Goal: Task Accomplishment & Management: Manage account settings

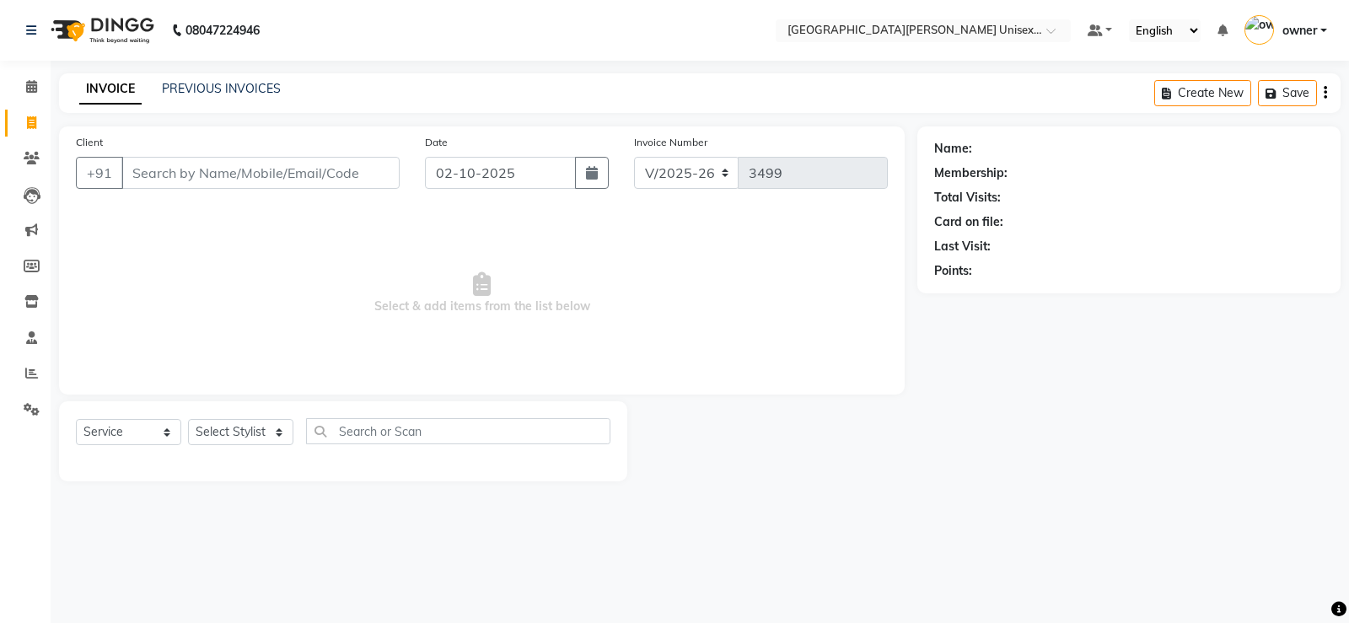
select select "7055"
select select "service"
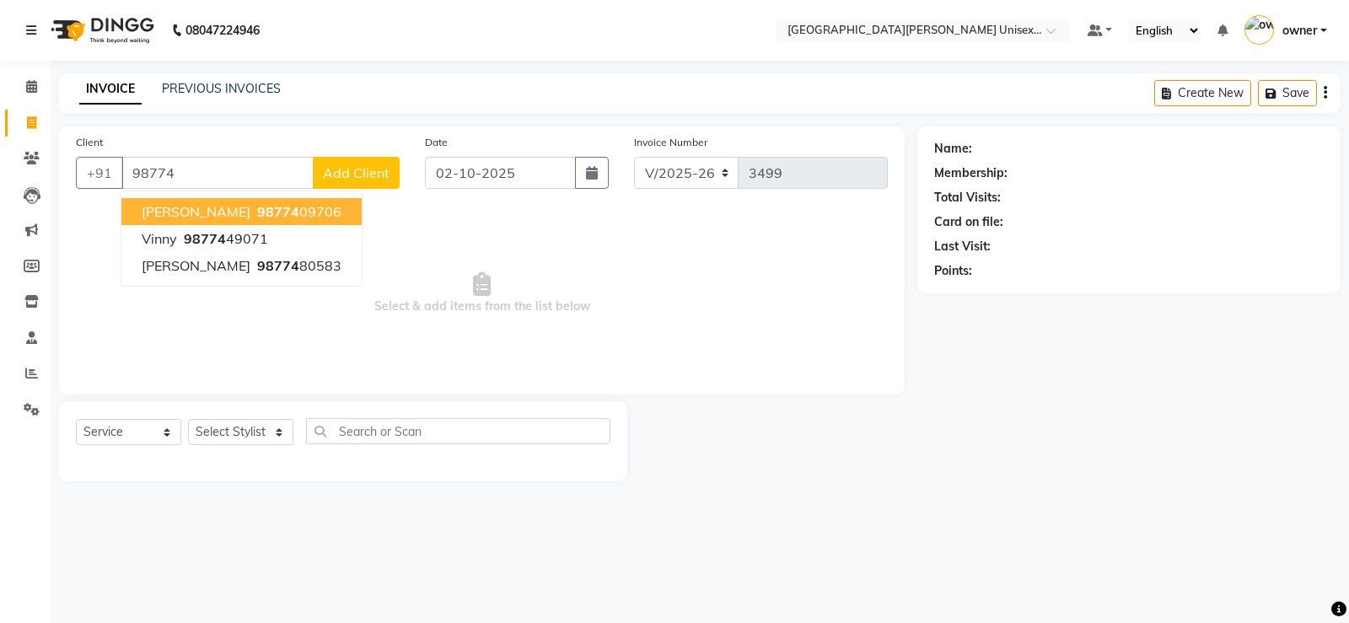
click at [257, 212] on span "98774" at bounding box center [278, 211] width 42 height 17
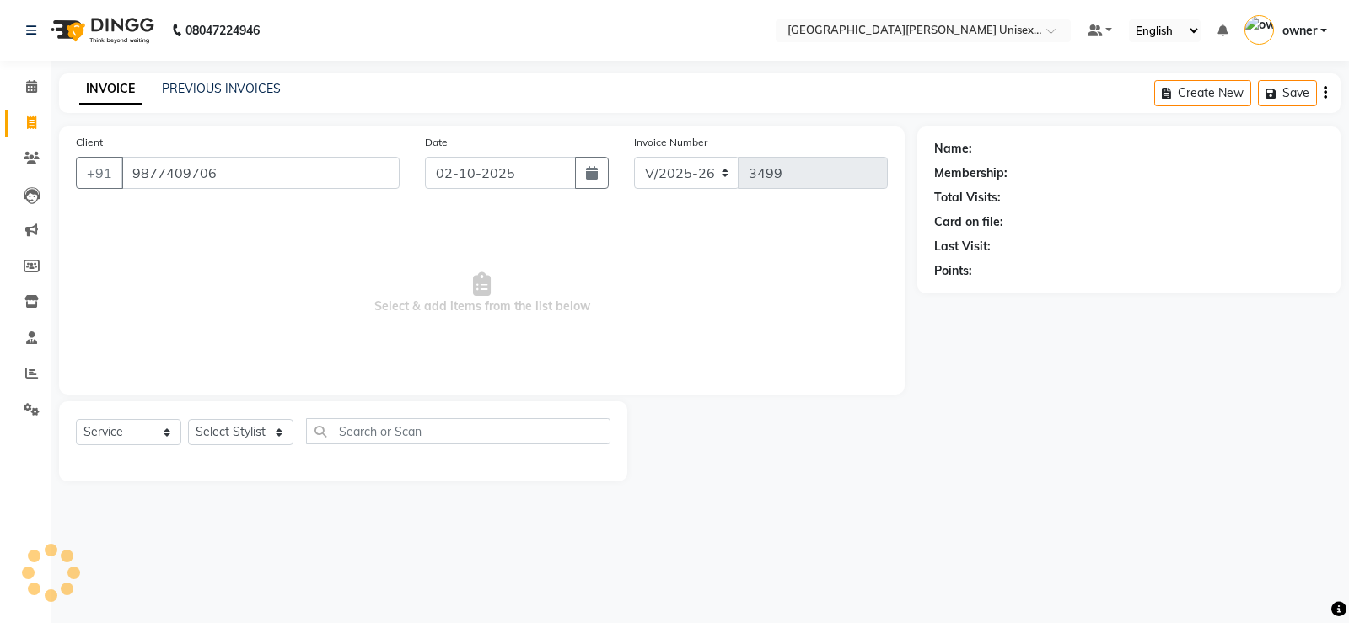
type input "9877409706"
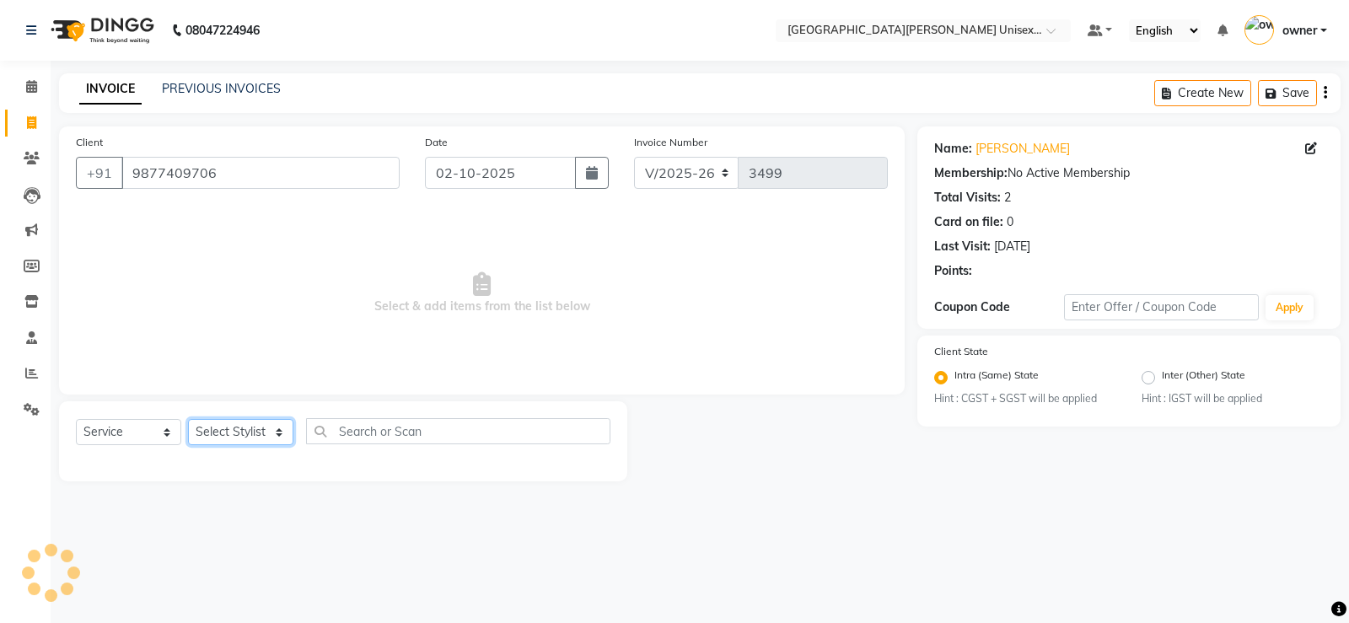
click at [255, 429] on select "Select Stylist anjali [PERSON_NAME] [PERSON_NAME] [PERSON_NAME] [PERSON_NAME] […" at bounding box center [240, 432] width 105 height 26
select select "58723"
click at [188, 419] on select "Select Stylist anjali [PERSON_NAME] [PERSON_NAME] [PERSON_NAME] [PERSON_NAME] […" at bounding box center [240, 432] width 105 height 26
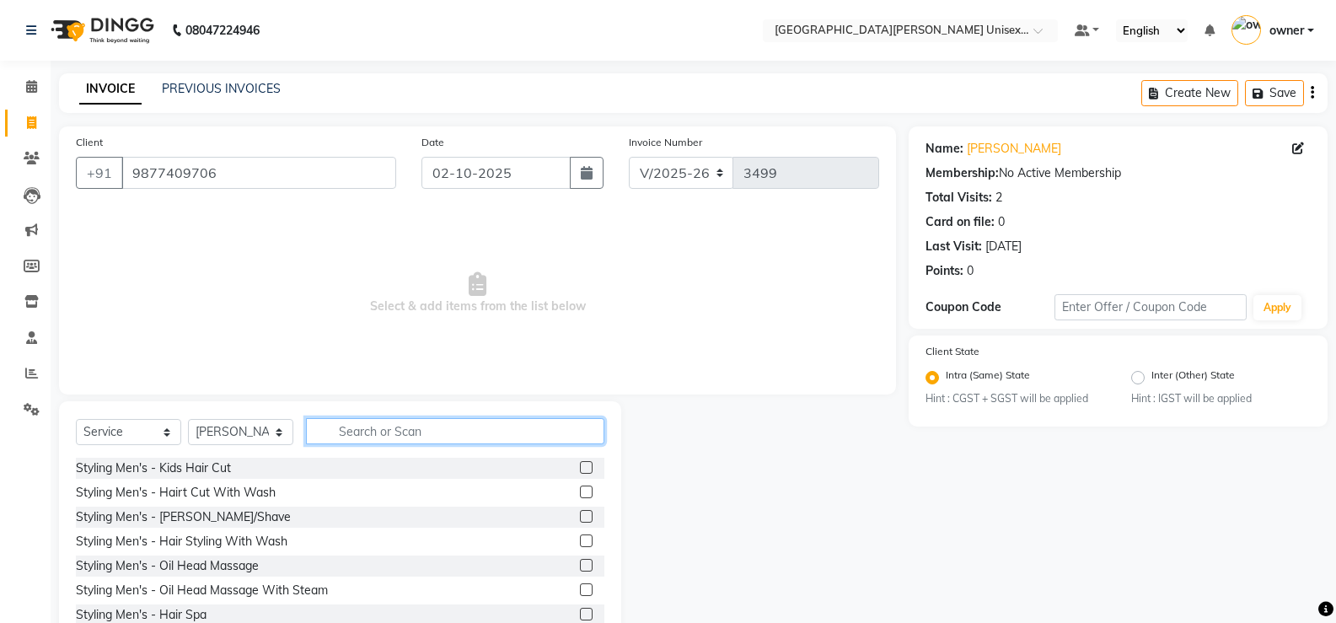
click at [398, 430] on input "text" at bounding box center [455, 431] width 298 height 26
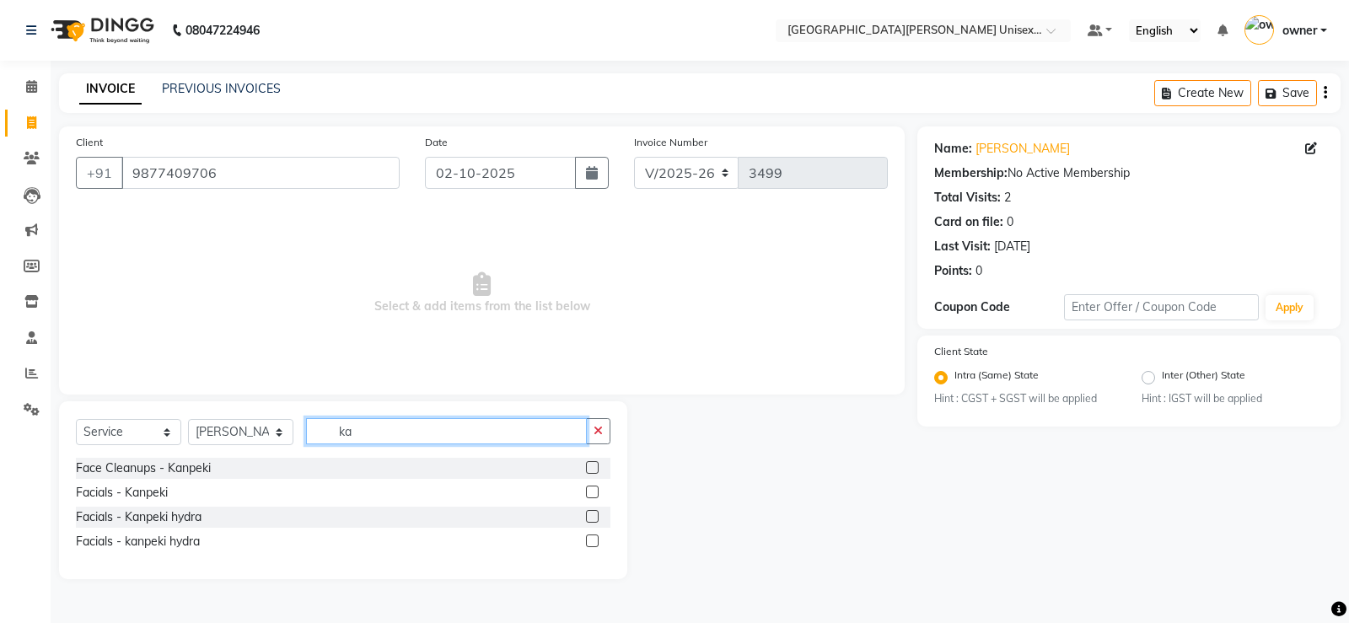
type input "k"
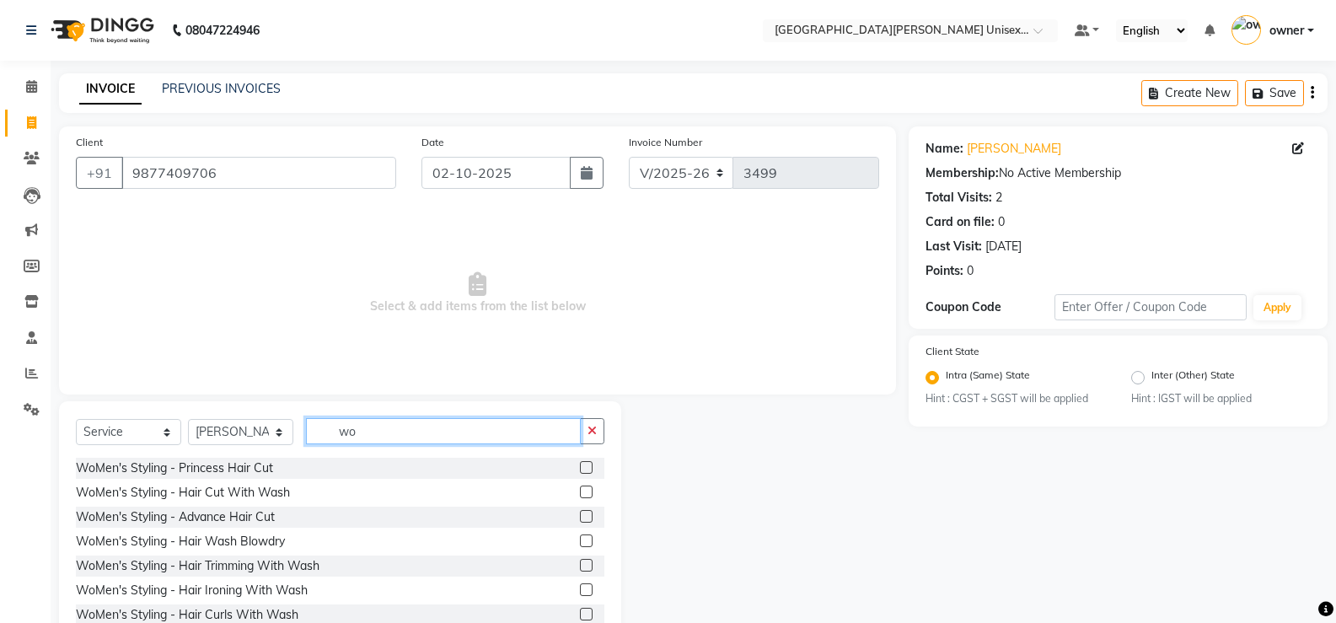
type input "wo"
click at [580, 489] on label at bounding box center [586, 492] width 13 height 13
click at [580, 489] on input "checkbox" at bounding box center [585, 492] width 11 height 11
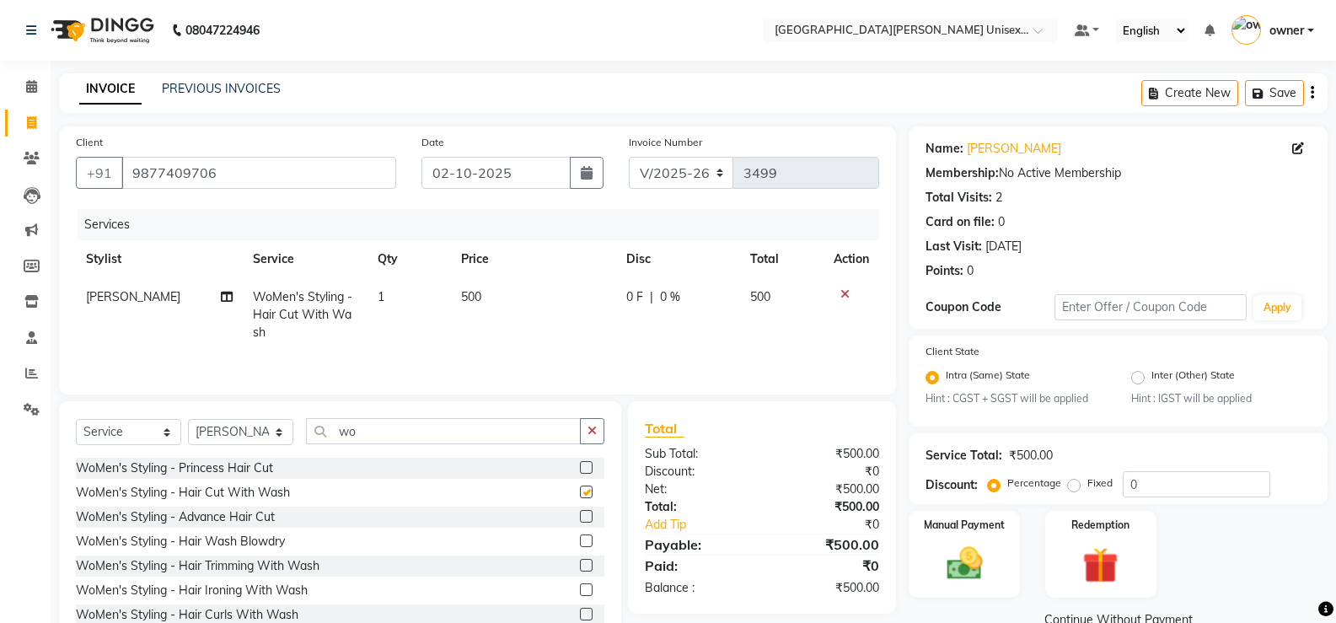
checkbox input "false"
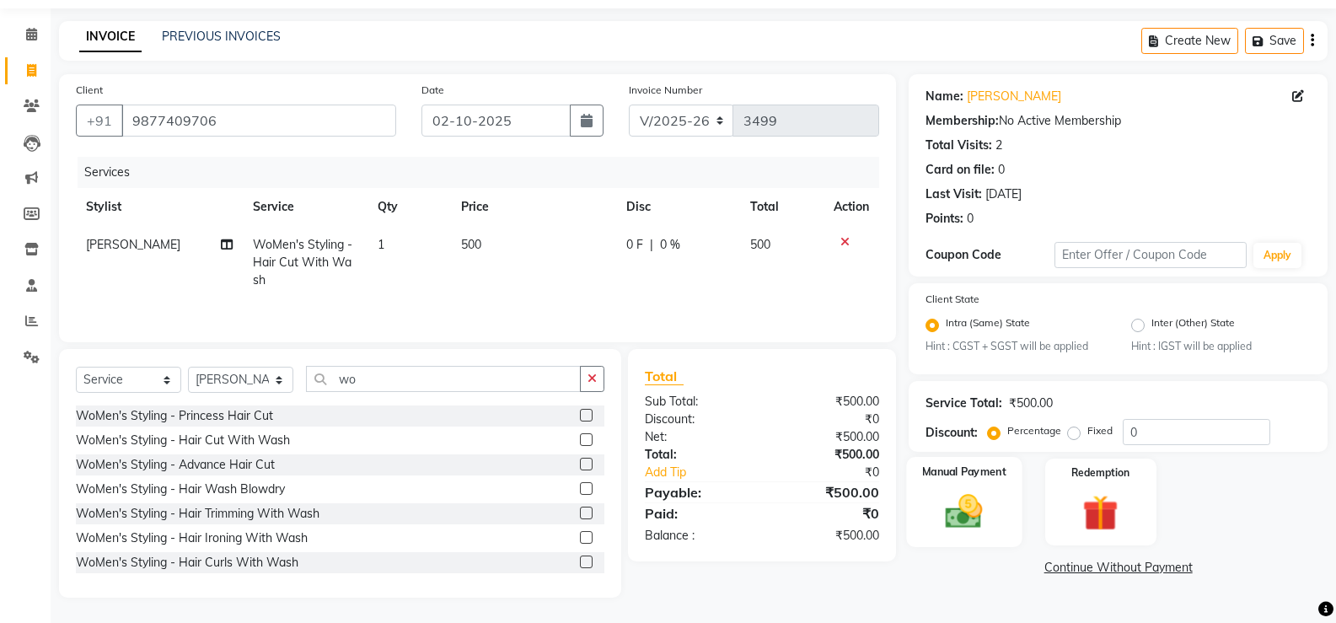
click at [962, 499] on img at bounding box center [964, 512] width 60 height 43
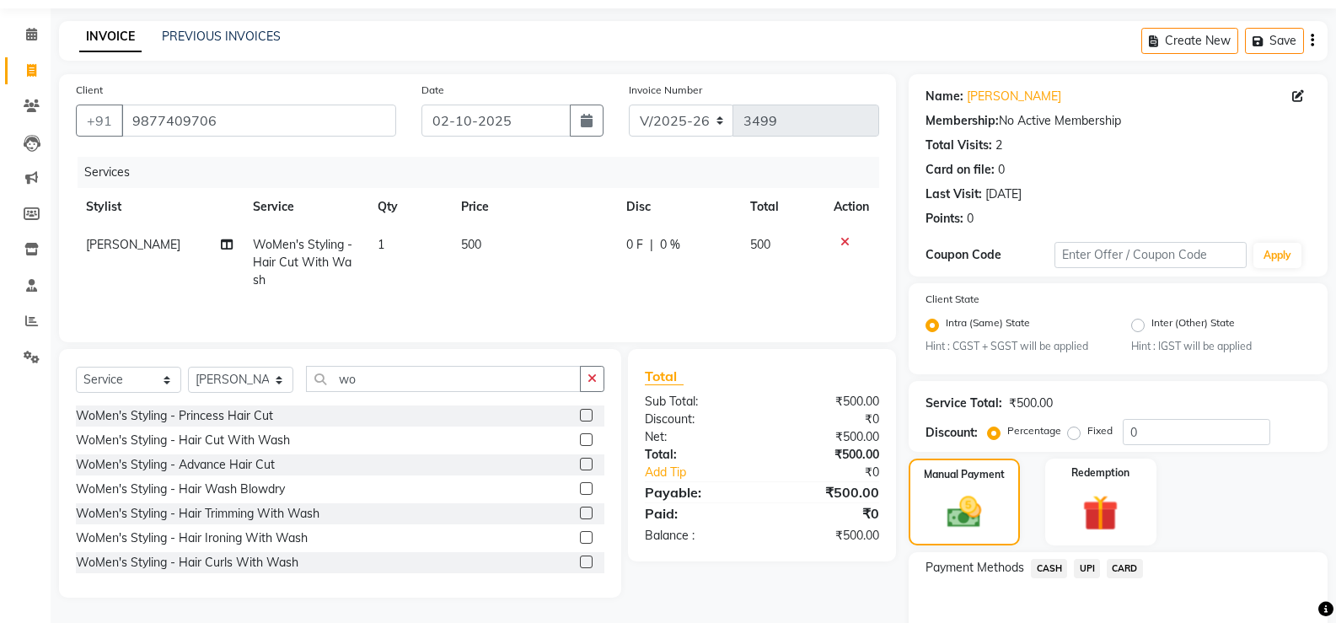
click at [1051, 567] on span "CASH" at bounding box center [1049, 568] width 36 height 19
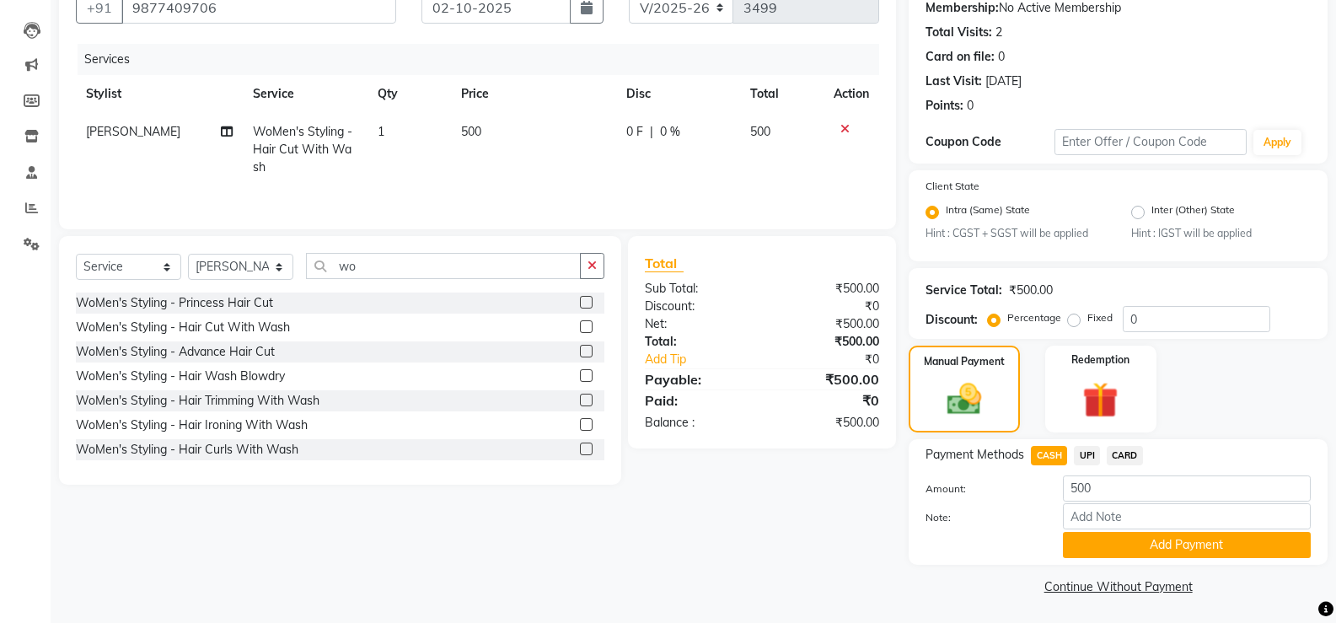
scroll to position [167, 0]
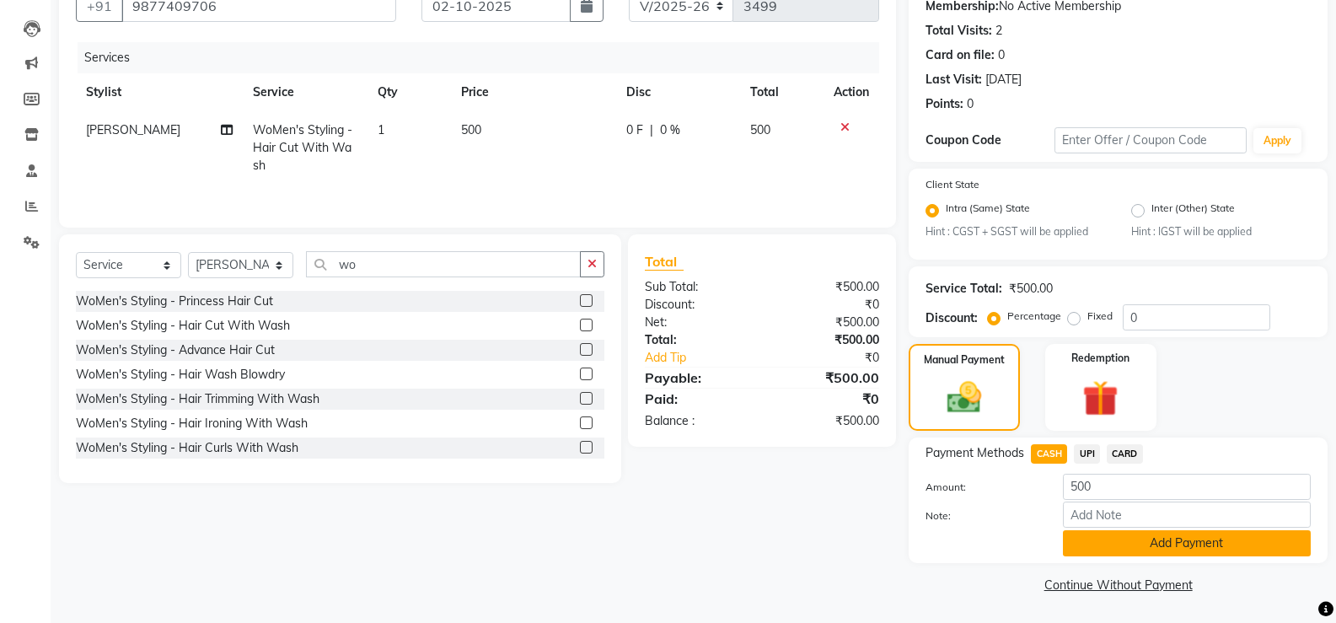
click at [1089, 542] on button "Add Payment" at bounding box center [1187, 543] width 248 height 26
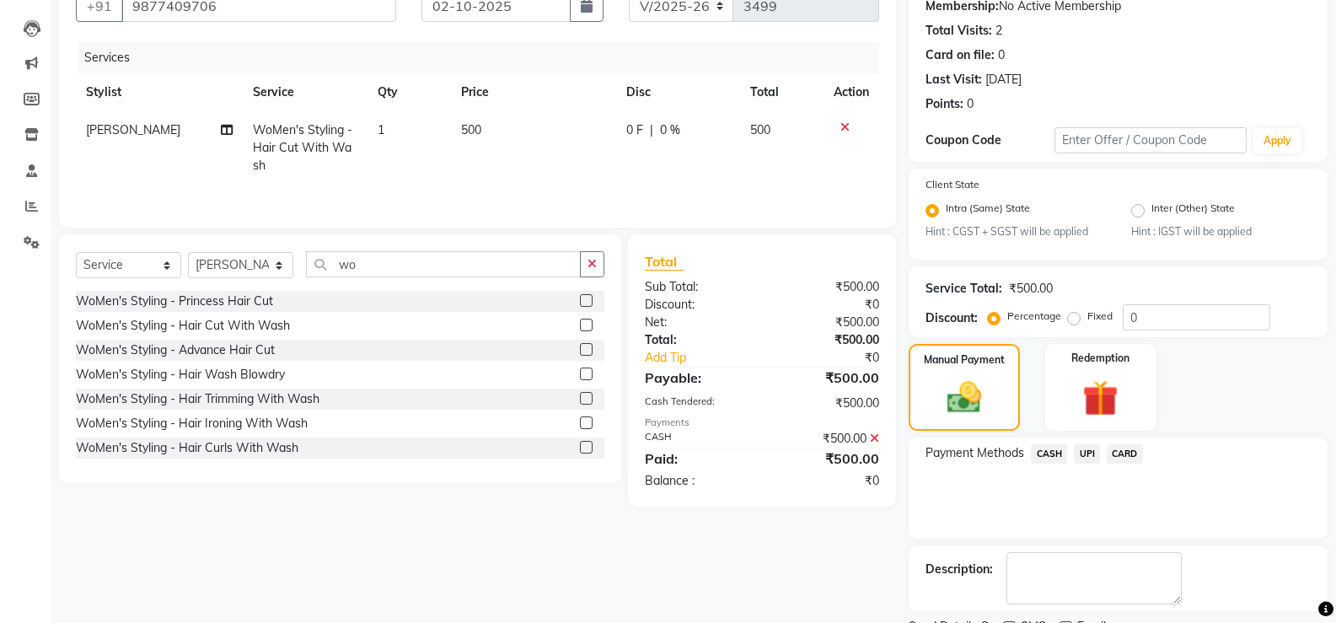
scroll to position [238, 0]
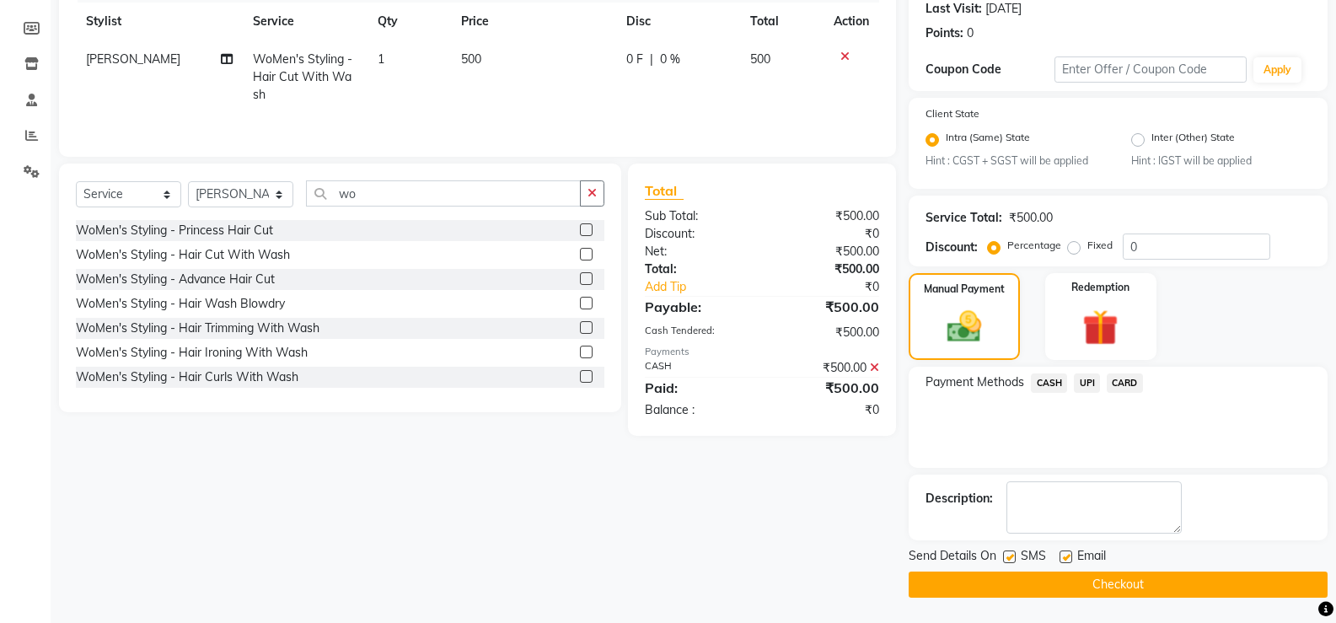
click at [994, 577] on button "Checkout" at bounding box center [1118, 585] width 419 height 26
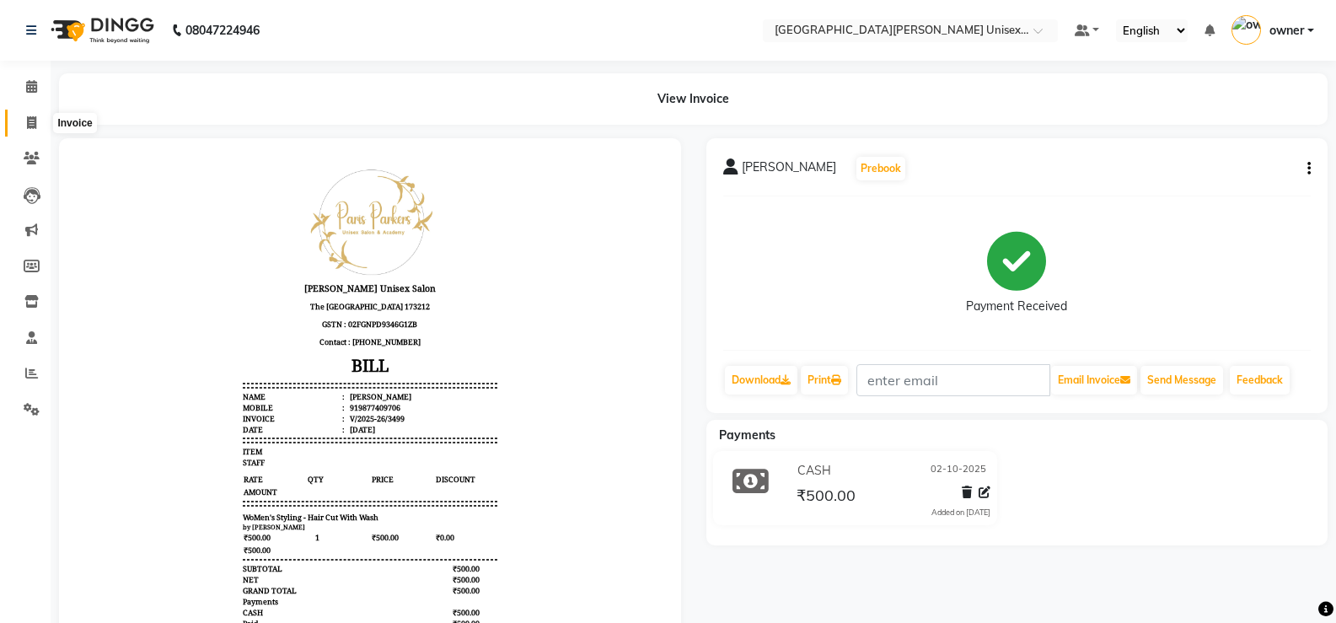
click at [25, 123] on span at bounding box center [32, 123] width 30 height 19
select select "service"
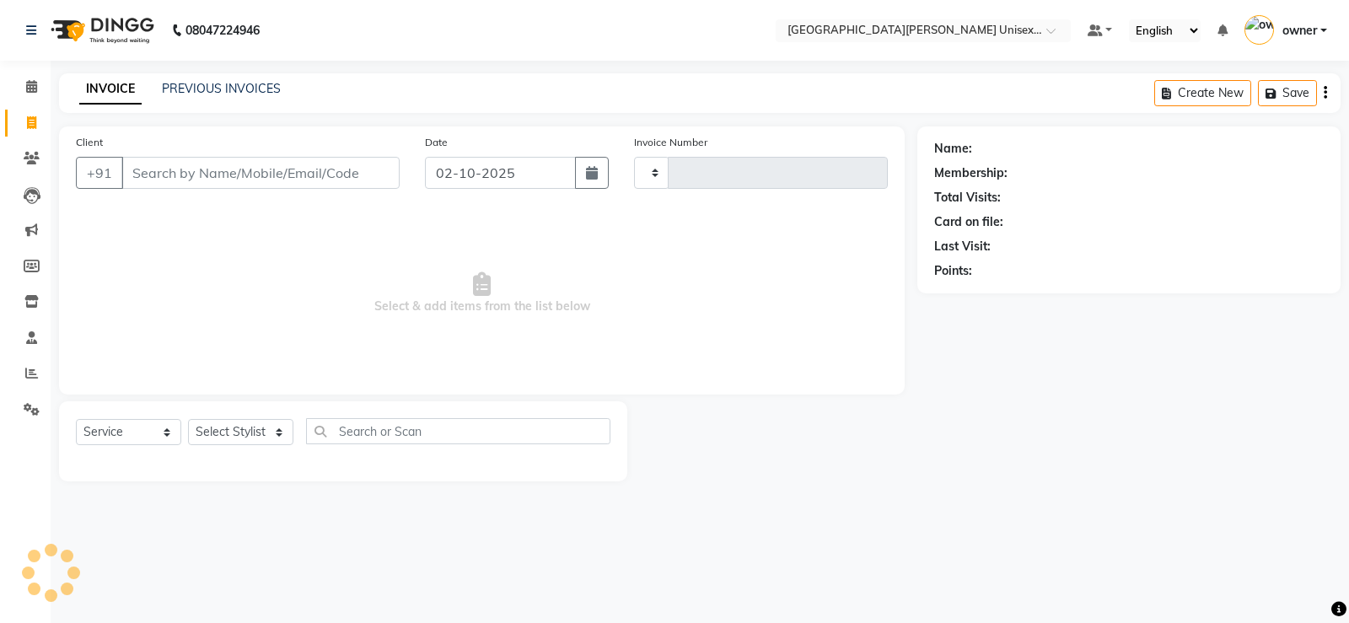
type input "3500"
select select "7055"
click at [212, 175] on input "Client" at bounding box center [260, 173] width 278 height 32
type input "9624501729"
click at [371, 173] on span "Add Client" at bounding box center [356, 172] width 67 height 17
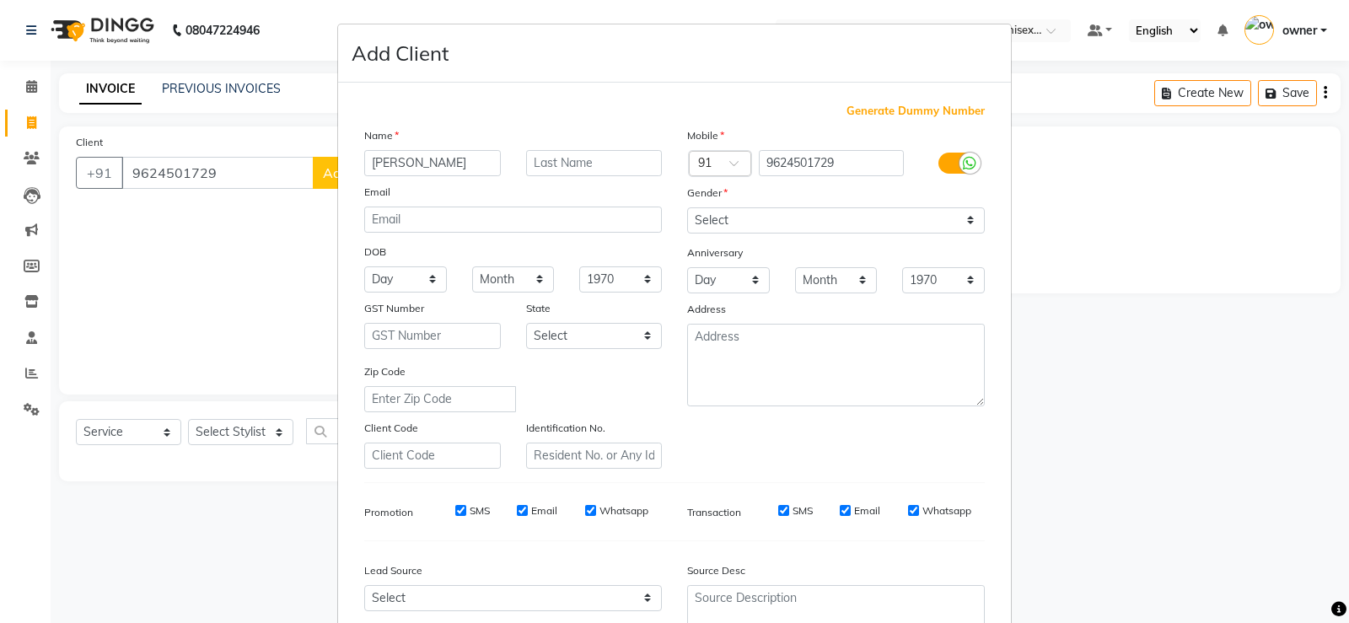
type input "[PERSON_NAME]"
click at [751, 218] on select "Select [DEMOGRAPHIC_DATA] [DEMOGRAPHIC_DATA] Other Prefer Not To Say" at bounding box center [836, 220] width 298 height 26
select select "[DEMOGRAPHIC_DATA]"
click at [687, 207] on select "Select [DEMOGRAPHIC_DATA] [DEMOGRAPHIC_DATA] Other Prefer Not To Say" at bounding box center [836, 220] width 298 height 26
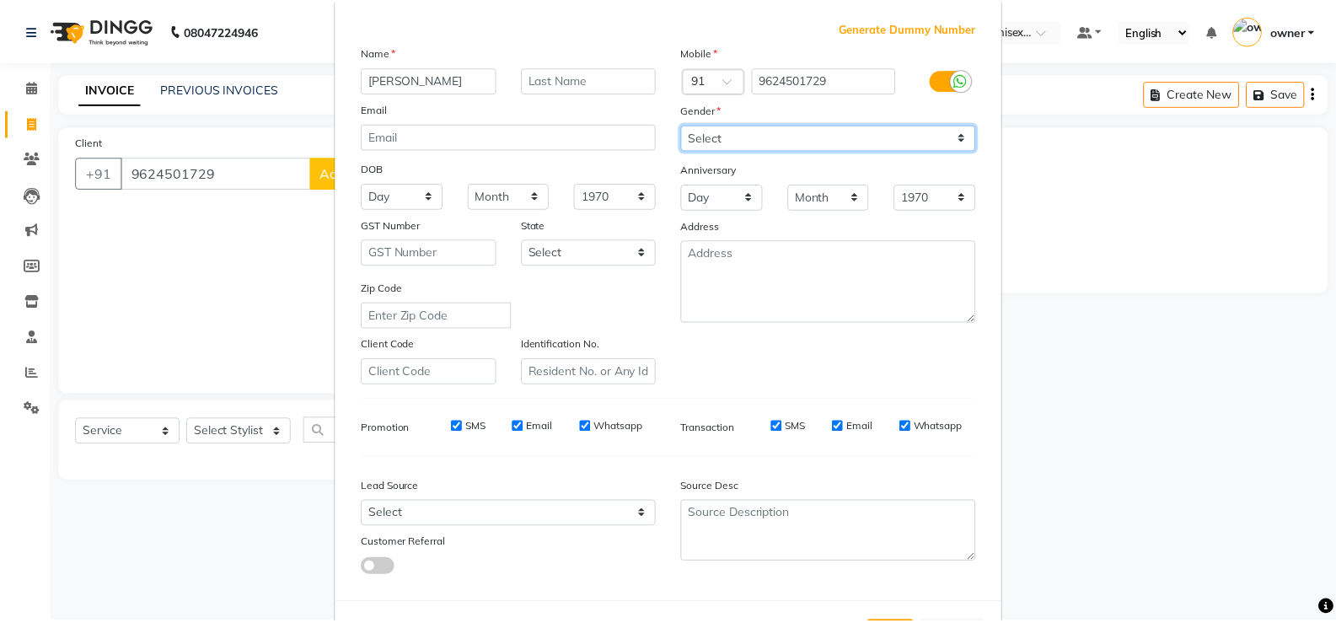
scroll to position [155, 0]
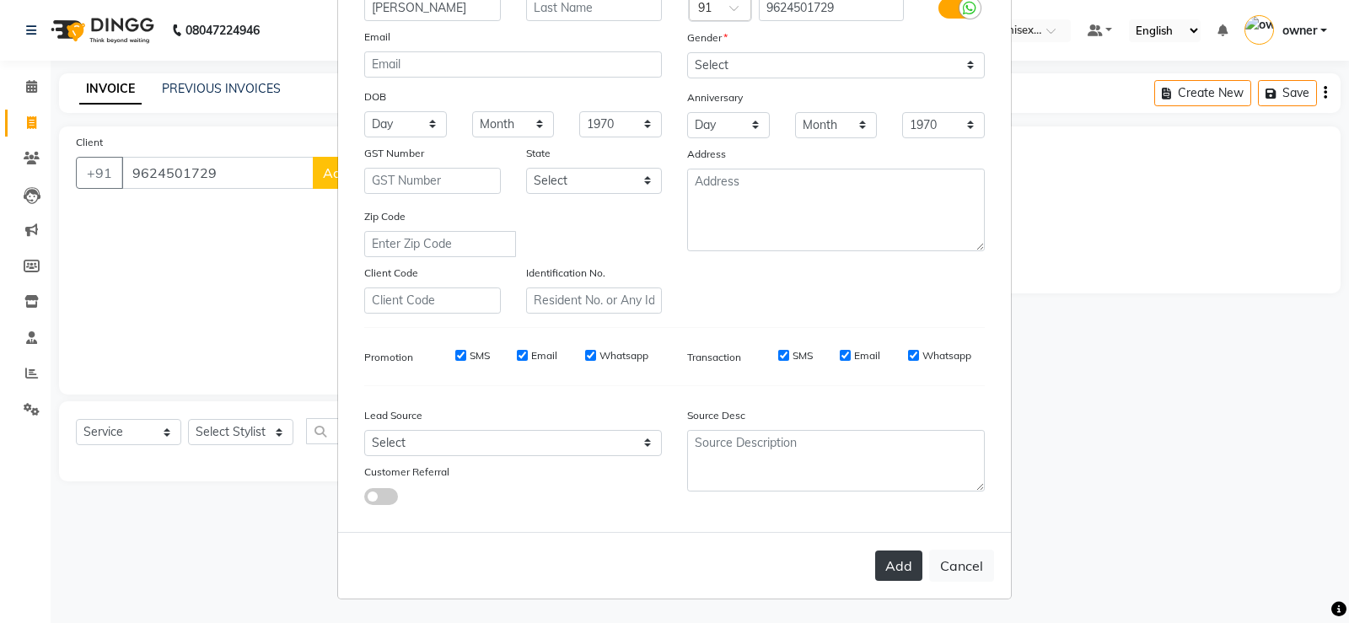
click at [886, 562] on button "Add" at bounding box center [898, 566] width 47 height 30
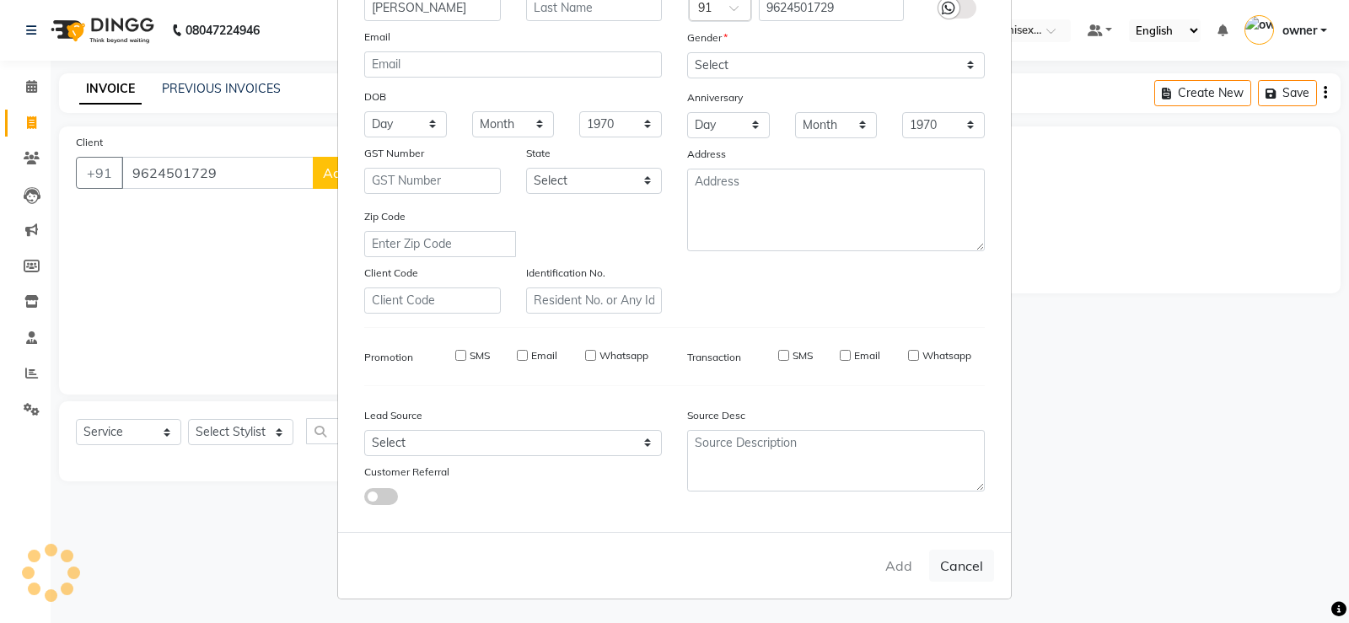
select select
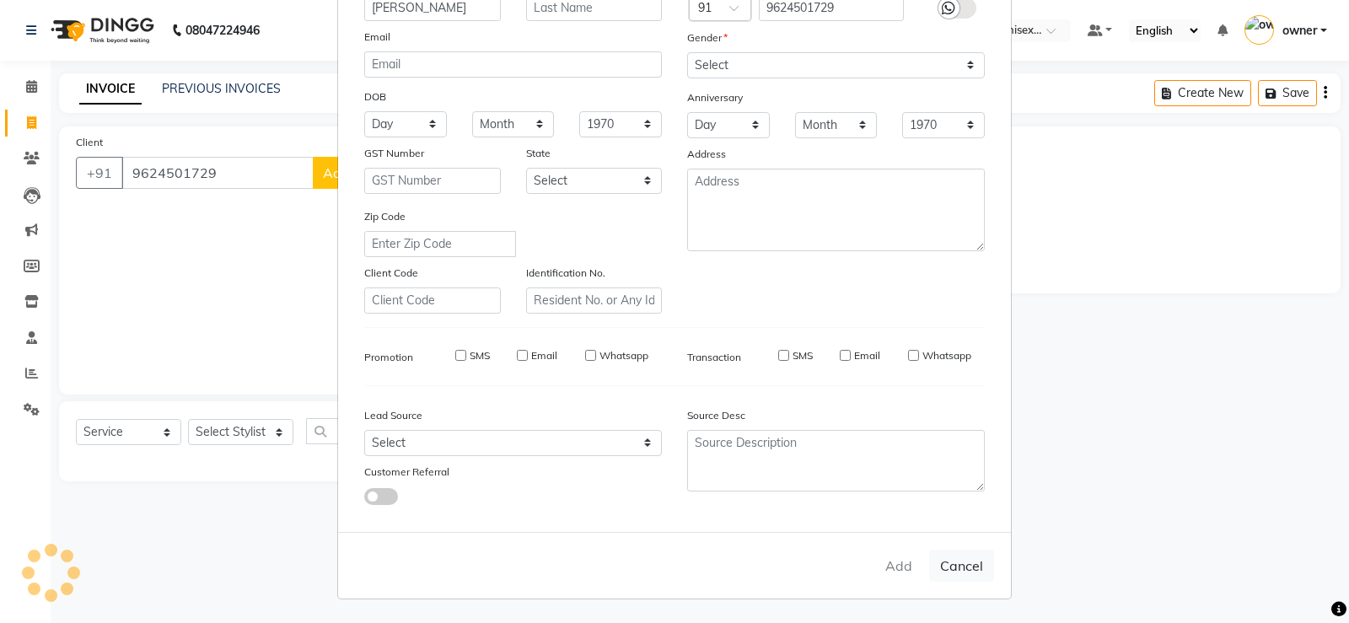
select select
checkbox input "false"
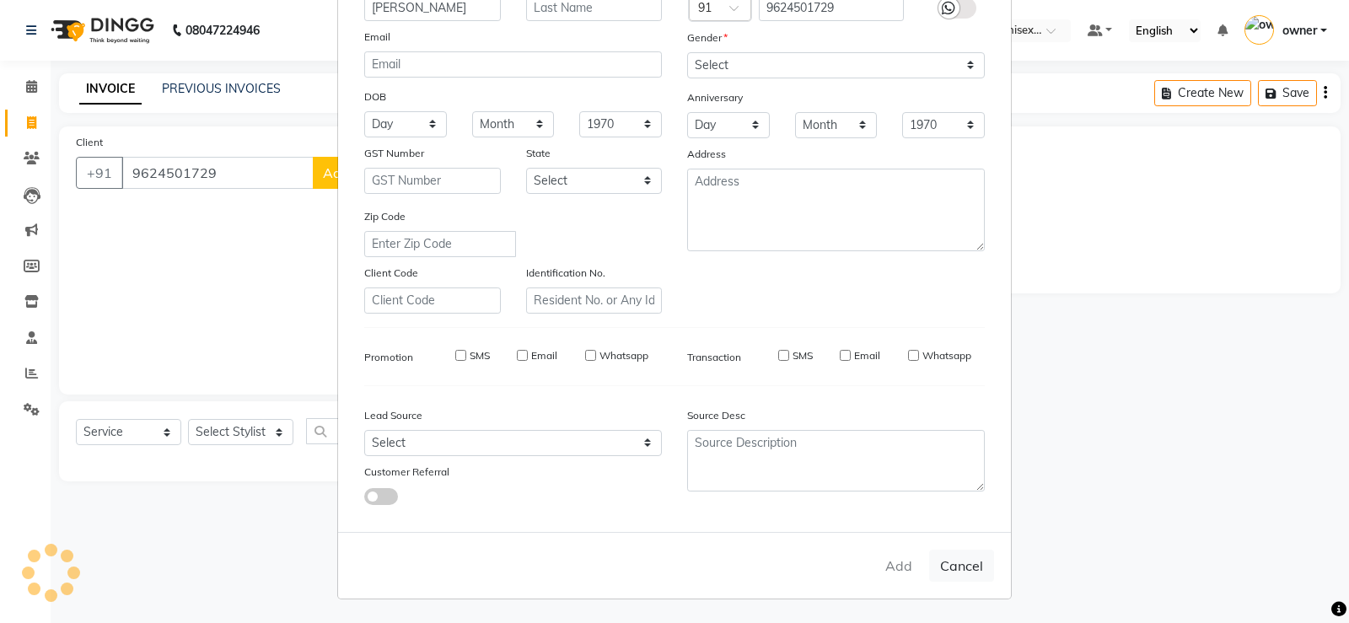
checkbox input "false"
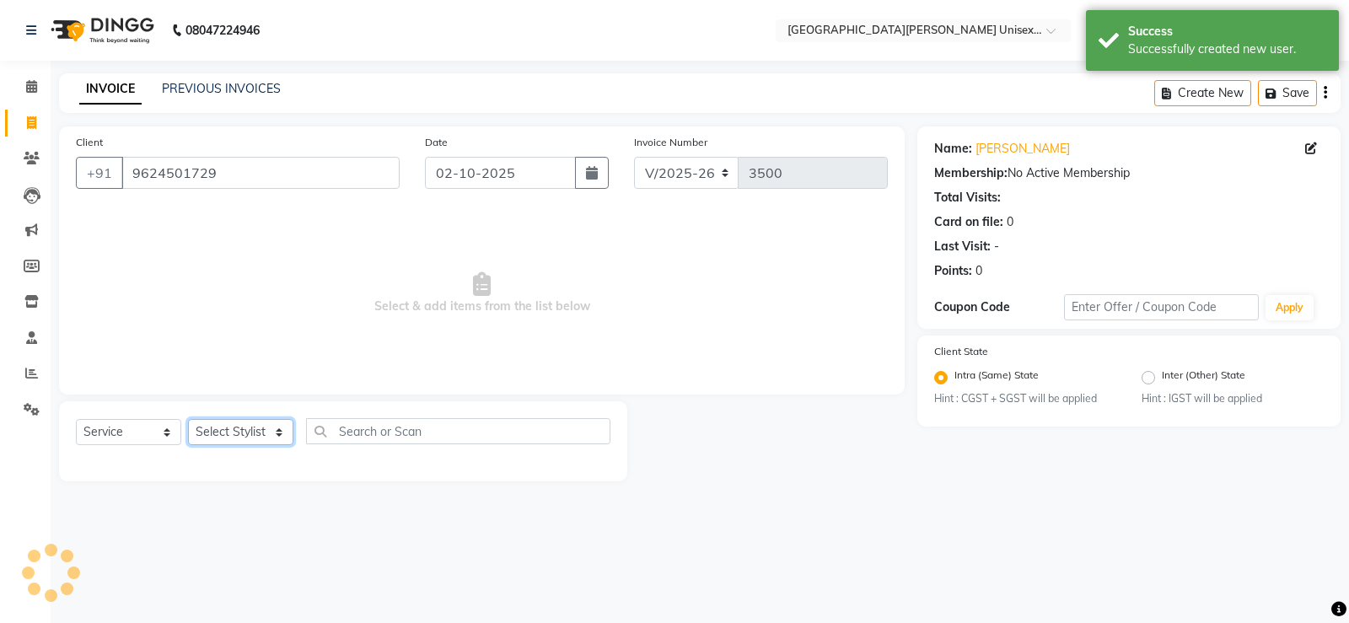
click at [257, 434] on select "Select Stylist anjali [PERSON_NAME] [PERSON_NAME] [PERSON_NAME] [PERSON_NAME] […" at bounding box center [240, 432] width 105 height 26
select select "63843"
click at [188, 419] on select "Select Stylist anjali [PERSON_NAME] [PERSON_NAME] [PERSON_NAME] [PERSON_NAME] […" at bounding box center [240, 432] width 105 height 26
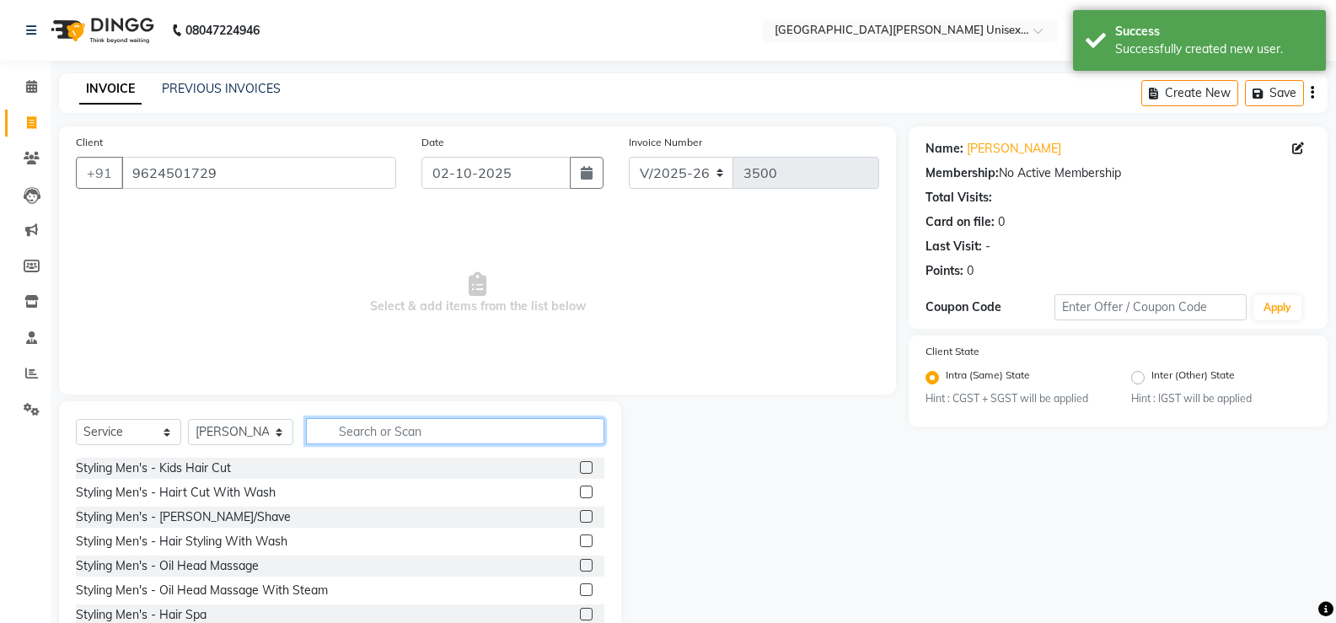
click at [379, 430] on input "text" at bounding box center [455, 431] width 298 height 26
type input "thr"
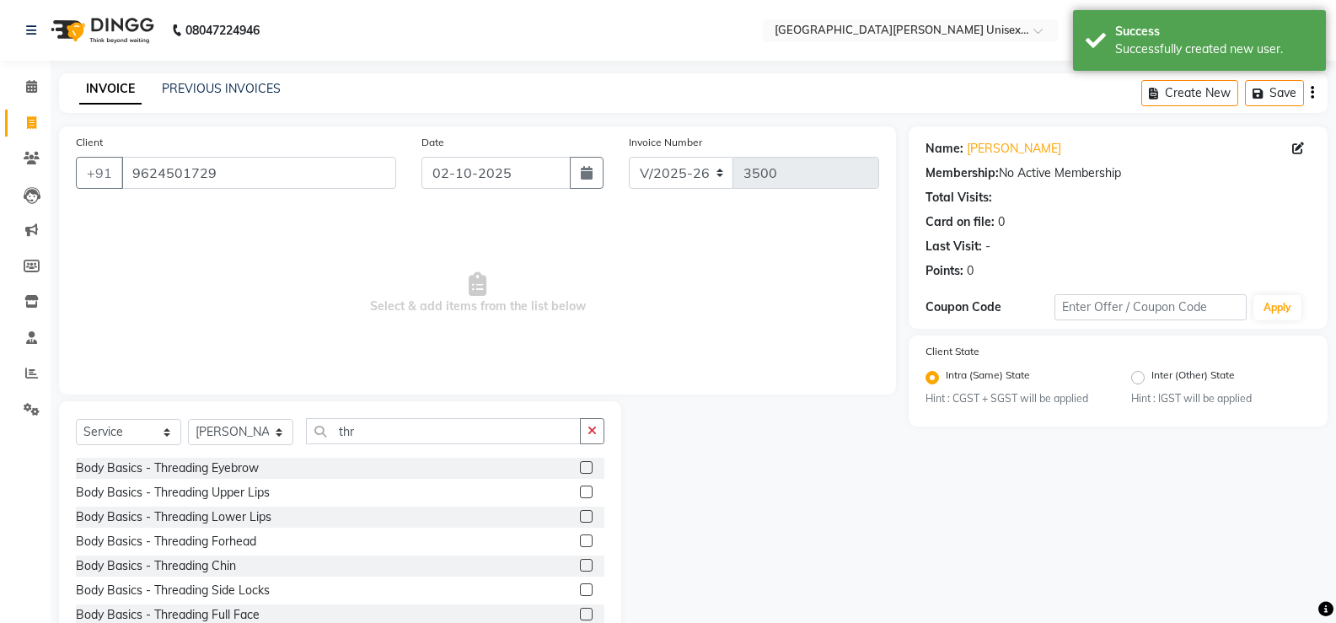
click at [580, 467] on label at bounding box center [586, 467] width 13 height 13
click at [580, 467] on input "checkbox" at bounding box center [585, 468] width 11 height 11
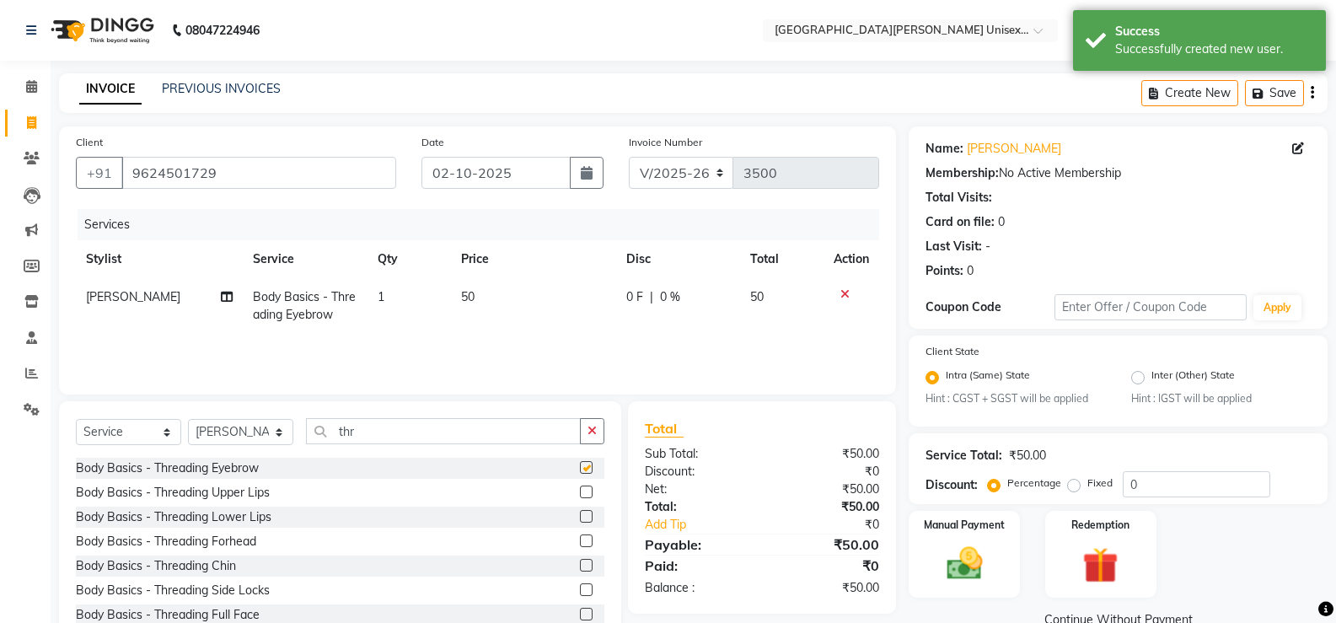
checkbox input "false"
click at [580, 492] on label at bounding box center [586, 492] width 13 height 13
click at [580, 492] on input "checkbox" at bounding box center [585, 492] width 11 height 11
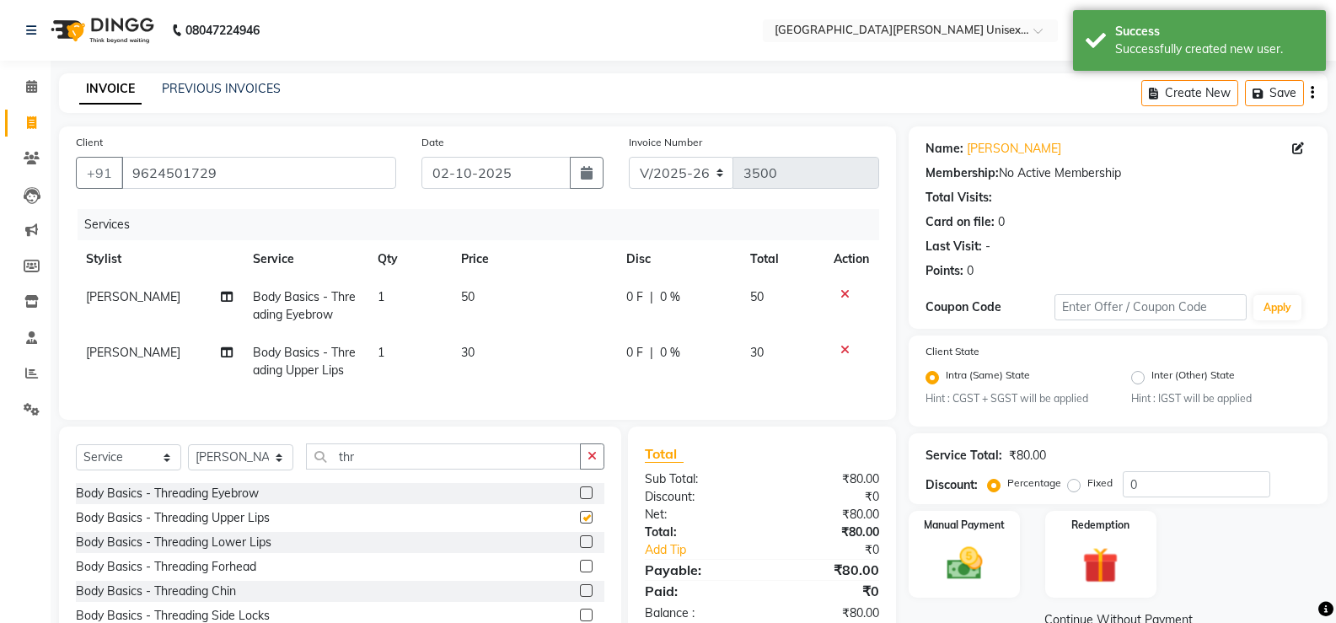
checkbox input "false"
click at [522, 470] on input "thr" at bounding box center [443, 456] width 275 height 26
type input "t"
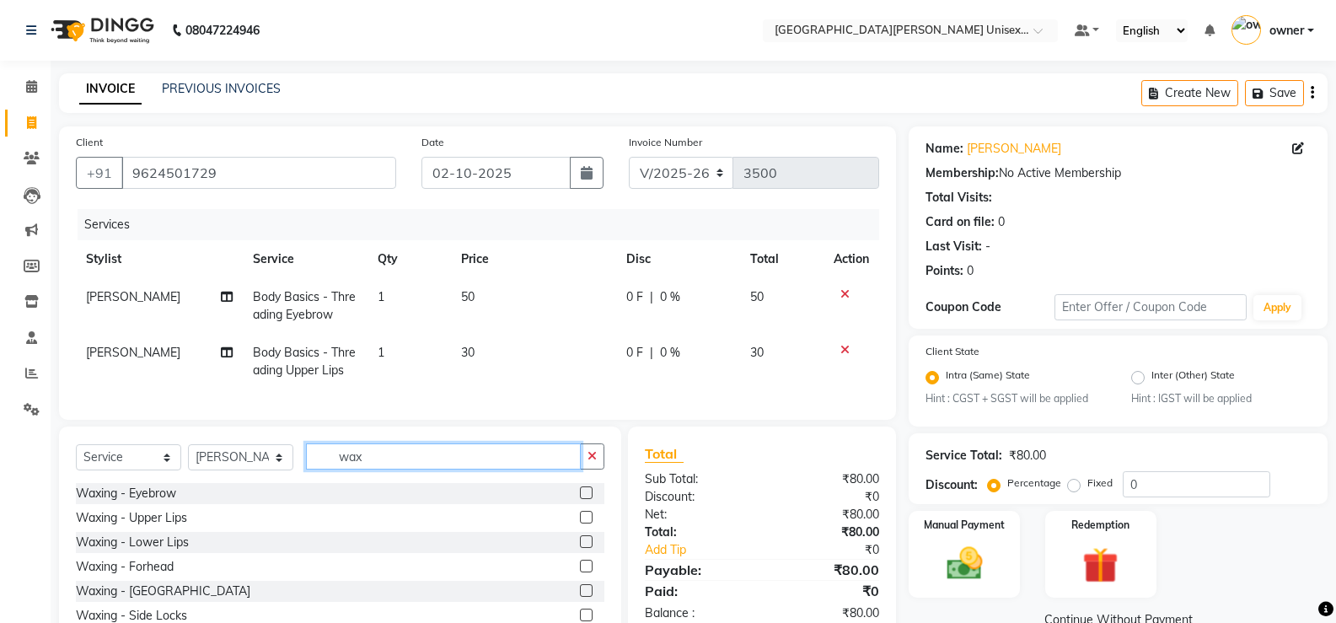
type input "wax"
click at [580, 597] on label at bounding box center [586, 590] width 13 height 13
click at [580, 597] on input "checkbox" at bounding box center [585, 591] width 11 height 11
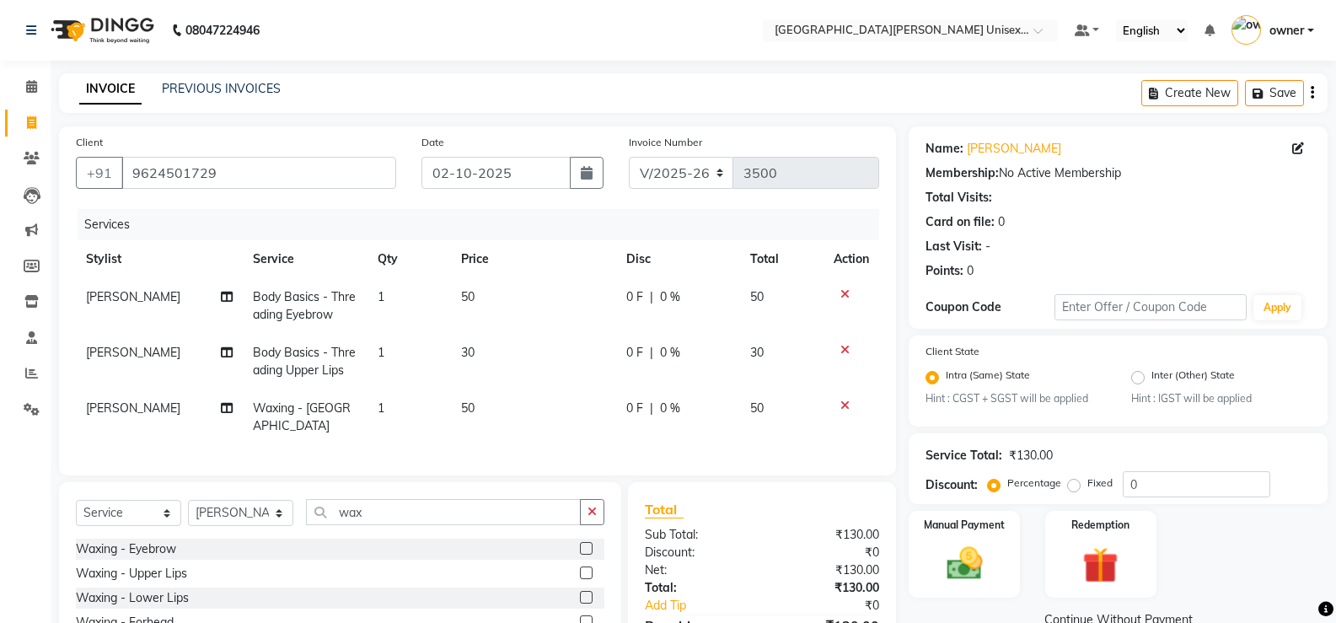
checkbox input "false"
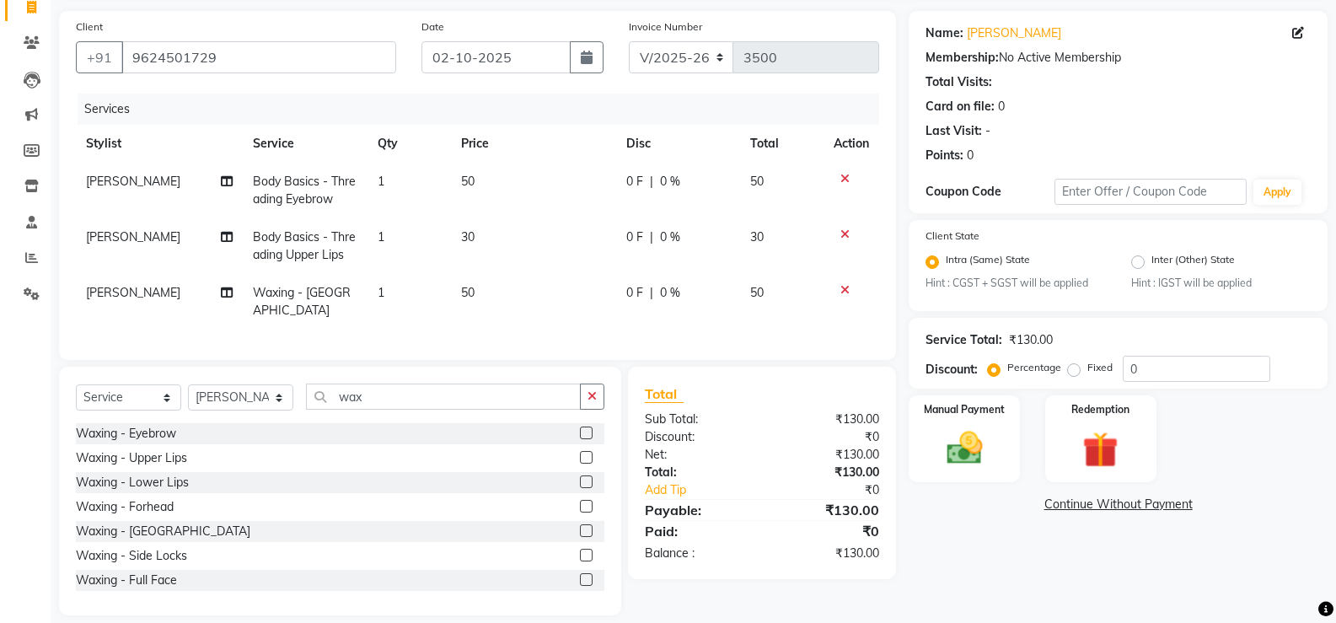
scroll to position [128, 0]
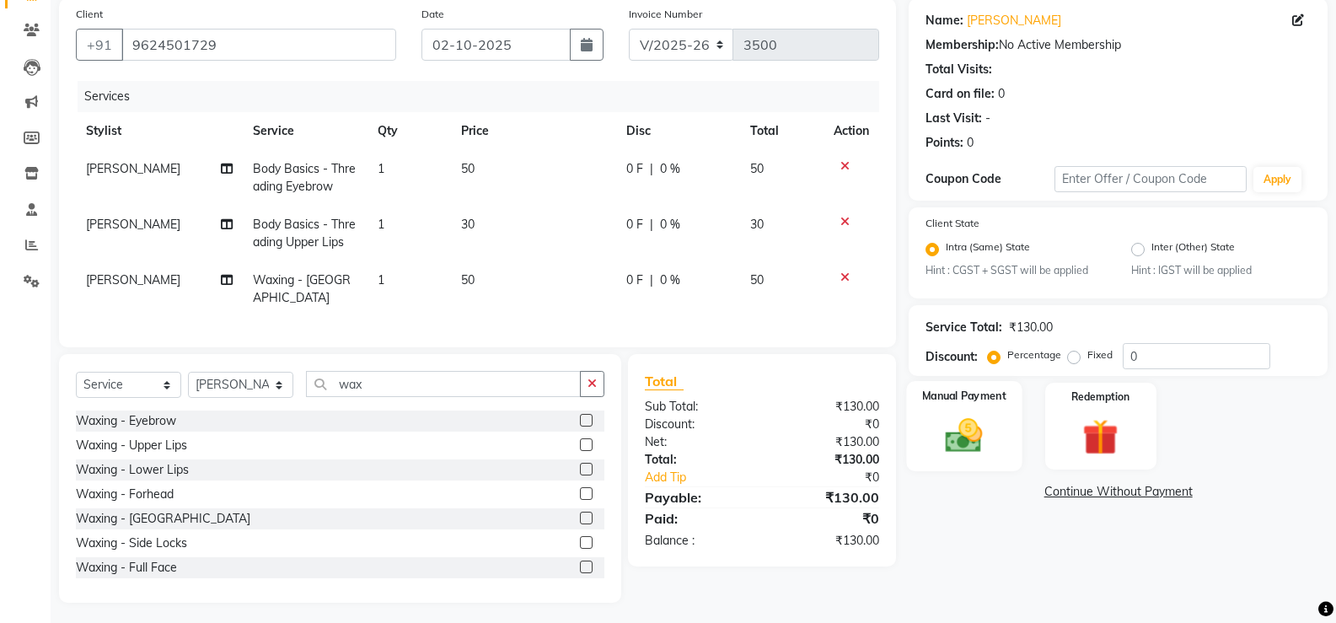
click at [984, 421] on img at bounding box center [964, 436] width 60 height 43
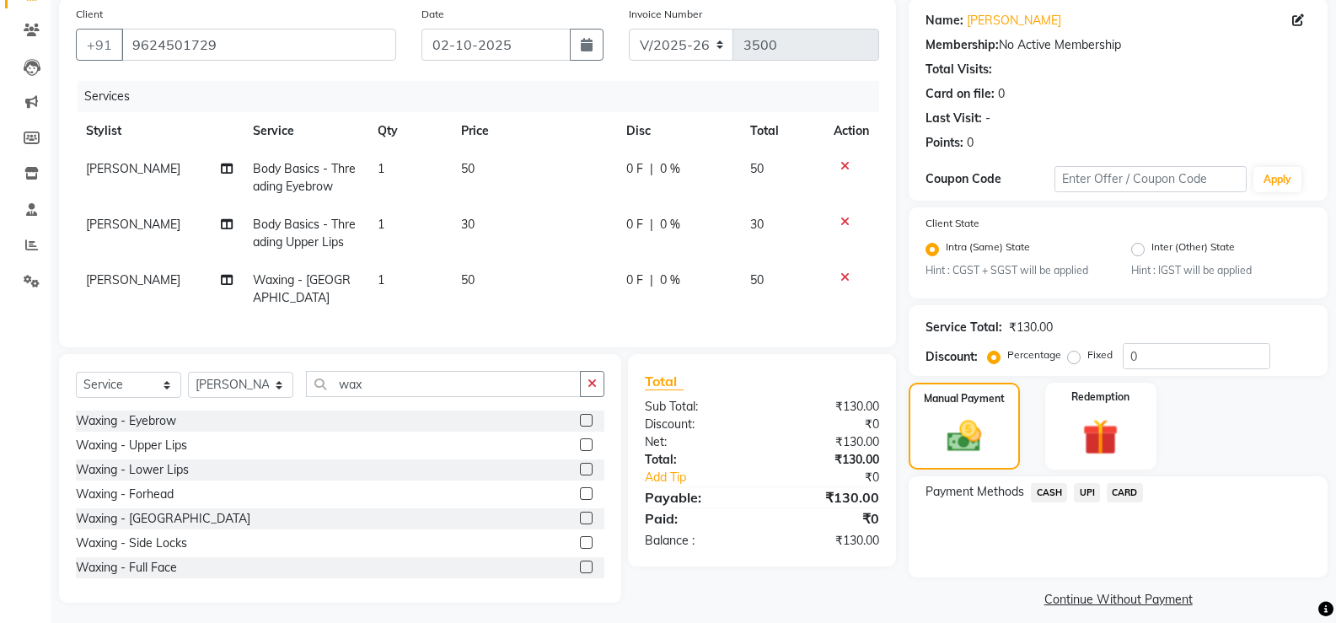
click at [1090, 492] on span "UPI" at bounding box center [1087, 492] width 26 height 19
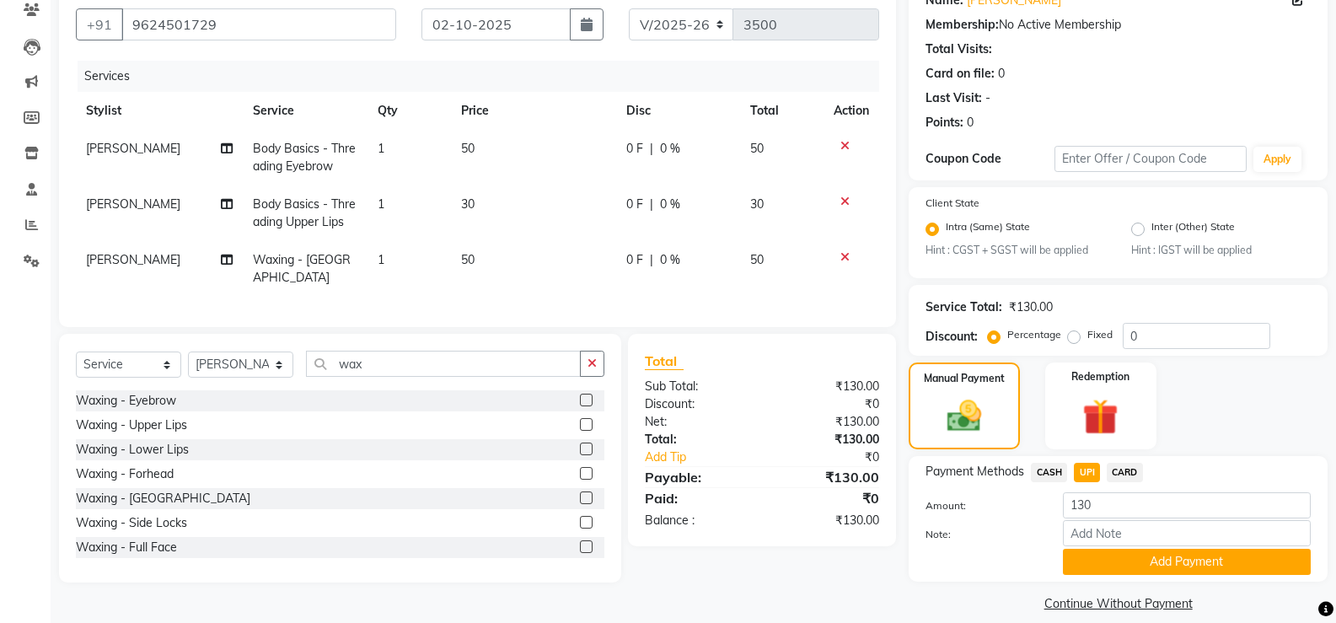
scroll to position [167, 0]
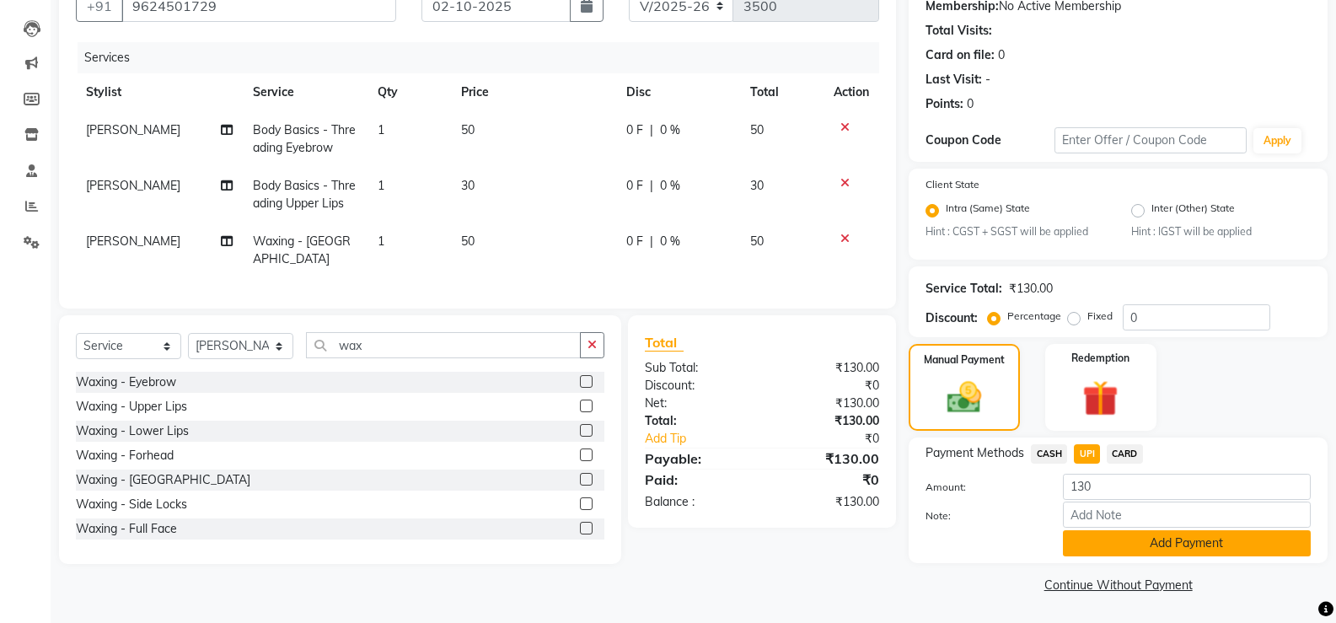
click at [1126, 548] on button "Add Payment" at bounding box center [1187, 543] width 248 height 26
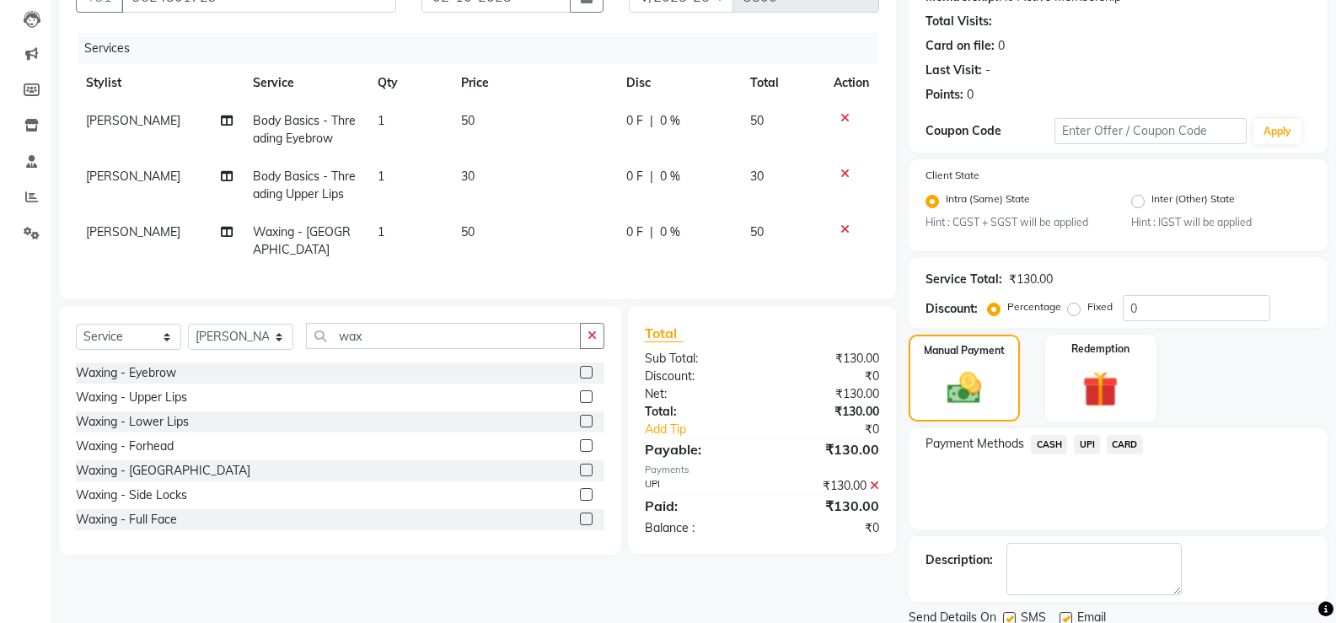
scroll to position [238, 0]
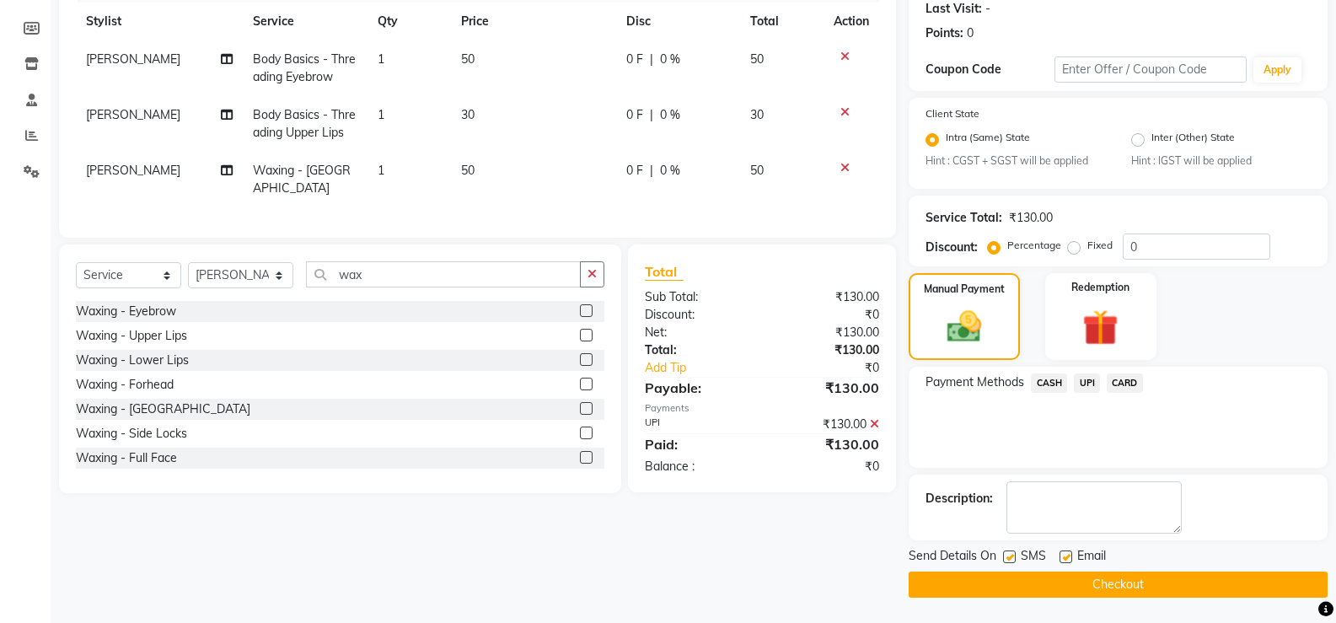
click at [1101, 578] on button "Checkout" at bounding box center [1118, 585] width 419 height 26
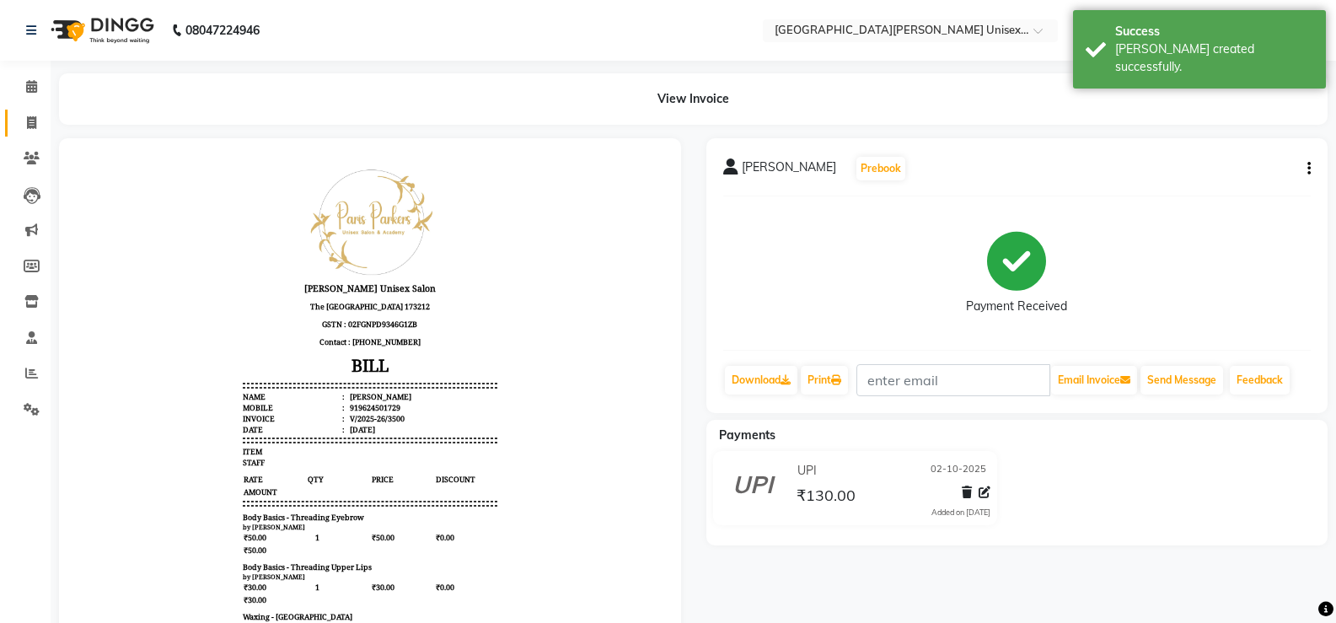
click at [36, 123] on icon at bounding box center [31, 122] width 9 height 13
select select "service"
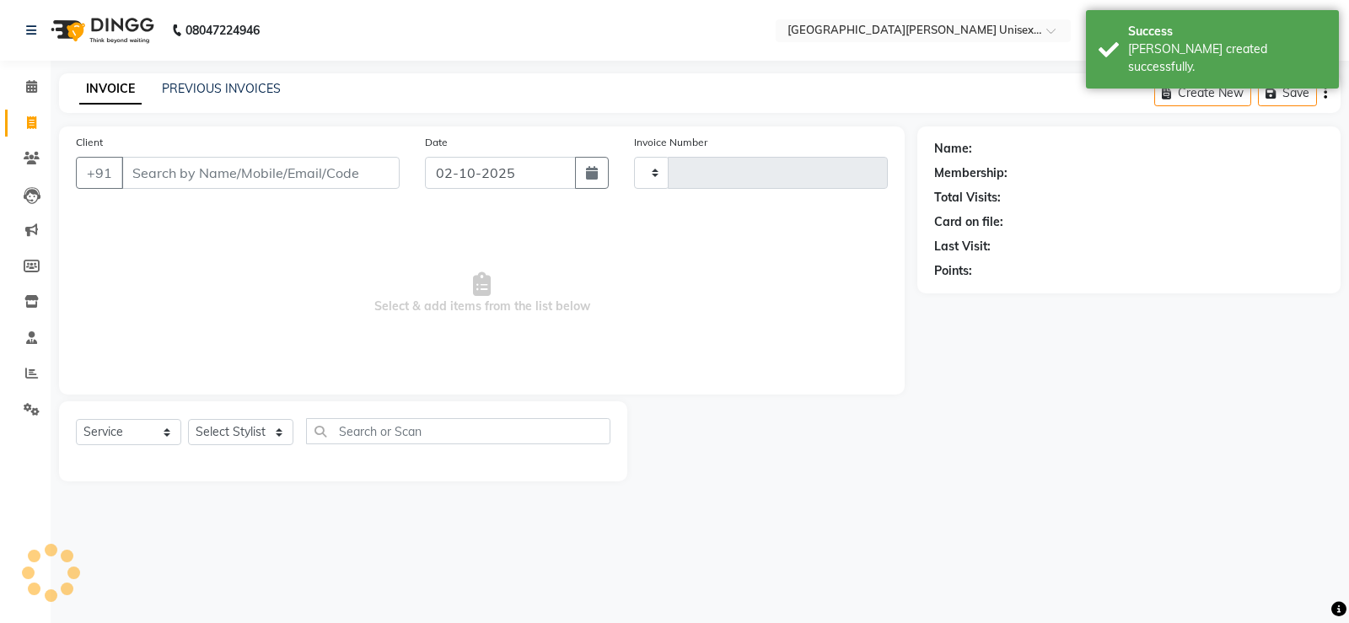
type input "3501"
select select "7055"
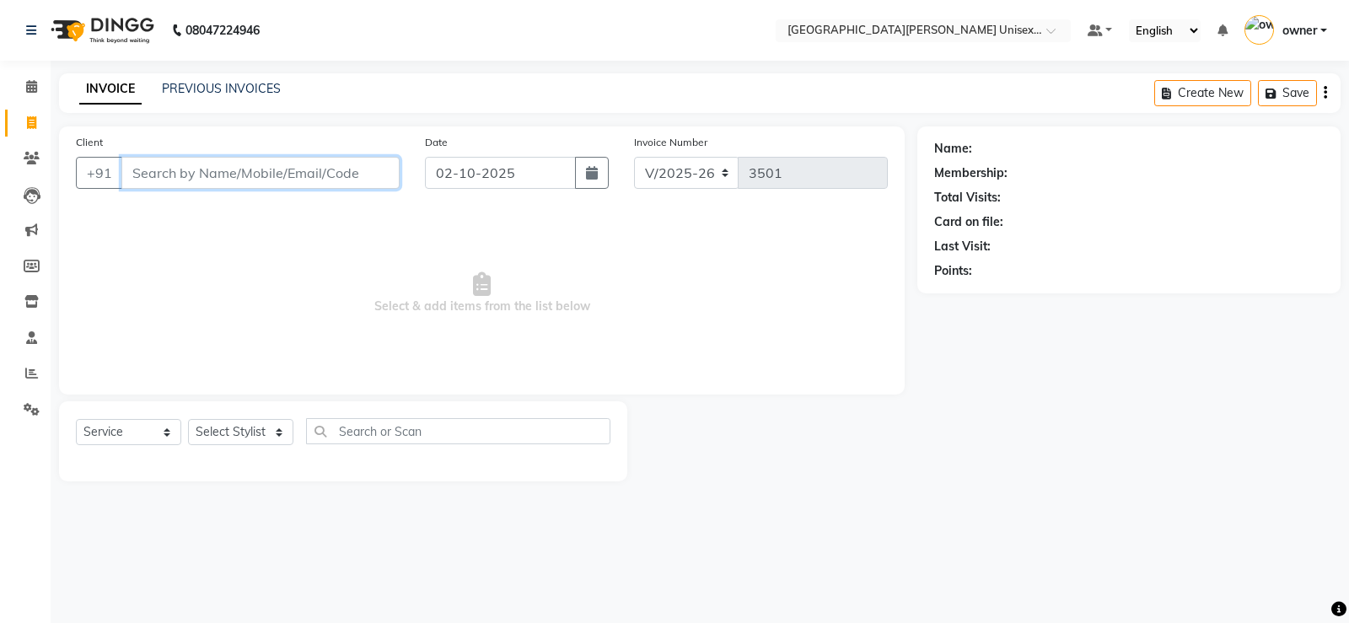
click at [225, 173] on input "Client" at bounding box center [260, 173] width 278 height 32
type input "6230779459"
click at [389, 162] on button "Add Client" at bounding box center [356, 173] width 87 height 32
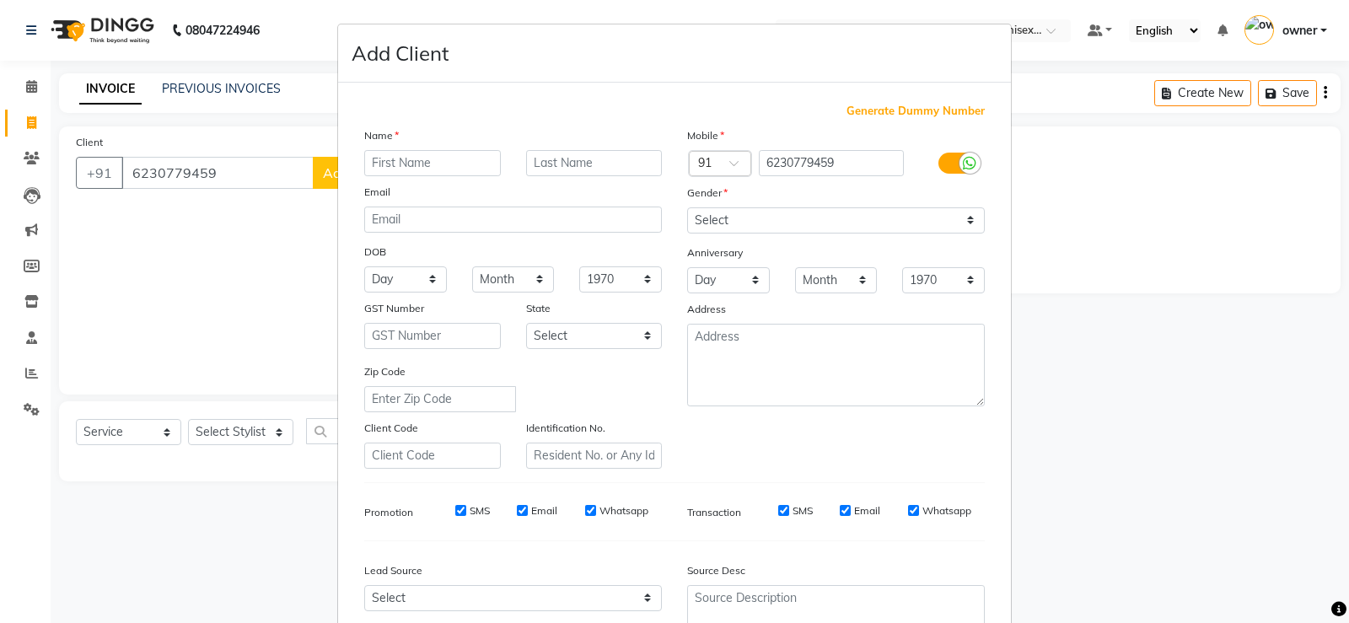
click at [374, 159] on input "text" at bounding box center [432, 163] width 137 height 26
type input "a"
type input "[PERSON_NAME]"
drag, startPoint x: 374, startPoint y: 160, endPoint x: 651, endPoint y: 165, distance: 276.6
click at [651, 165] on input "text" at bounding box center [594, 163] width 137 height 26
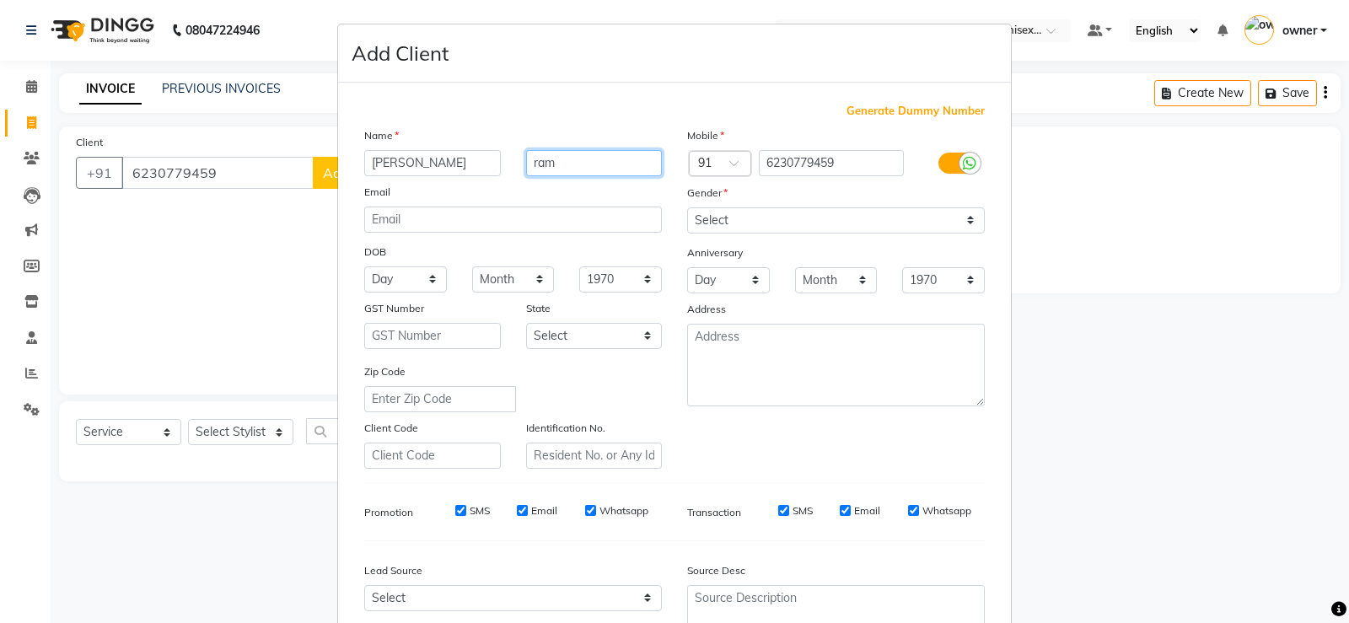
type input "ram"
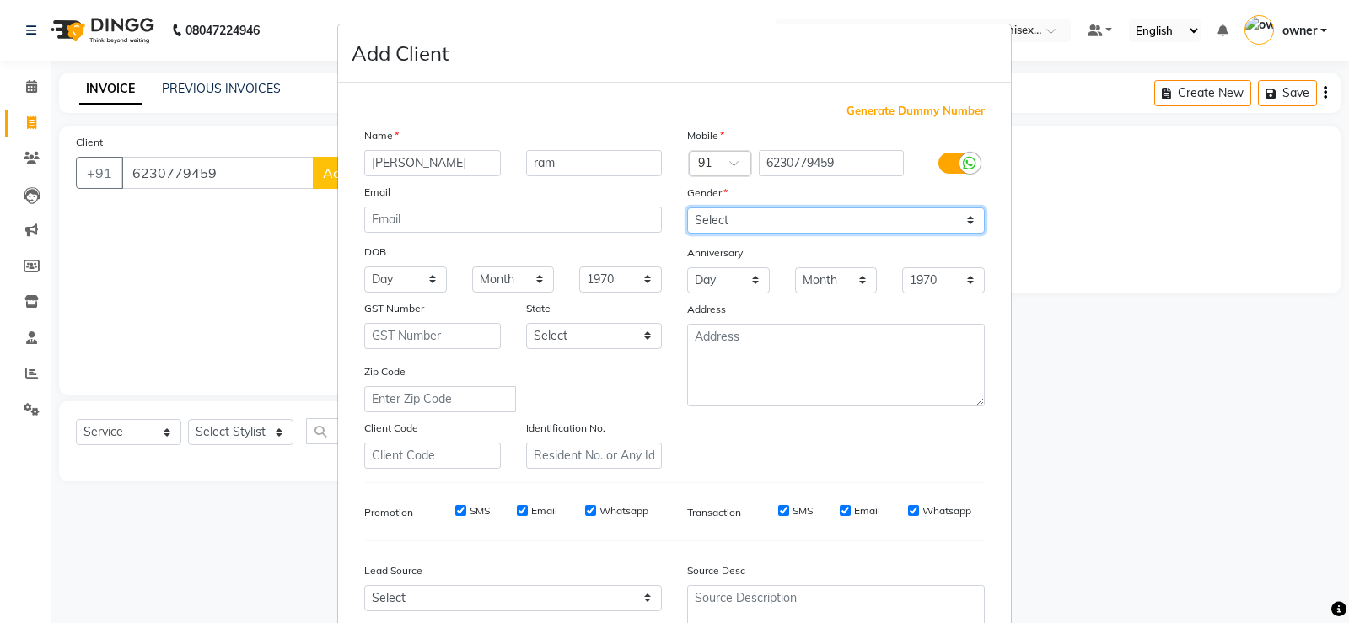
click at [760, 225] on select "Select [DEMOGRAPHIC_DATA] [DEMOGRAPHIC_DATA] Other Prefer Not To Say" at bounding box center [836, 220] width 298 height 26
select select "[DEMOGRAPHIC_DATA]"
click at [687, 207] on select "Select [DEMOGRAPHIC_DATA] [DEMOGRAPHIC_DATA] Other Prefer Not To Say" at bounding box center [836, 220] width 298 height 26
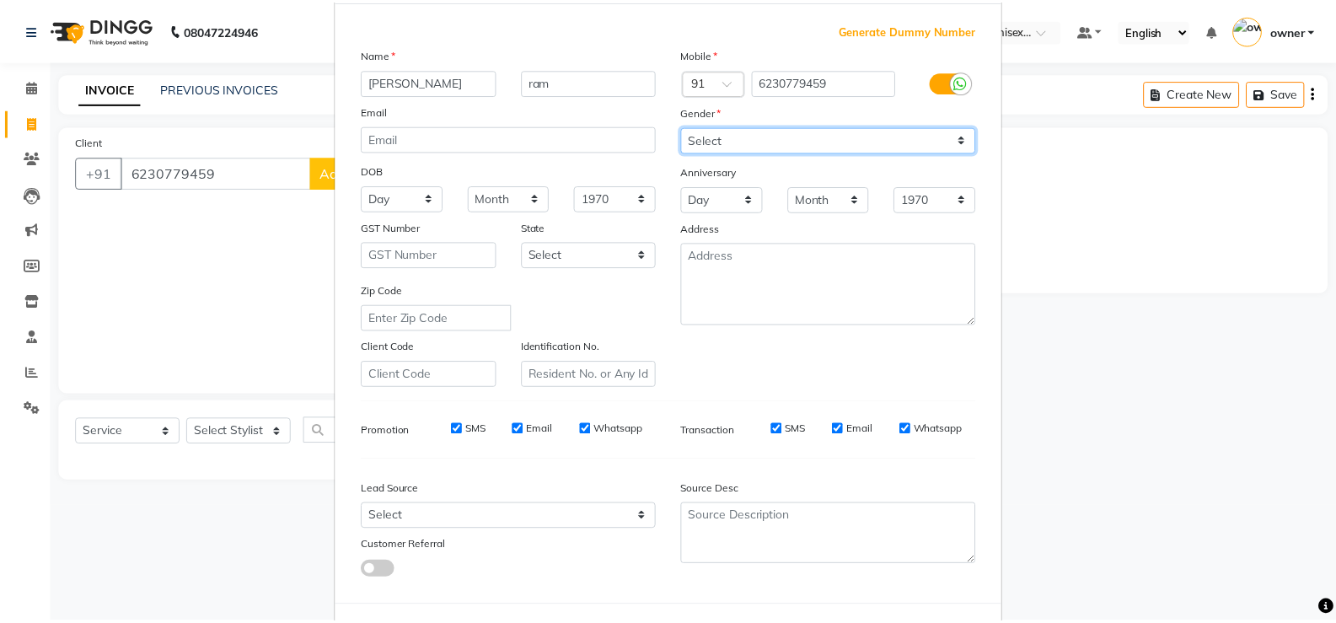
scroll to position [155, 0]
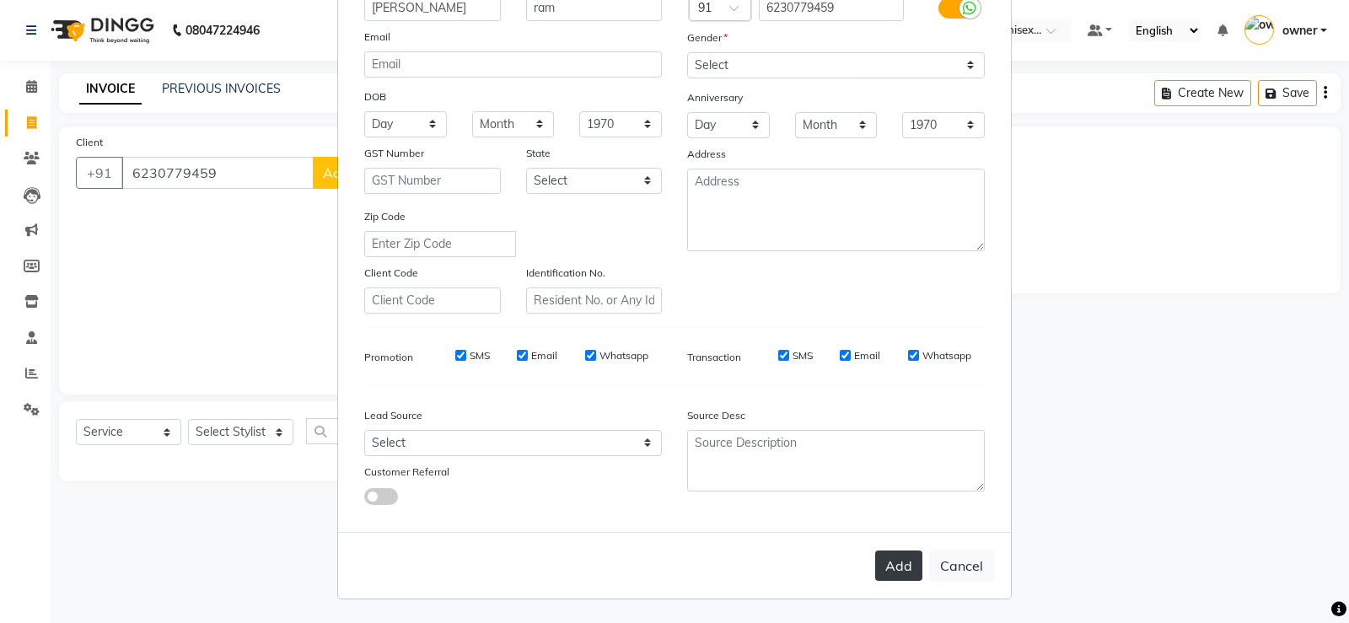
click at [879, 566] on button "Add" at bounding box center [898, 566] width 47 height 30
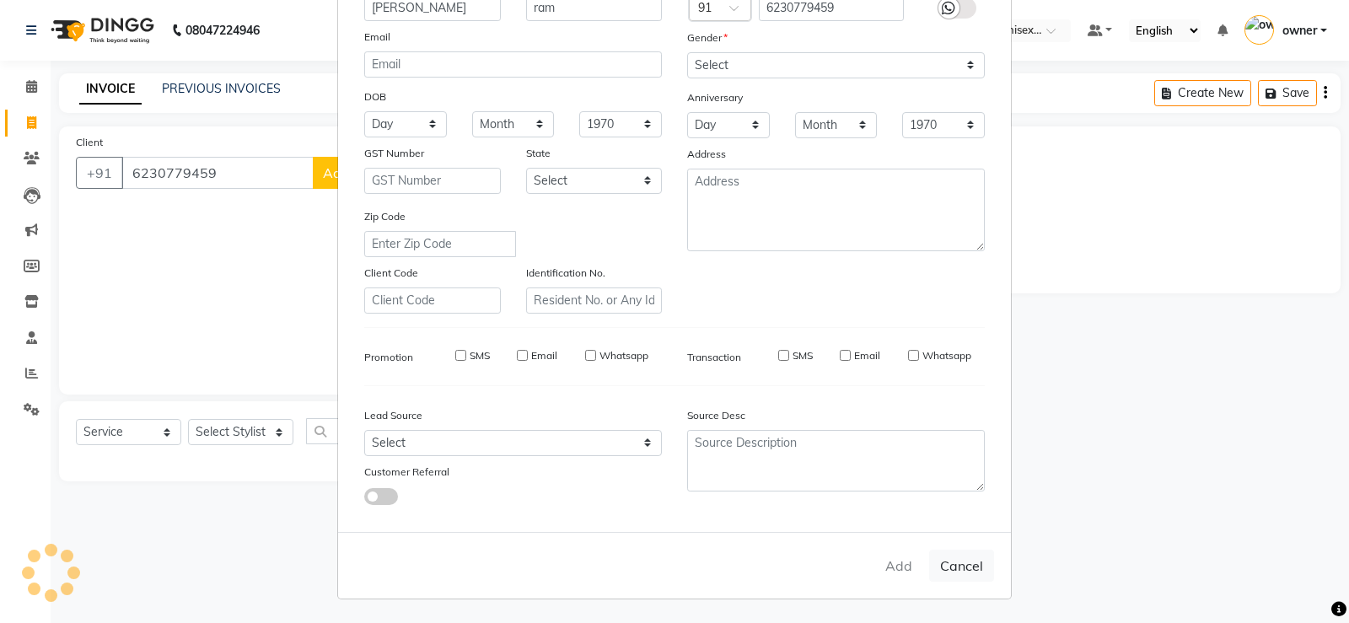
select select
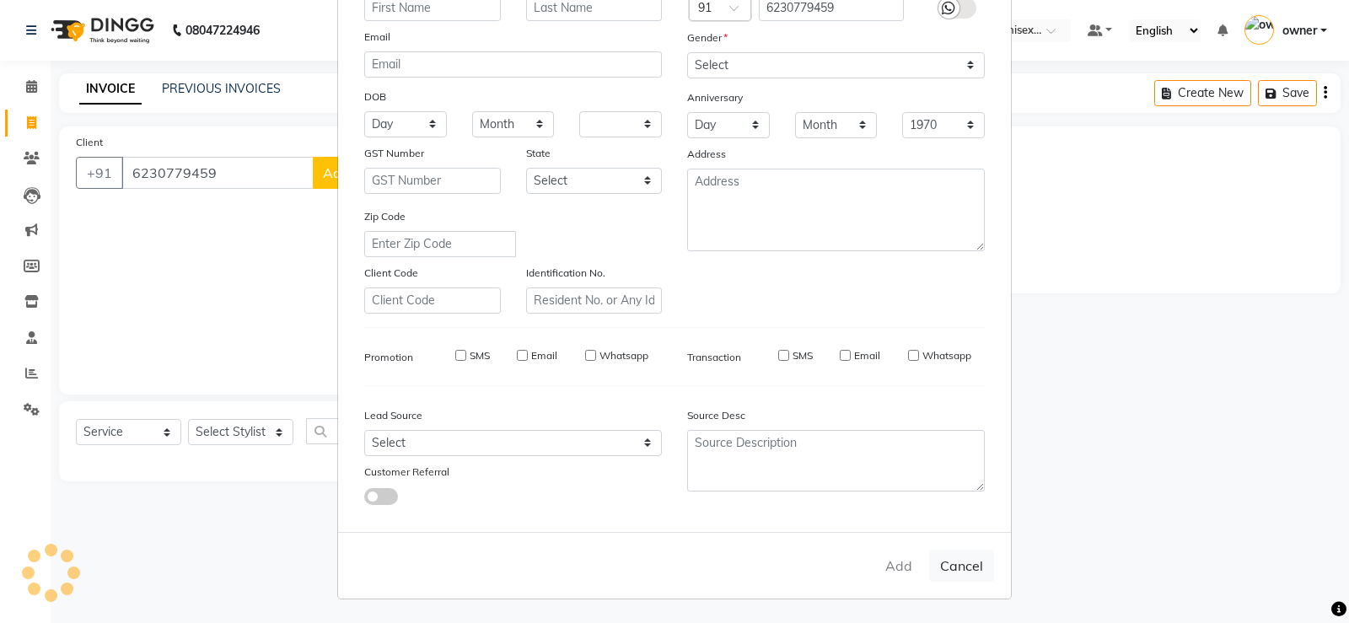
select select
checkbox input "false"
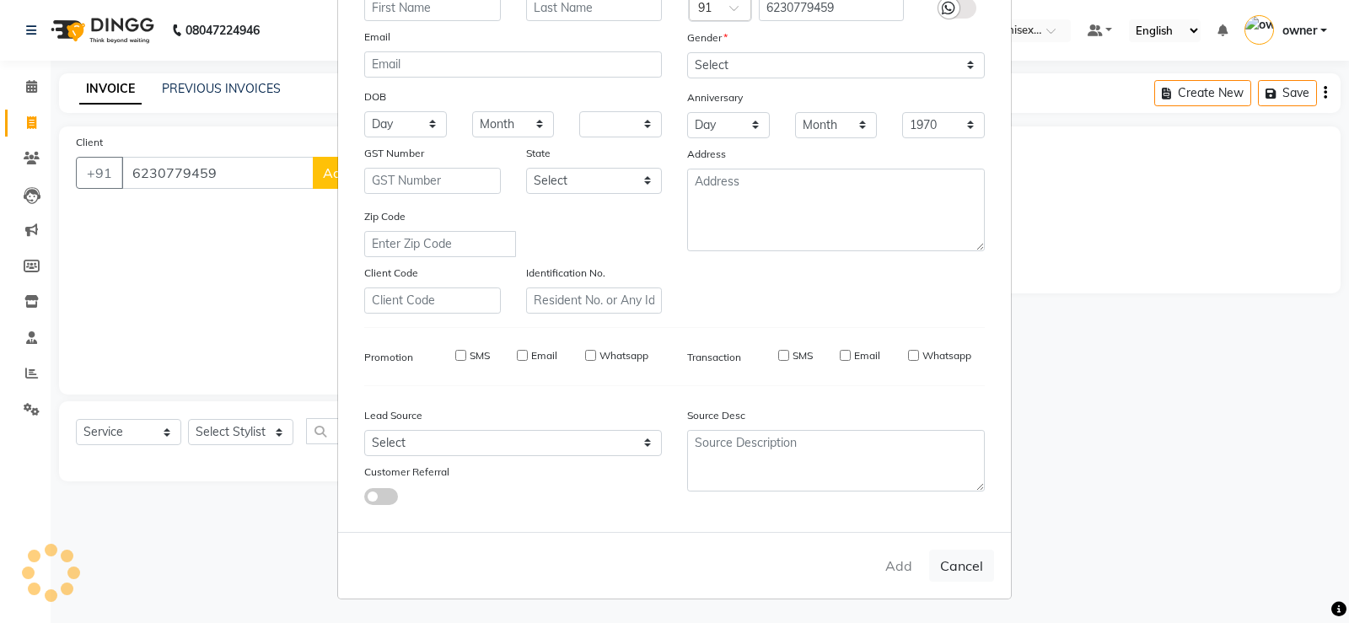
checkbox input "false"
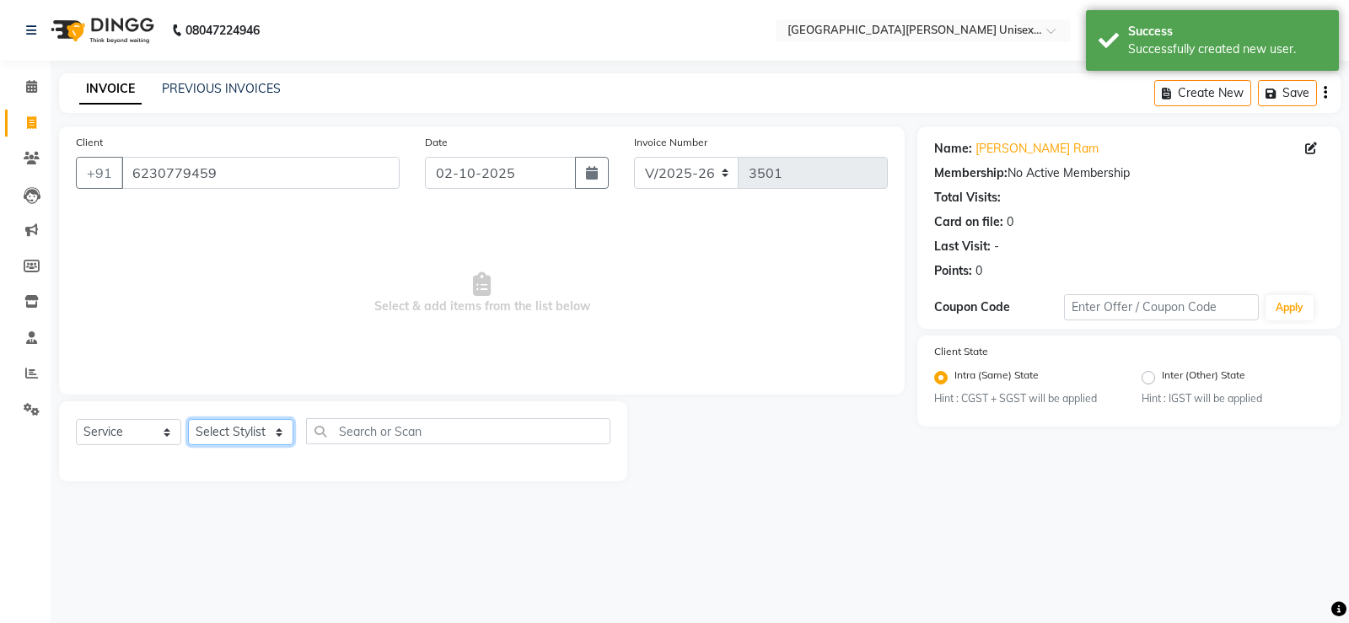
click at [266, 430] on select "Select Stylist anjali [PERSON_NAME] [PERSON_NAME] [PERSON_NAME] [PERSON_NAME] […" at bounding box center [240, 432] width 105 height 26
select select "80028"
click at [188, 419] on select "Select Stylist anjali [PERSON_NAME] [PERSON_NAME] [PERSON_NAME] [PERSON_NAME] […" at bounding box center [240, 432] width 105 height 26
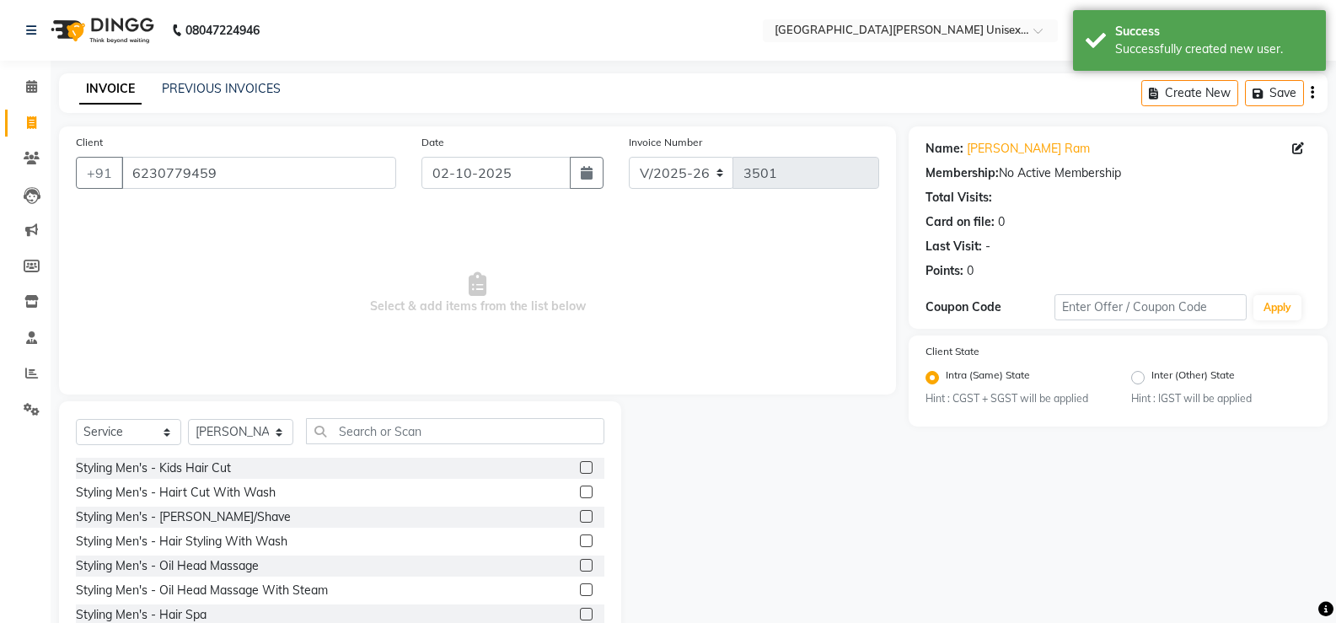
click at [580, 491] on label at bounding box center [586, 492] width 13 height 13
click at [580, 491] on input "checkbox" at bounding box center [585, 492] width 11 height 11
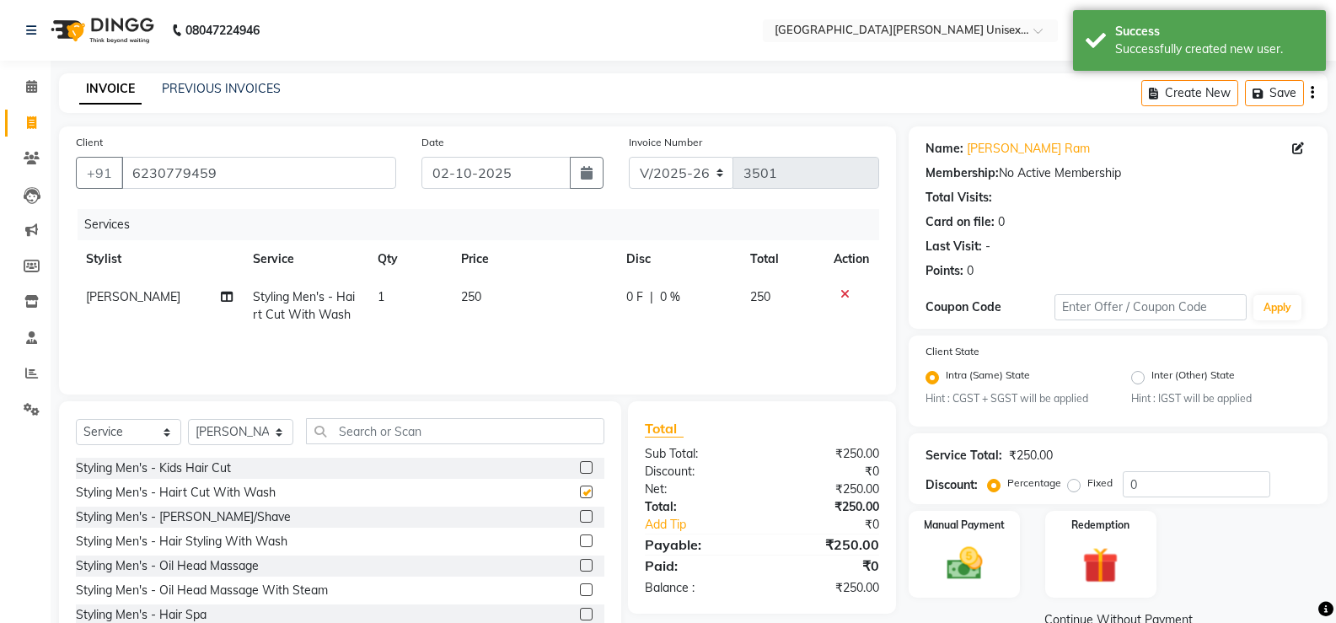
checkbox input "false"
click at [266, 432] on select "Select Stylist anjali [PERSON_NAME] [PERSON_NAME] [PERSON_NAME] [PERSON_NAME] […" at bounding box center [240, 432] width 105 height 26
select select "86130"
click at [188, 419] on select "Select Stylist anjali [PERSON_NAME] [PERSON_NAME] [PERSON_NAME] [PERSON_NAME] […" at bounding box center [240, 432] width 105 height 26
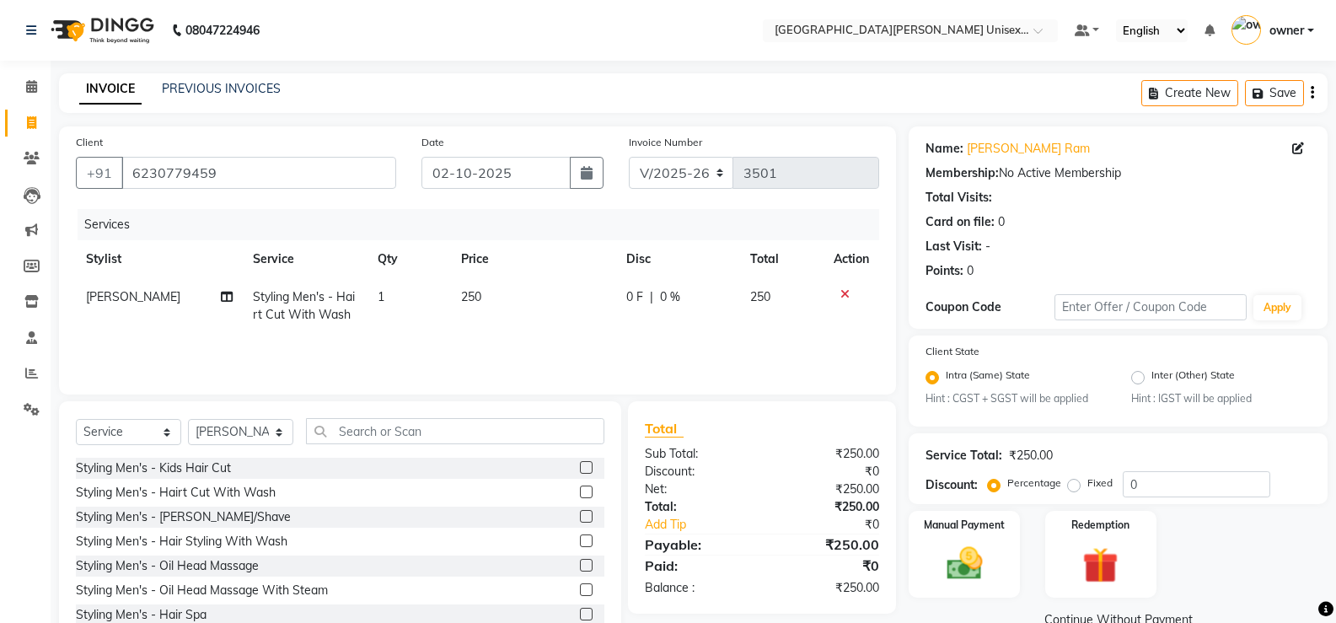
click at [580, 491] on label at bounding box center [586, 492] width 13 height 13
click at [580, 491] on input "checkbox" at bounding box center [585, 492] width 11 height 11
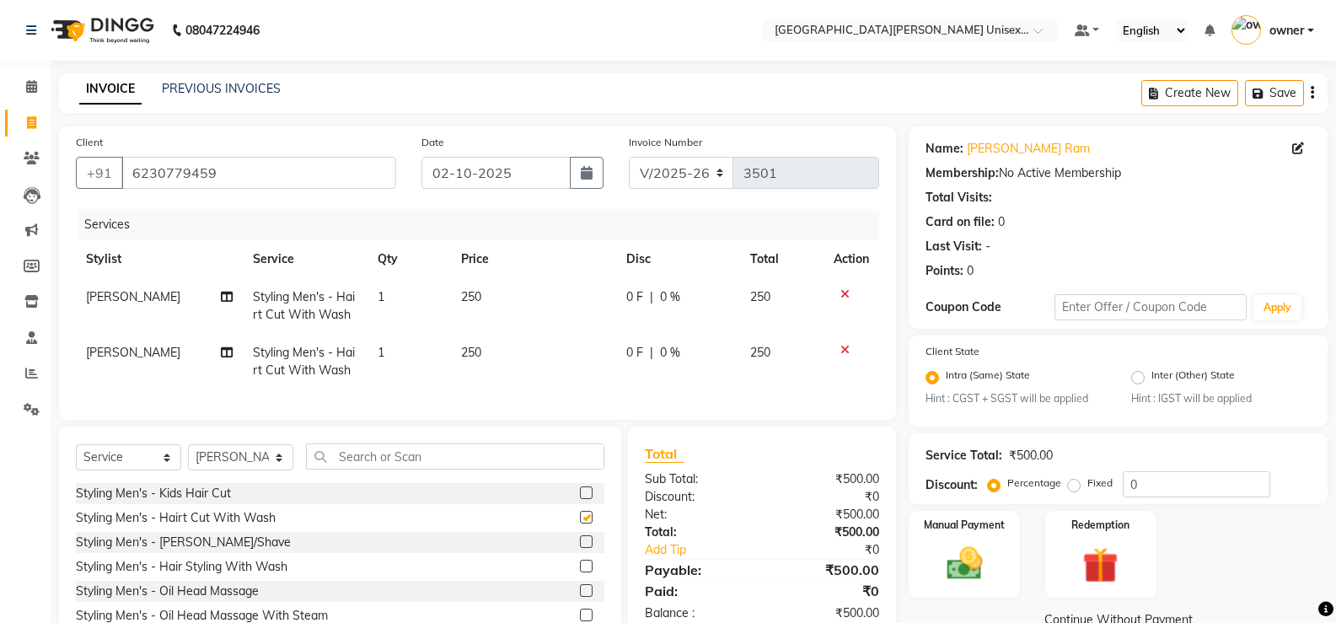
checkbox input "false"
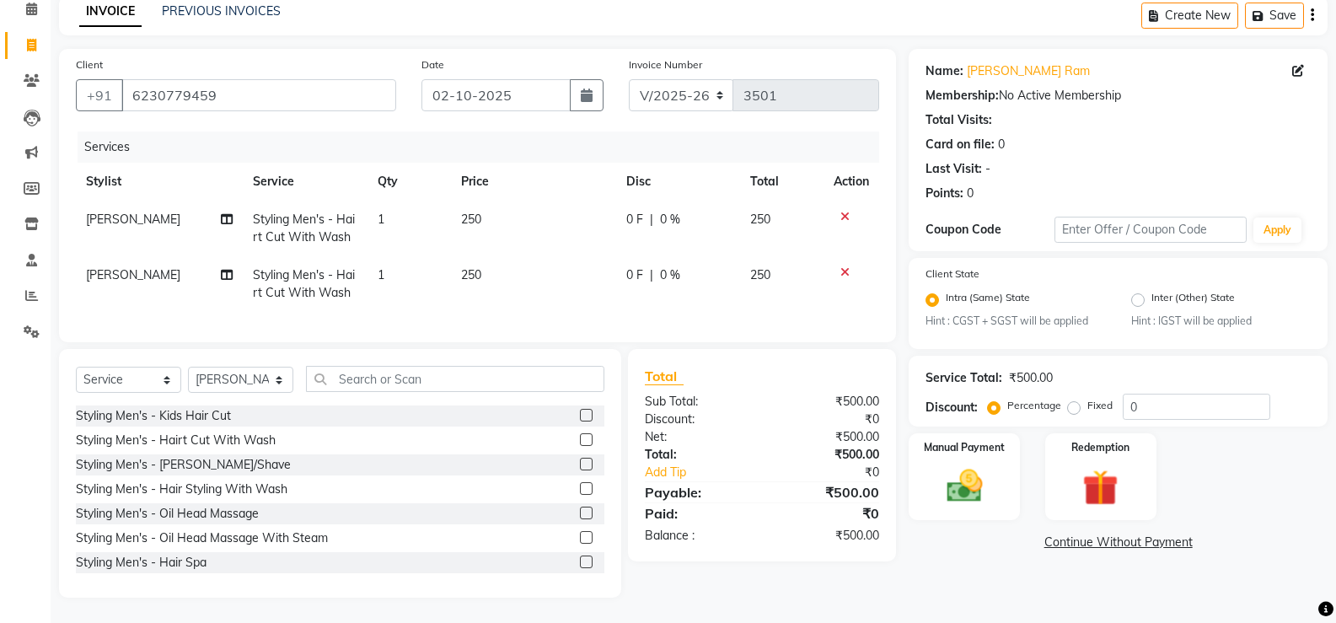
scroll to position [90, 0]
click at [956, 487] on img at bounding box center [964, 486] width 60 height 43
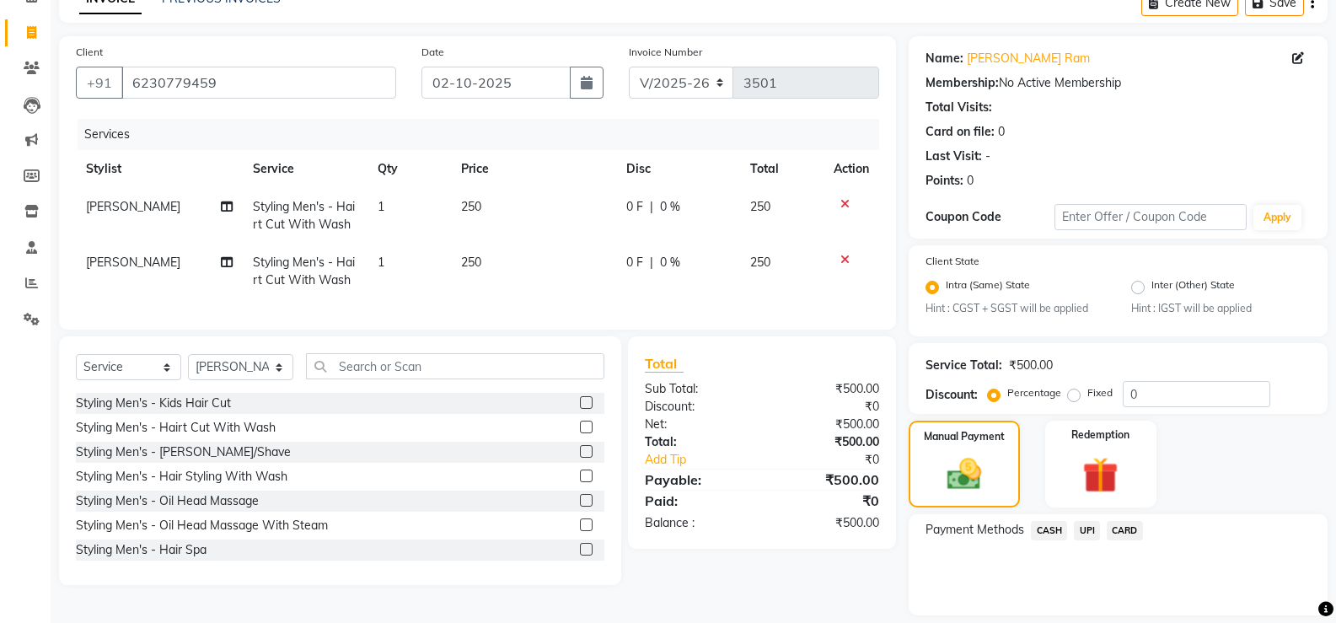
click at [1085, 531] on span "UPI" at bounding box center [1087, 530] width 26 height 19
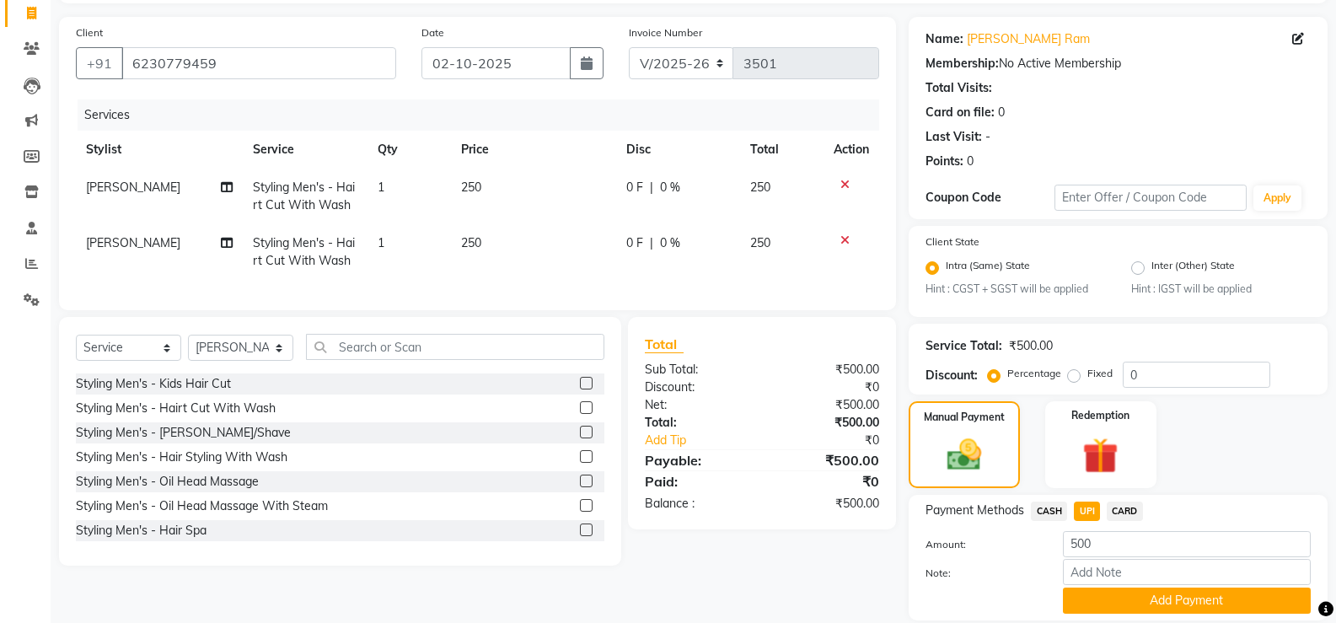
scroll to position [167, 0]
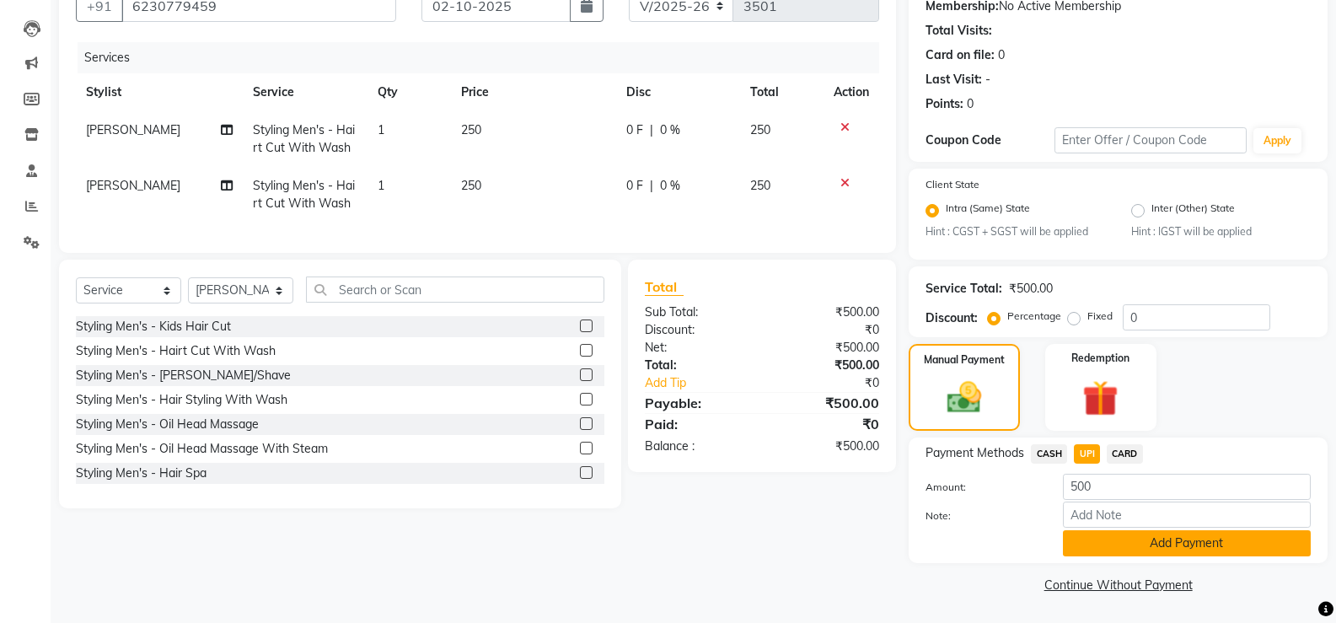
click at [1119, 546] on button "Add Payment" at bounding box center [1187, 543] width 248 height 26
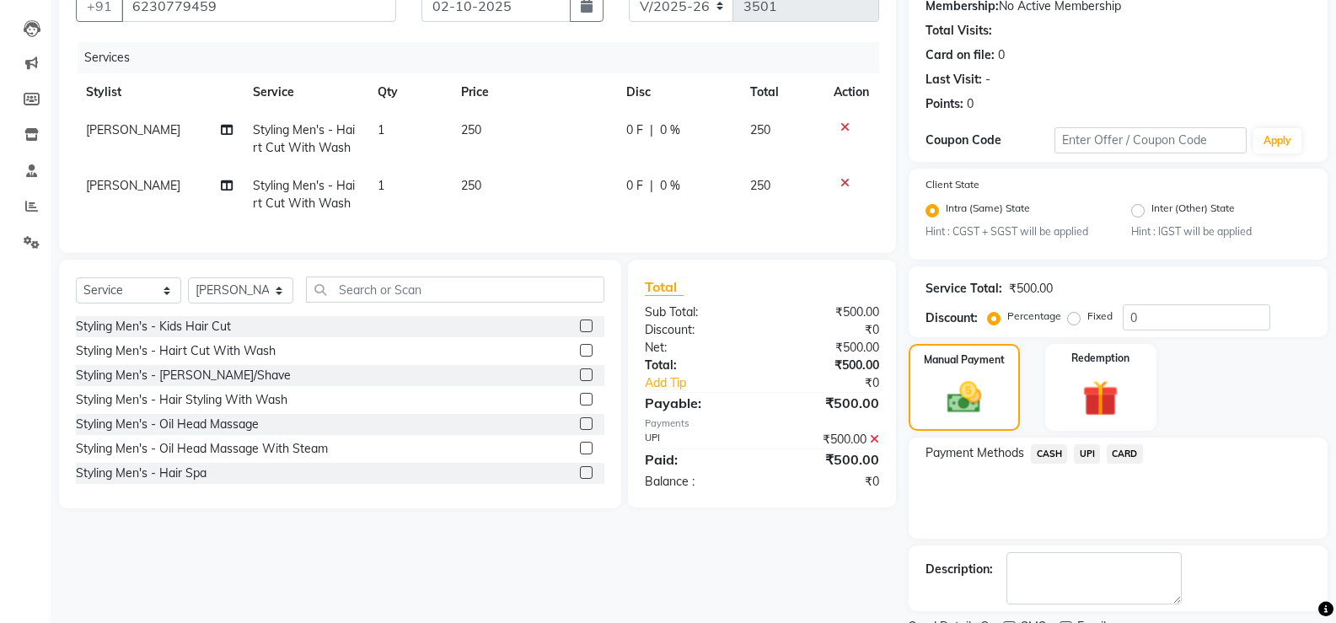
scroll to position [238, 0]
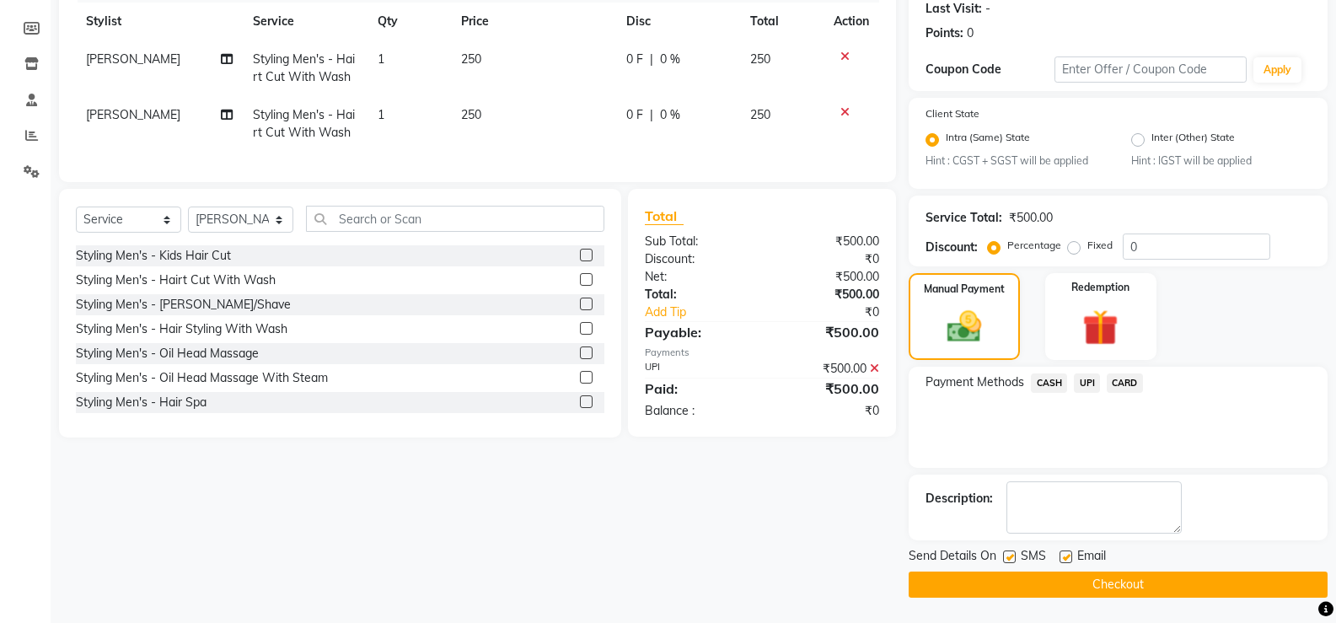
click at [1118, 576] on button "Checkout" at bounding box center [1118, 585] width 419 height 26
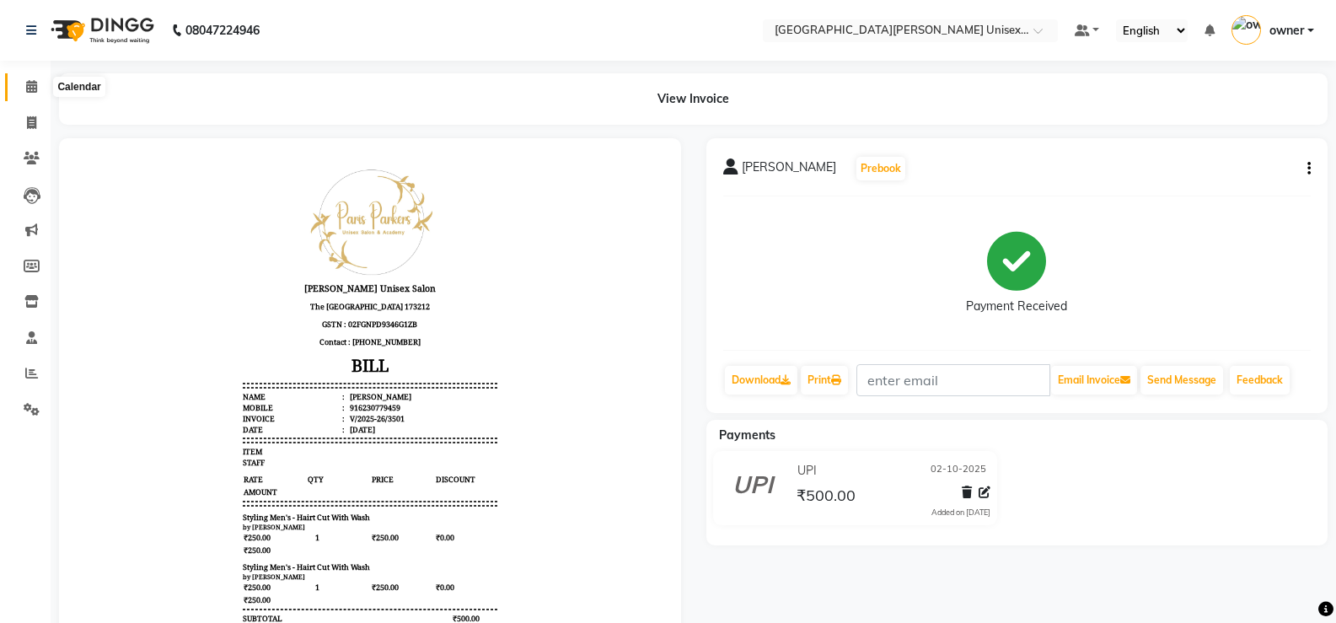
click at [26, 89] on icon at bounding box center [31, 86] width 11 height 13
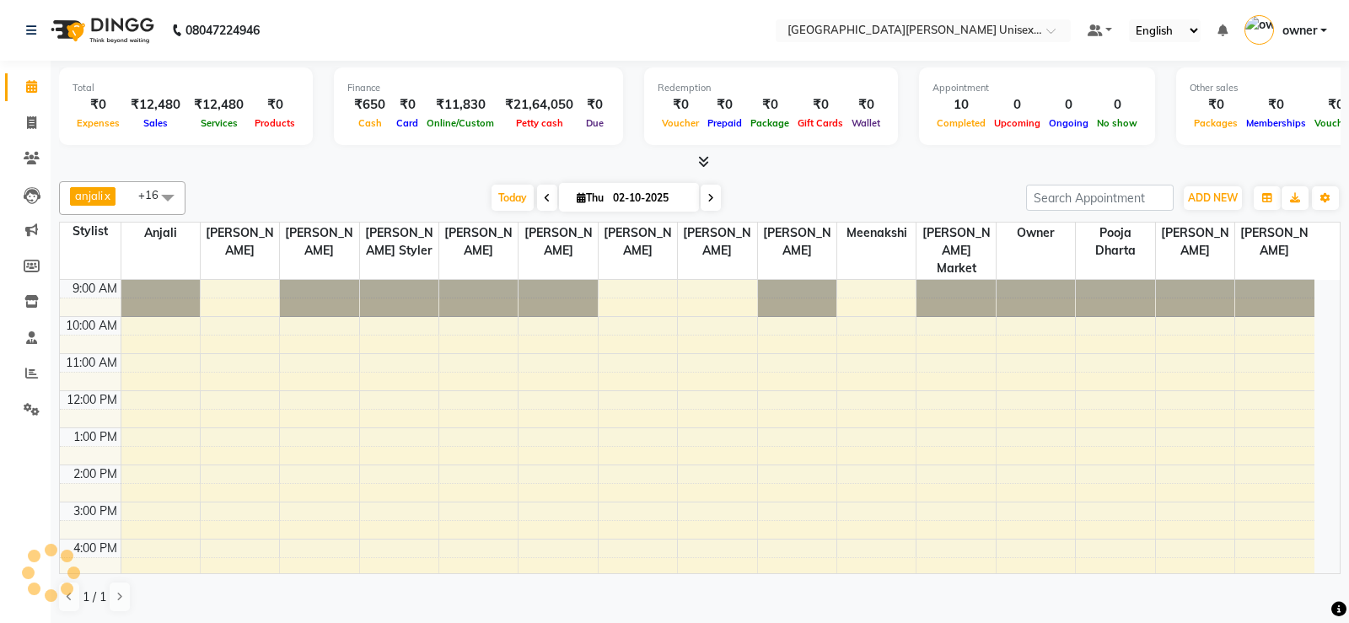
scroll to position [101, 0]
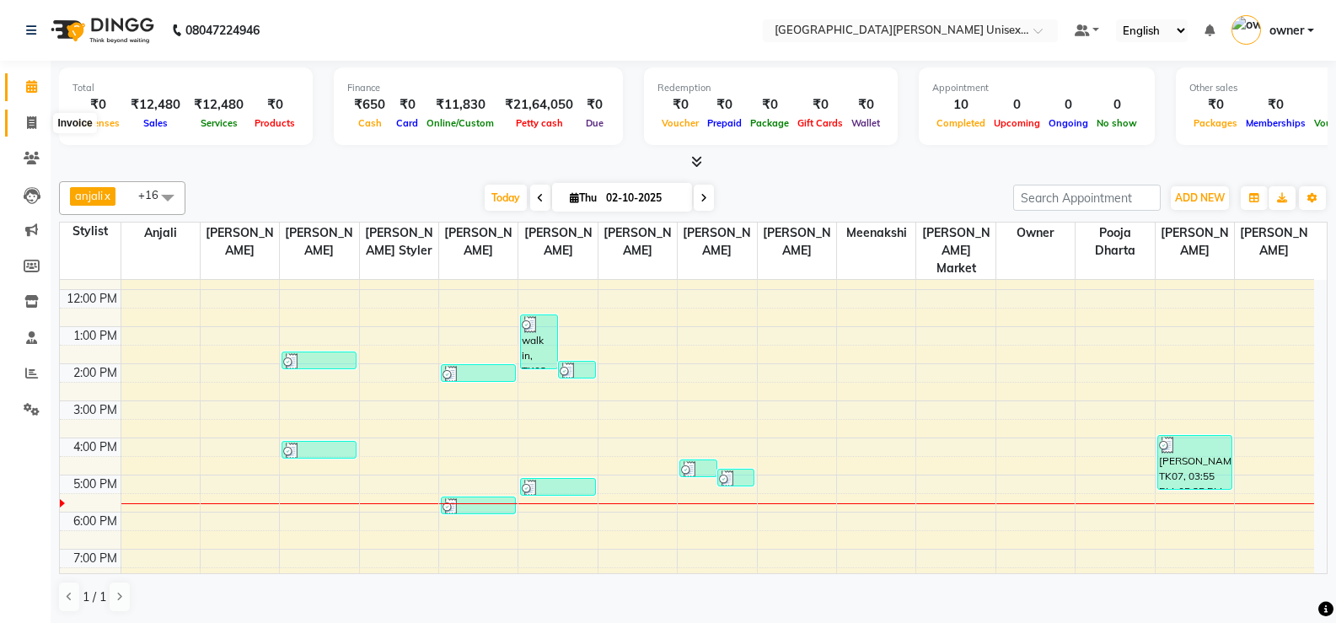
click at [33, 129] on span at bounding box center [32, 123] width 30 height 19
select select "service"
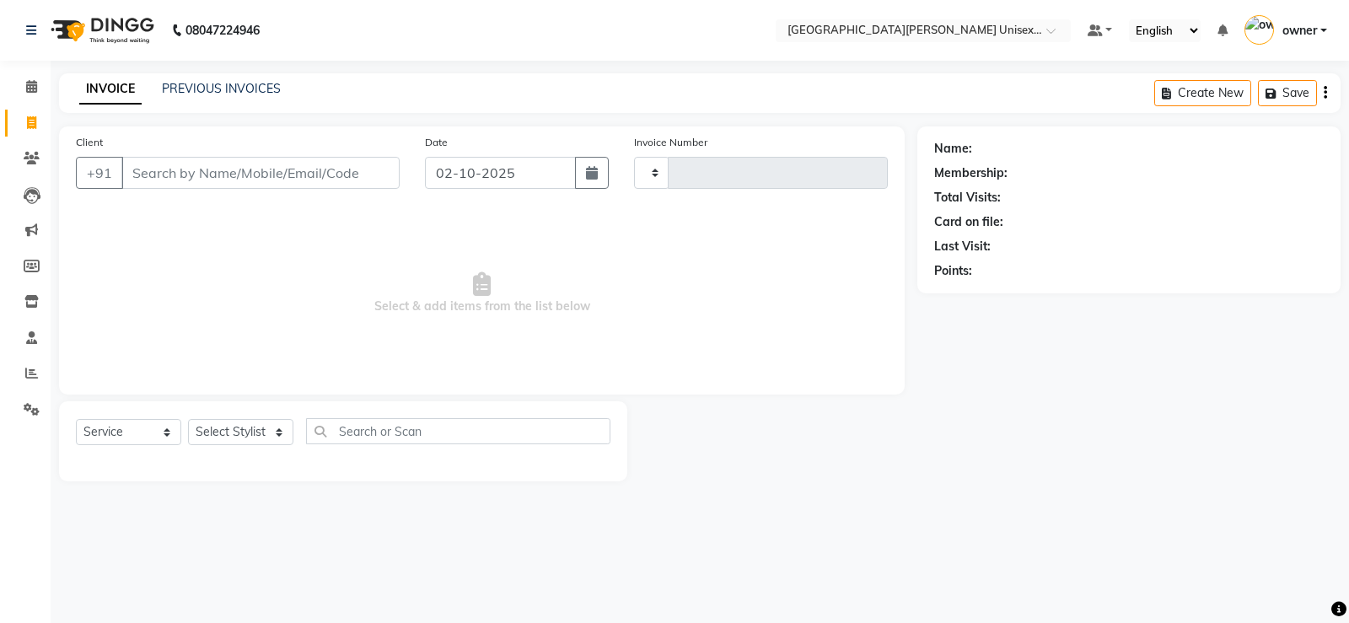
type input "3502"
select select "7055"
click at [322, 173] on input "Client" at bounding box center [260, 173] width 278 height 32
type input "8"
type input "779853615"
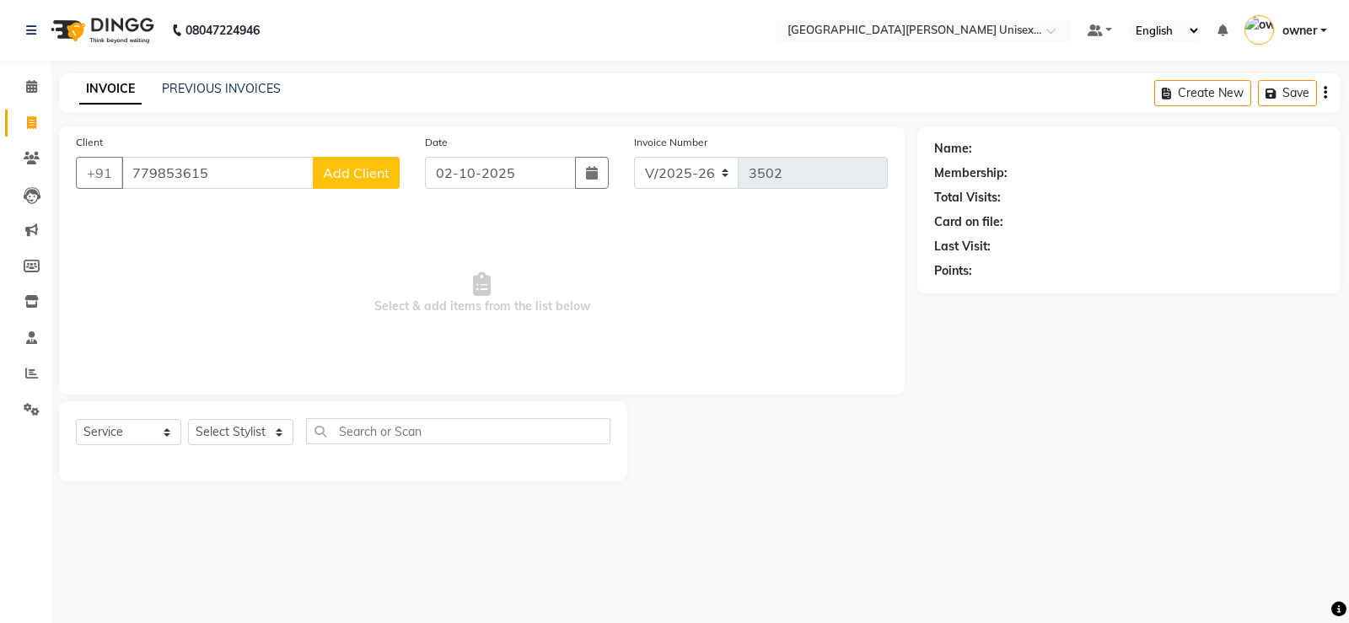
click at [365, 170] on span "Add Client" at bounding box center [356, 172] width 67 height 17
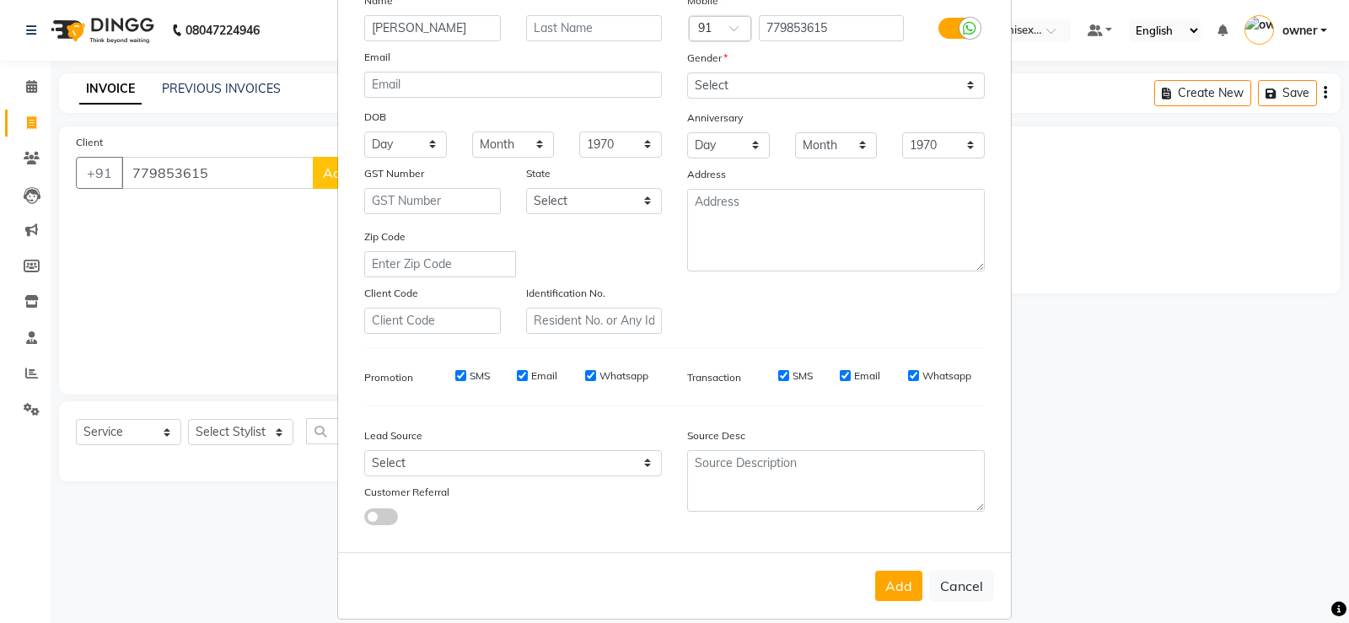
scroll to position [155, 0]
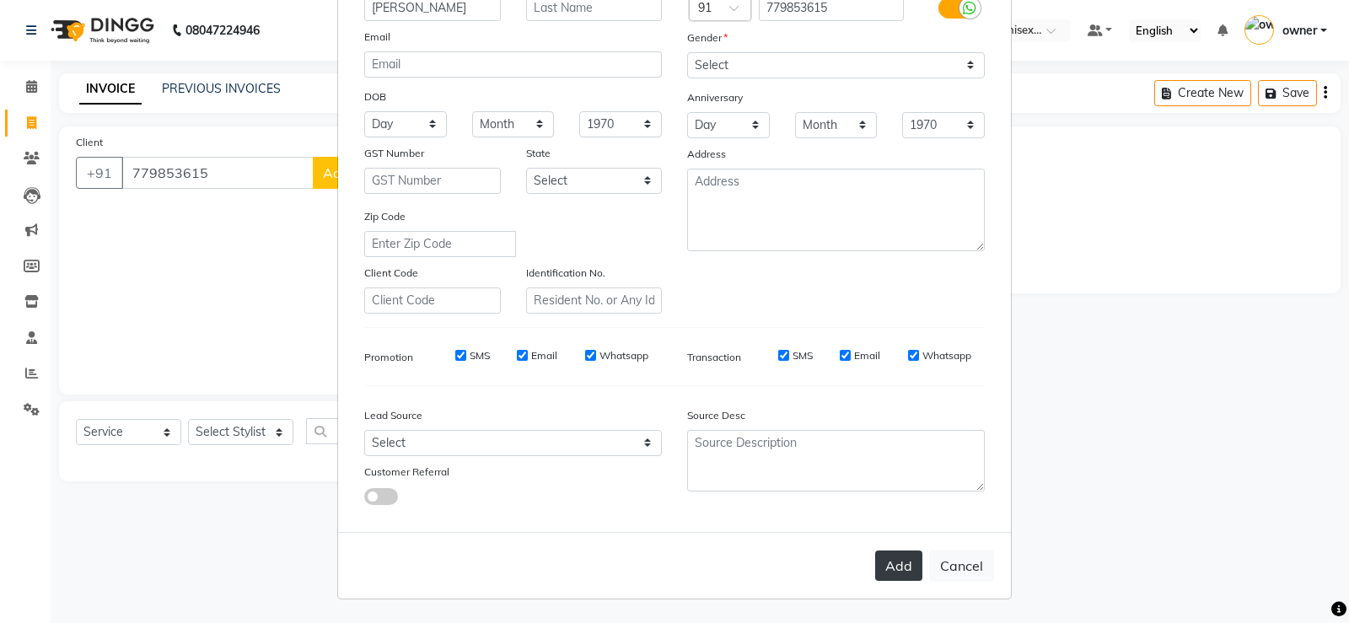
type input "[PERSON_NAME]"
click at [895, 559] on button "Add" at bounding box center [898, 566] width 47 height 30
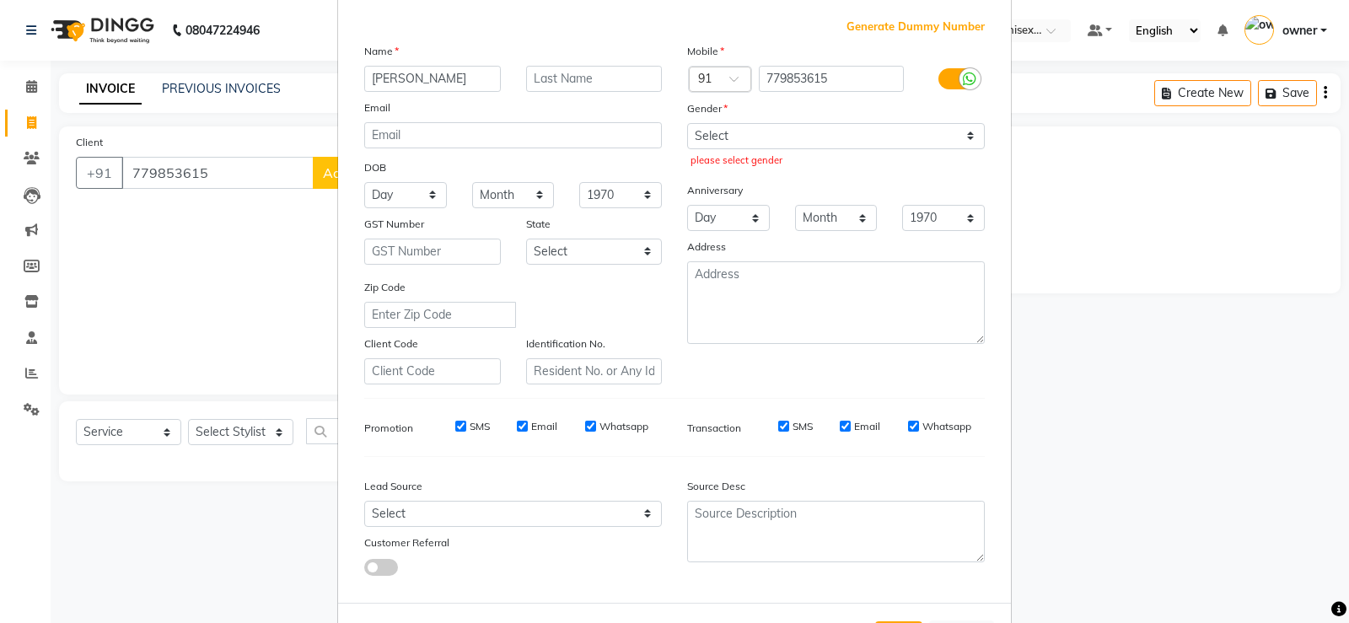
scroll to position [0, 0]
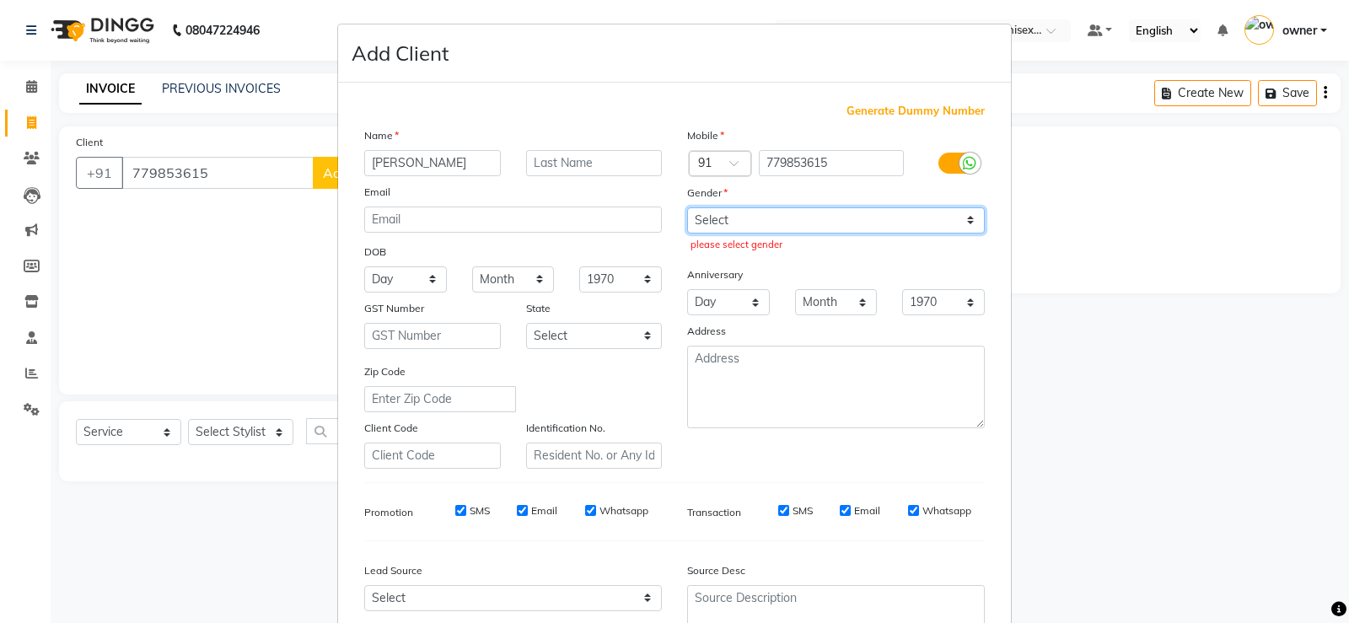
click at [907, 212] on select "Select [DEMOGRAPHIC_DATA] [DEMOGRAPHIC_DATA] Other Prefer Not To Say" at bounding box center [836, 220] width 298 height 26
select select "[DEMOGRAPHIC_DATA]"
click at [687, 207] on select "Select [DEMOGRAPHIC_DATA] [DEMOGRAPHIC_DATA] Other Prefer Not To Say" at bounding box center [836, 220] width 298 height 26
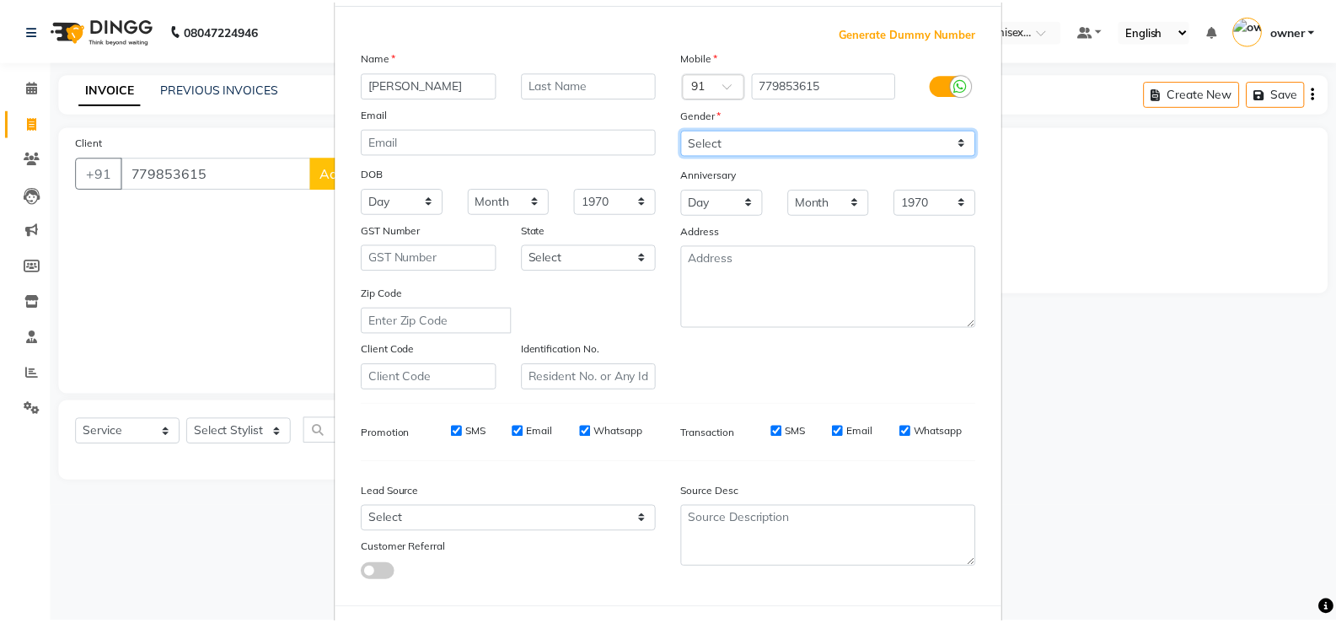
scroll to position [155, 0]
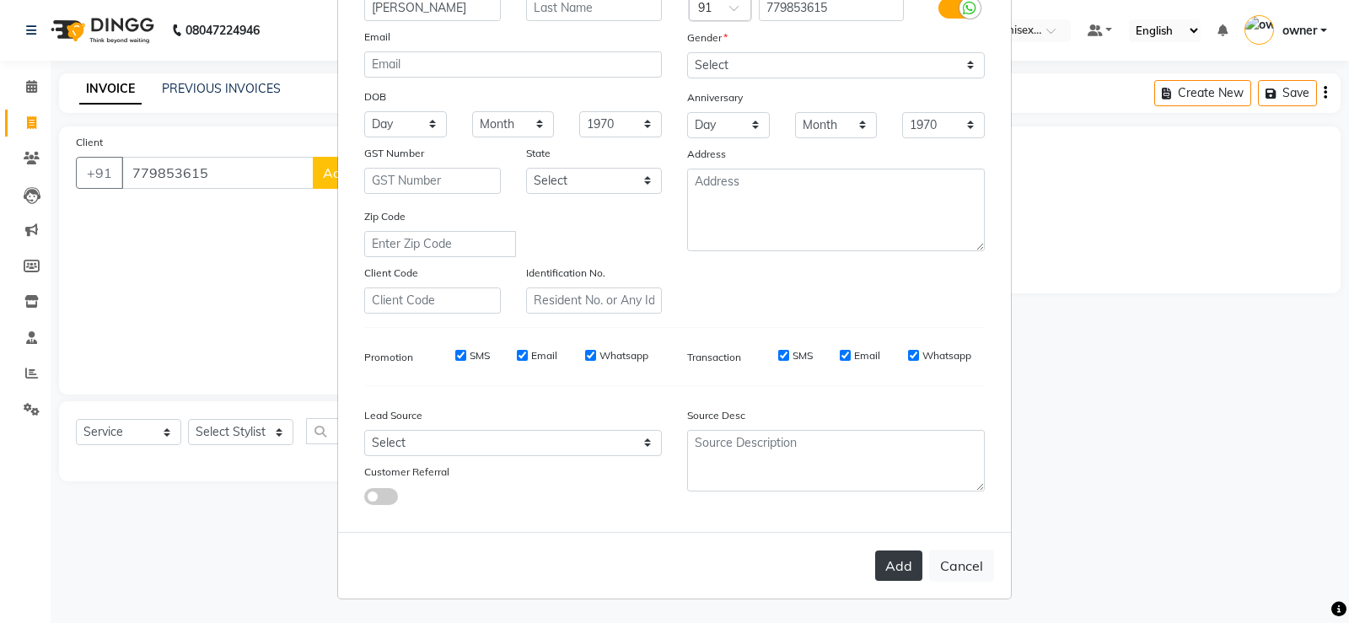
click at [899, 561] on button "Add" at bounding box center [898, 566] width 47 height 30
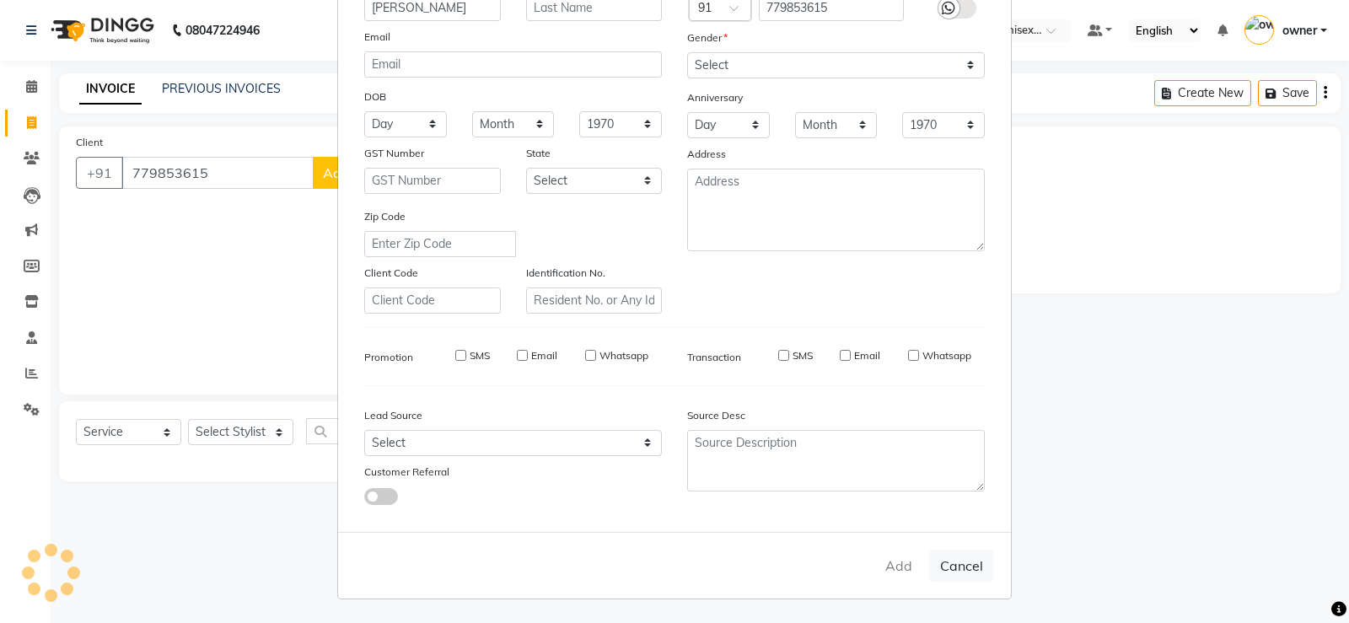
select select
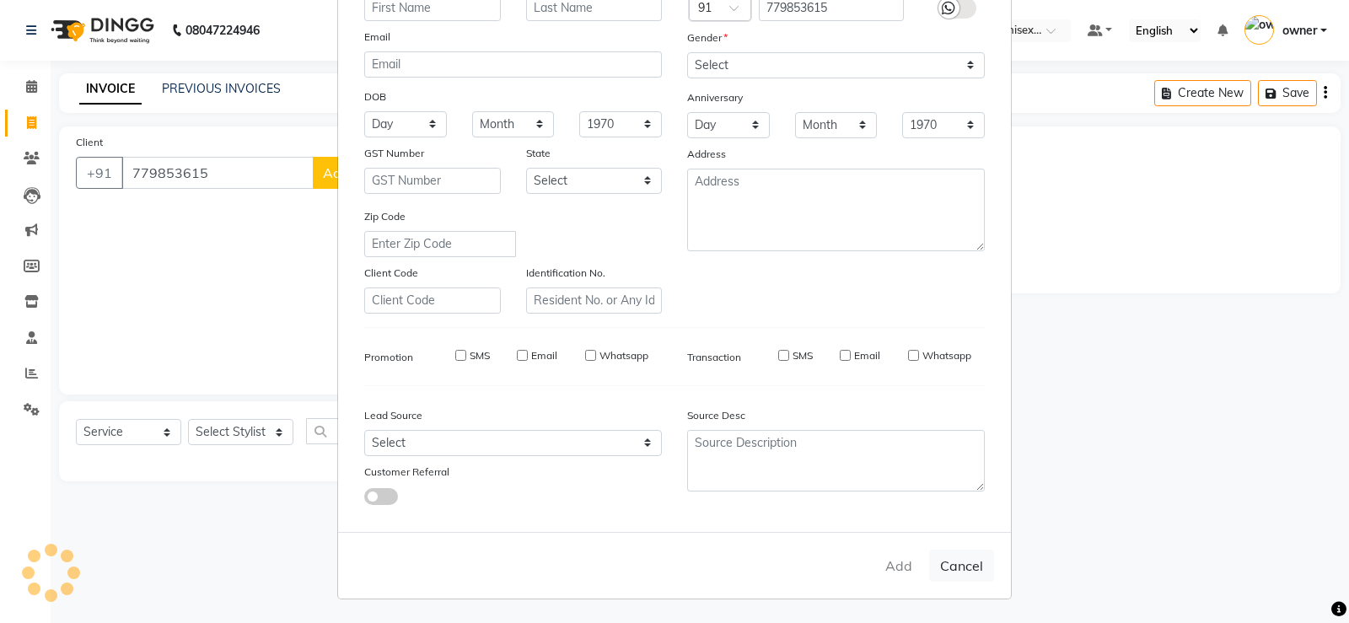
select select
checkbox input "false"
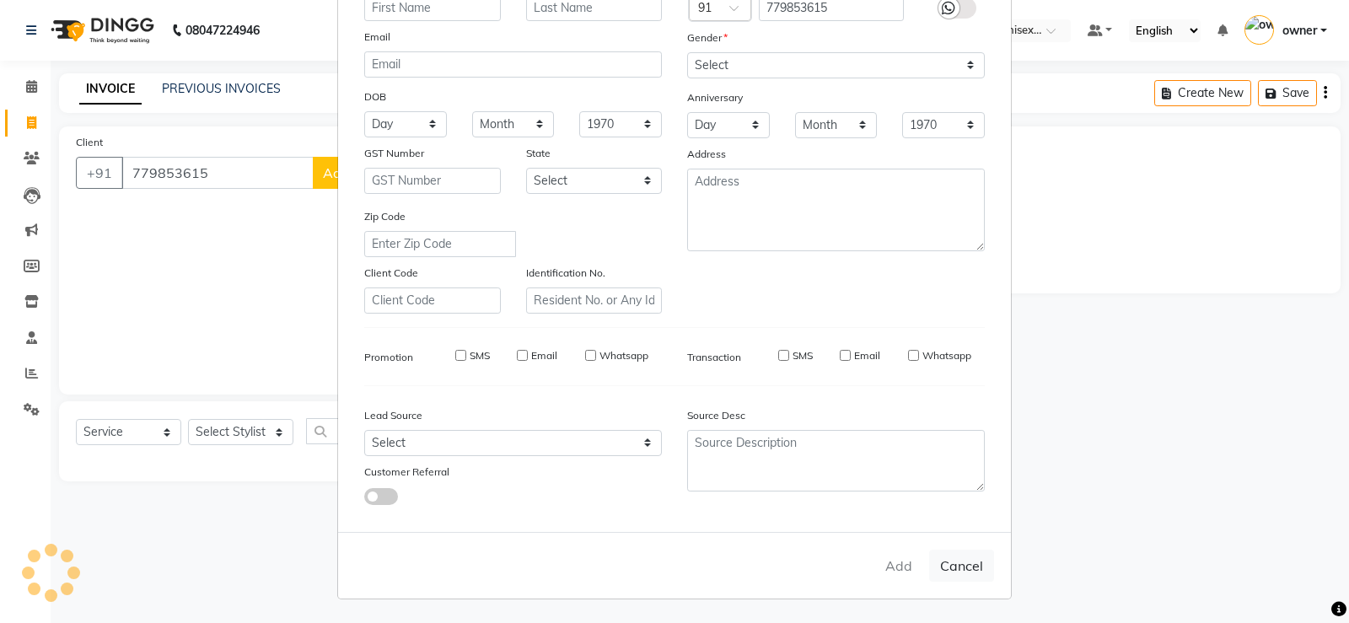
checkbox input "false"
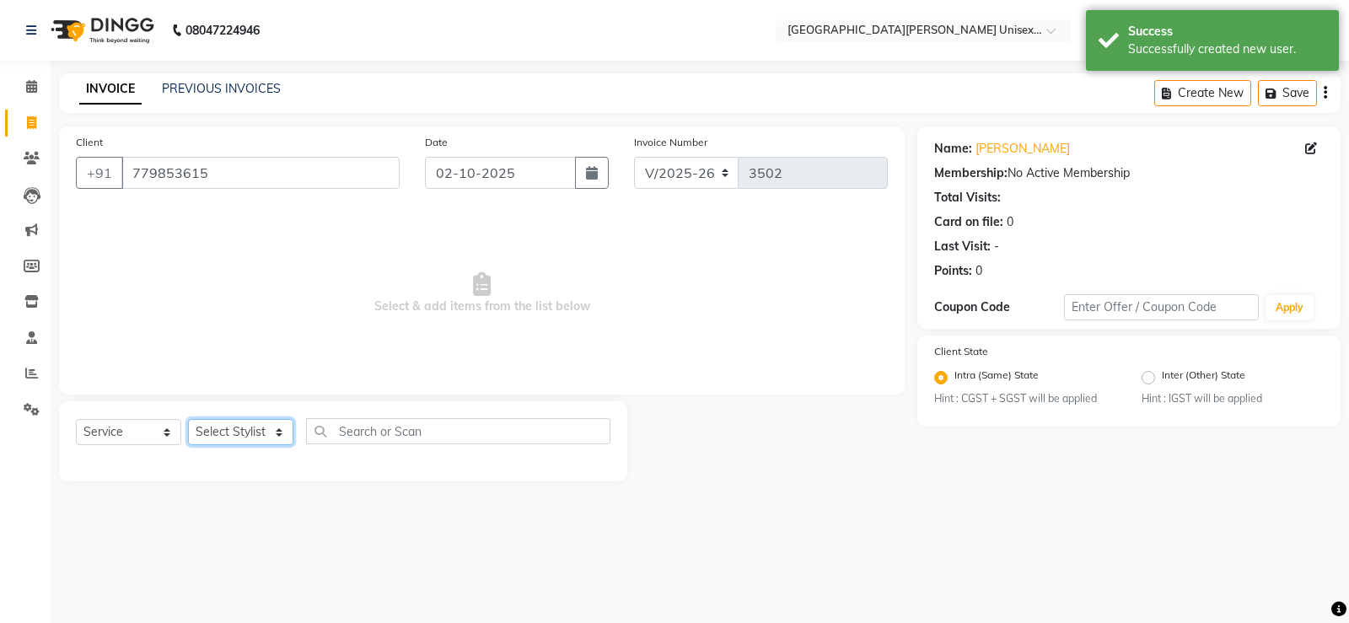
click at [253, 434] on select "Select Stylist anjali [PERSON_NAME] [PERSON_NAME] [PERSON_NAME] [PERSON_NAME] […" at bounding box center [240, 432] width 105 height 26
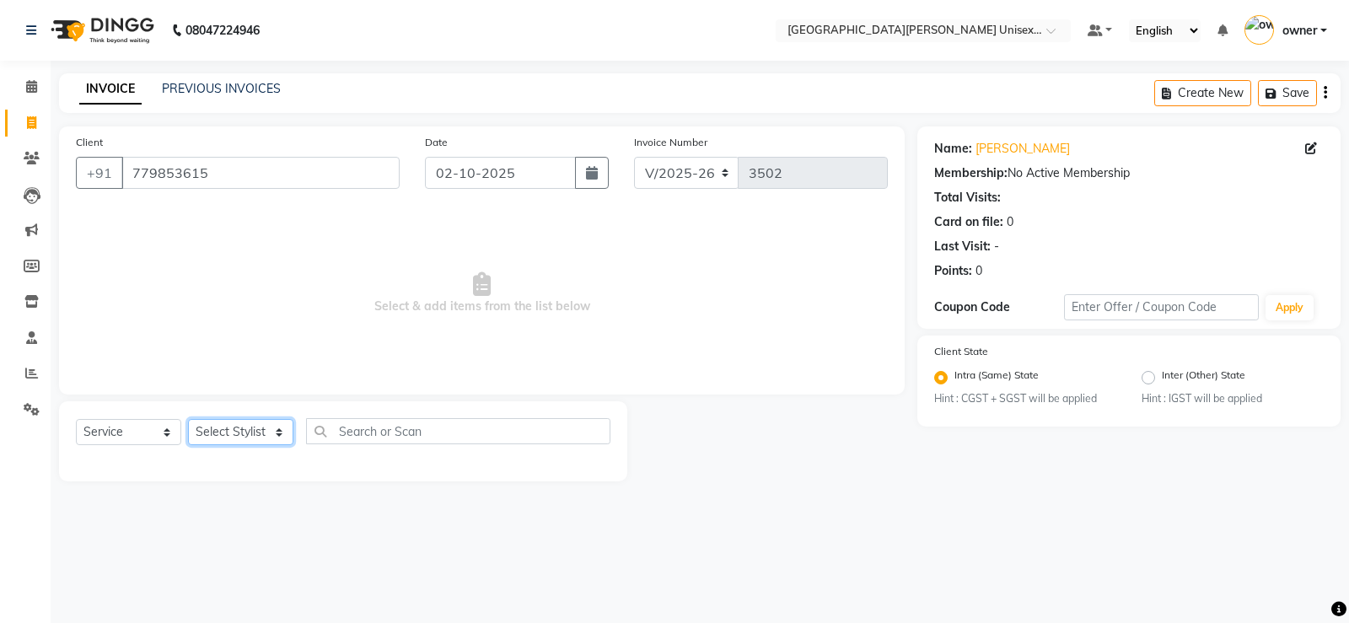
select select "58723"
click at [188, 419] on select "Select Stylist anjali [PERSON_NAME] [PERSON_NAME] [PERSON_NAME] [PERSON_NAME] […" at bounding box center [240, 432] width 105 height 26
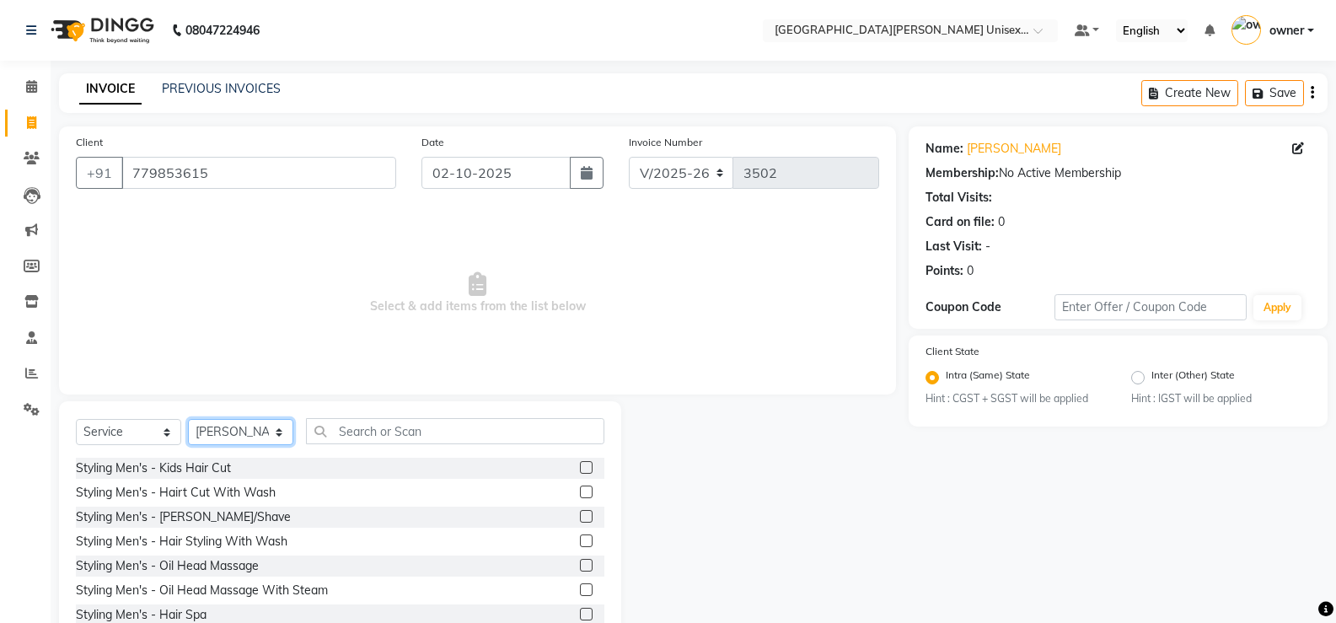
scroll to position [52, 0]
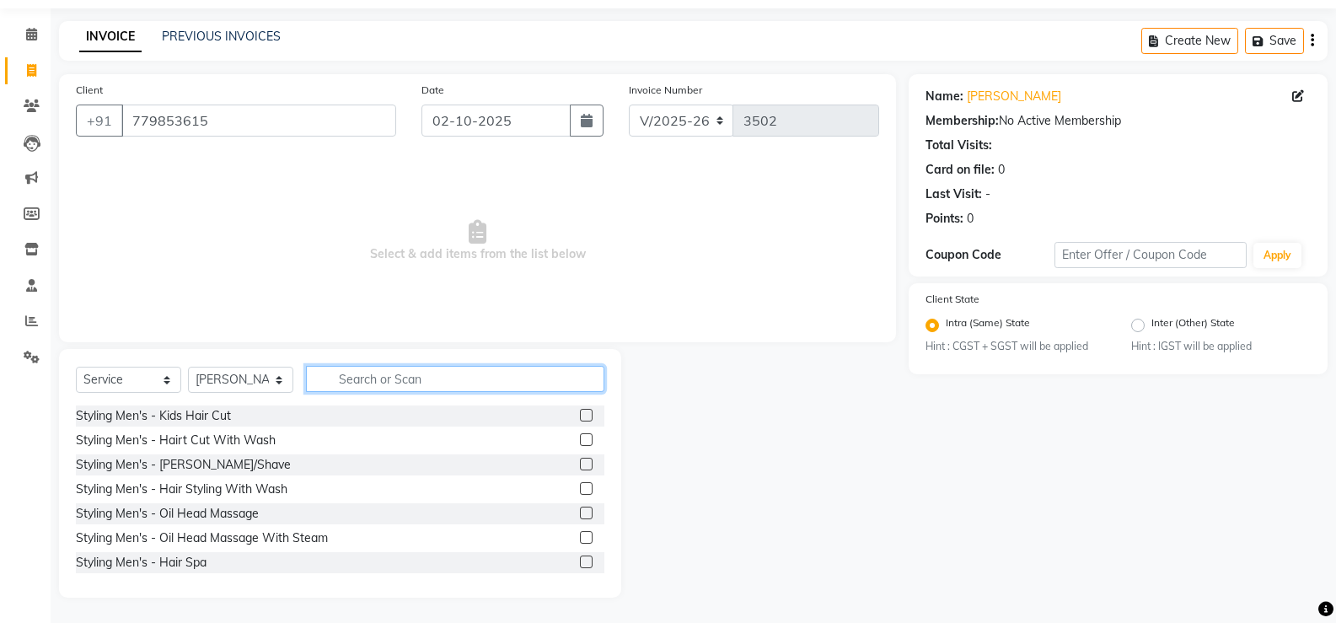
click at [383, 375] on input "text" at bounding box center [455, 379] width 298 height 26
type input "wo"
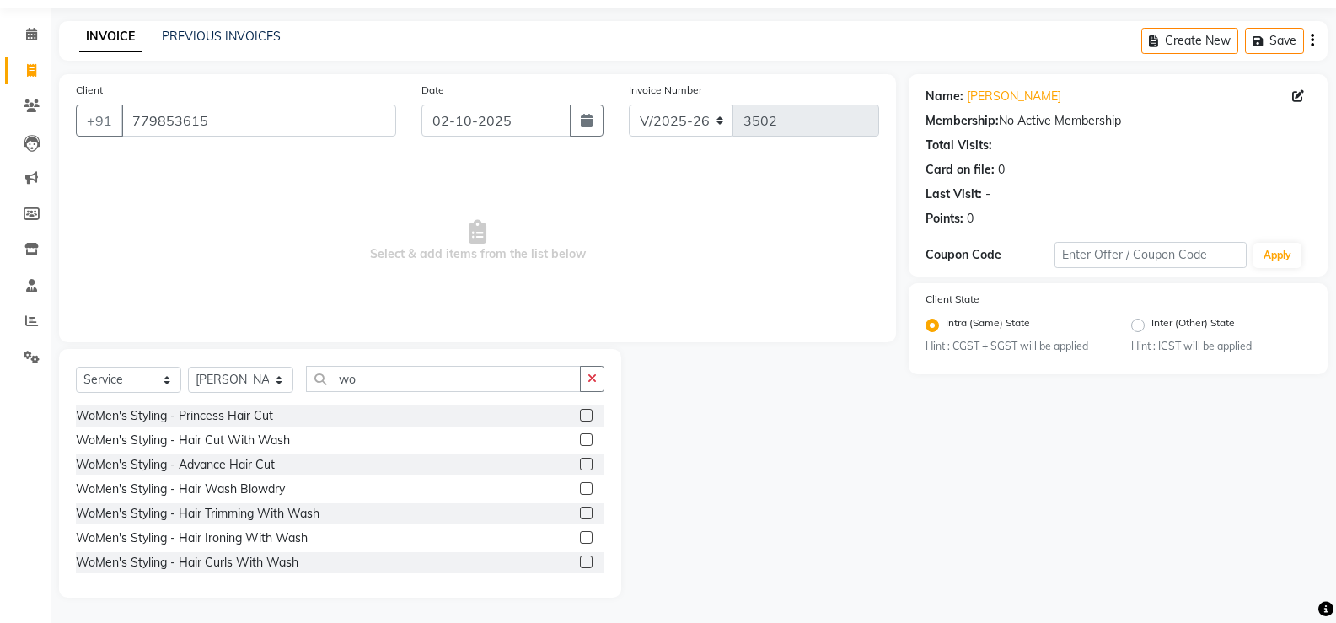
click at [580, 443] on label at bounding box center [586, 439] width 13 height 13
click at [580, 443] on input "checkbox" at bounding box center [585, 440] width 11 height 11
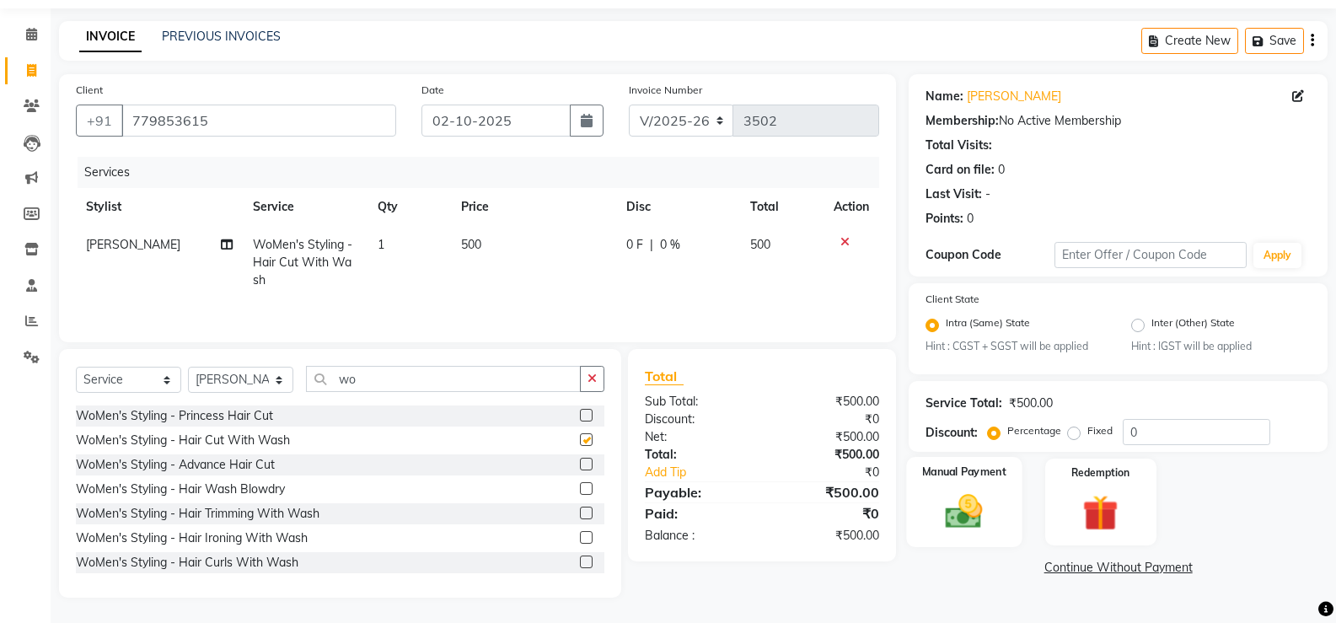
checkbox input "false"
click at [981, 525] on img at bounding box center [964, 512] width 60 height 43
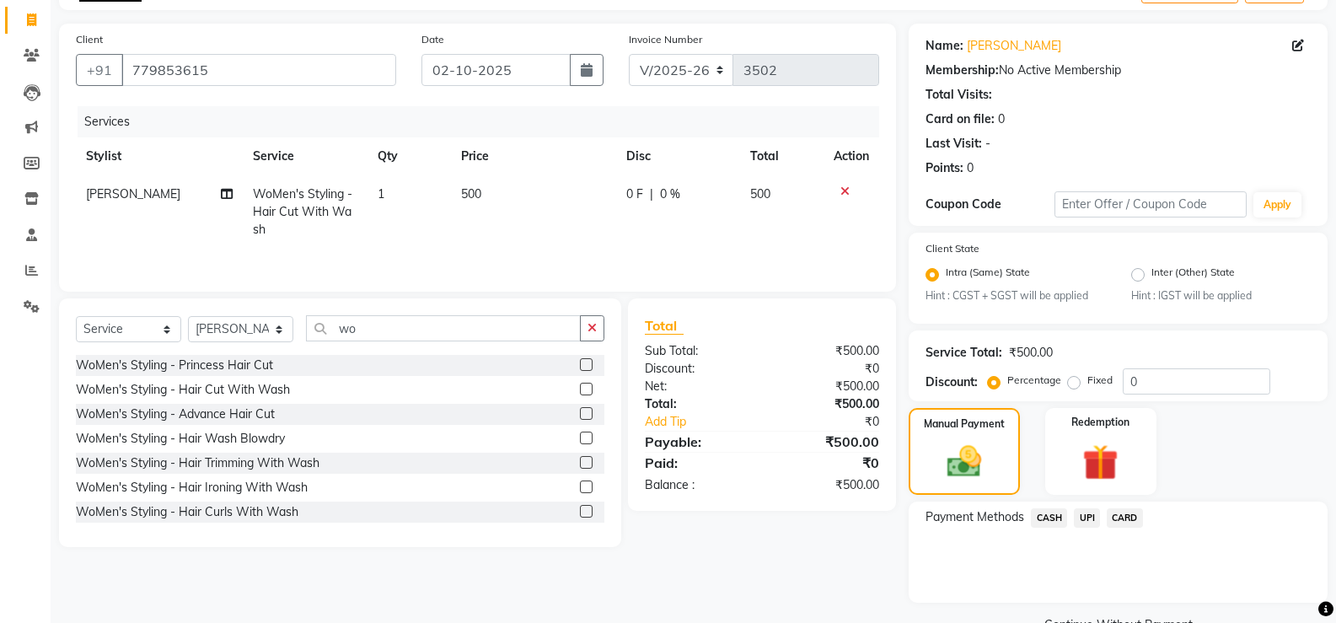
scroll to position [142, 0]
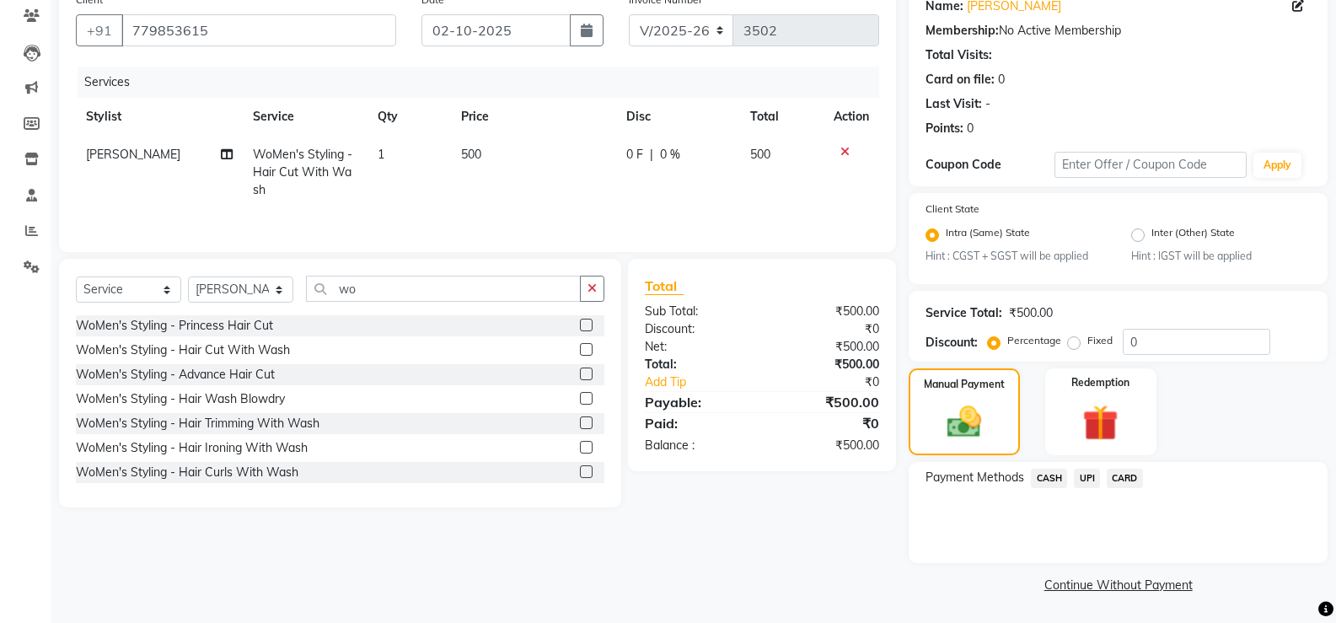
click at [1053, 480] on span "CASH" at bounding box center [1049, 478] width 36 height 19
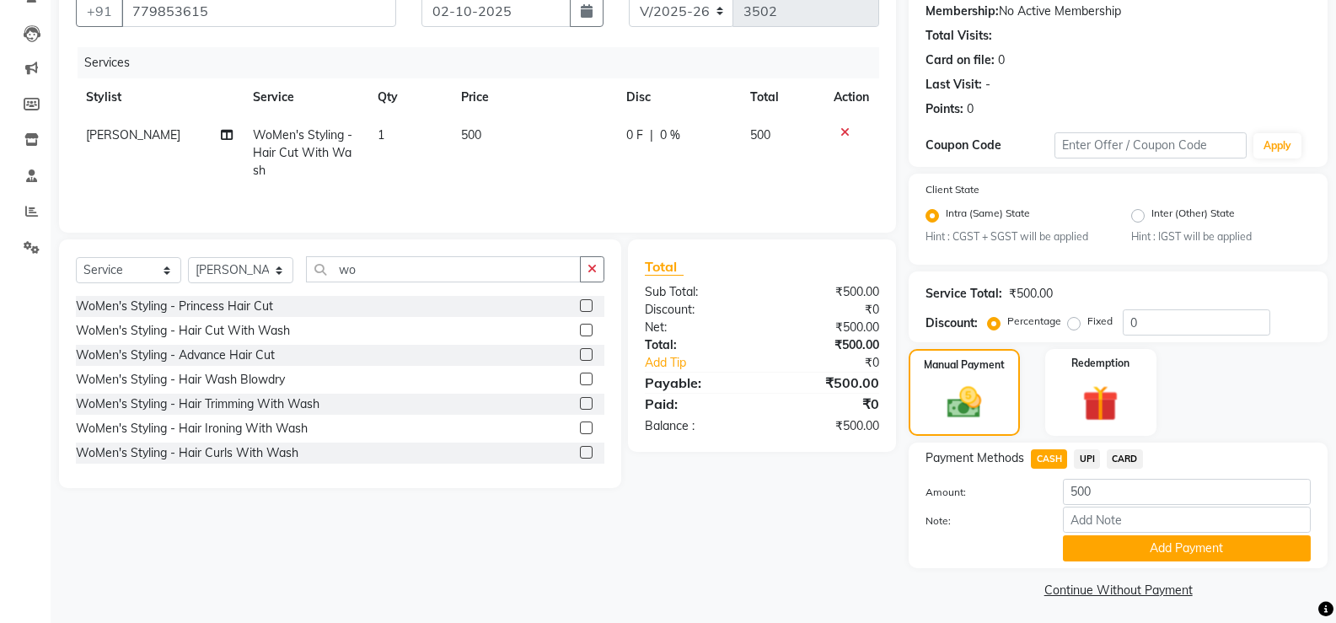
scroll to position [167, 0]
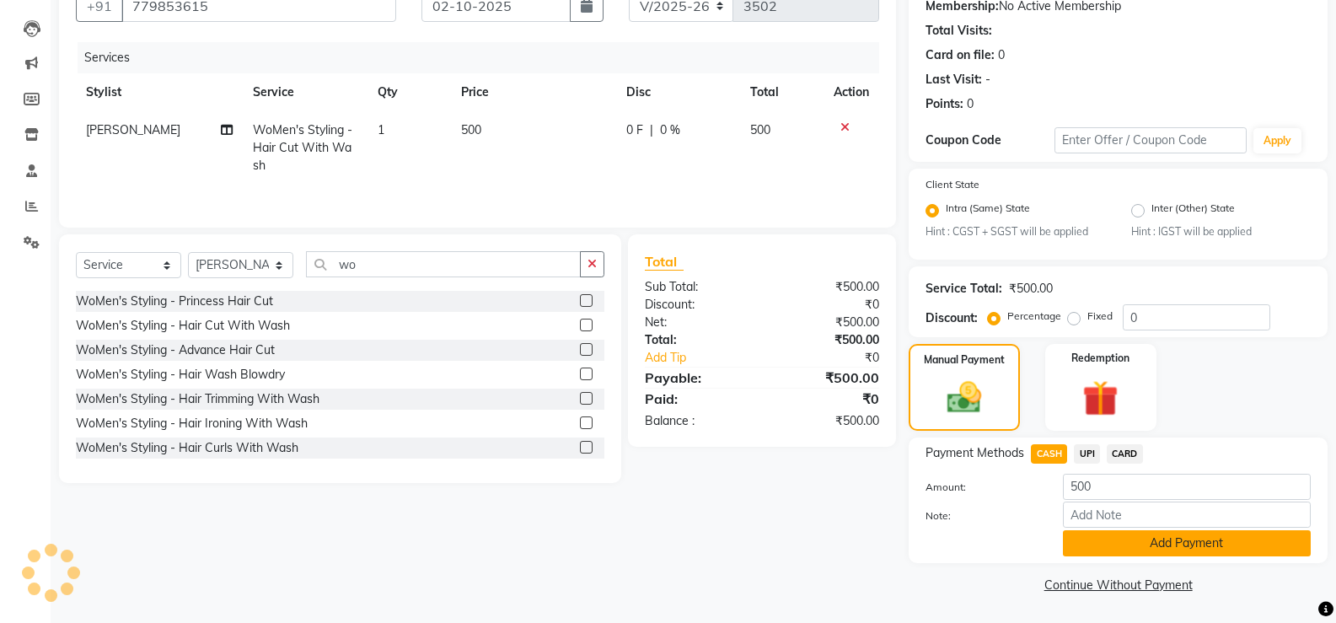
click at [1216, 547] on button "Add Payment" at bounding box center [1187, 543] width 248 height 26
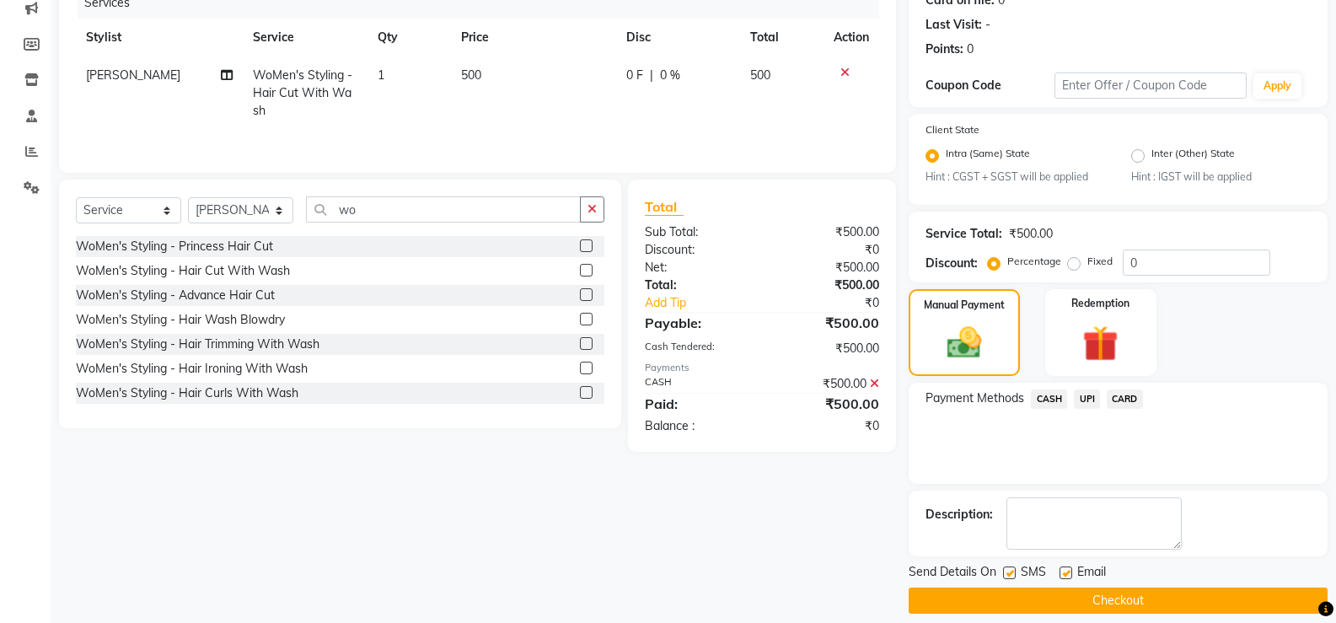
scroll to position [238, 0]
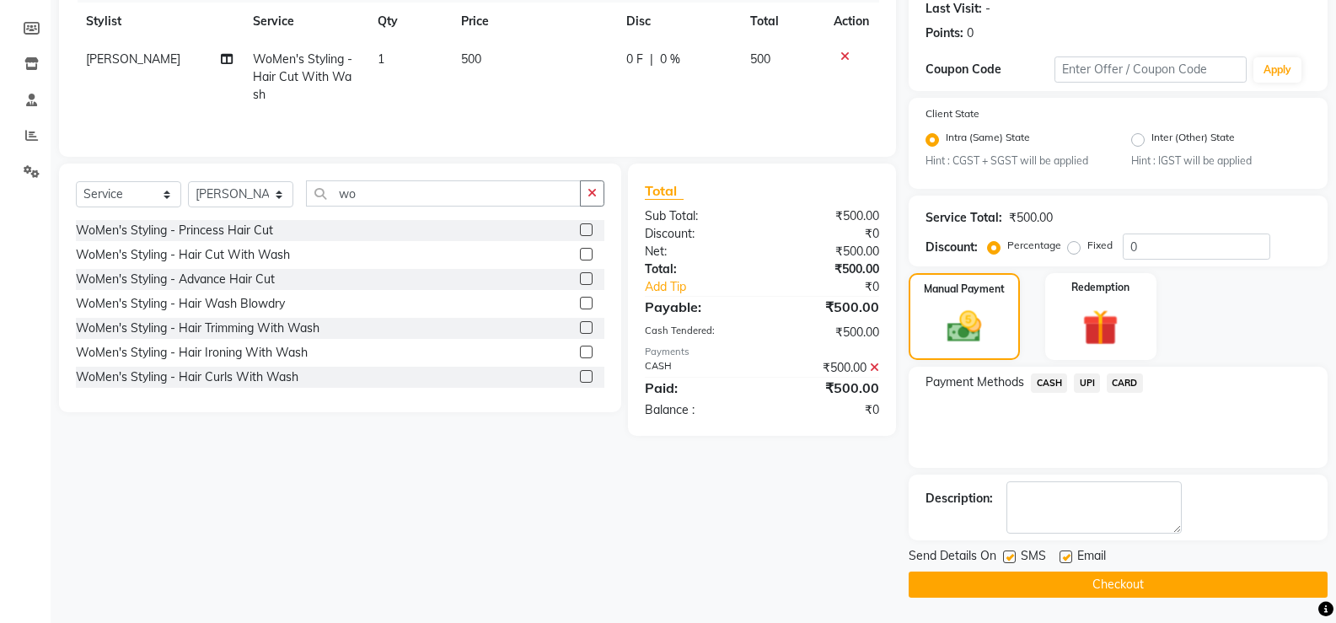
click at [1109, 587] on button "Checkout" at bounding box center [1118, 585] width 419 height 26
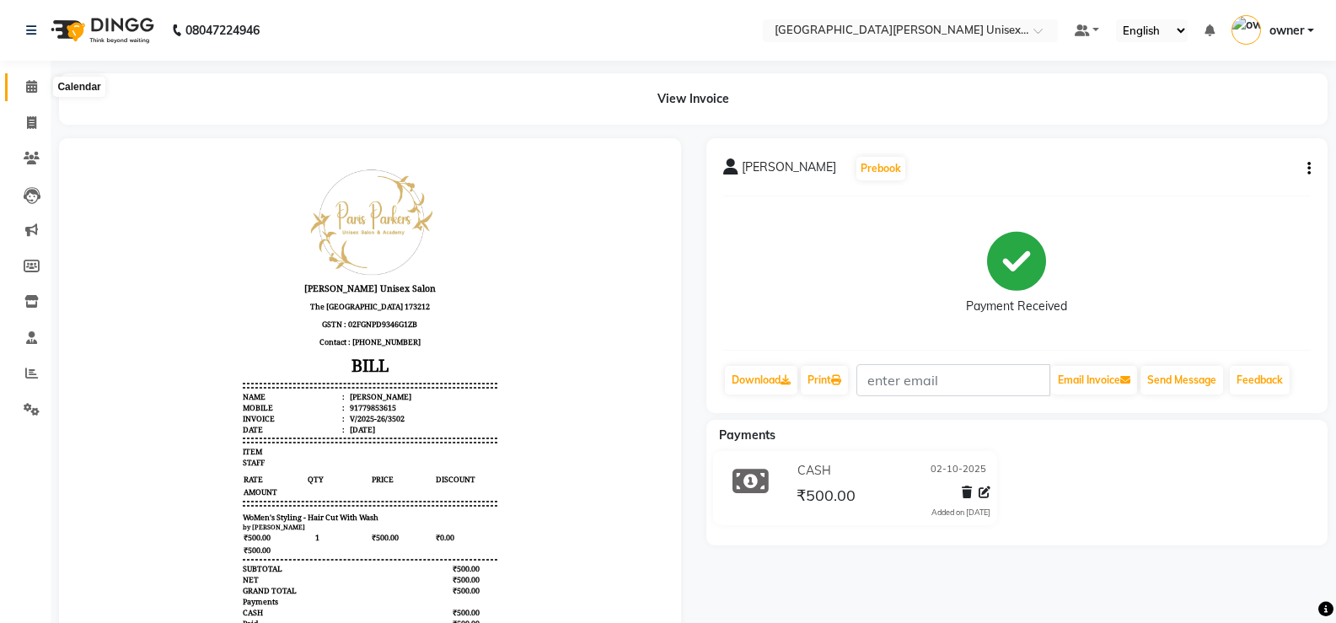
drag, startPoint x: 24, startPoint y: 94, endPoint x: 39, endPoint y: 99, distance: 16.0
click at [24, 92] on span at bounding box center [32, 87] width 30 height 19
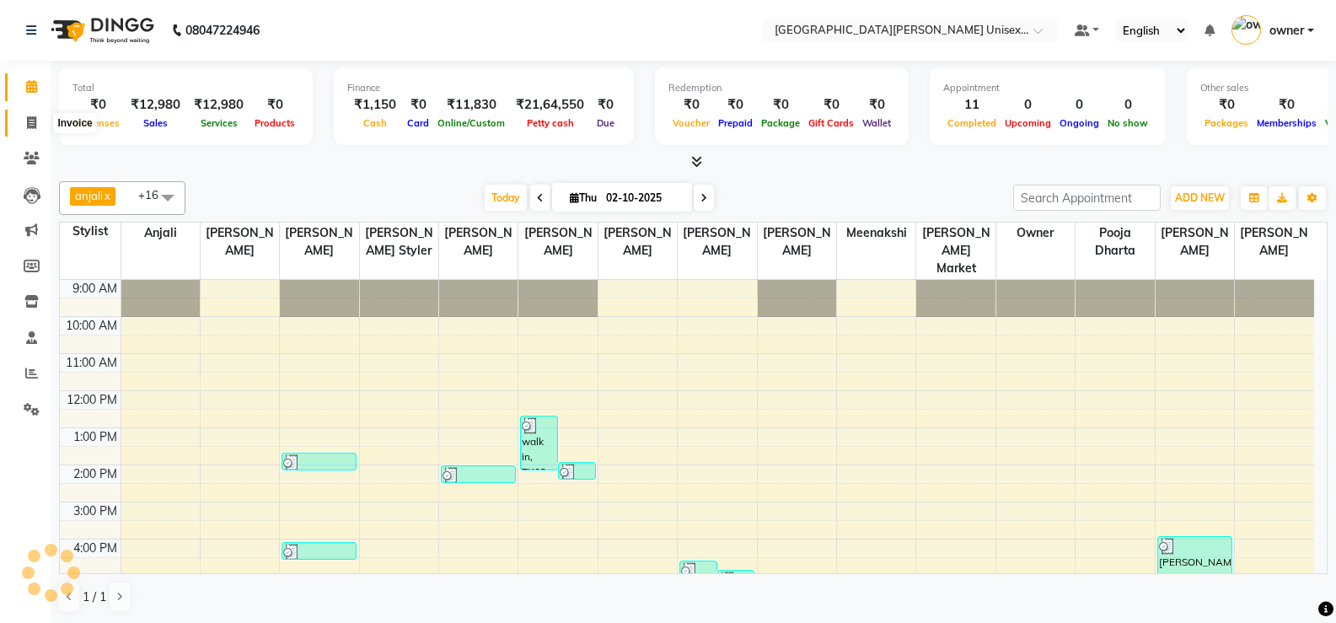
click at [36, 115] on span at bounding box center [32, 123] width 30 height 19
select select "service"
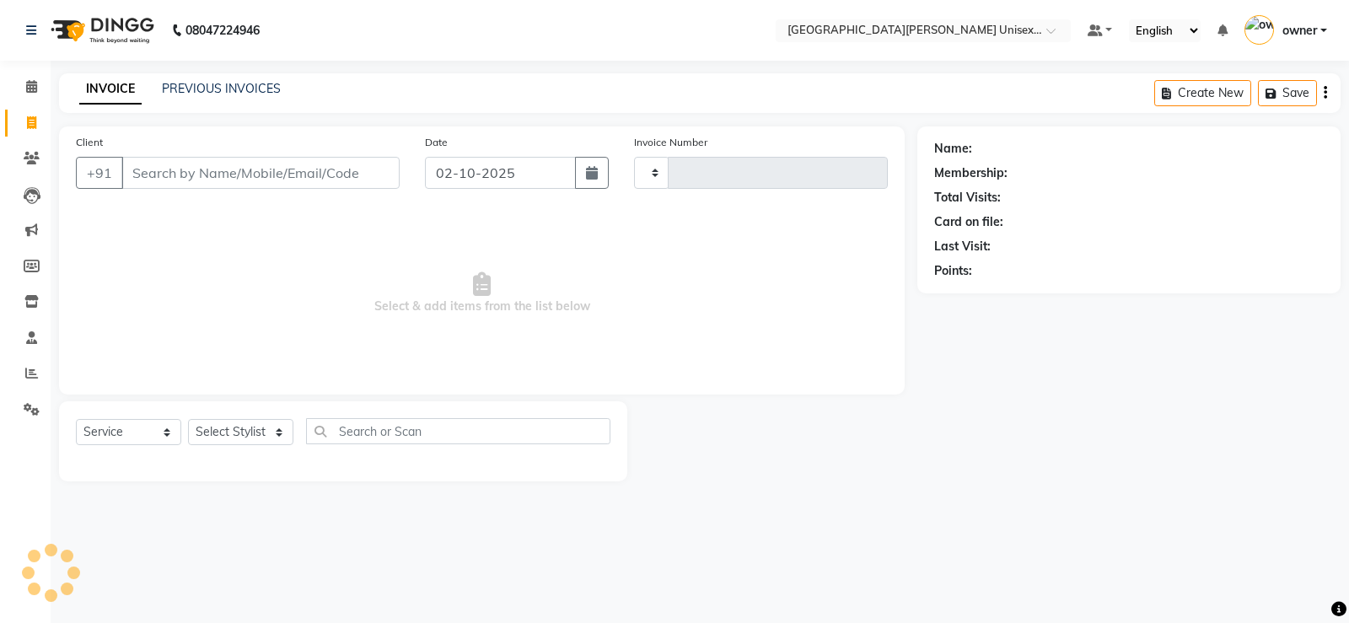
type input "3503"
select select "7055"
click at [363, 164] on input "Client" at bounding box center [260, 173] width 278 height 32
click at [276, 430] on select "Select Stylist anjali [PERSON_NAME] [PERSON_NAME] [PERSON_NAME] [PERSON_NAME] […" at bounding box center [240, 432] width 105 height 26
click at [229, 504] on main "INVOICE PREVIOUS INVOICES Create New Save Client +91 Date [DATE] Invoice Number…" at bounding box center [700, 289] width 1298 height 433
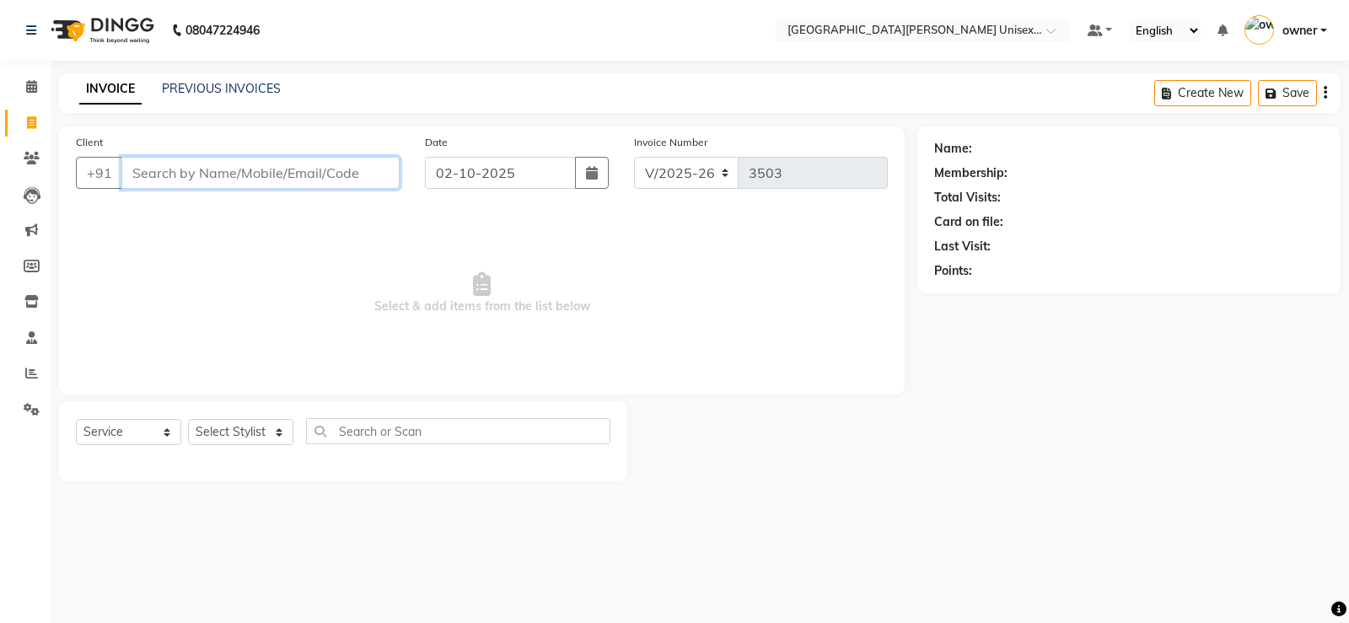
click at [216, 172] on input "Client" at bounding box center [260, 173] width 278 height 32
type input "7018080927"
click at [349, 172] on span "Add Client" at bounding box center [356, 172] width 67 height 17
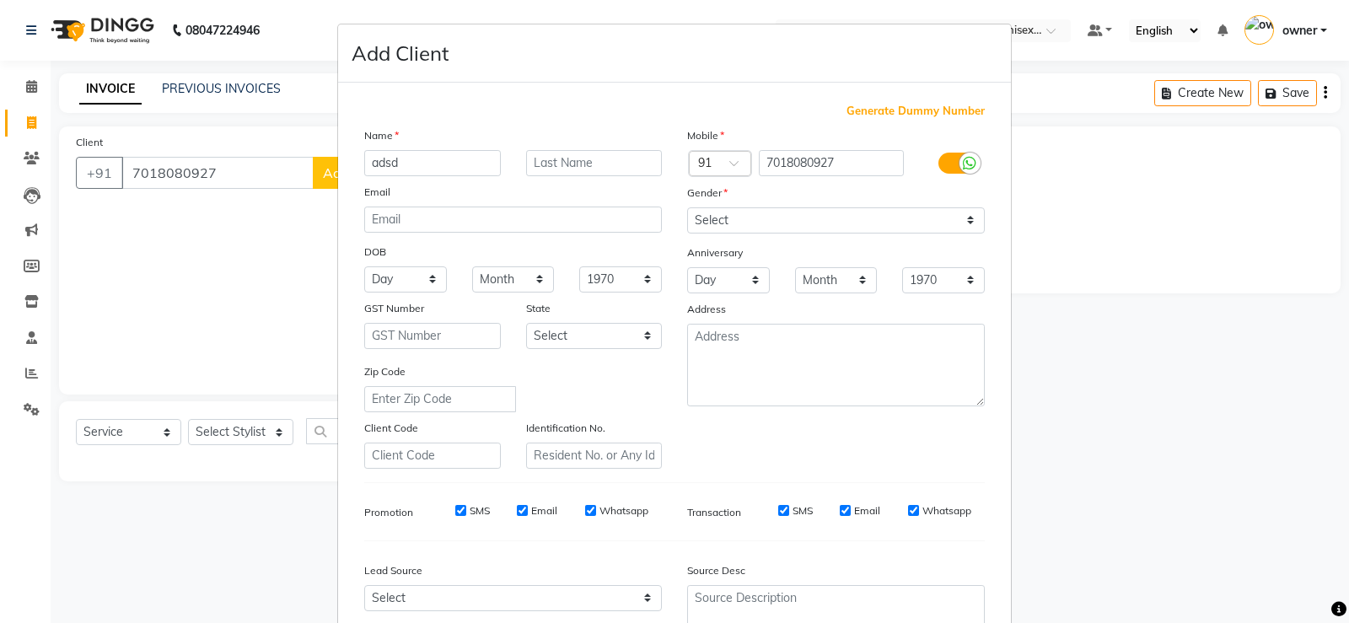
type input "adsd"
click at [835, 220] on select "Select [DEMOGRAPHIC_DATA] [DEMOGRAPHIC_DATA] Other Prefer Not To Say" at bounding box center [836, 220] width 298 height 26
select select "[DEMOGRAPHIC_DATA]"
click at [687, 207] on select "Select [DEMOGRAPHIC_DATA] [DEMOGRAPHIC_DATA] Other Prefer Not To Say" at bounding box center [836, 220] width 298 height 26
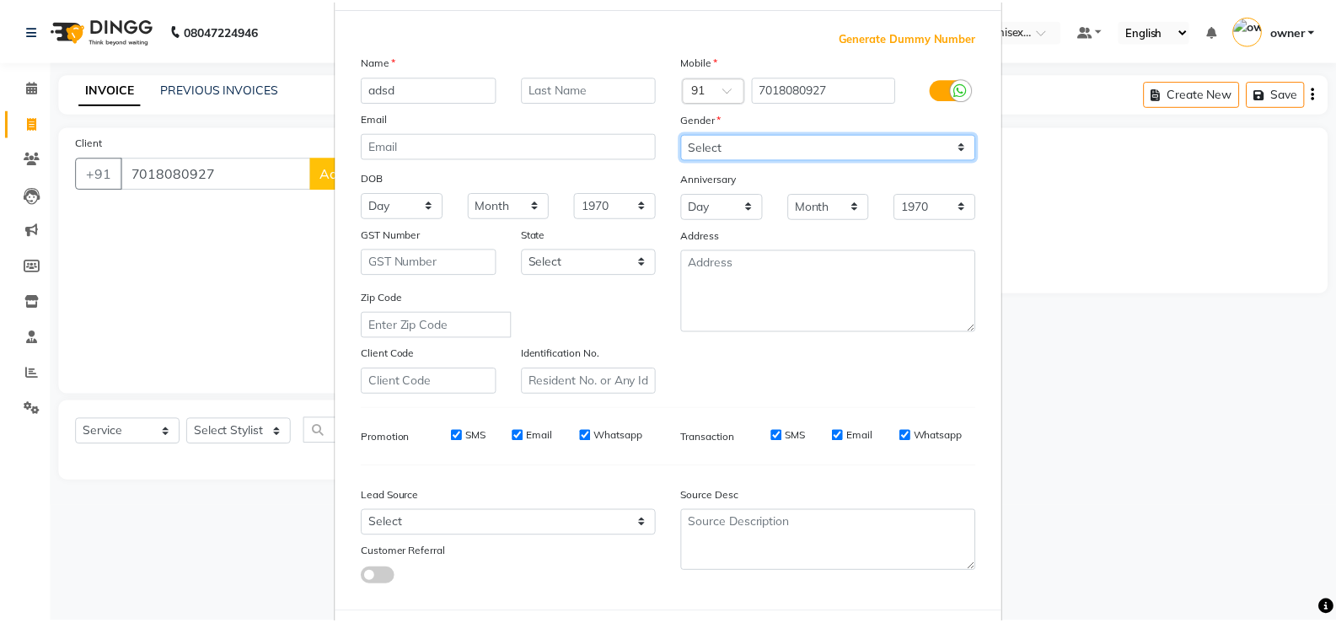
scroll to position [155, 0]
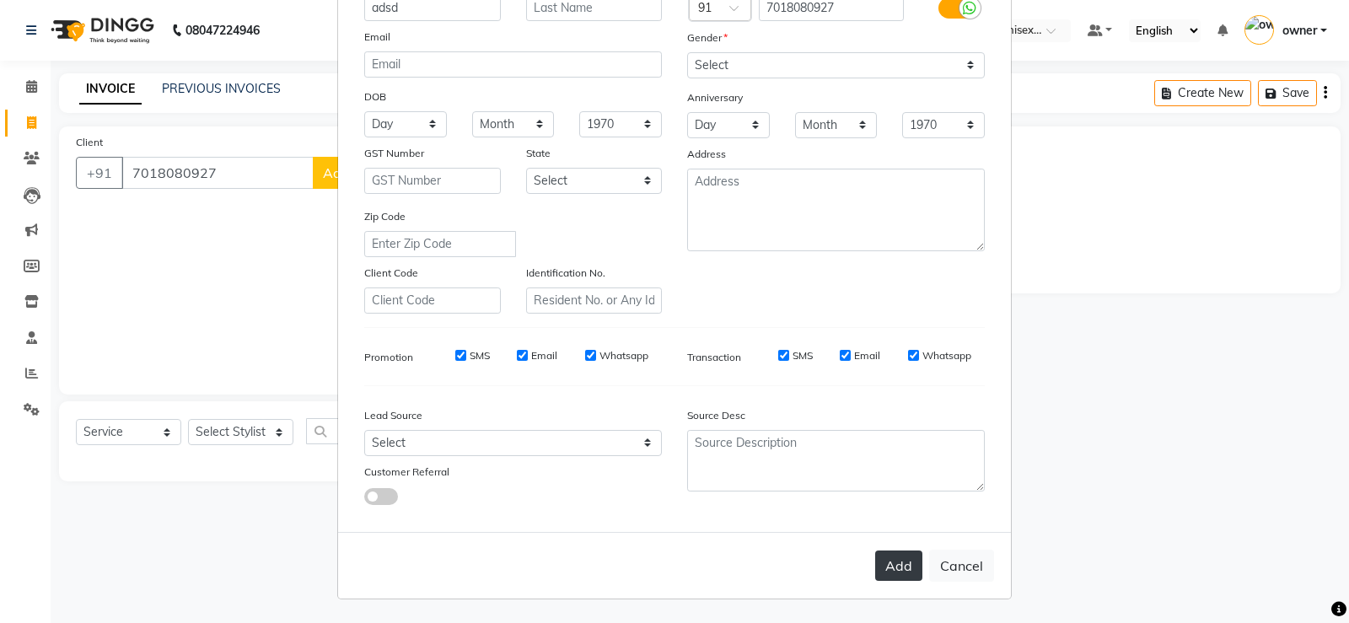
click at [890, 558] on button "Add" at bounding box center [898, 566] width 47 height 30
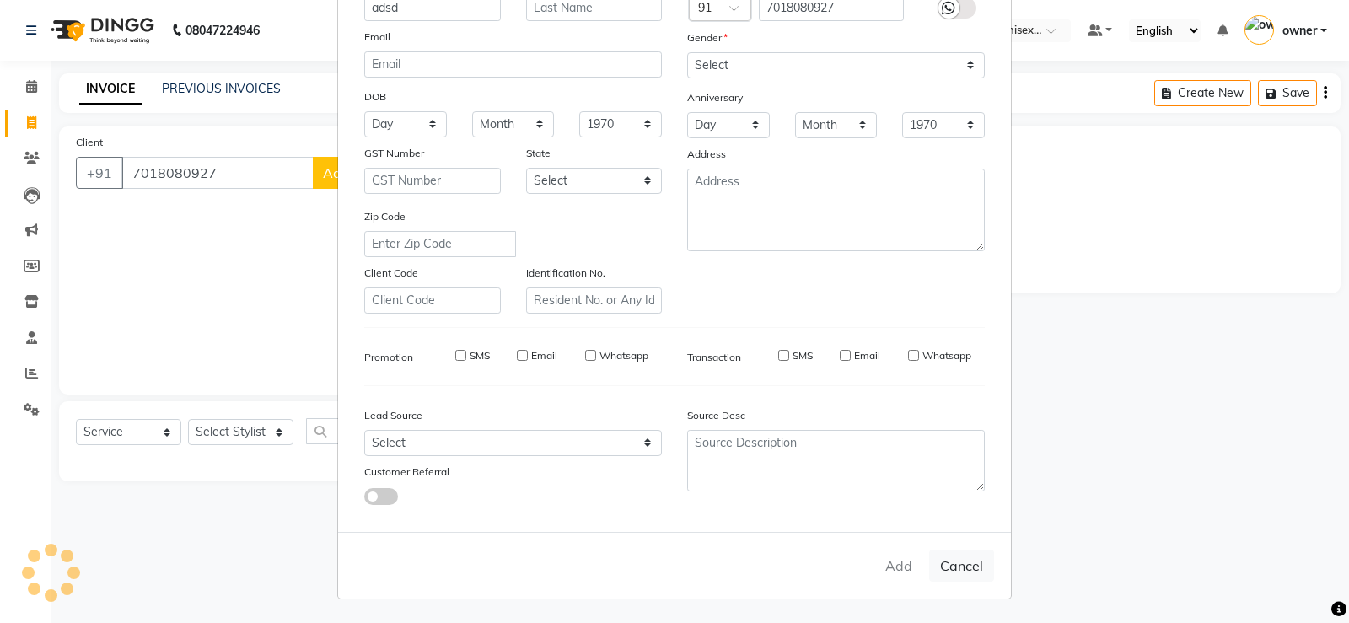
select select
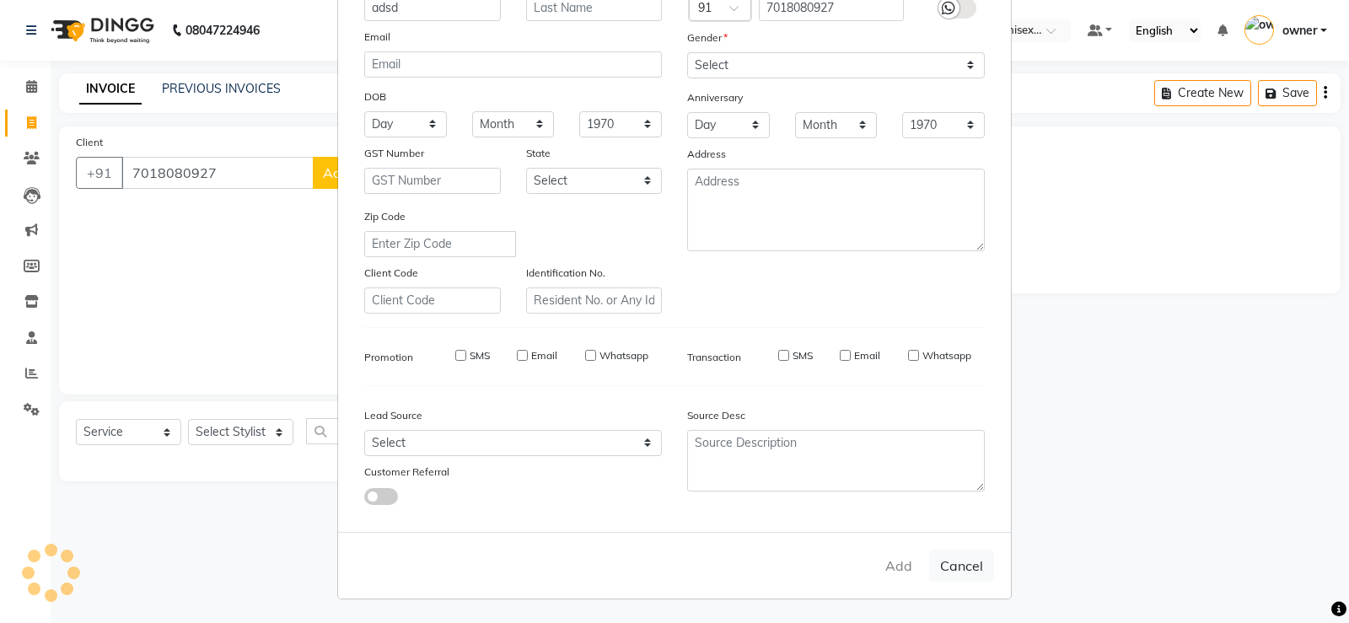
select select
checkbox input "false"
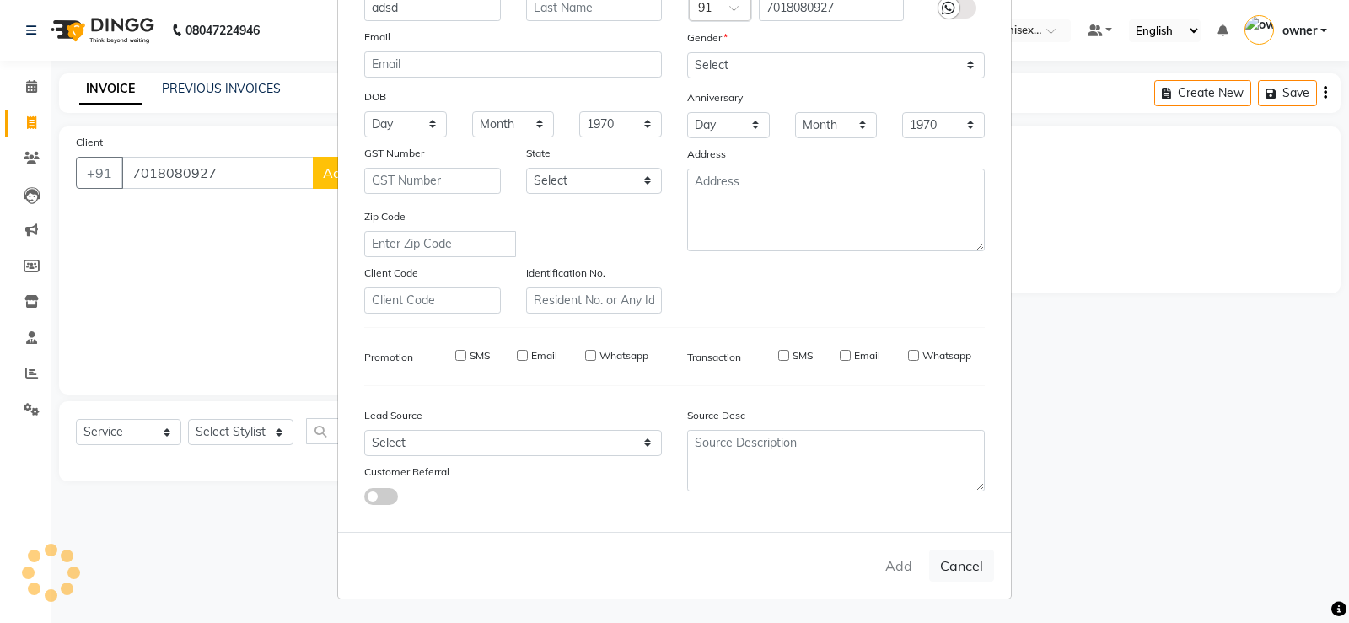
checkbox input "false"
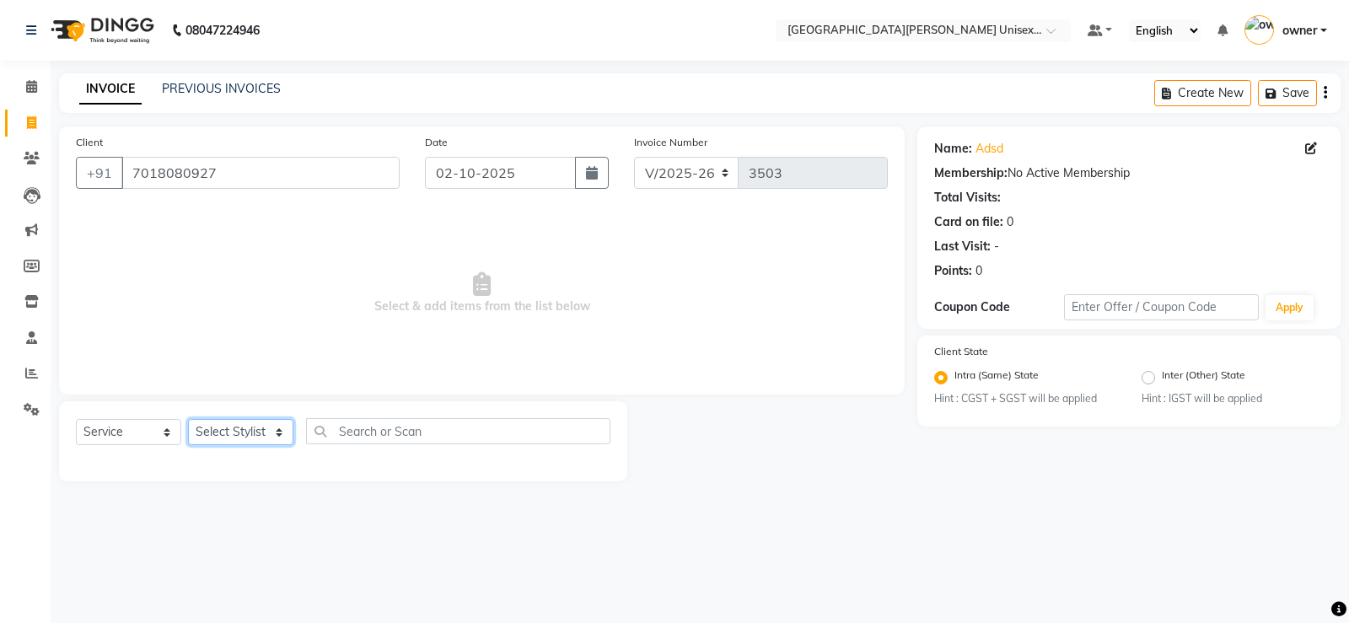
click at [254, 432] on select "Select Stylist anjali [PERSON_NAME] [PERSON_NAME] [PERSON_NAME] [PERSON_NAME] […" at bounding box center [240, 432] width 105 height 26
select select "58739"
click at [188, 419] on select "Select Stylist anjali [PERSON_NAME] [PERSON_NAME] [PERSON_NAME] [PERSON_NAME] […" at bounding box center [240, 432] width 105 height 26
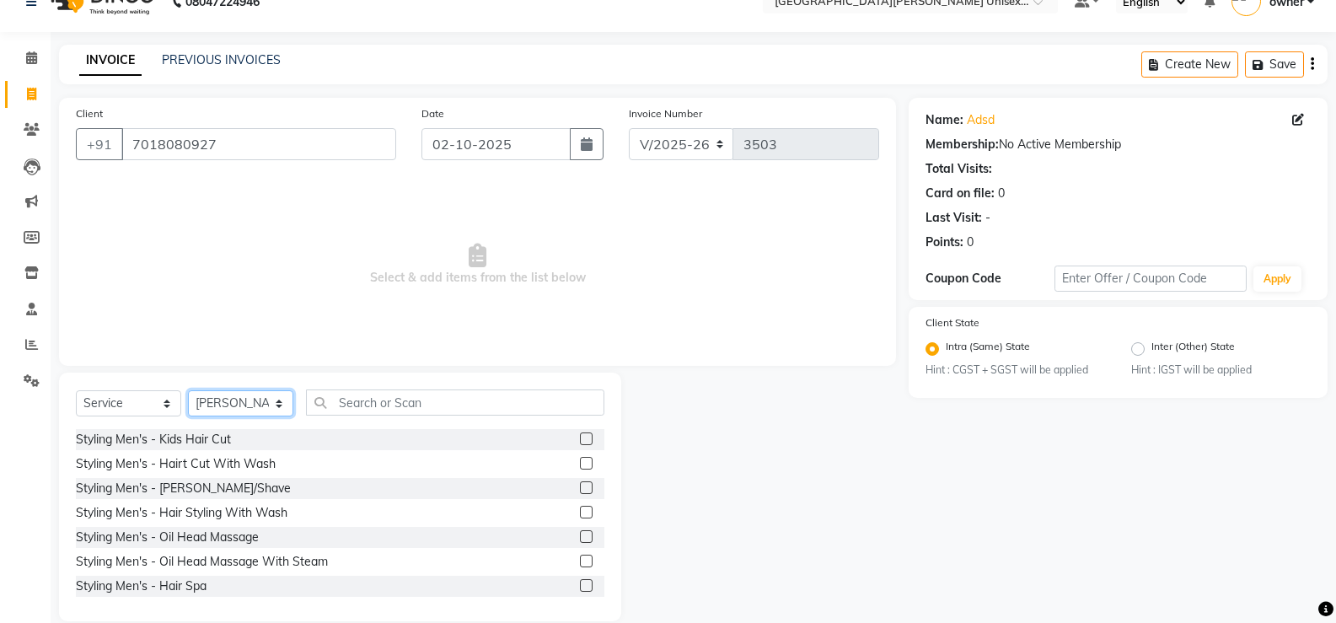
scroll to position [52, 0]
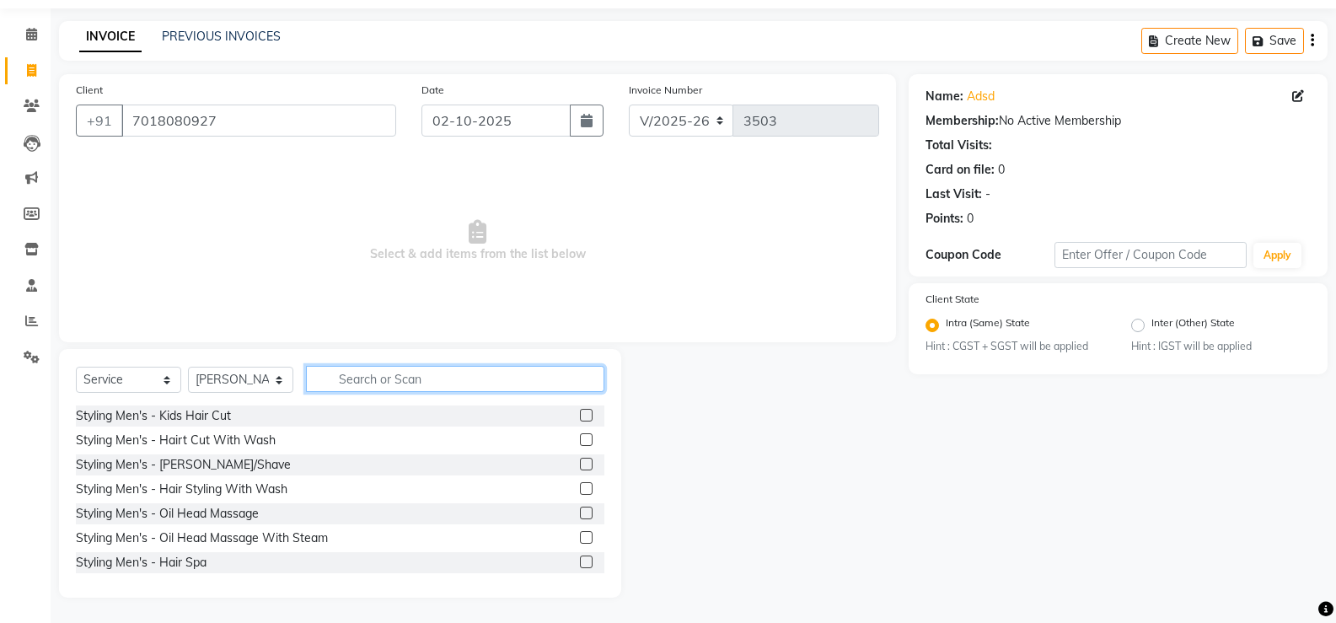
click at [363, 381] on input "text" at bounding box center [455, 379] width 298 height 26
type input "w"
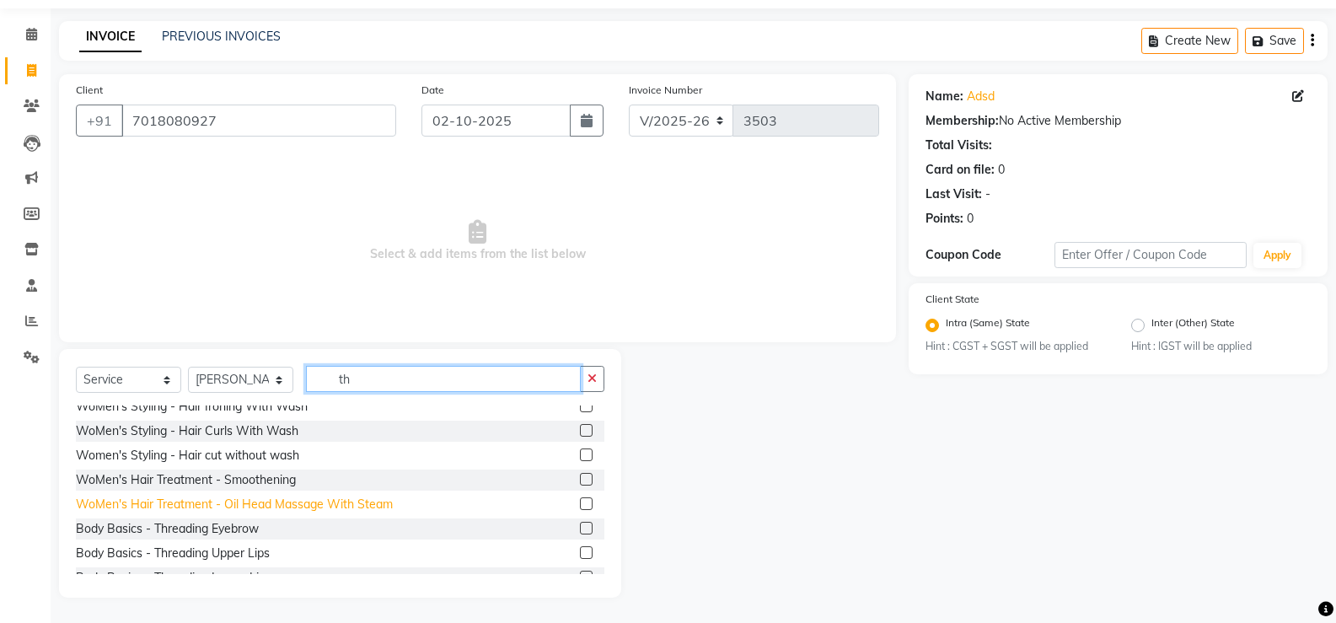
scroll to position [169, 0]
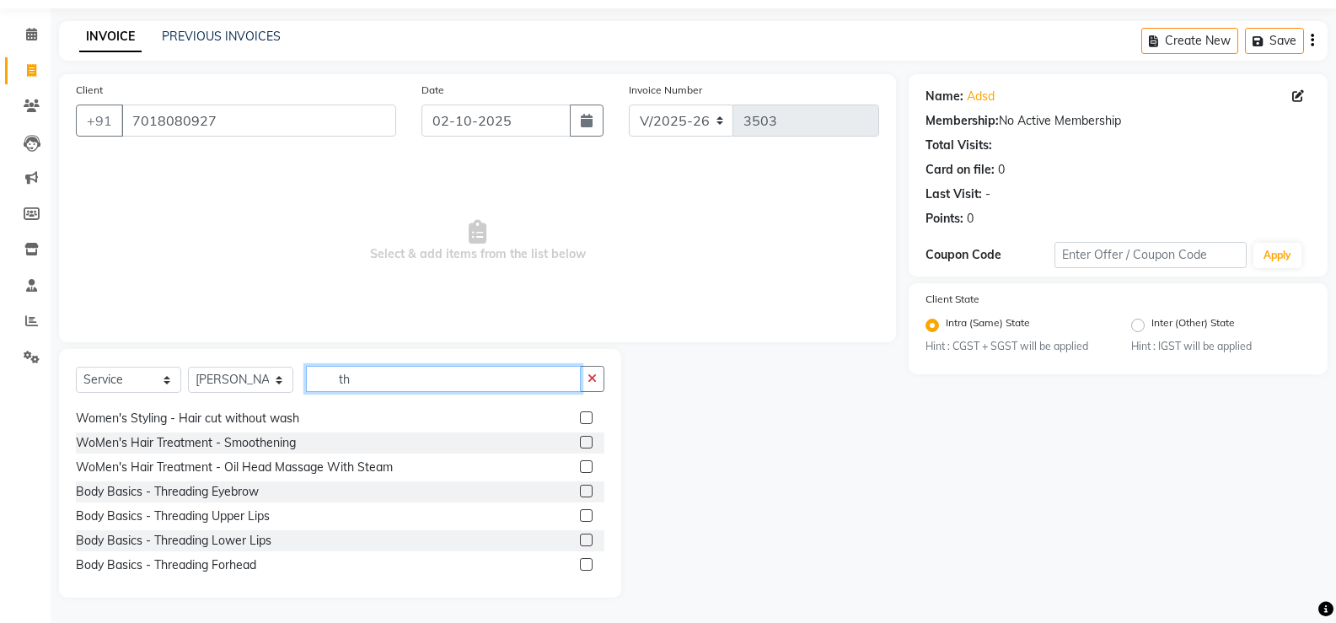
type input "th"
click at [580, 491] on label at bounding box center [586, 491] width 13 height 13
click at [580, 491] on input "checkbox" at bounding box center [585, 491] width 11 height 11
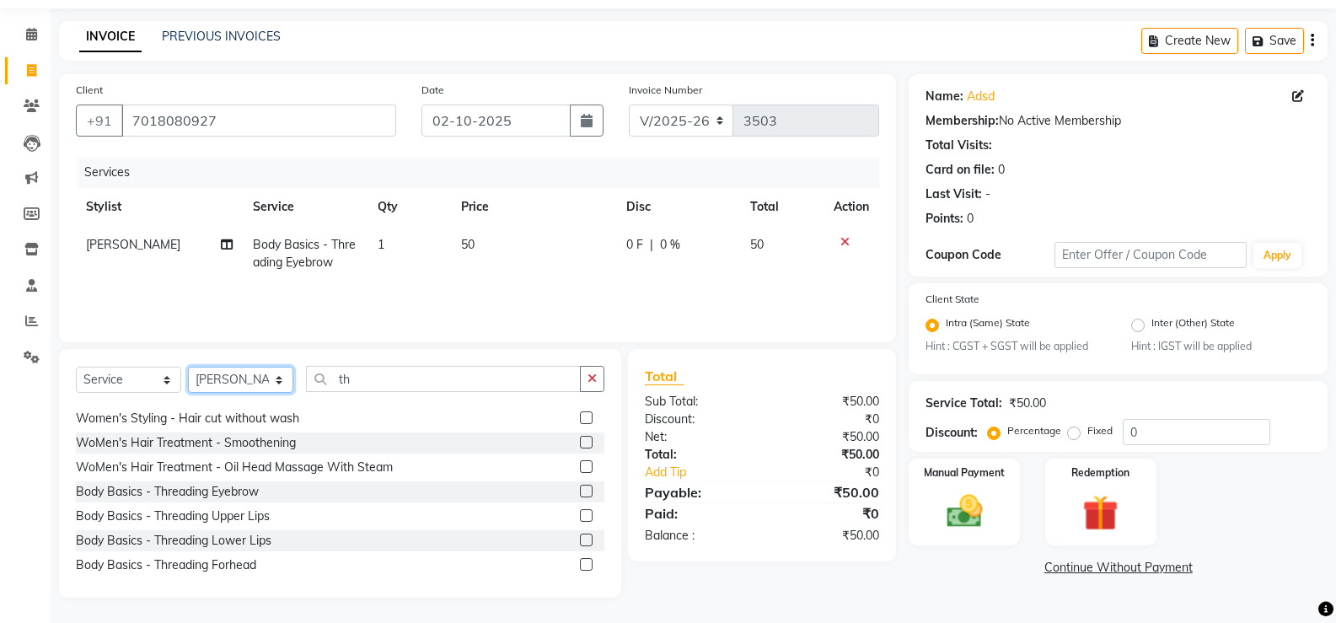
click at [276, 383] on select "Select Stylist anjali [PERSON_NAME] [PERSON_NAME] [PERSON_NAME] [PERSON_NAME] […" at bounding box center [240, 380] width 105 height 26
click at [580, 491] on label at bounding box center [586, 491] width 13 height 13
click at [580, 491] on input "checkbox" at bounding box center [585, 491] width 11 height 11
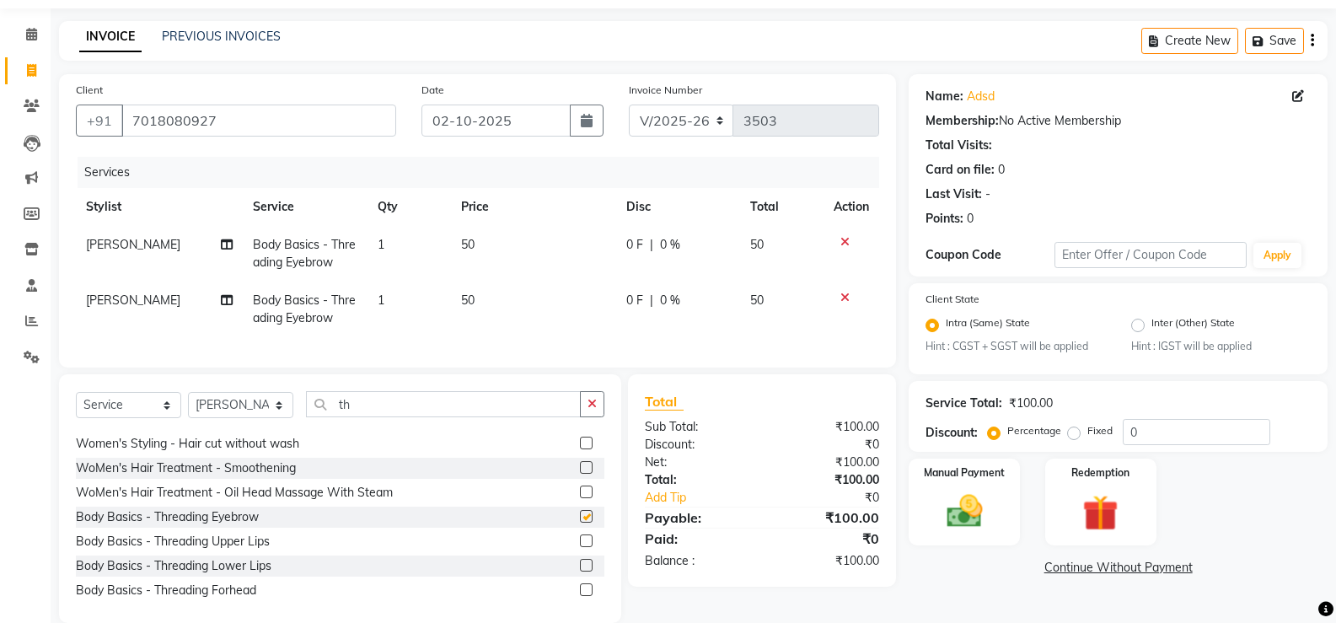
checkbox input "false"
click at [295, 126] on input "7018080927" at bounding box center [258, 121] width 275 height 32
click at [972, 518] on img at bounding box center [964, 512] width 60 height 43
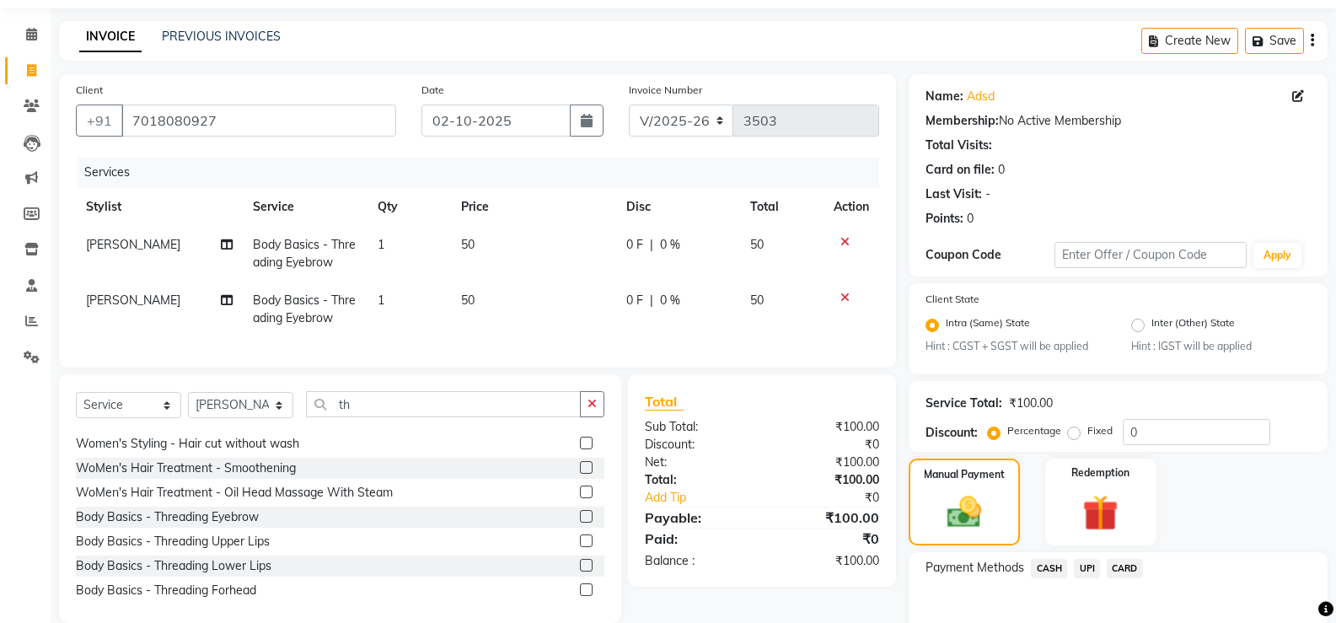
click at [1046, 566] on span "CASH" at bounding box center [1049, 568] width 36 height 19
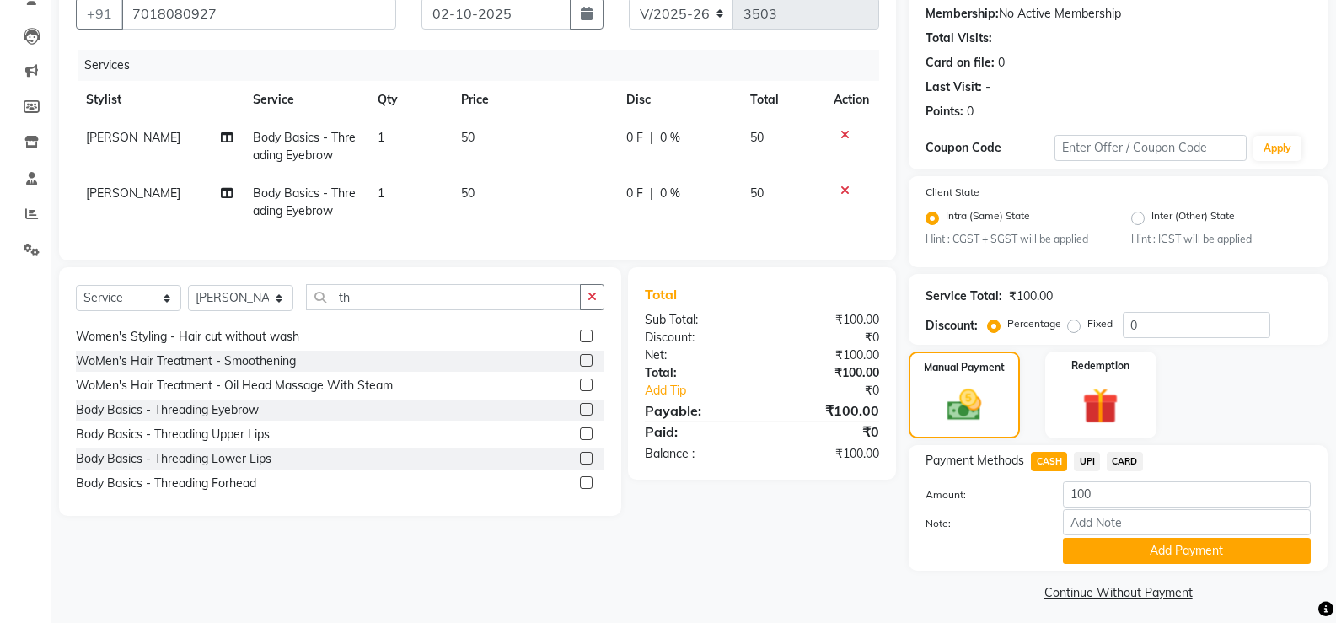
scroll to position [167, 0]
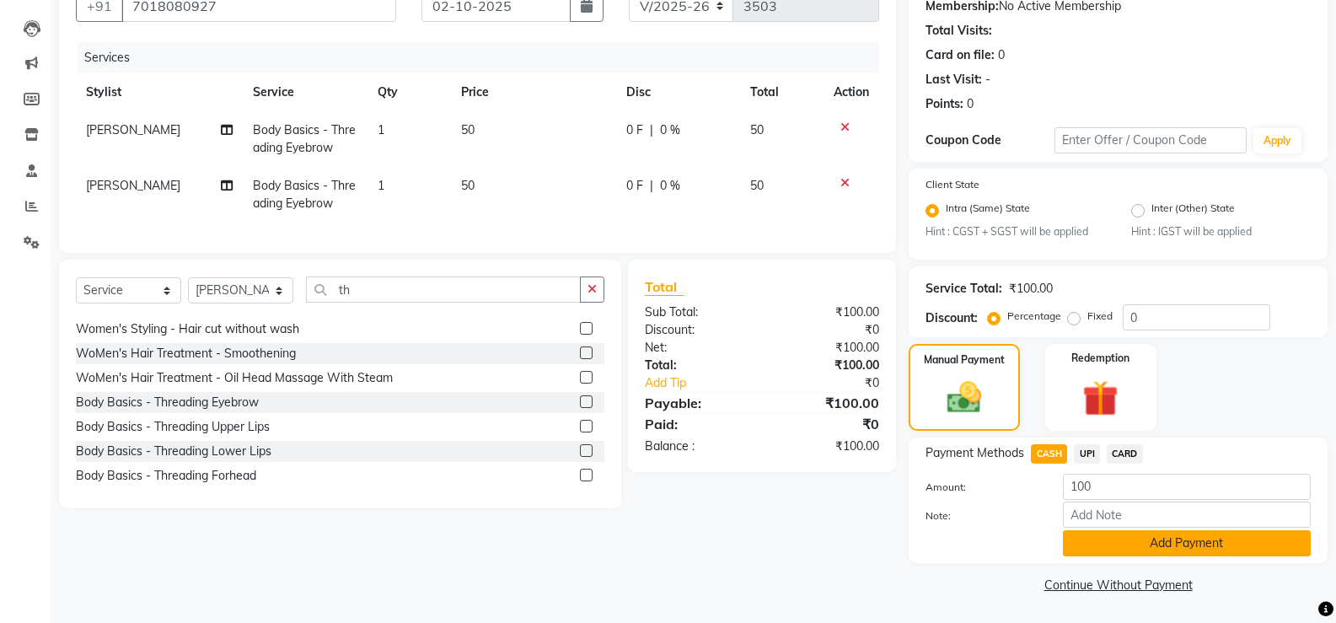
click at [1080, 552] on button "Add Payment" at bounding box center [1187, 543] width 248 height 26
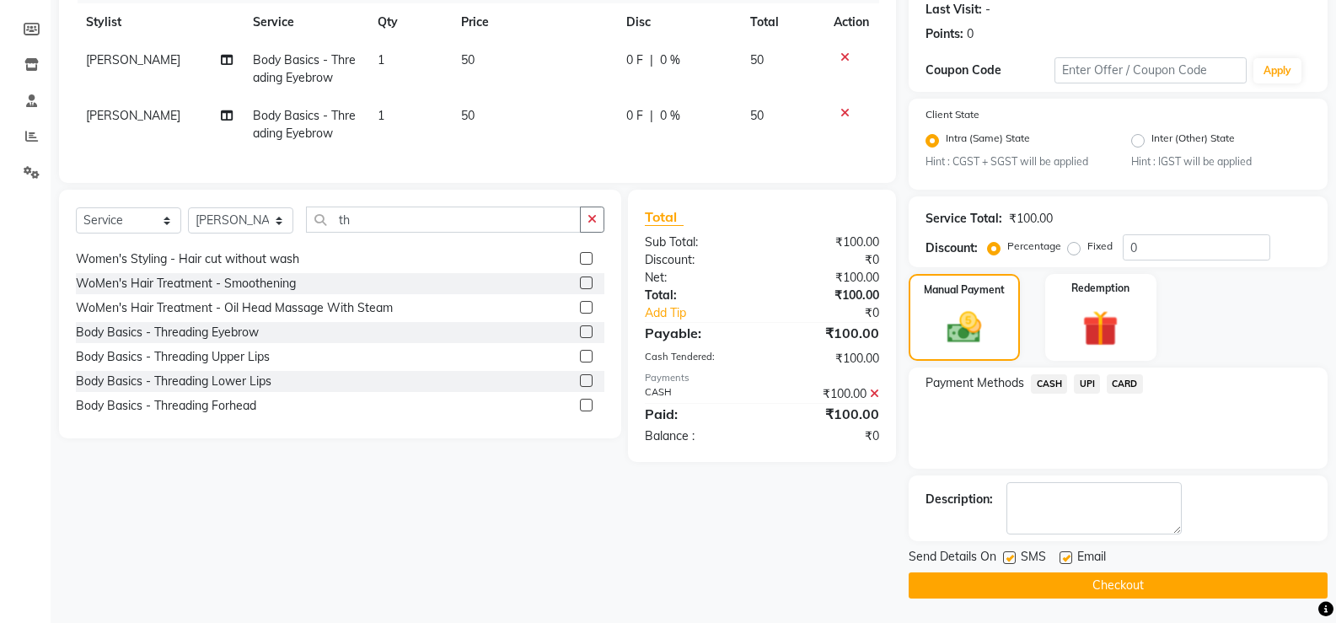
scroll to position [238, 0]
click at [1045, 380] on span "CASH" at bounding box center [1049, 382] width 36 height 19
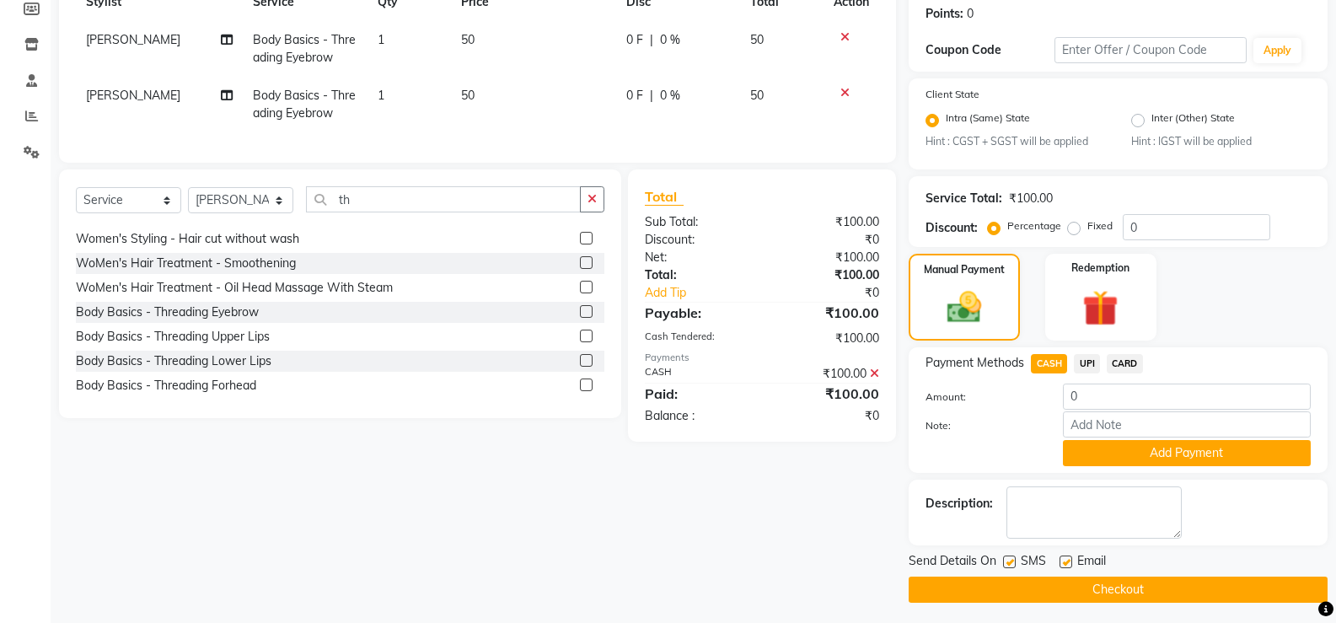
scroll to position [262, 0]
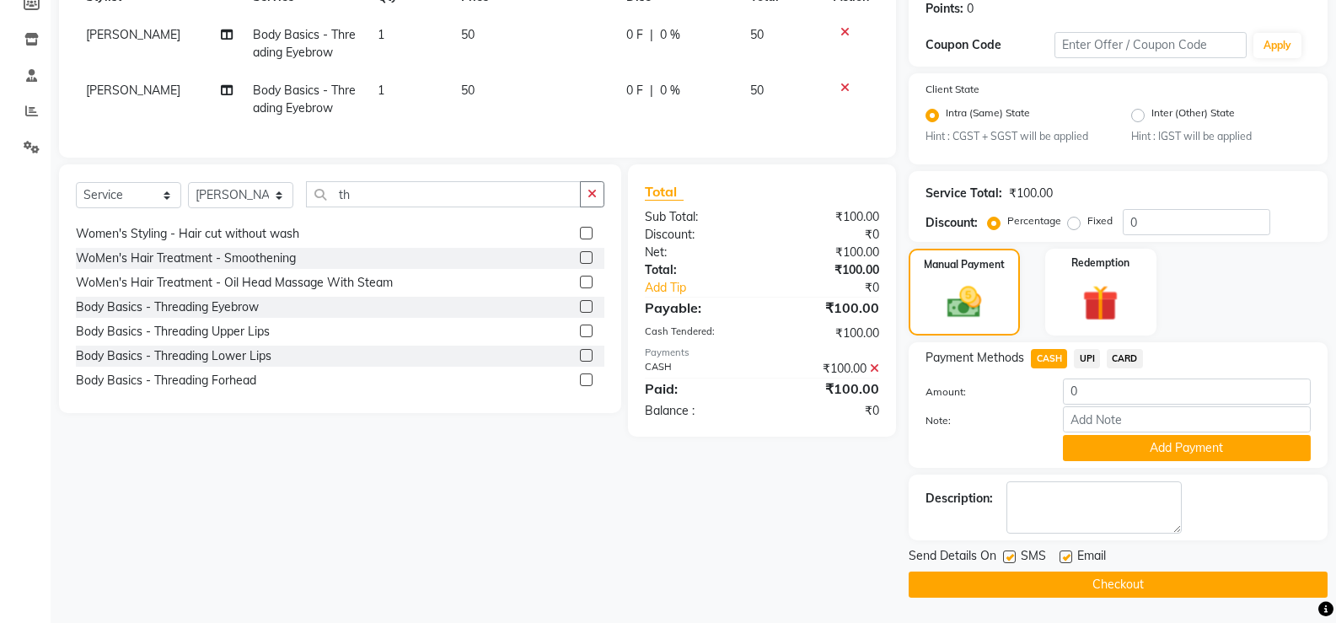
click at [1026, 584] on button "Checkout" at bounding box center [1118, 585] width 419 height 26
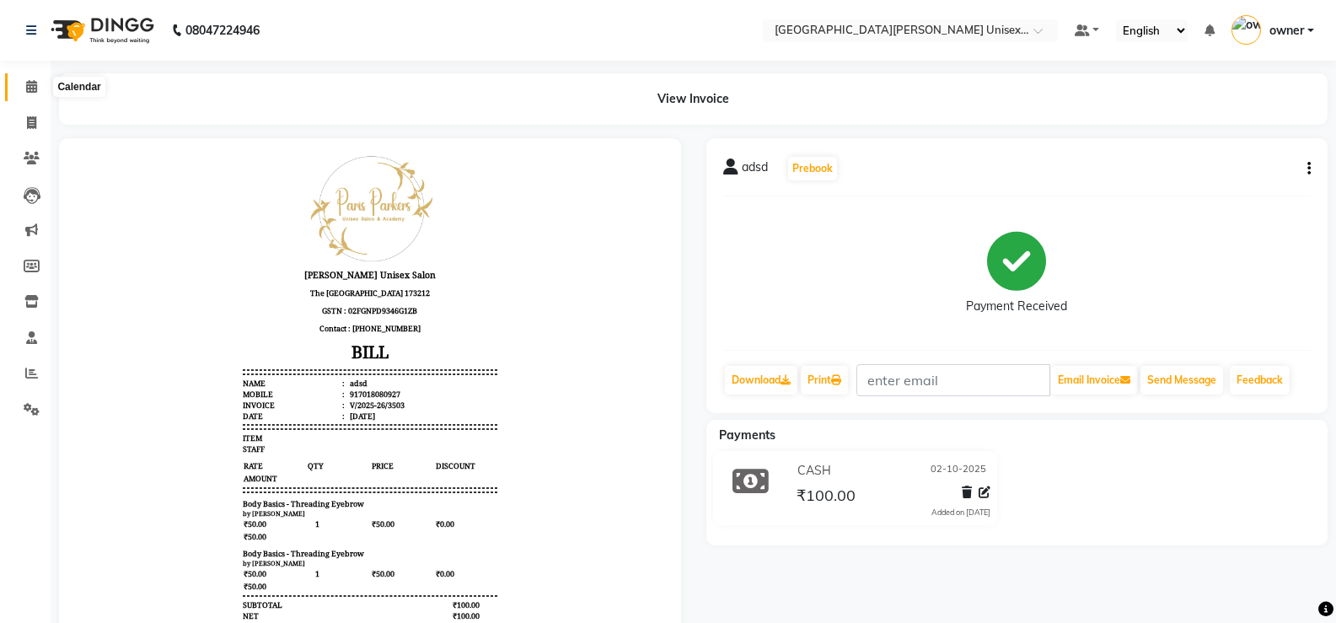
click at [29, 81] on icon at bounding box center [31, 86] width 11 height 13
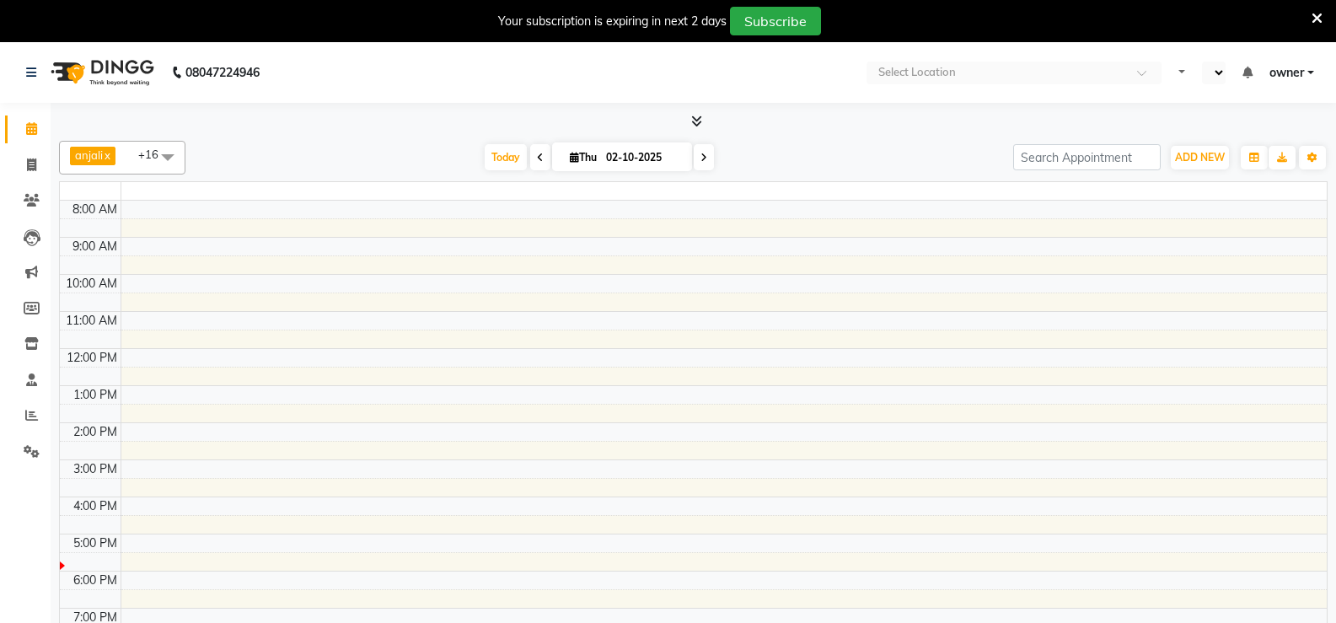
select select "en"
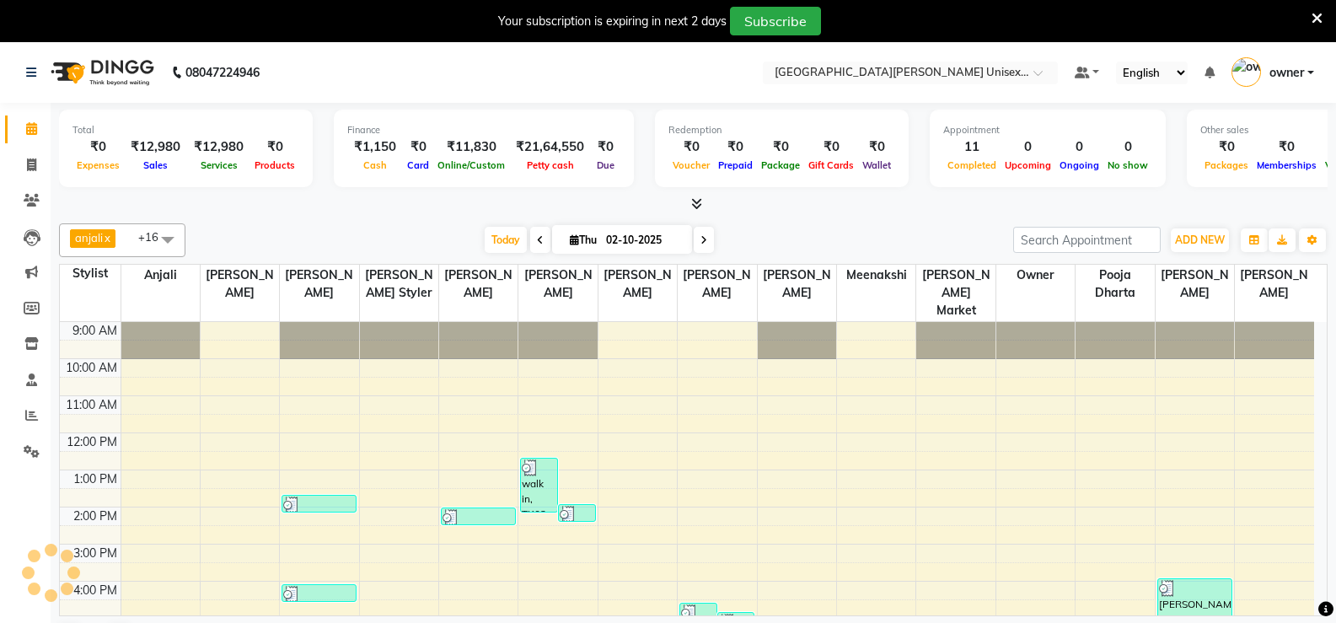
scroll to position [101, 0]
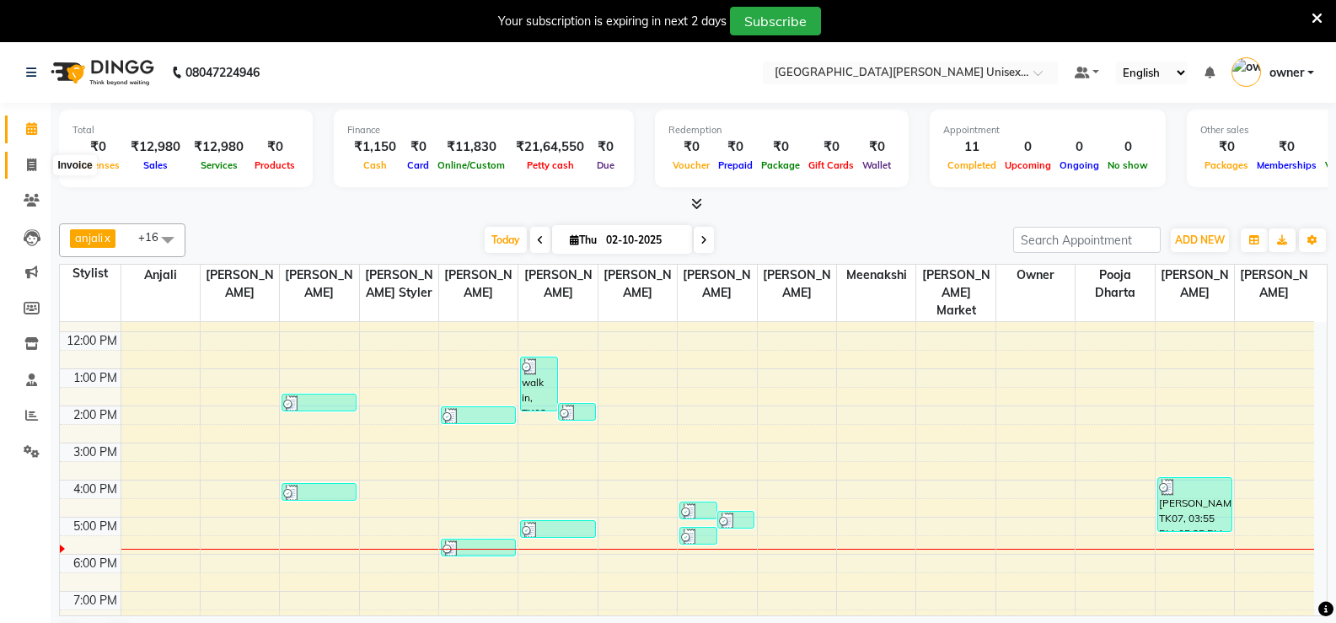
click at [30, 161] on icon at bounding box center [31, 164] width 9 height 13
select select "service"
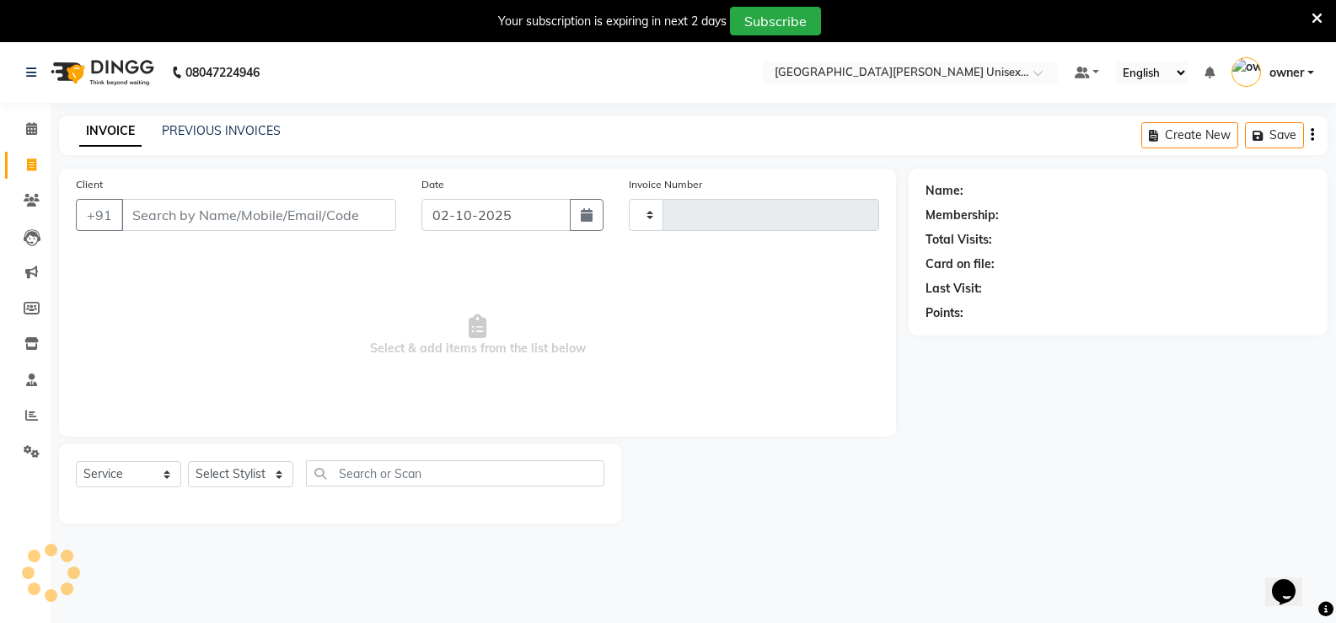
type input "3503"
select select "7055"
click at [185, 220] on input "Client" at bounding box center [258, 215] width 275 height 32
click at [205, 208] on input "Client" at bounding box center [258, 215] width 275 height 32
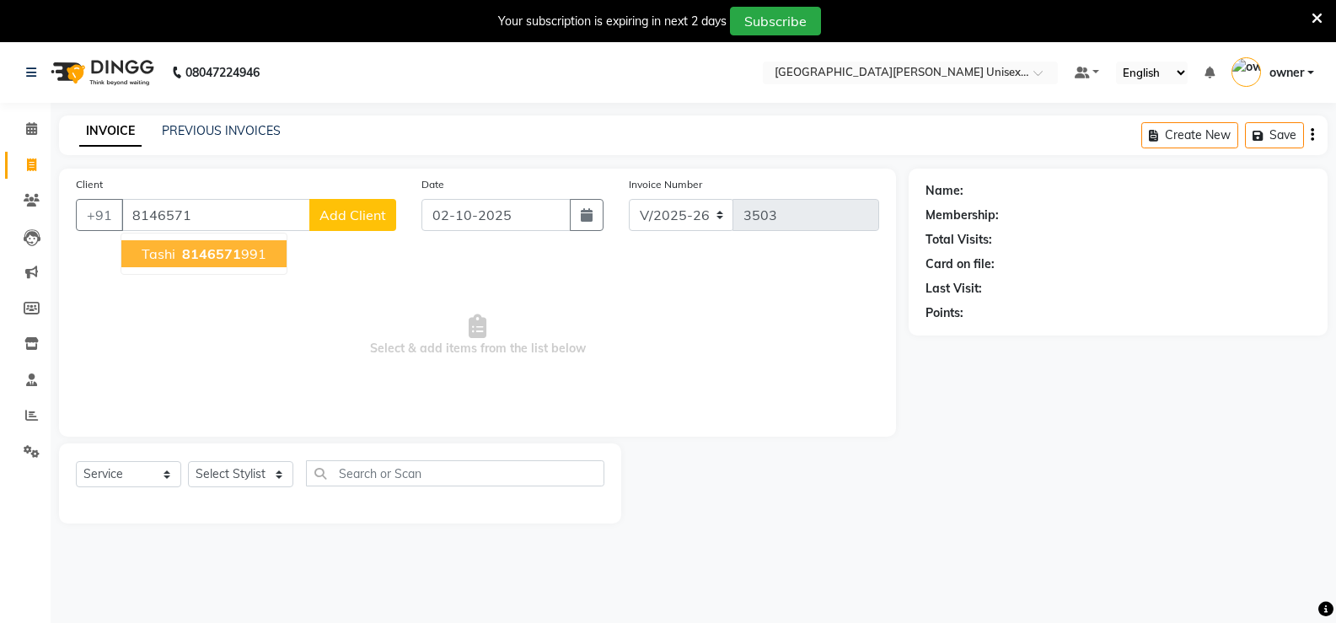
click at [179, 252] on ngb-highlight "8146571 991" at bounding box center [223, 253] width 88 height 17
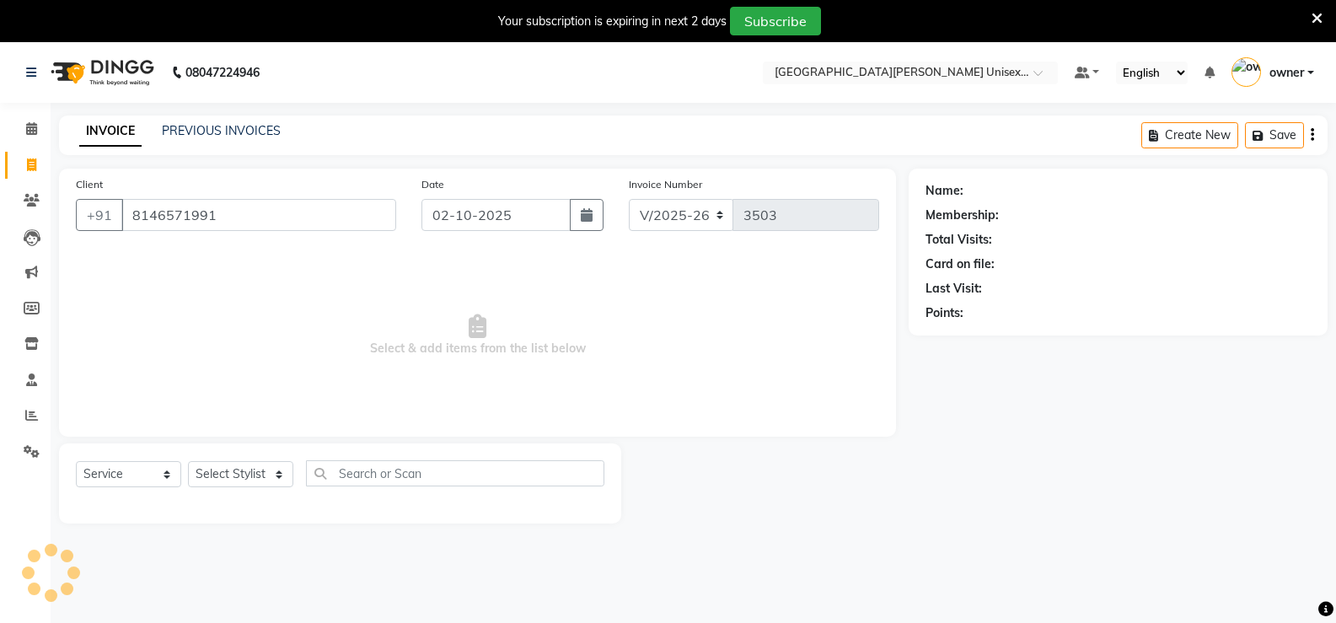
type input "8146571991"
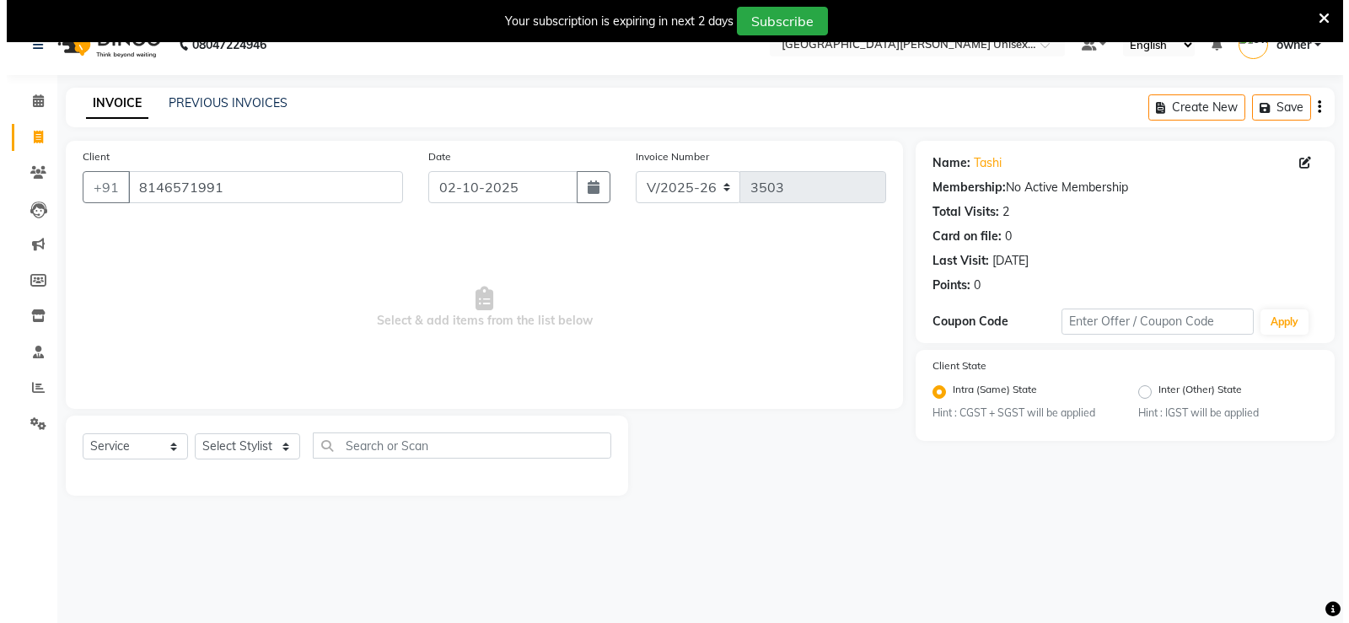
scroll to position [42, 0]
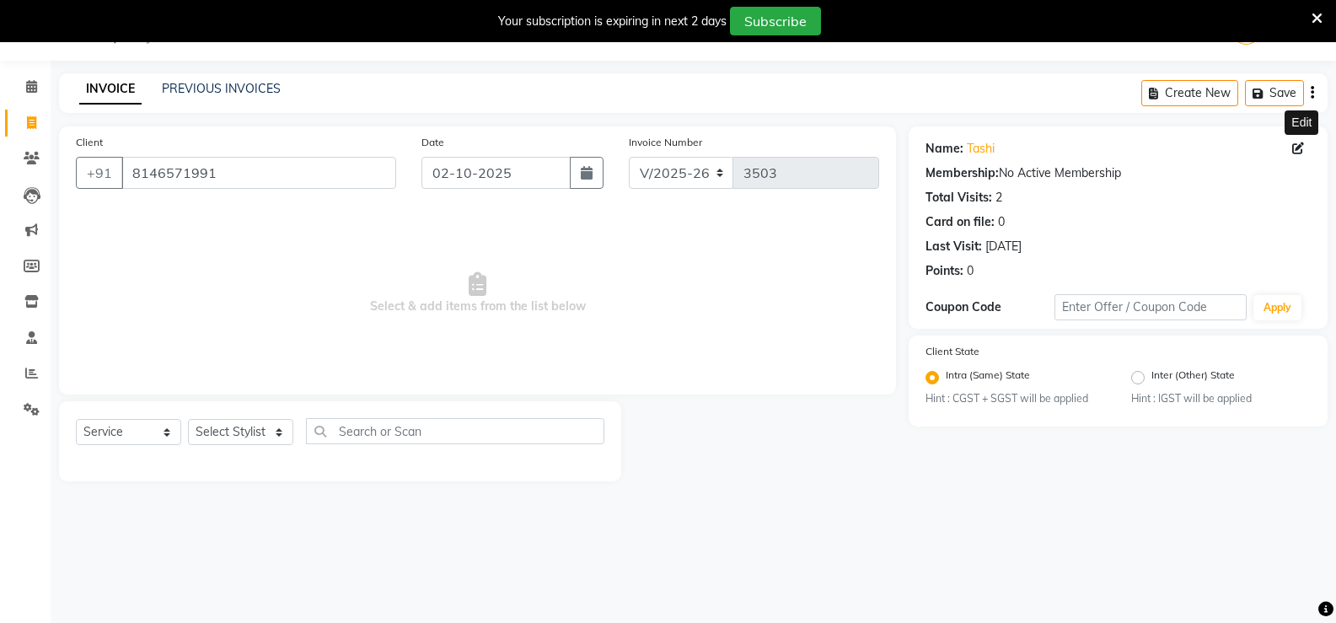
click at [1301, 148] on icon at bounding box center [1298, 148] width 12 height 12
select select "[DEMOGRAPHIC_DATA]"
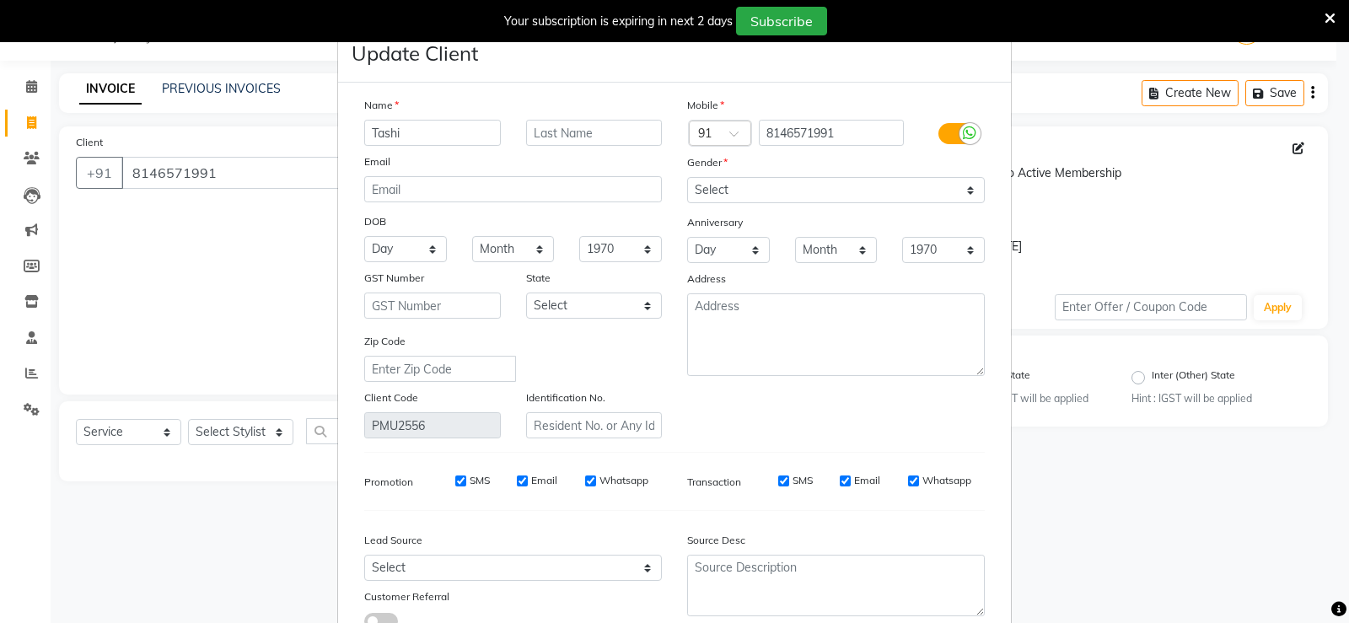
click at [1139, 203] on ngb-modal-window "Update Client Name Tashi Email DOB Day 01 02 03 04 05 06 07 08 09 10 11 12 13 1…" at bounding box center [674, 311] width 1349 height 623
click at [1313, 91] on ngb-modal-window "Update Client Name Tashi Email DOB Day 01 02 03 04 05 06 07 08 09 10 11 12 13 1…" at bounding box center [674, 311] width 1349 height 623
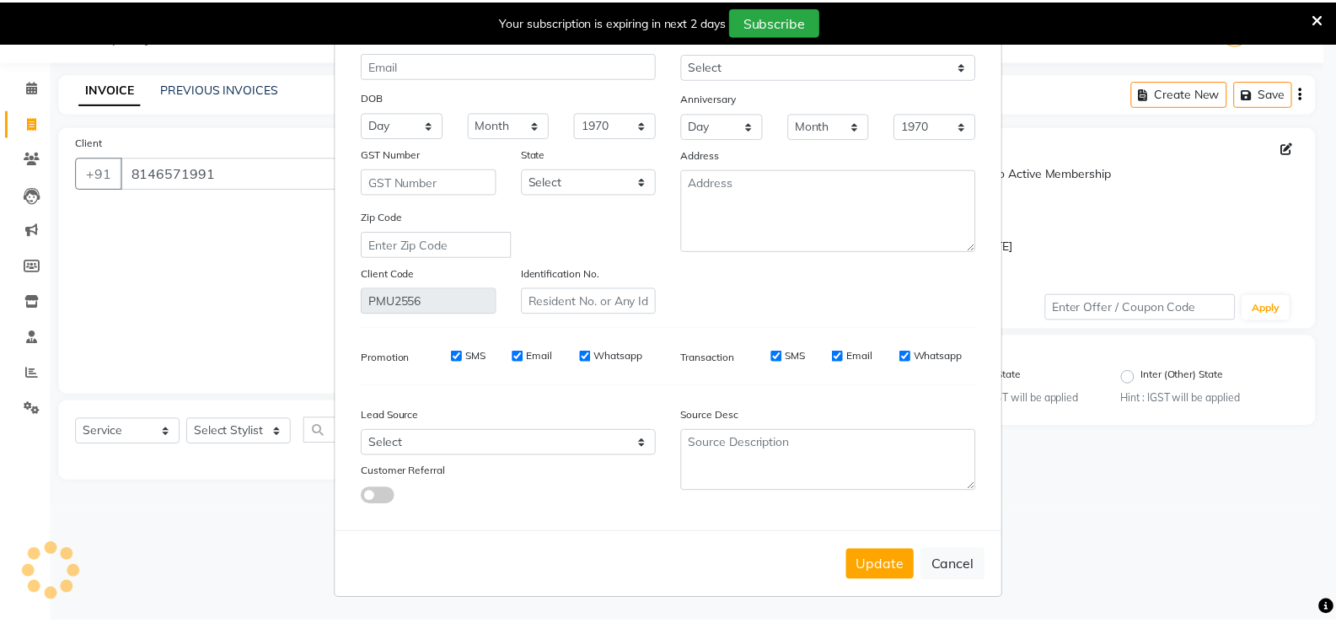
scroll to position [125, 0]
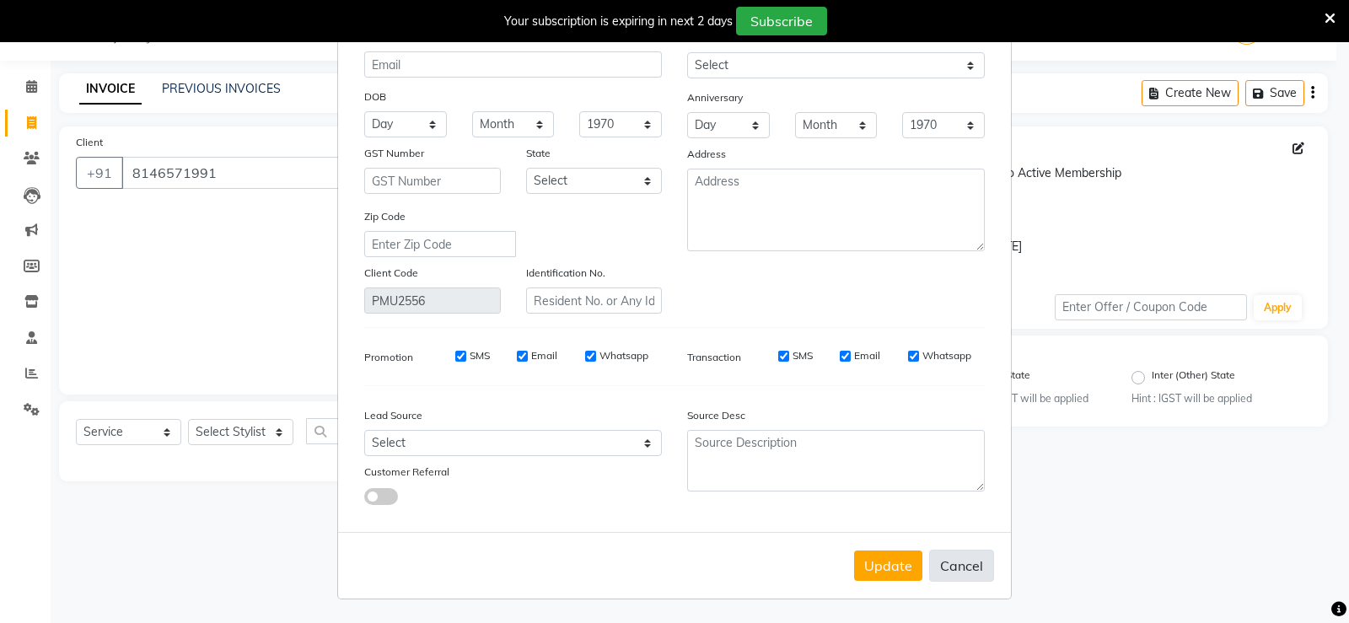
click at [958, 567] on button "Cancel" at bounding box center [961, 566] width 65 height 32
select select
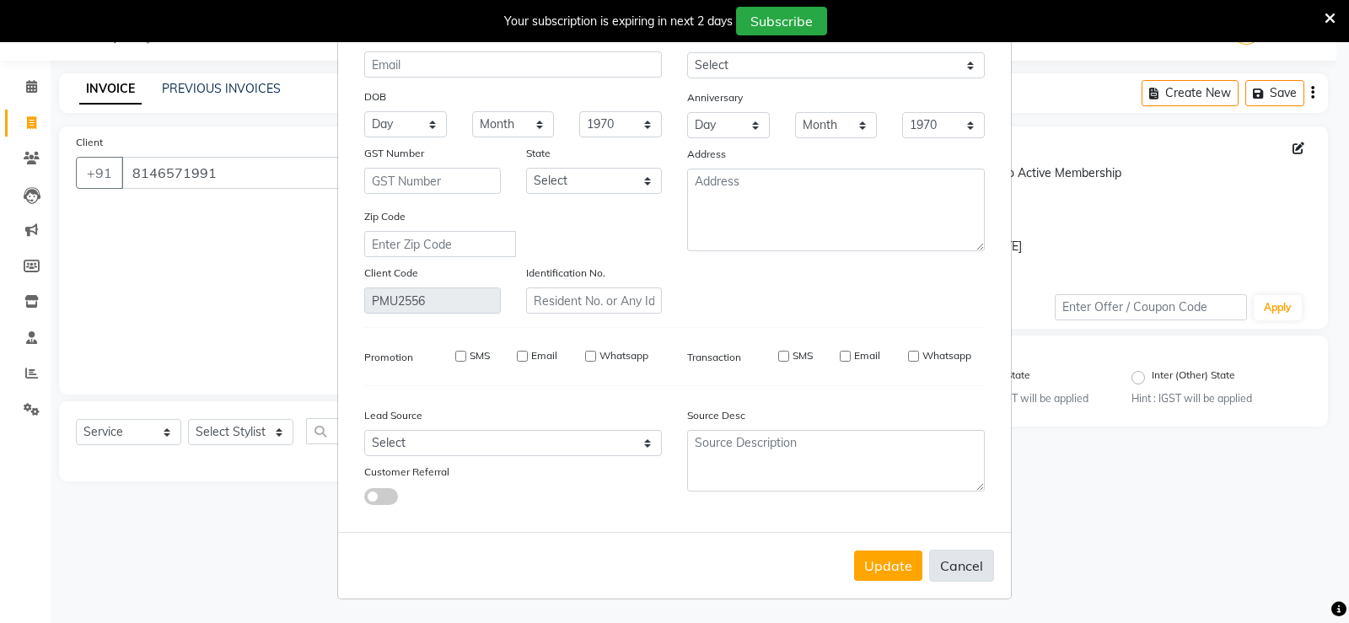
select select
checkbox input "false"
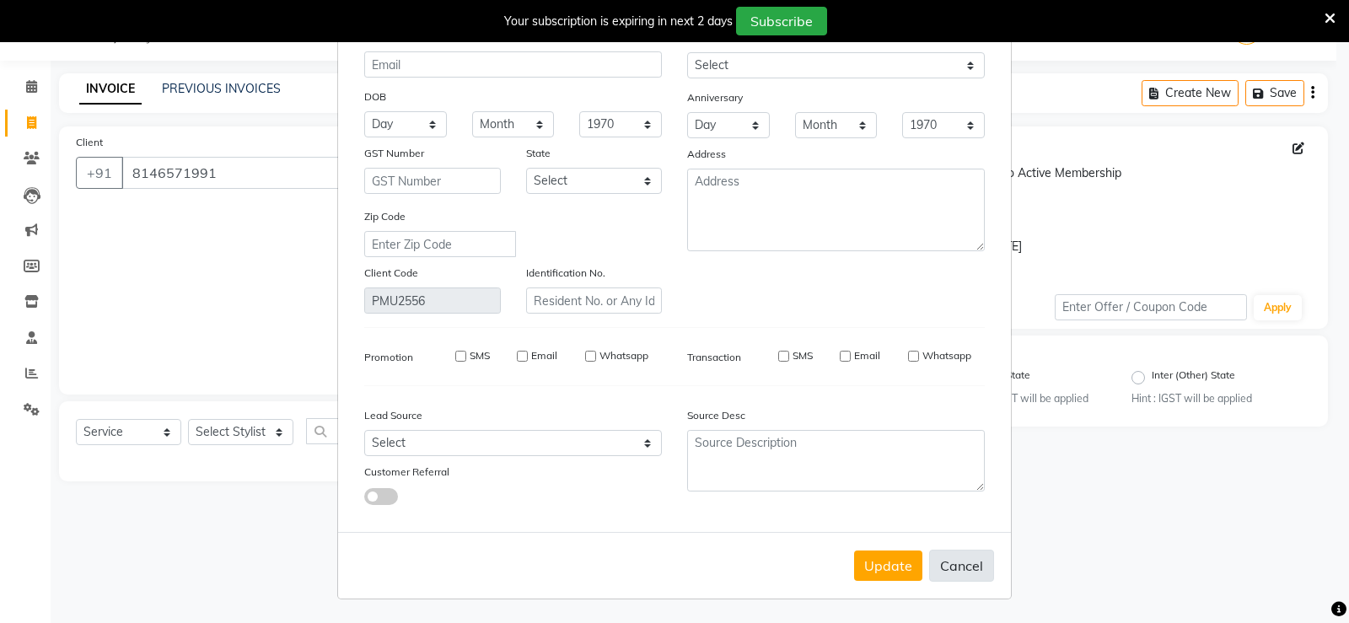
checkbox input "false"
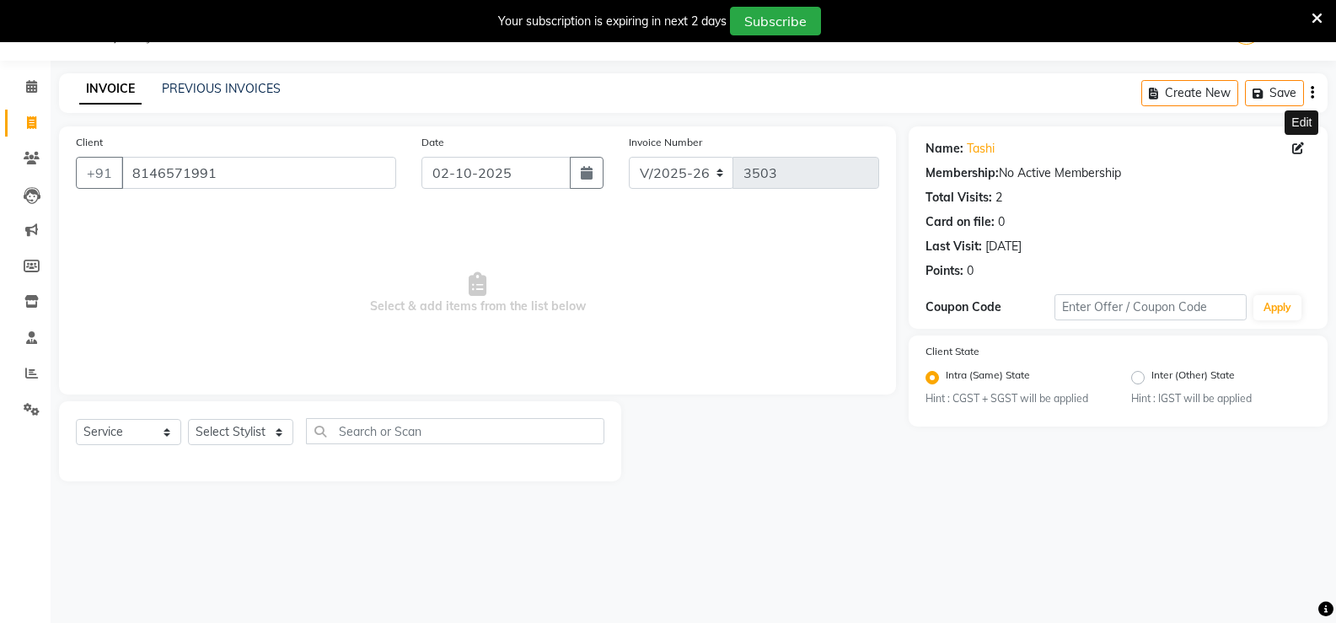
click at [1313, 93] on icon "button" at bounding box center [1312, 93] width 3 height 1
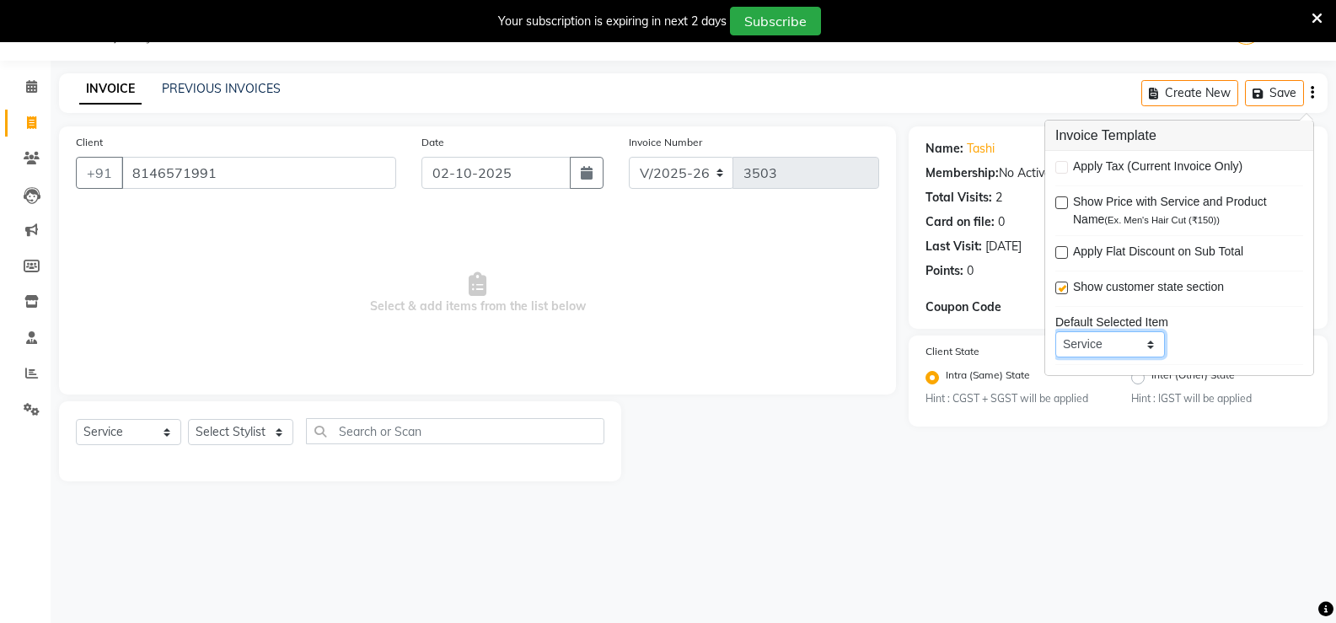
click at [1131, 339] on select "Service Product Membership Package Voucher Prepaid Gift Card" at bounding box center [1111, 344] width 110 height 26
select select "product"
click at [1056, 331] on select "Service Product Membership Package Voucher Prepaid Gift Card" at bounding box center [1111, 344] width 110 height 26
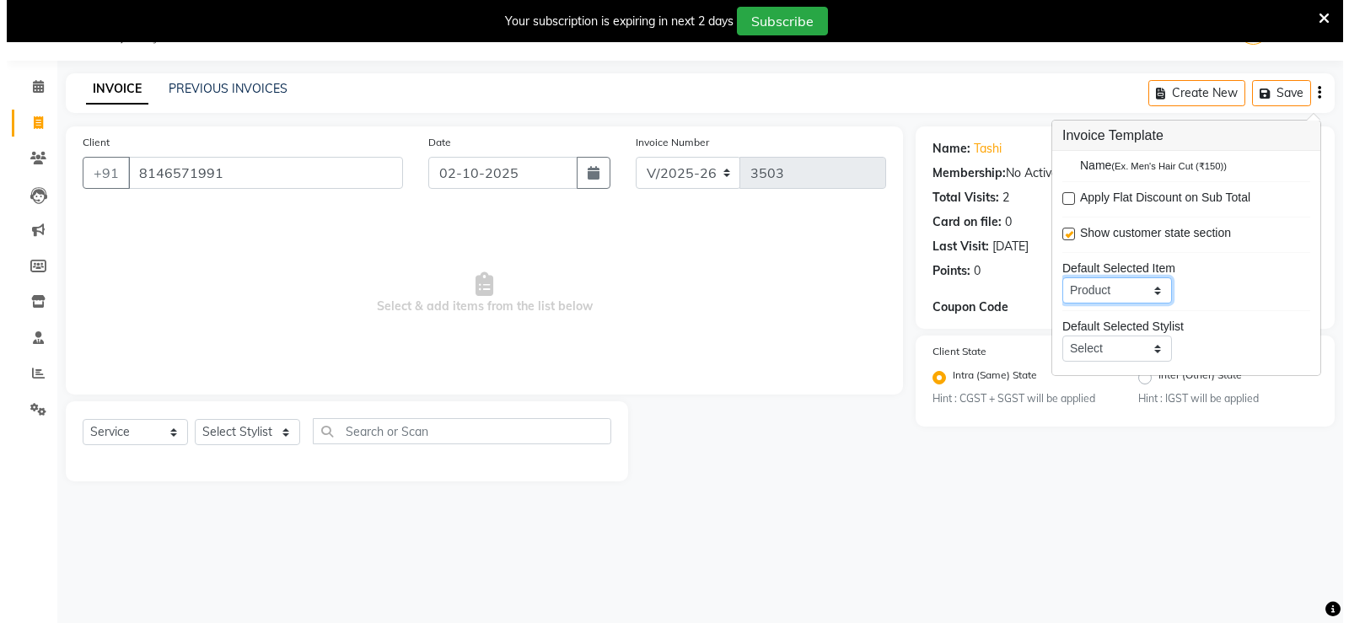
scroll to position [83, 0]
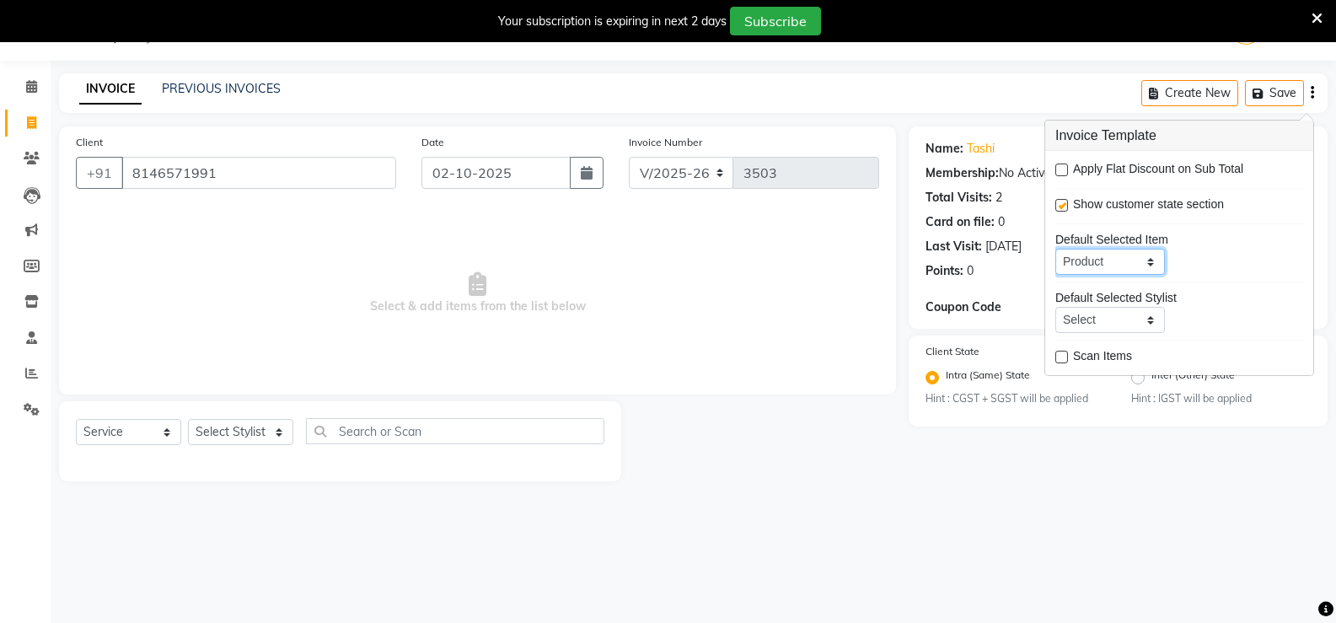
click at [1152, 259] on select "Service Product Membership Package Voucher Prepaid Gift Card" at bounding box center [1111, 262] width 110 height 26
click at [1056, 249] on select "Service Product Membership Package Voucher Prepaid Gift Card" at bounding box center [1111, 262] width 110 height 26
click at [1316, 91] on div "Create New Save" at bounding box center [1234, 93] width 186 height 40
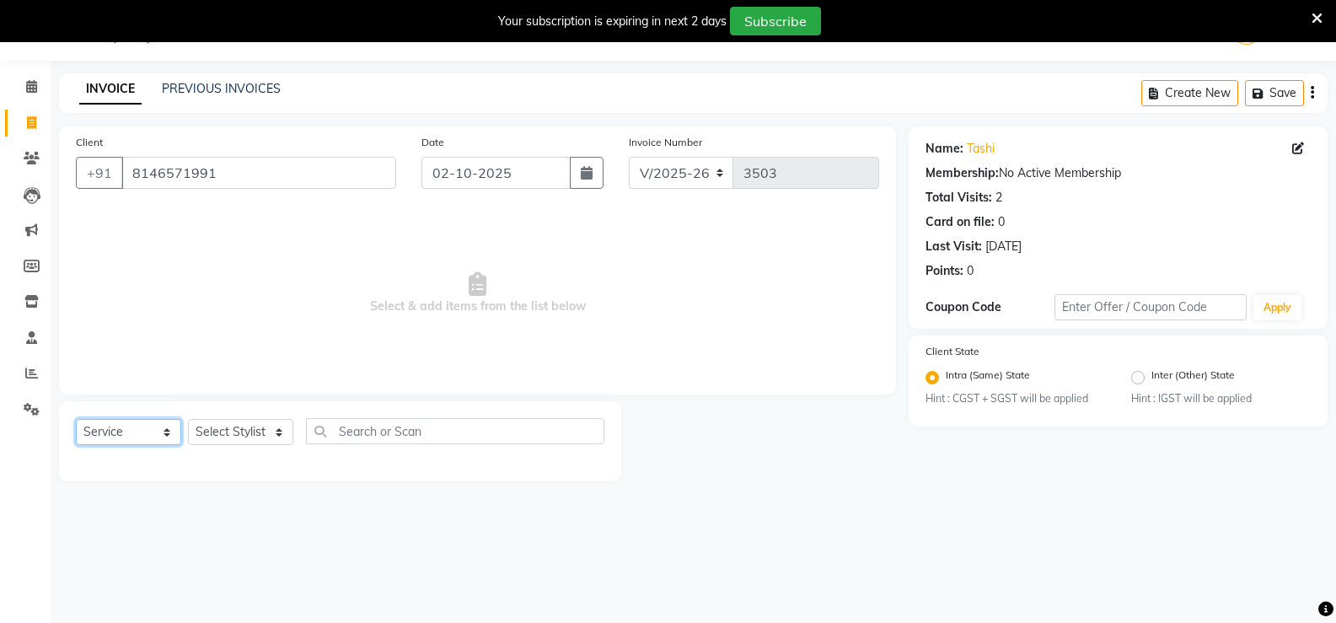
click at [145, 433] on select "Select Service Product Membership Package Voucher Prepaid Gift Card" at bounding box center [128, 432] width 105 height 26
click at [1297, 143] on icon at bounding box center [1298, 148] width 12 height 12
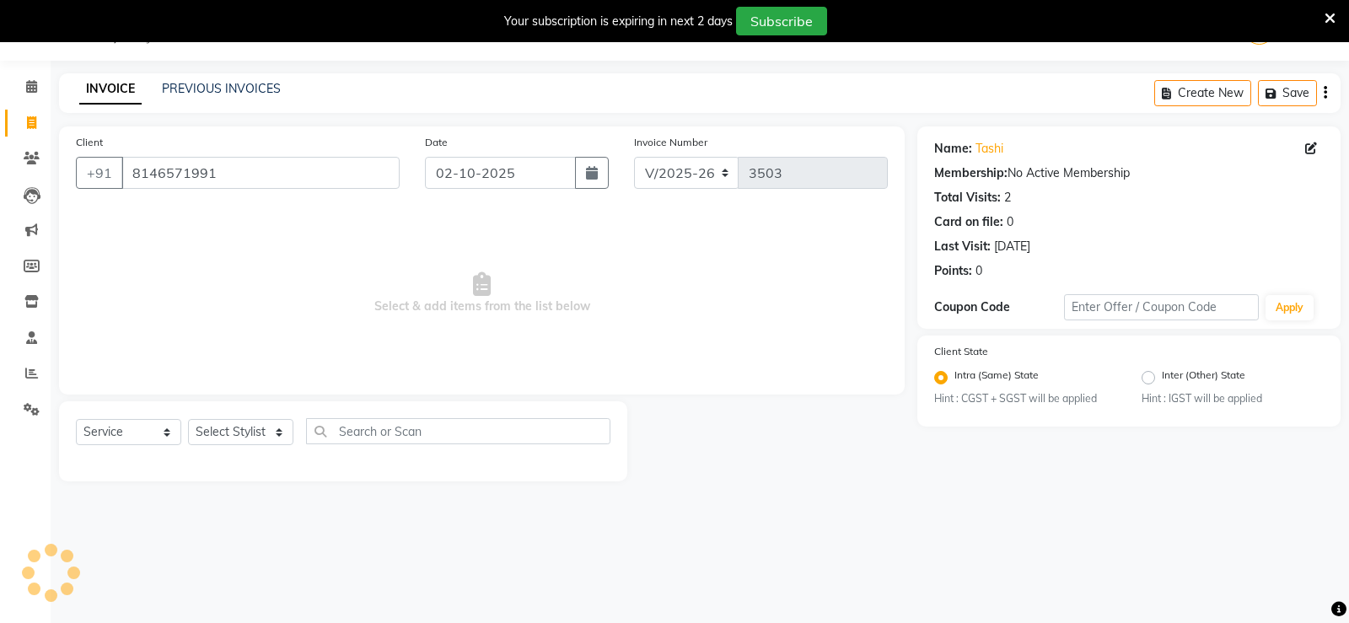
select select "[DEMOGRAPHIC_DATA]"
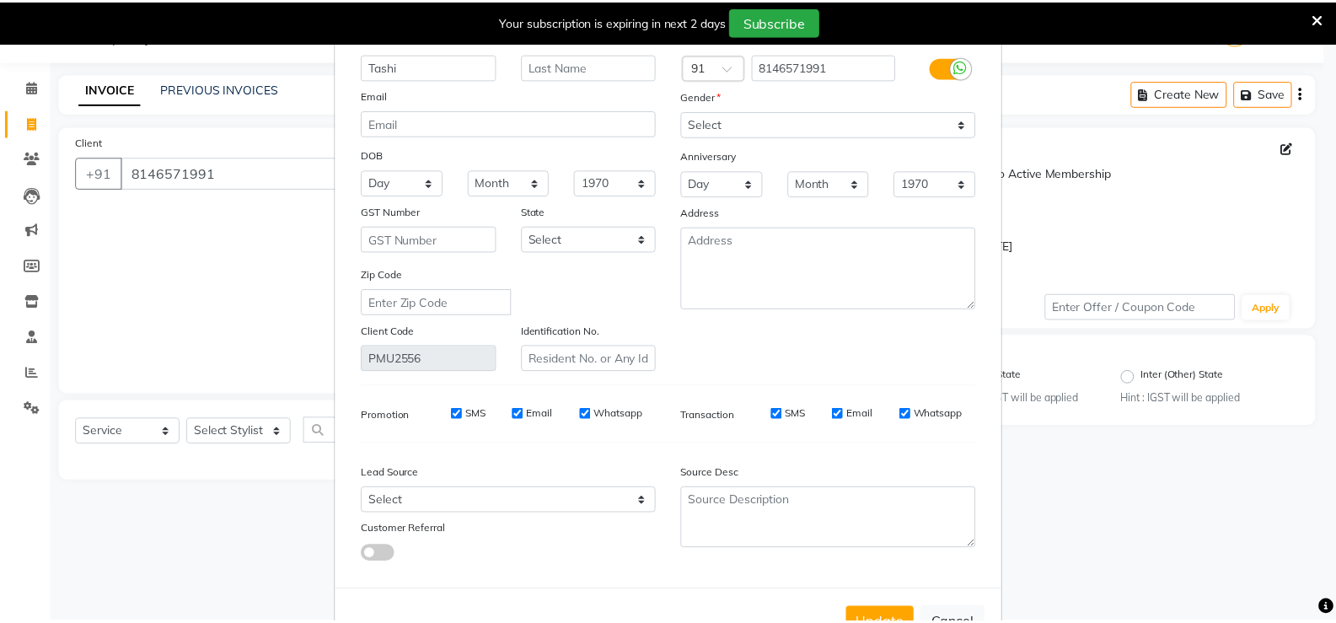
scroll to position [125, 0]
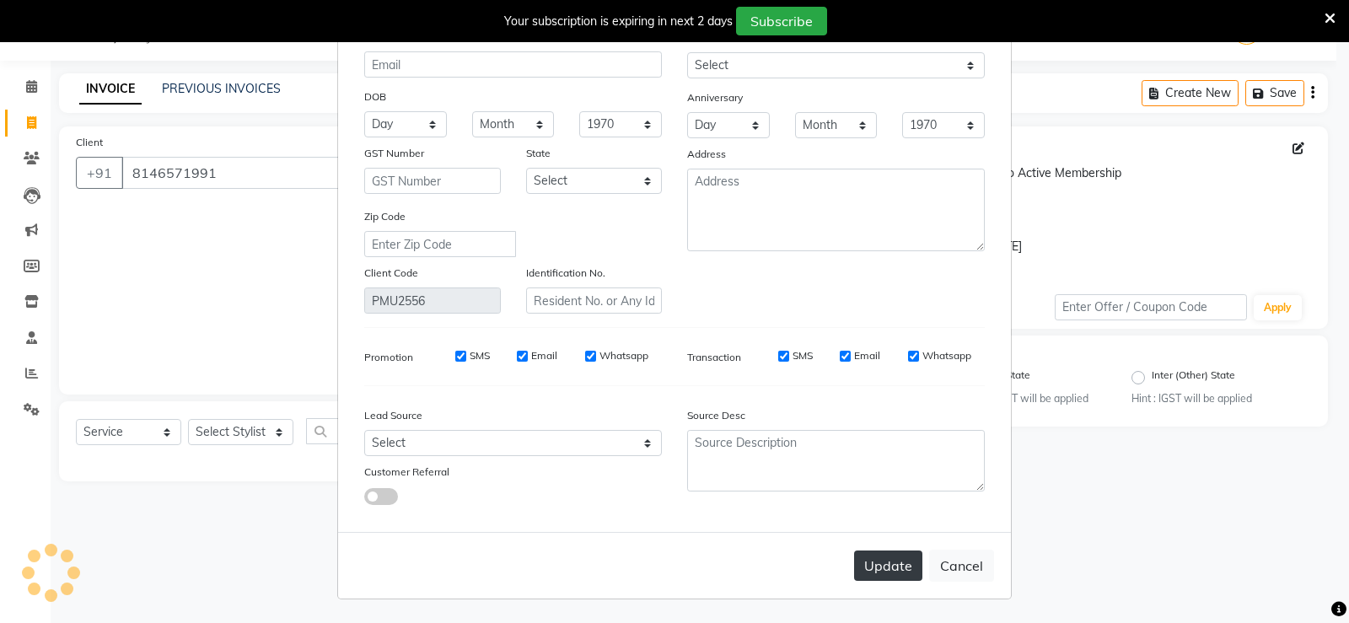
click at [872, 572] on button "Update" at bounding box center [888, 566] width 68 height 30
select select
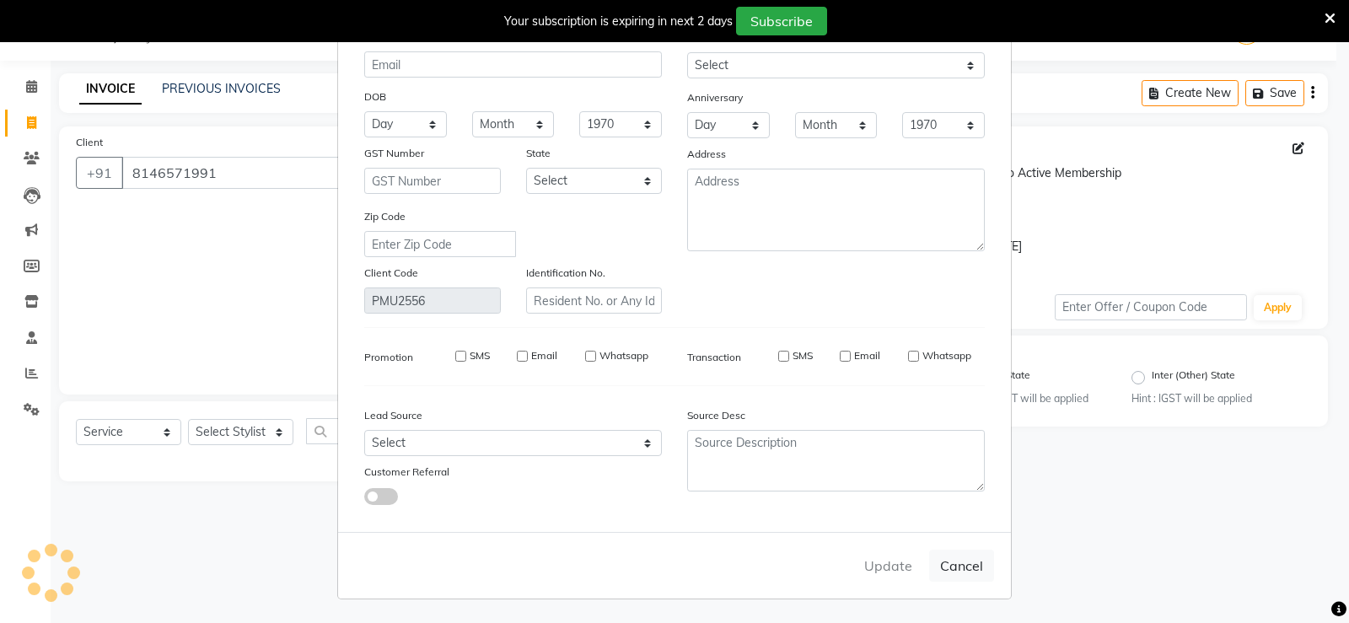
select select
checkbox input "false"
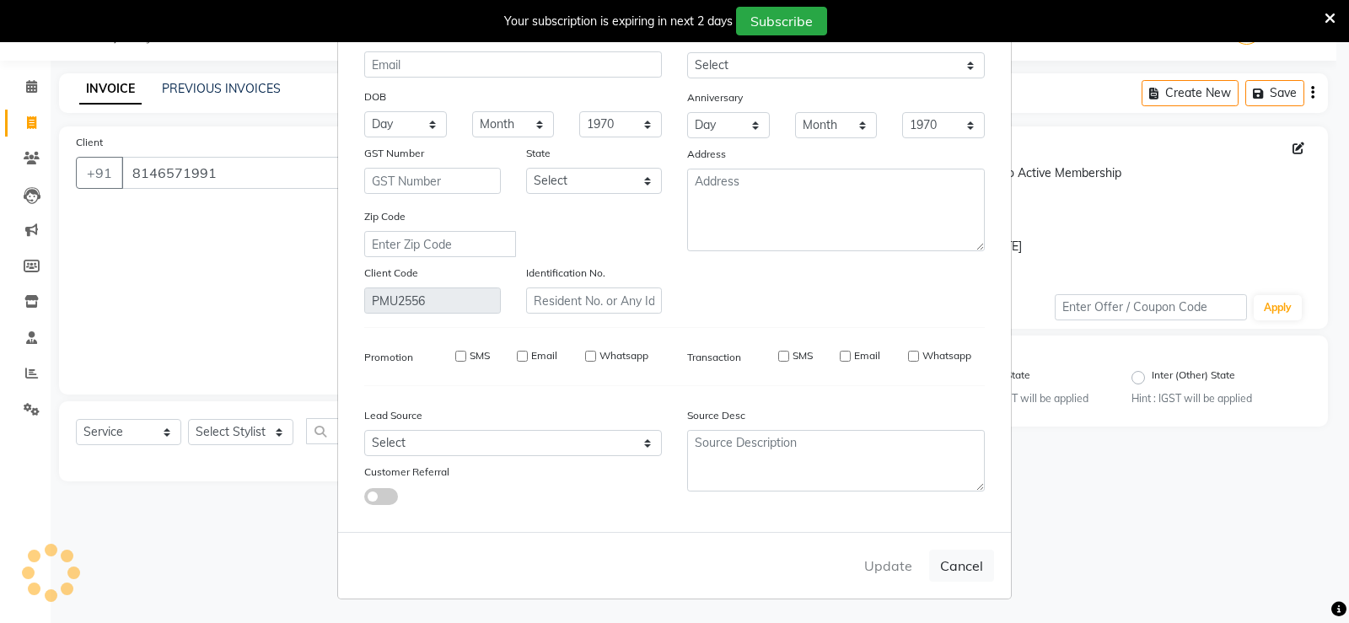
checkbox input "false"
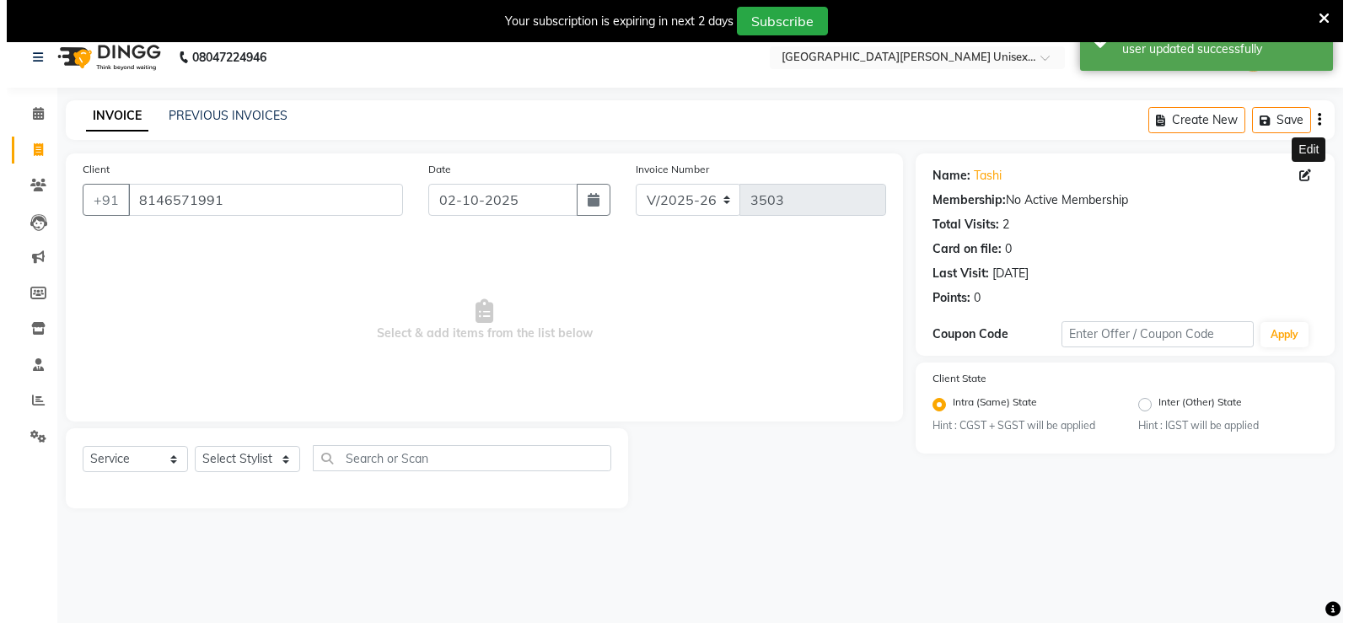
scroll to position [0, 0]
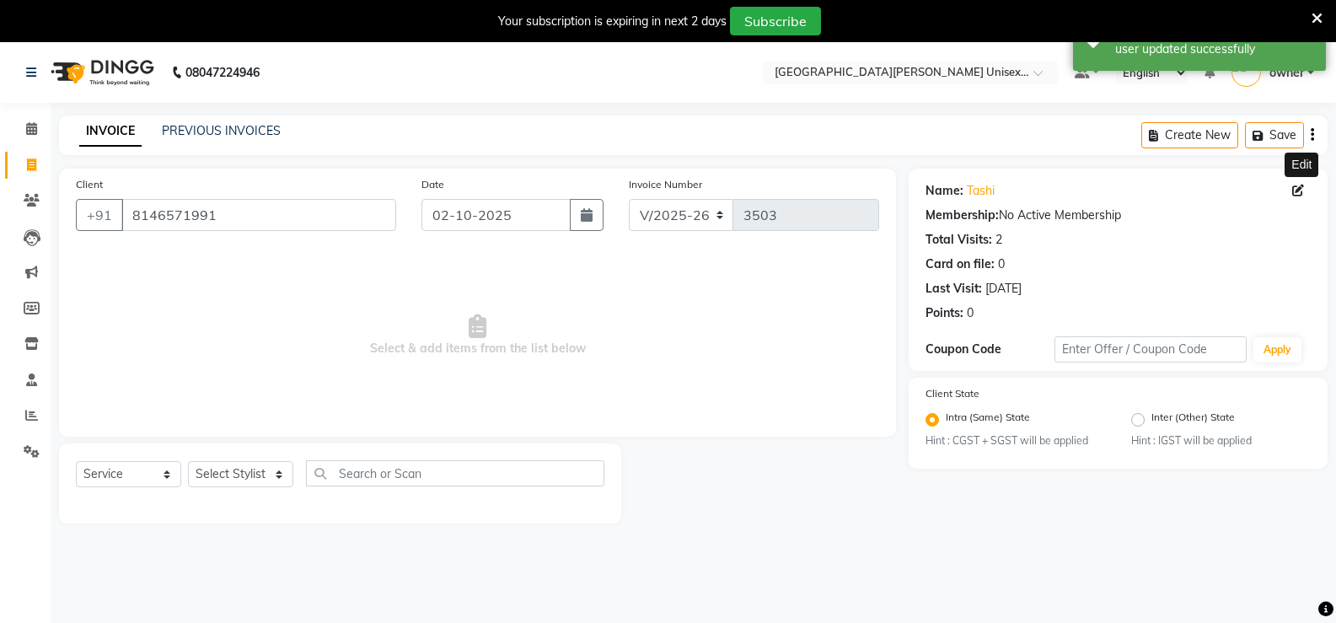
click at [1299, 189] on icon at bounding box center [1298, 191] width 12 height 12
select select "[DEMOGRAPHIC_DATA]"
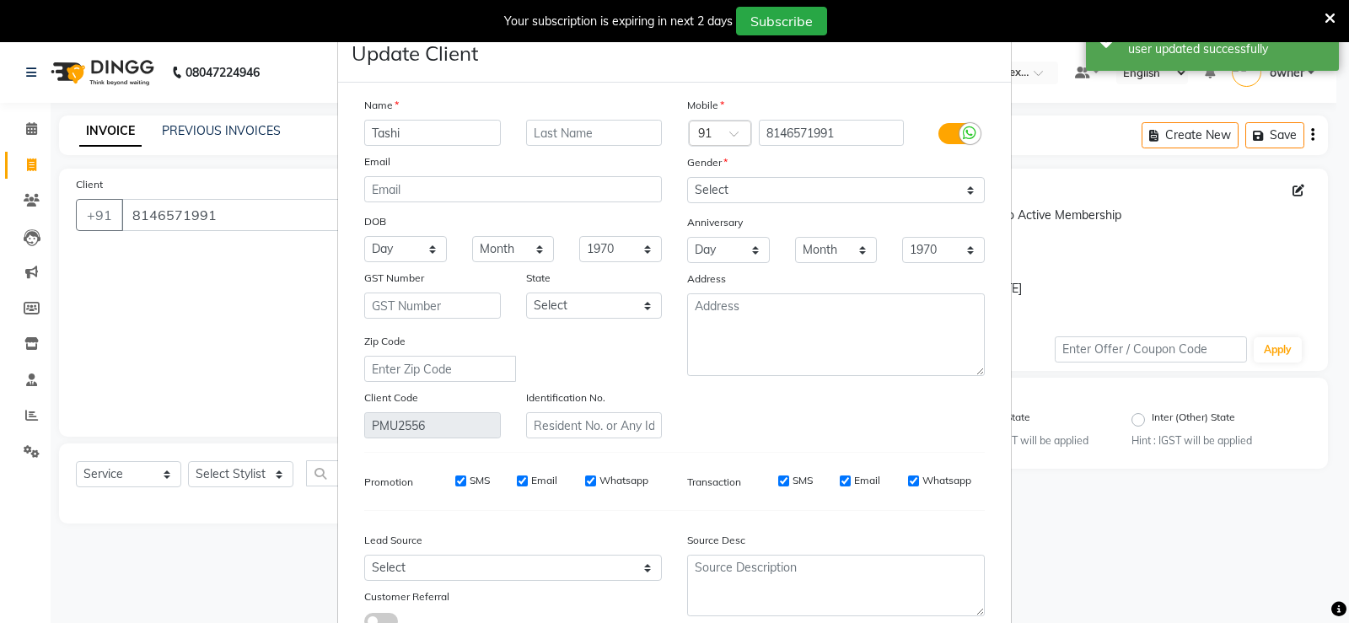
click at [1245, 284] on ngb-modal-window "Update Client Name Tashi Email DOB Day 01 02 03 04 05 06 07 08 09 10 11 12 13 1…" at bounding box center [674, 311] width 1349 height 623
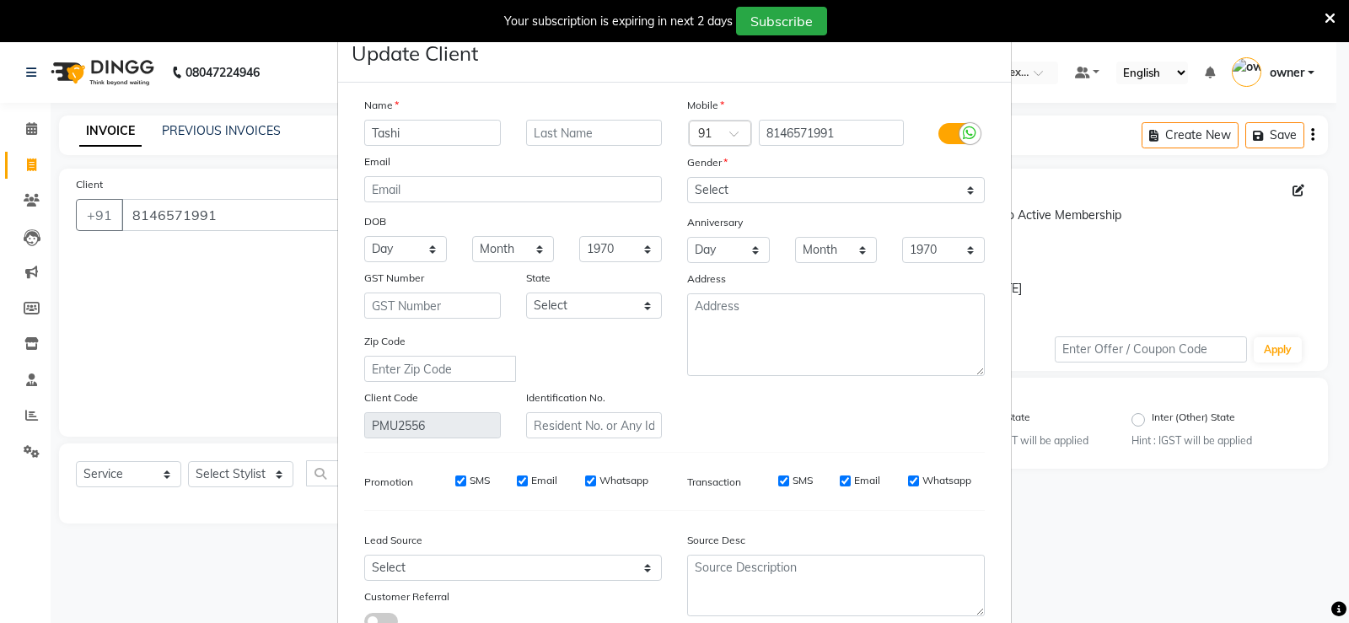
click at [1305, 192] on ngb-modal-window "Update Client Name Tashi Email DOB Day 01 02 03 04 05 06 07 08 09 10 11 12 13 1…" at bounding box center [674, 311] width 1349 height 623
click at [1315, 186] on ngb-modal-window "Update Client Name Tashi Email DOB Day 01 02 03 04 05 06 07 08 09 10 11 12 13 1…" at bounding box center [674, 311] width 1349 height 623
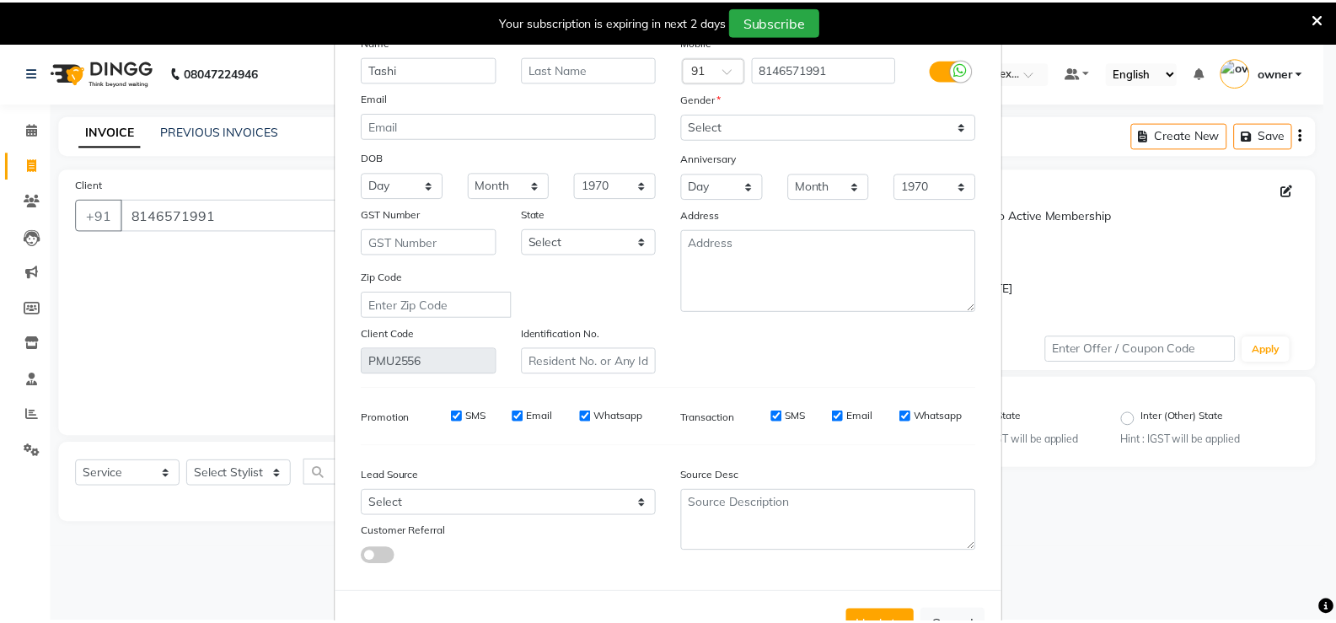
scroll to position [125, 0]
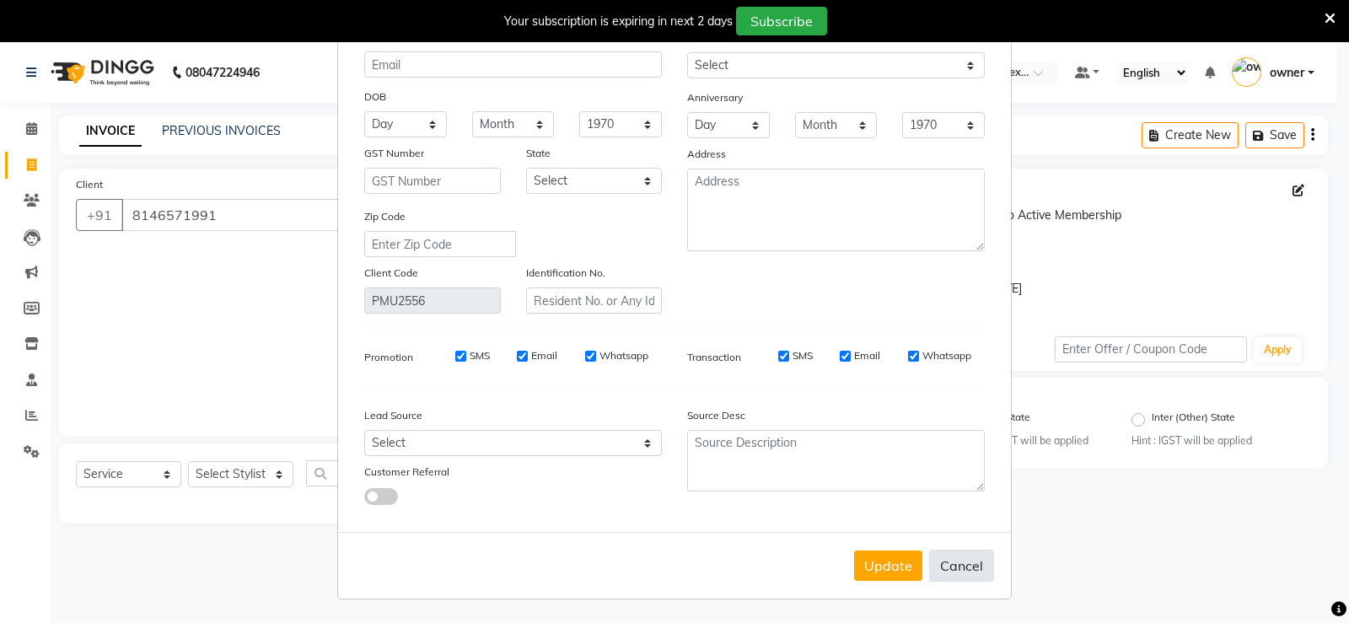
click at [970, 559] on button "Cancel" at bounding box center [961, 566] width 65 height 32
select select
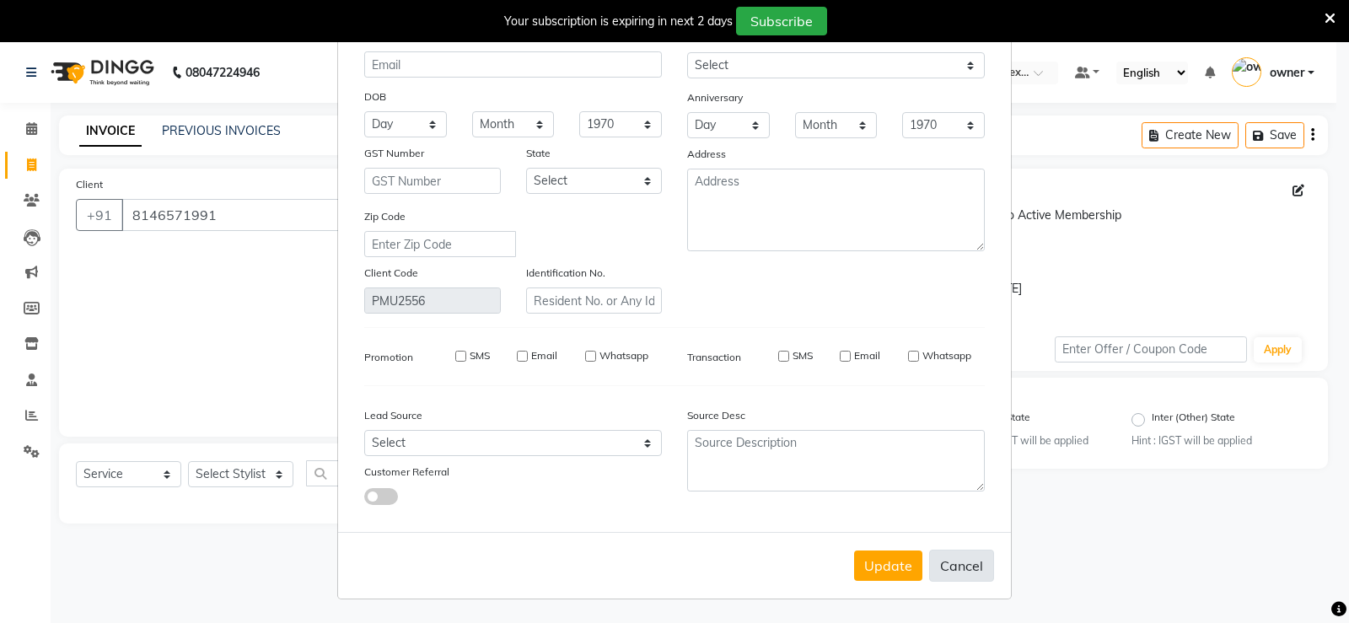
select select
checkbox input "false"
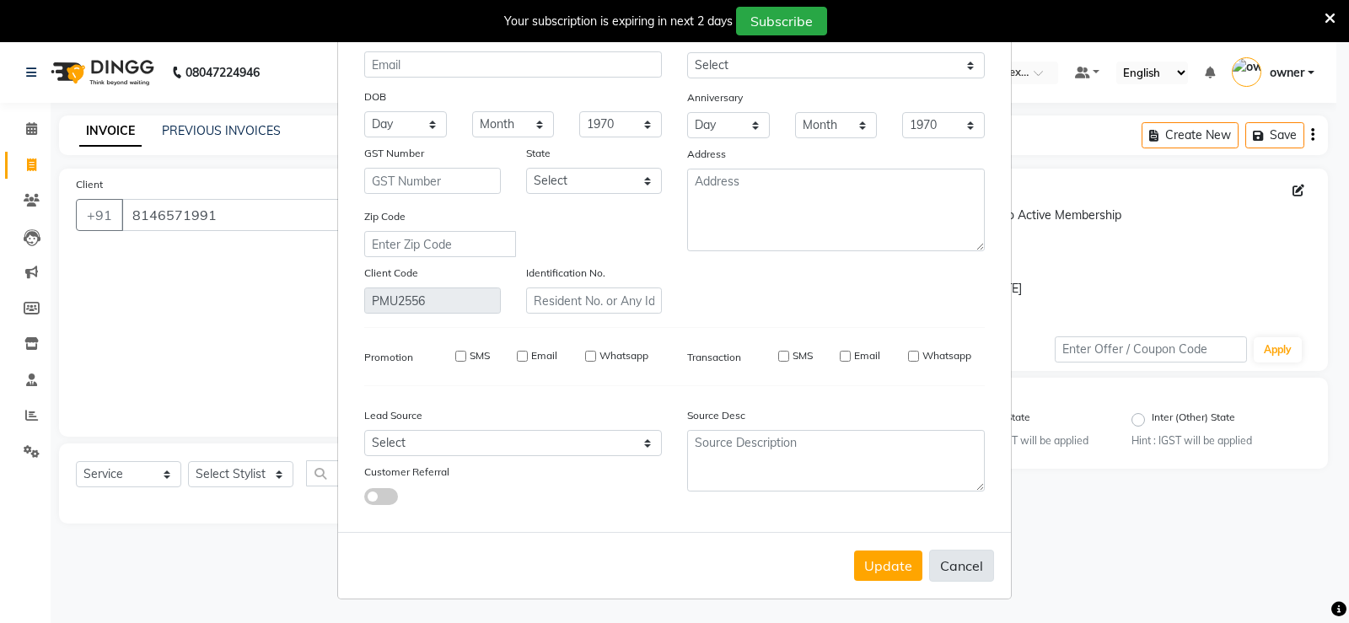
checkbox input "false"
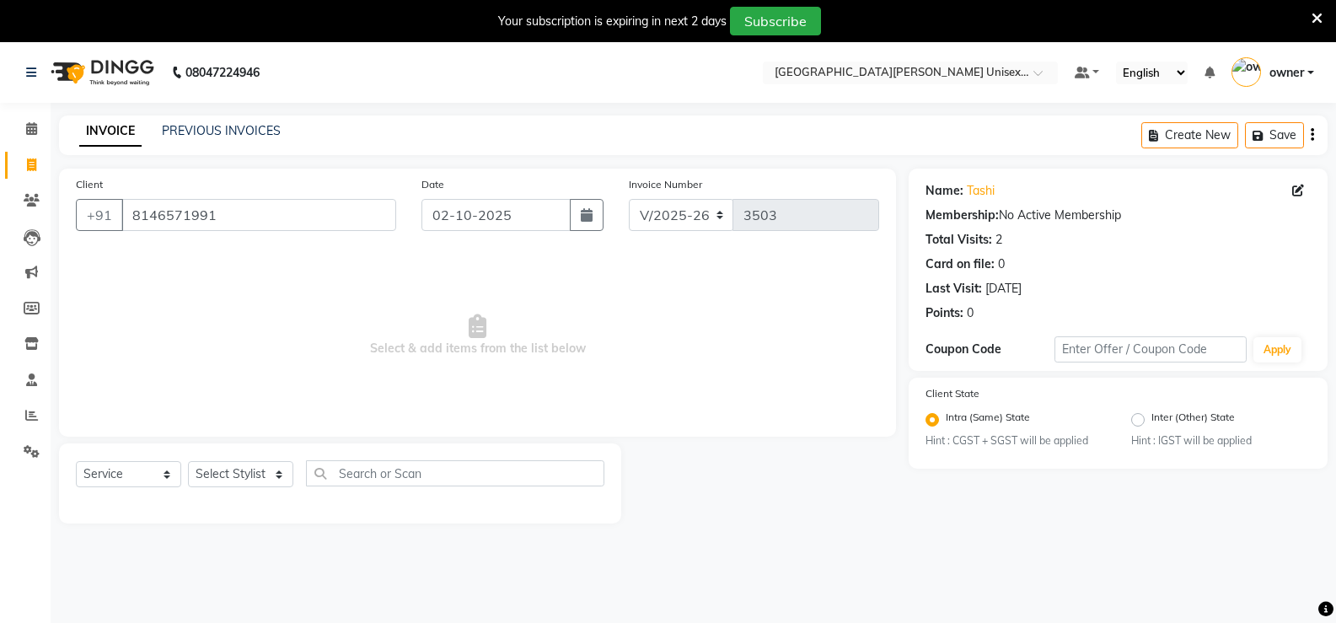
click at [1313, 135] on icon "button" at bounding box center [1312, 135] width 3 height 1
select select "product"
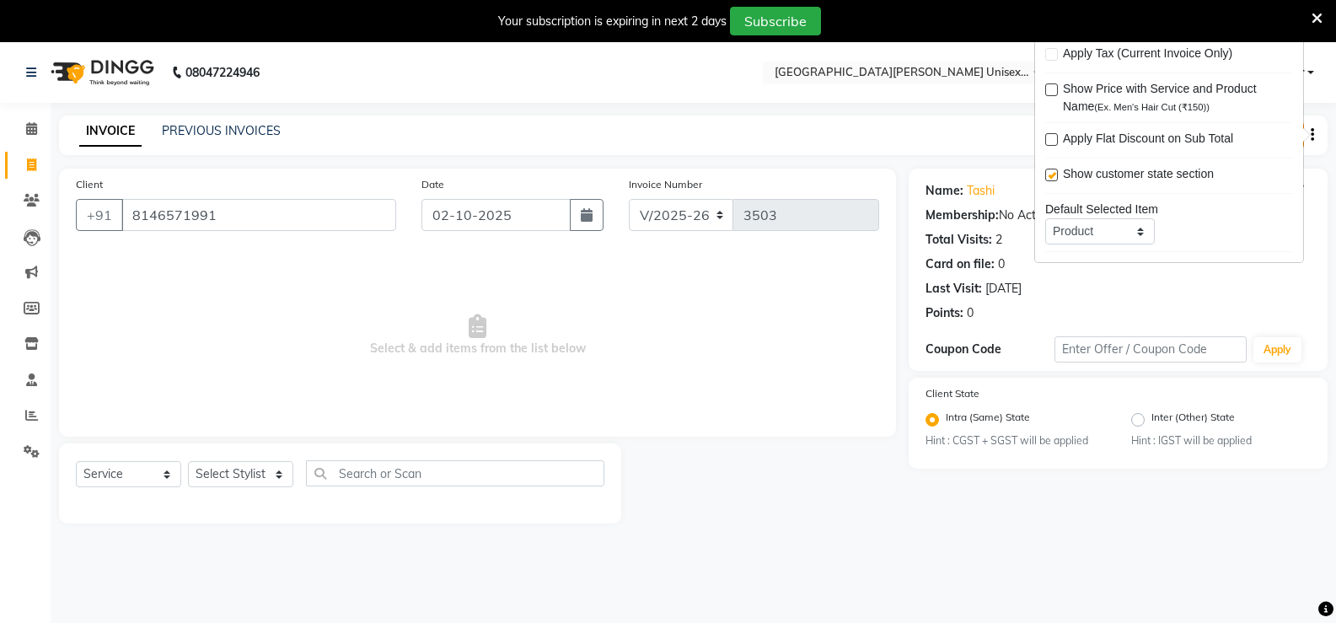
scroll to position [83, 0]
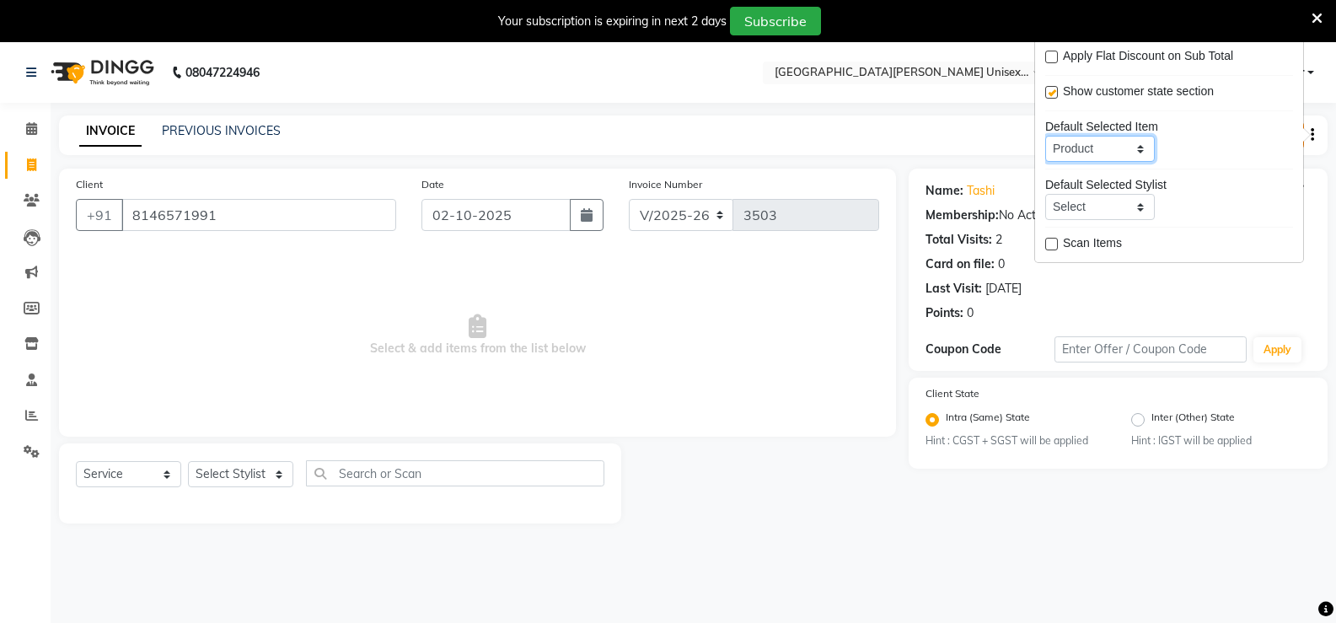
click at [1115, 138] on select "Service Product Membership Package Voucher Prepaid Gift Card" at bounding box center [1100, 149] width 110 height 26
click at [30, 128] on icon at bounding box center [31, 128] width 11 height 13
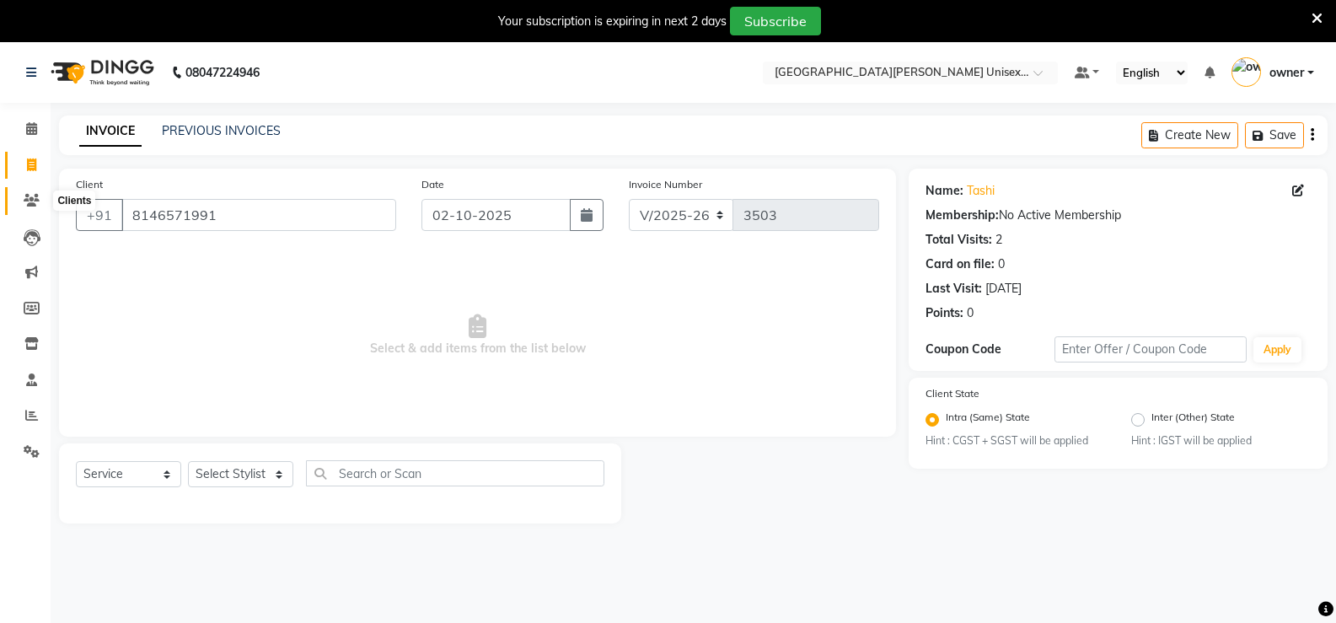
drag, startPoint x: 30, startPoint y: 202, endPoint x: 758, endPoint y: 87, distance: 737.5
click at [30, 203] on icon at bounding box center [32, 200] width 16 height 13
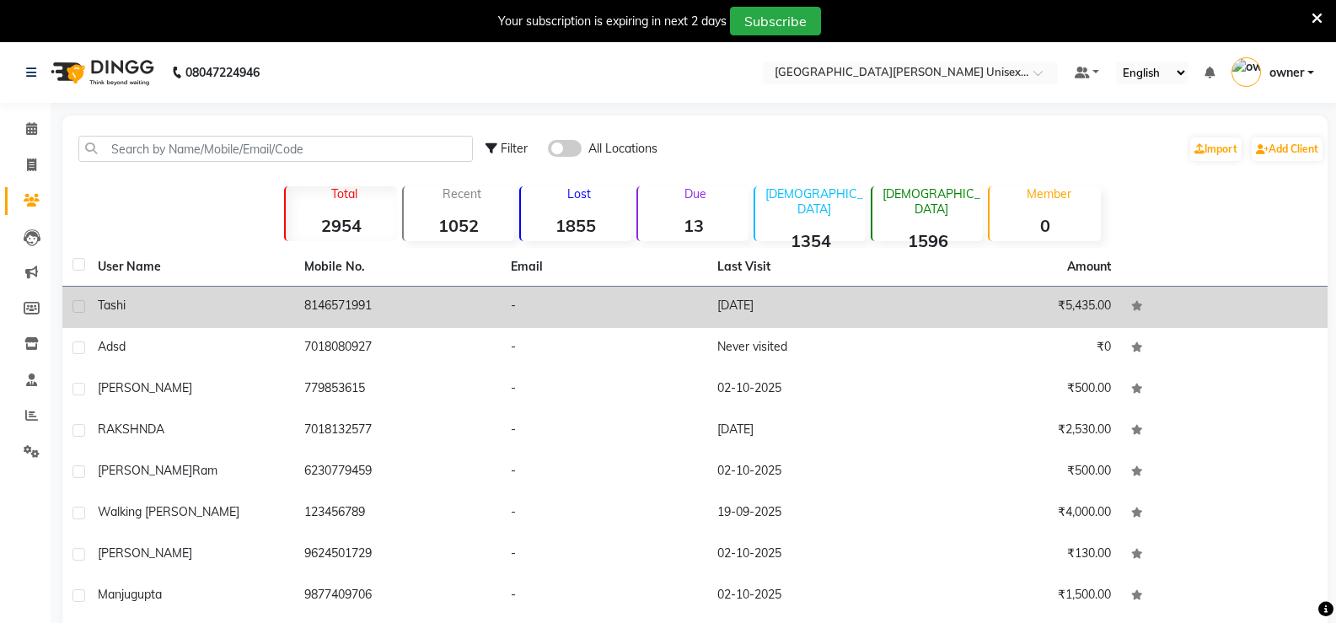
click at [593, 298] on td "-" at bounding box center [604, 307] width 207 height 41
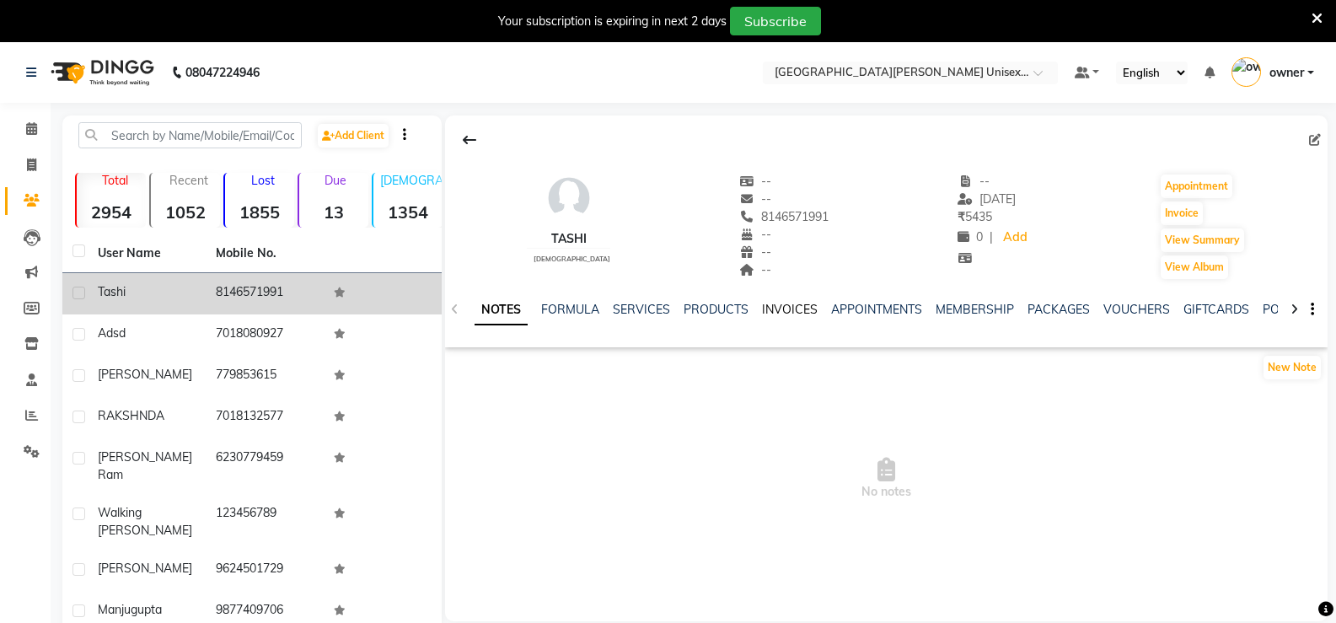
click at [792, 305] on link "INVOICES" at bounding box center [790, 309] width 56 height 15
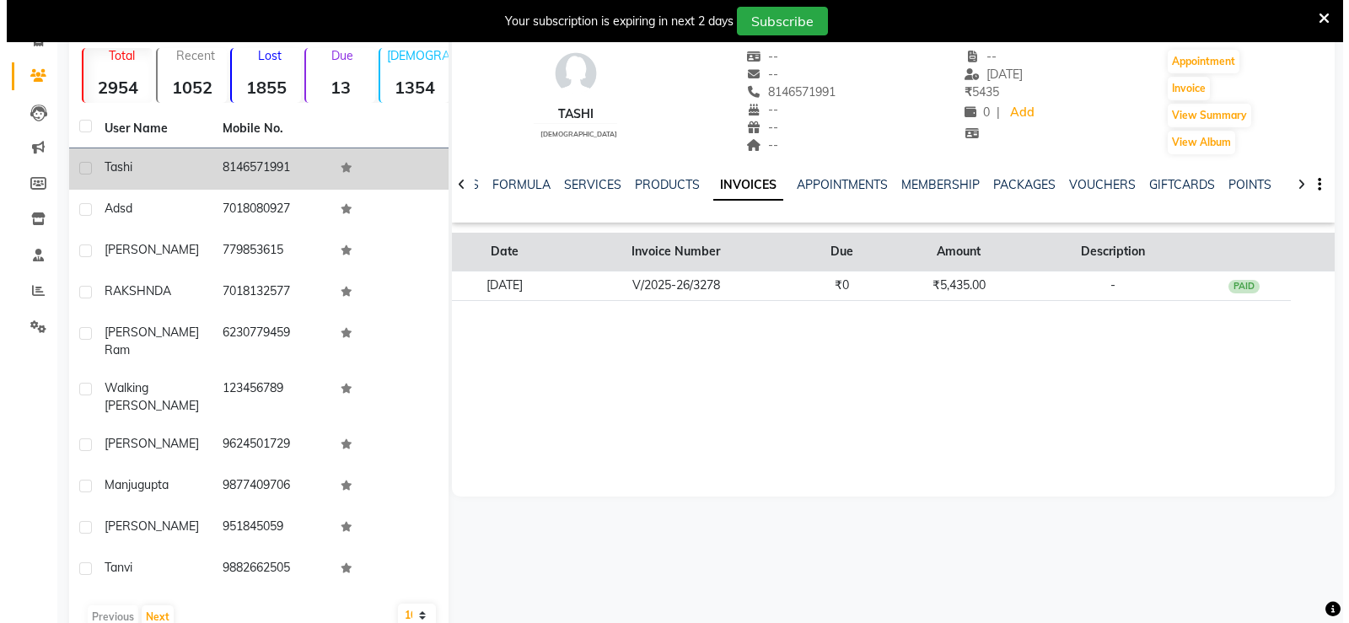
scroll to position [136, 0]
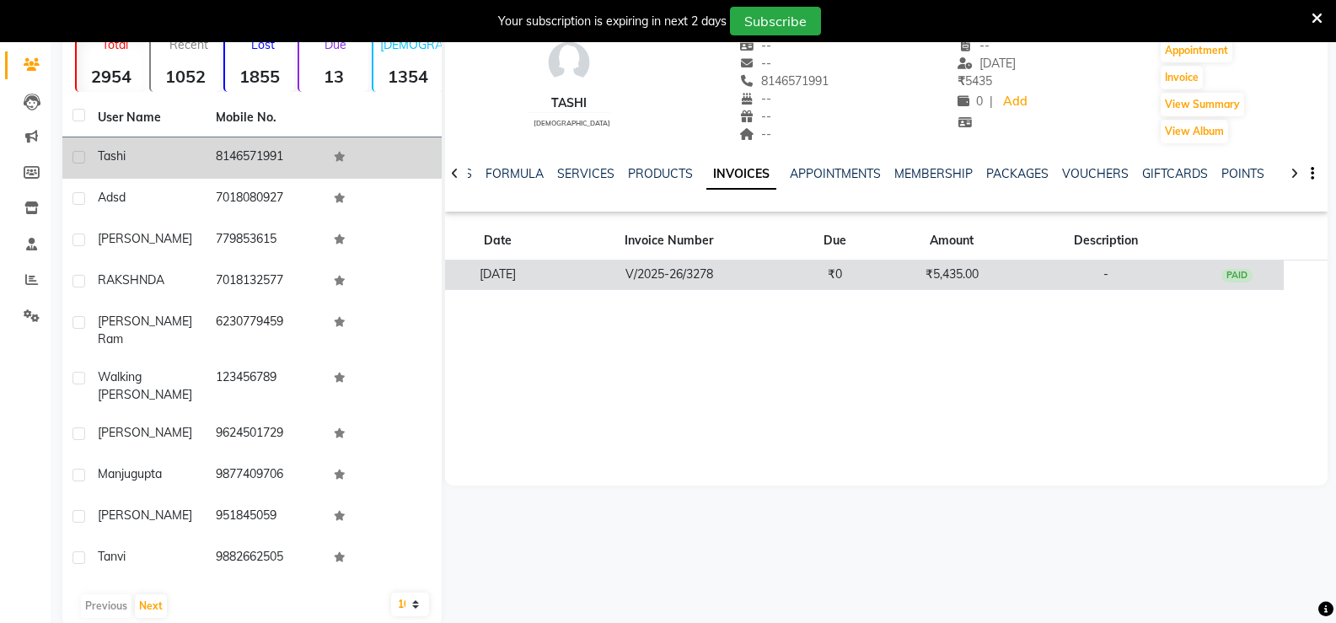
click at [906, 284] on td "₹5,435.00" at bounding box center [952, 276] width 140 height 30
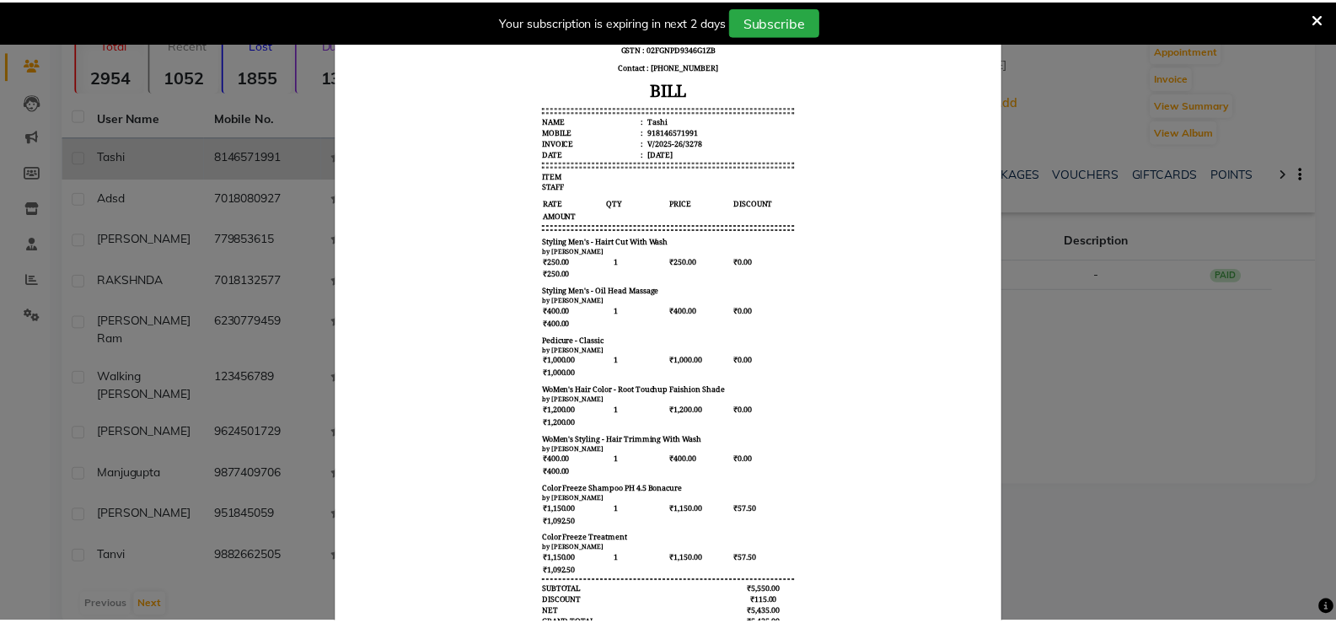
scroll to position [0, 0]
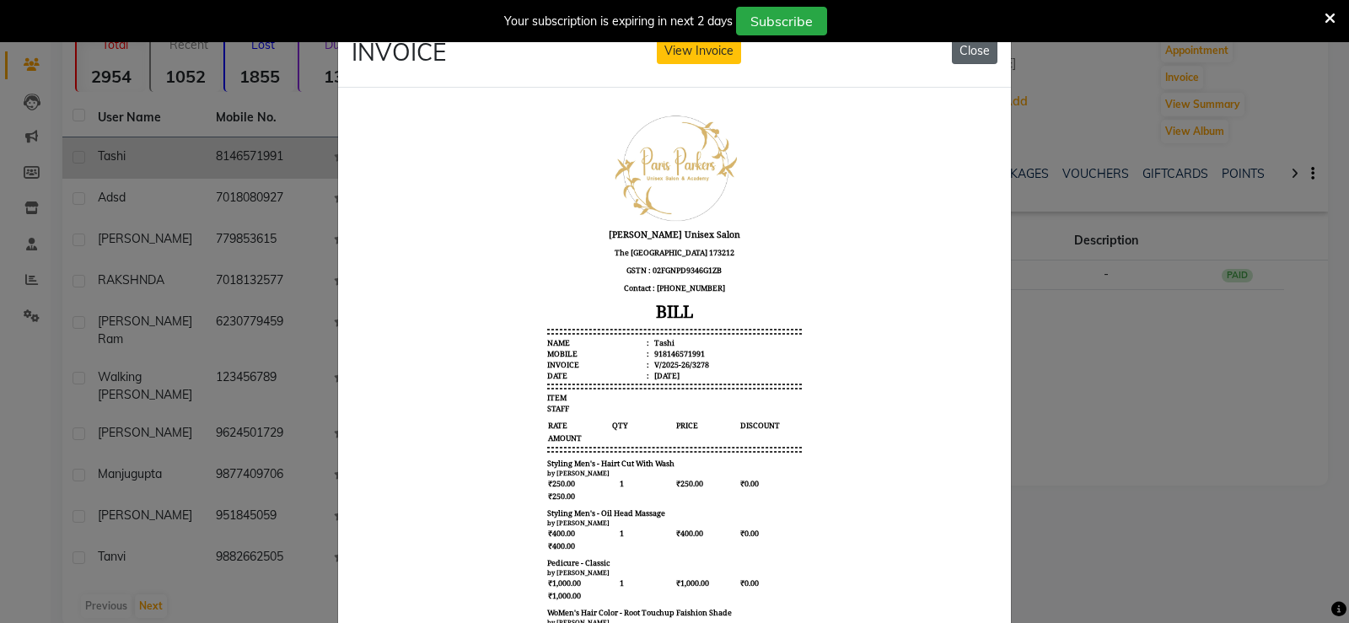
click at [985, 47] on button "Close" at bounding box center [975, 51] width 46 height 26
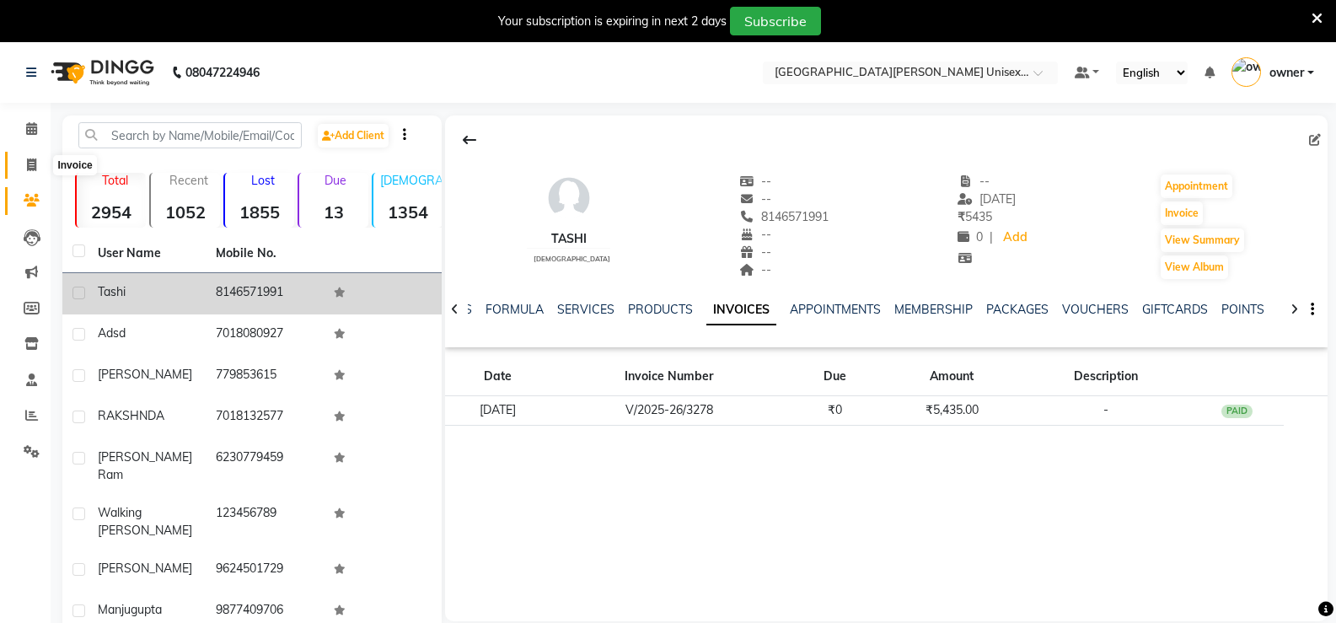
click at [30, 160] on icon at bounding box center [31, 164] width 9 height 13
select select "service"
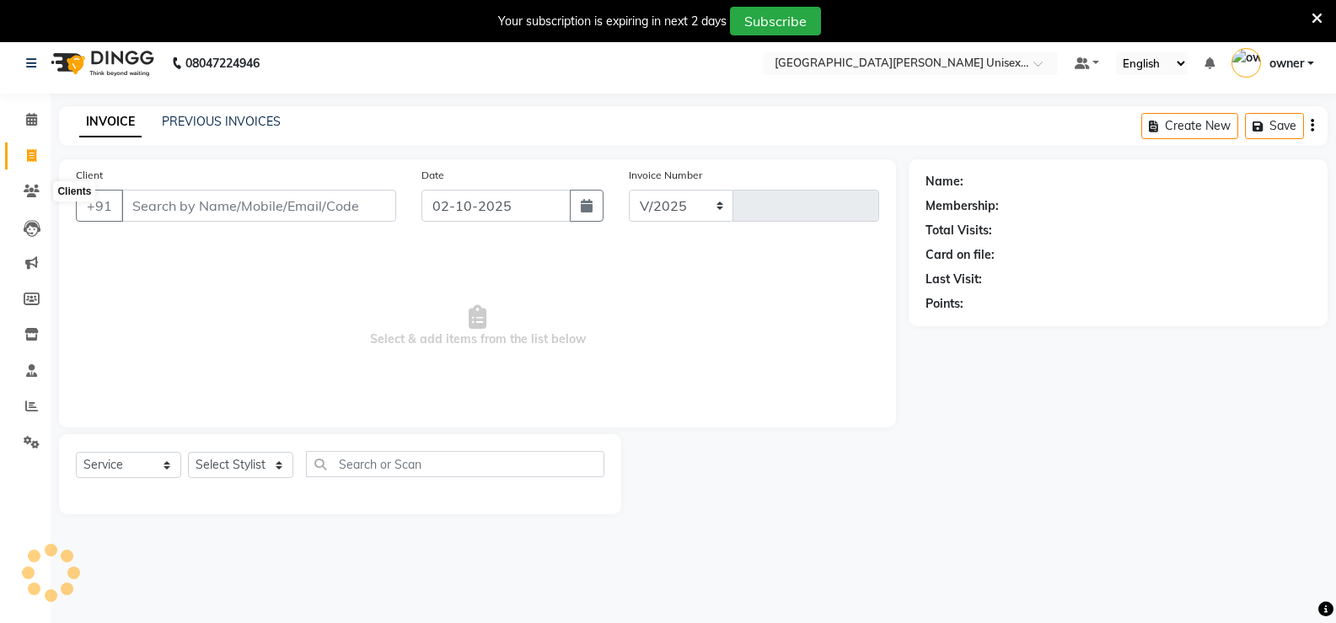
select select "7055"
type input "3503"
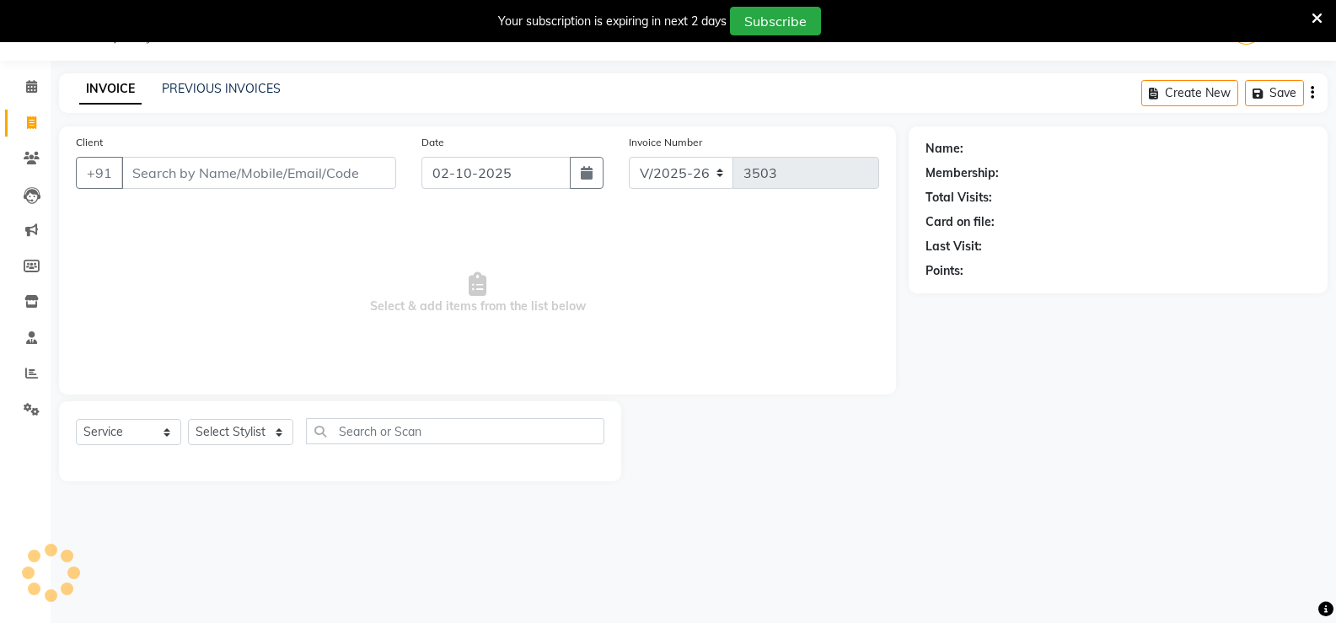
click at [177, 169] on input "Client" at bounding box center [258, 173] width 275 height 32
select select "product"
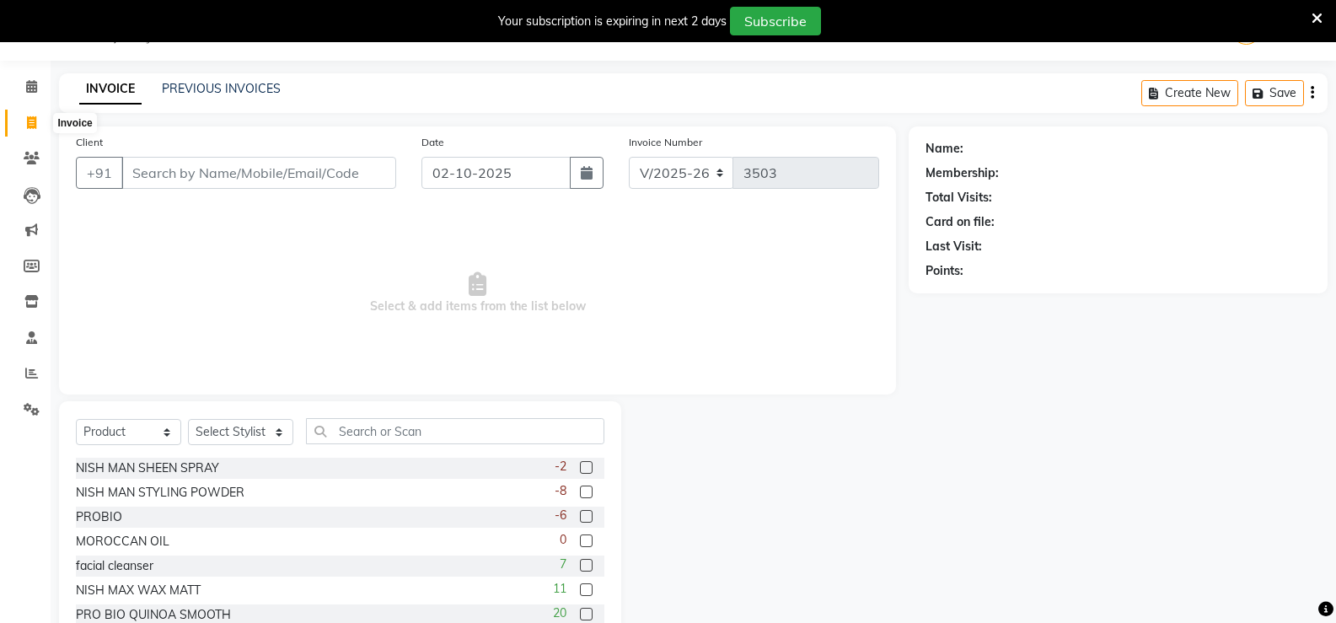
click at [34, 119] on icon at bounding box center [31, 122] width 9 height 13
select select "service"
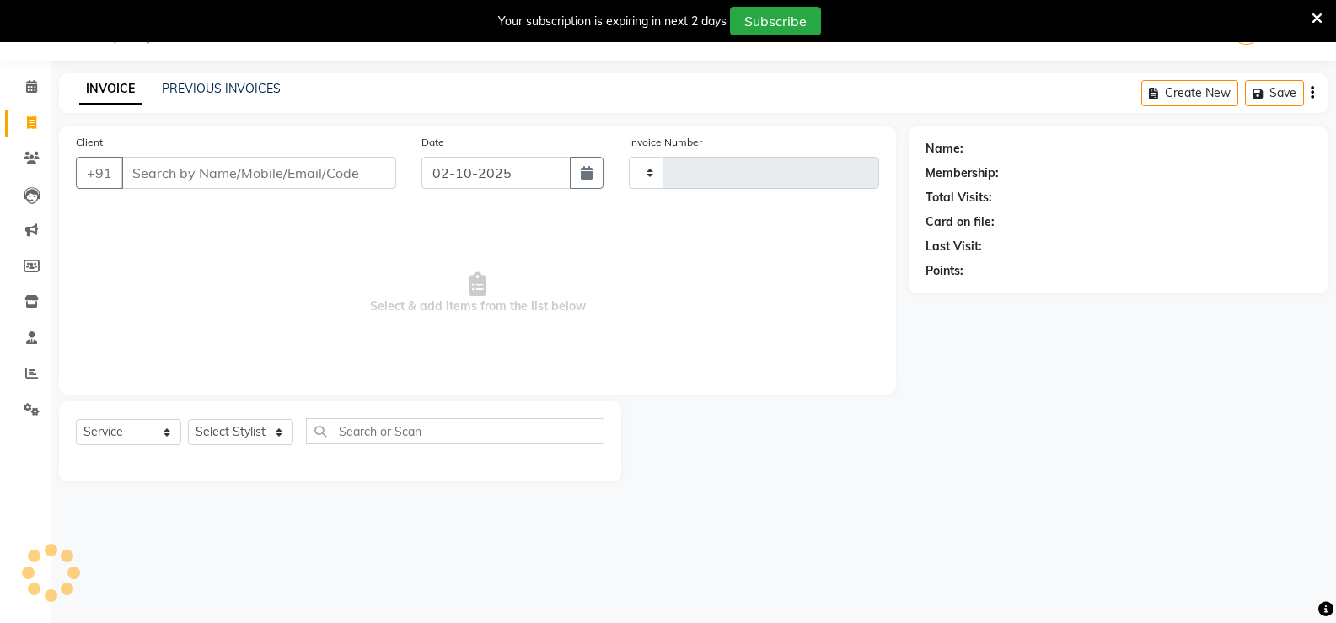
type input "3504"
select select "7055"
select select "product"
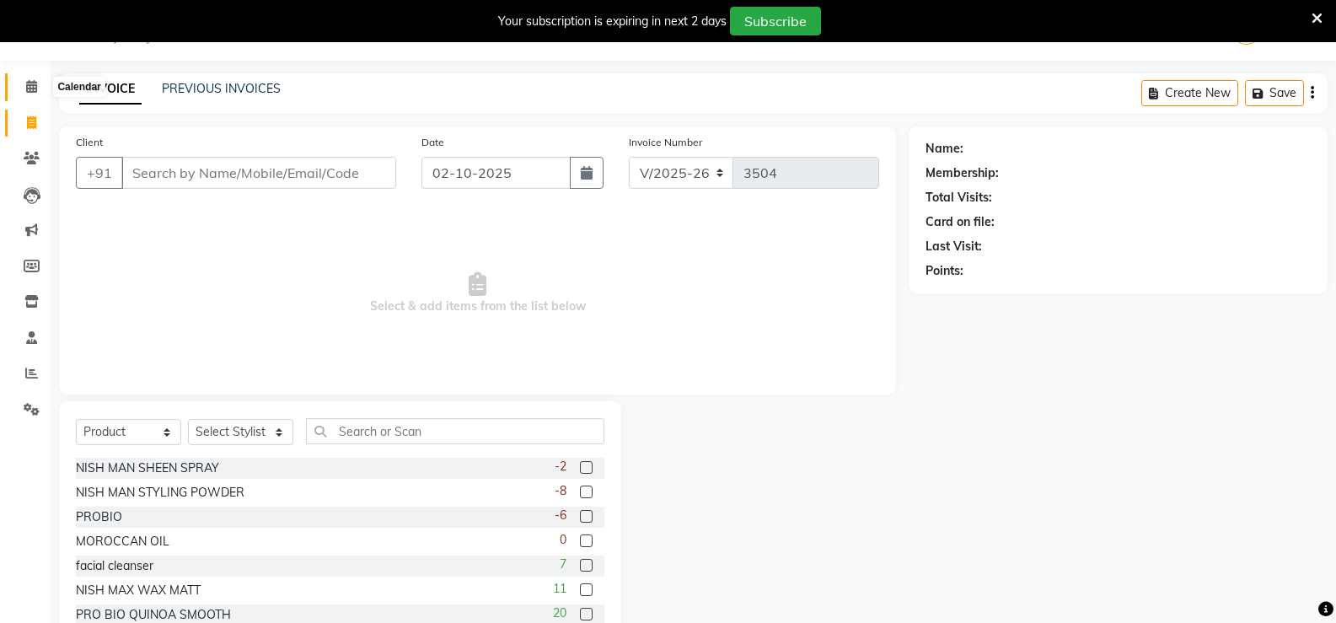
click at [35, 89] on icon at bounding box center [31, 86] width 11 height 13
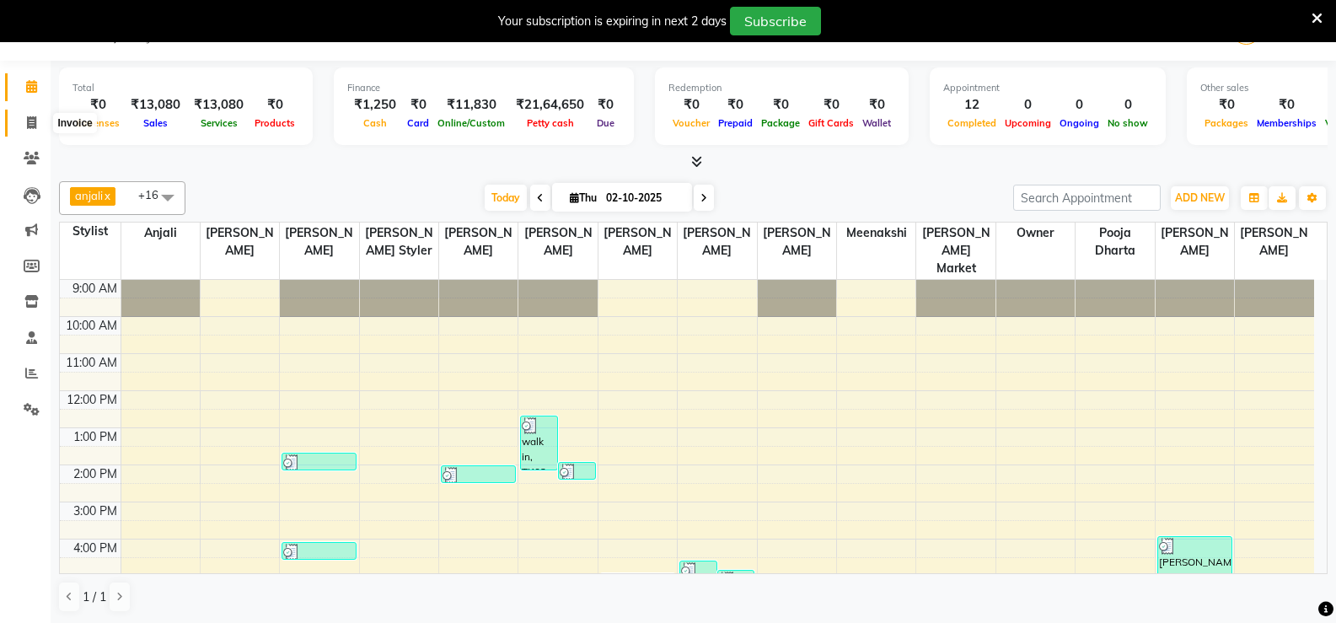
click at [31, 116] on icon at bounding box center [31, 122] width 9 height 13
select select "service"
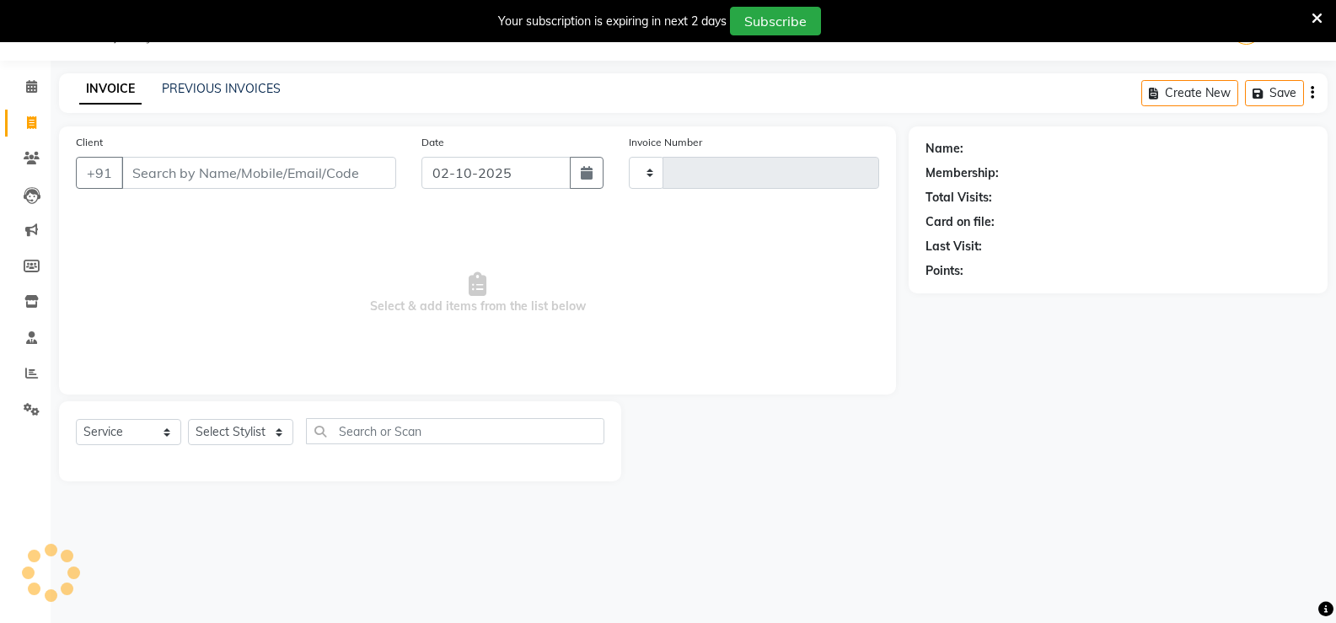
type input "3504"
select select "7055"
click at [270, 183] on input "Client" at bounding box center [258, 173] width 275 height 32
select select "product"
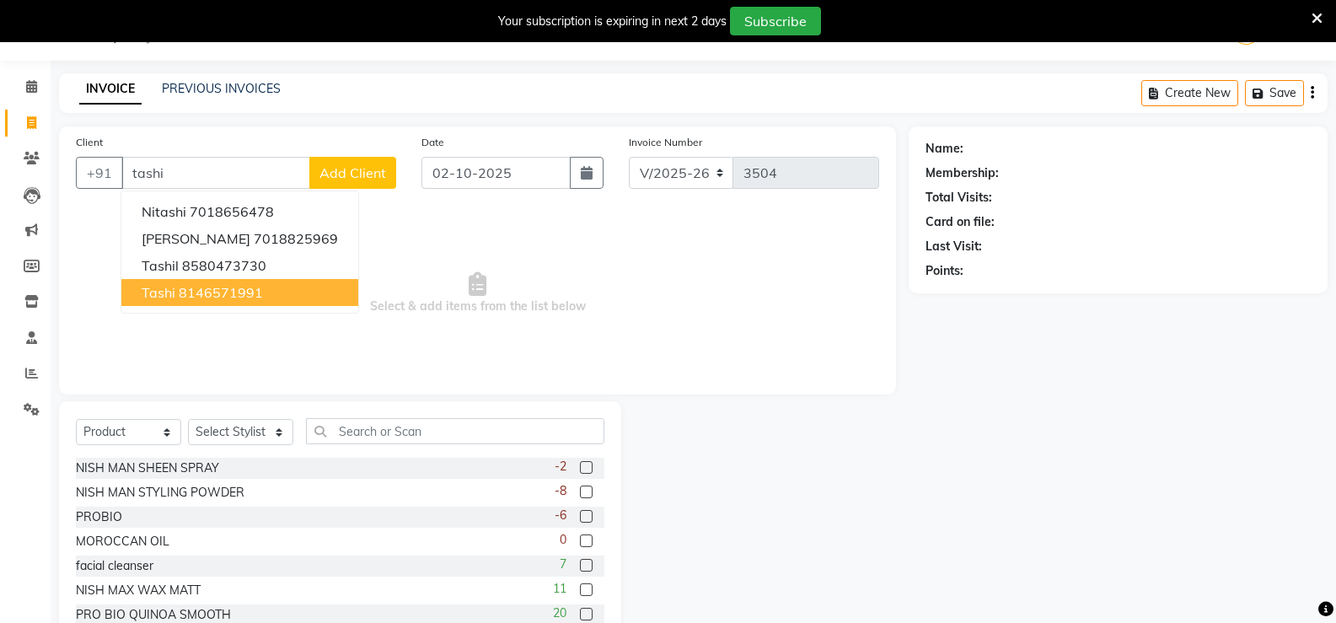
click at [196, 298] on ngb-highlight "8146571991" at bounding box center [221, 292] width 84 height 17
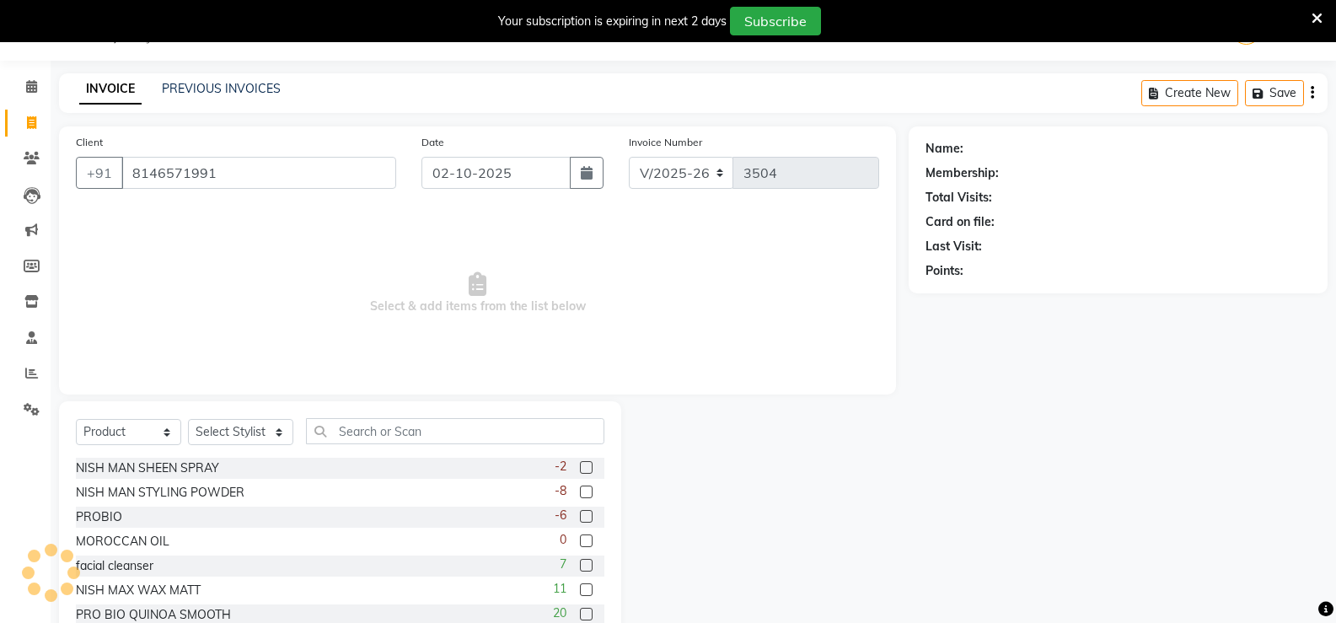
type input "8146571991"
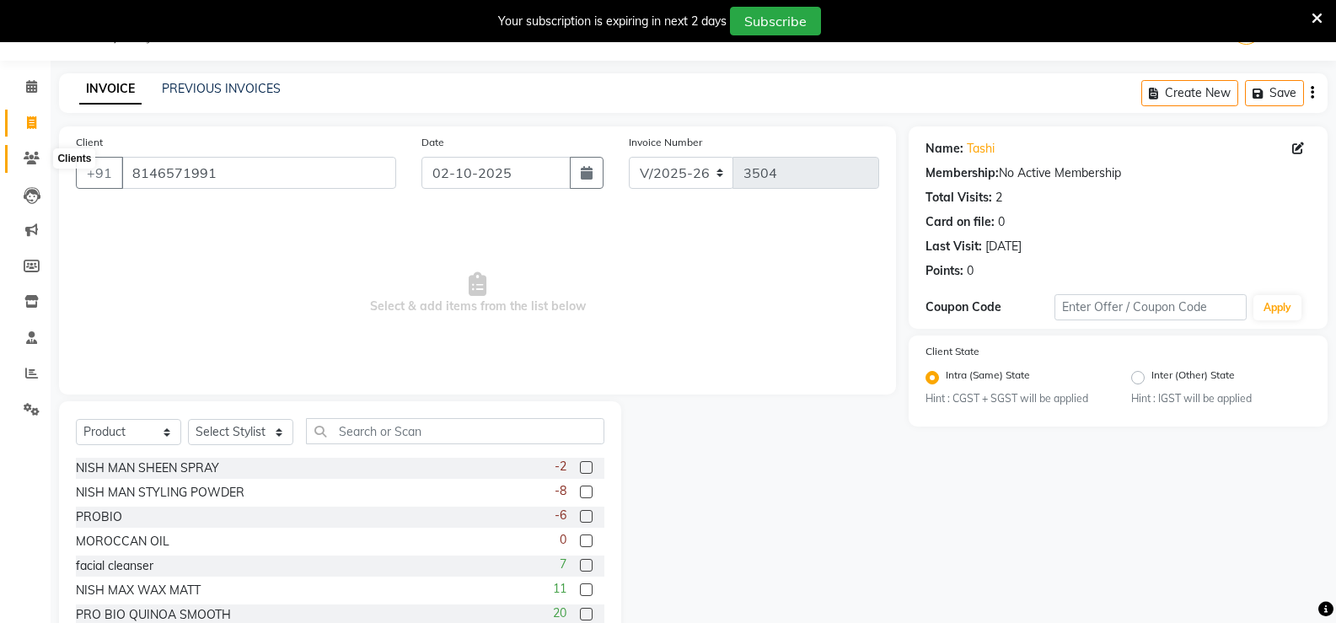
click at [28, 154] on icon at bounding box center [32, 158] width 16 height 13
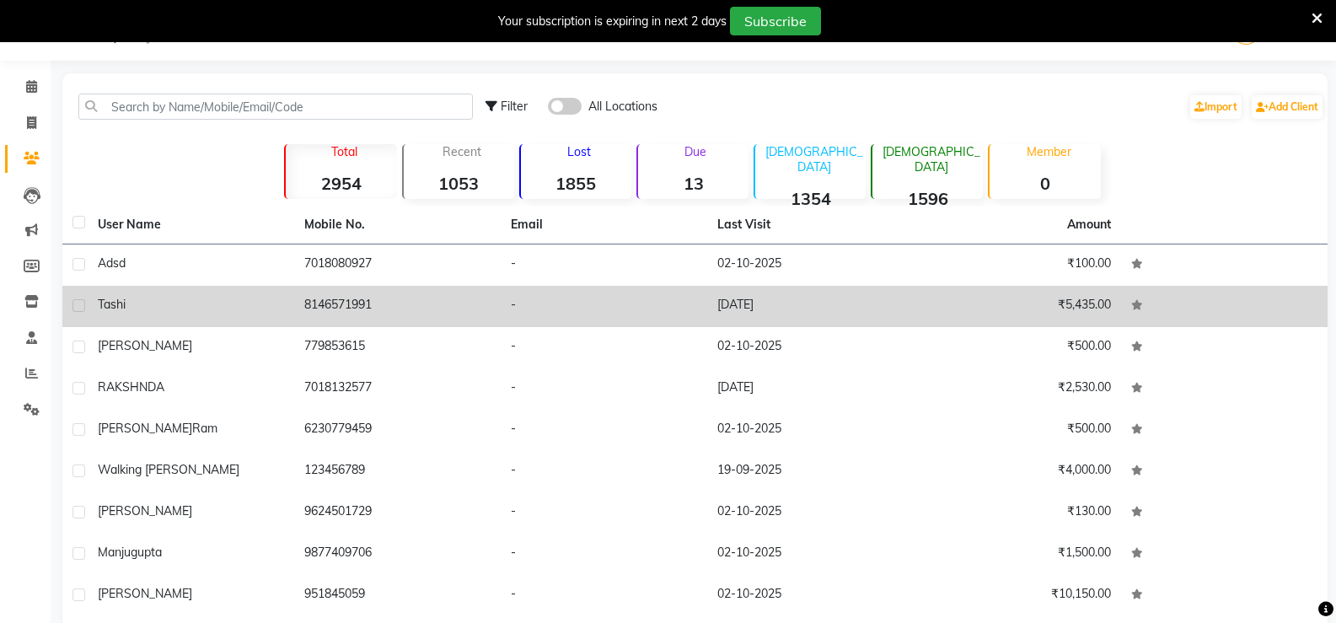
click at [379, 303] on td "8146571991" at bounding box center [397, 306] width 207 height 41
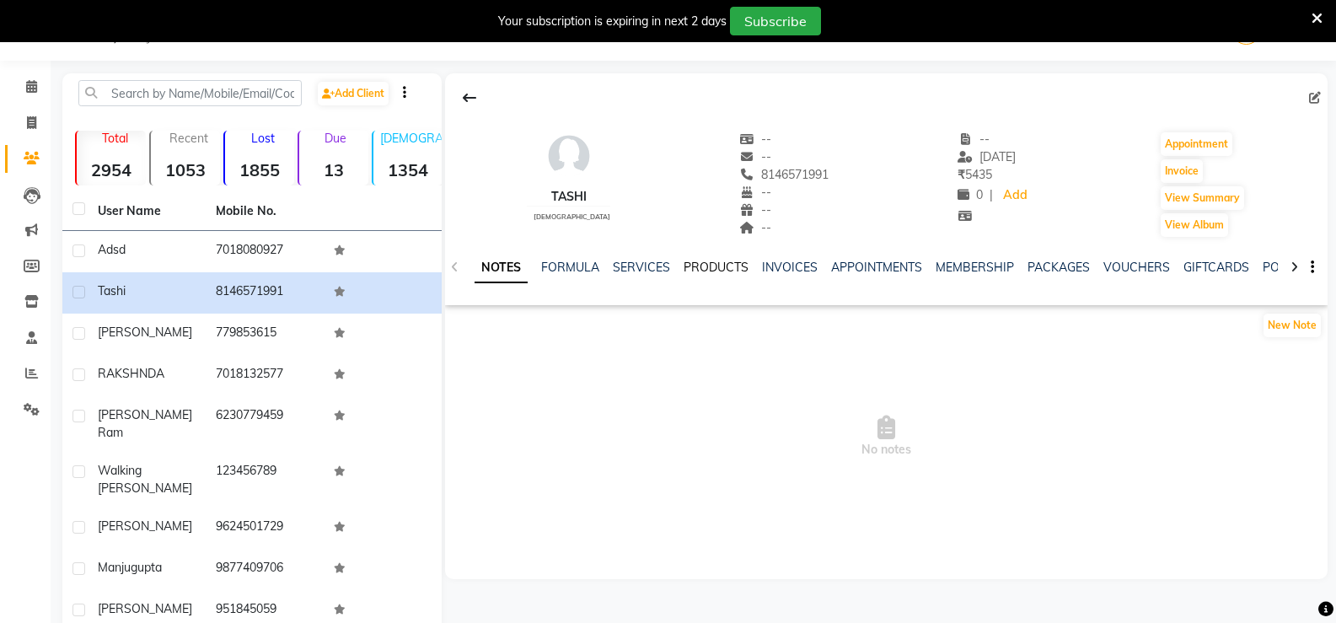
click at [721, 266] on link "PRODUCTS" at bounding box center [716, 267] width 65 height 15
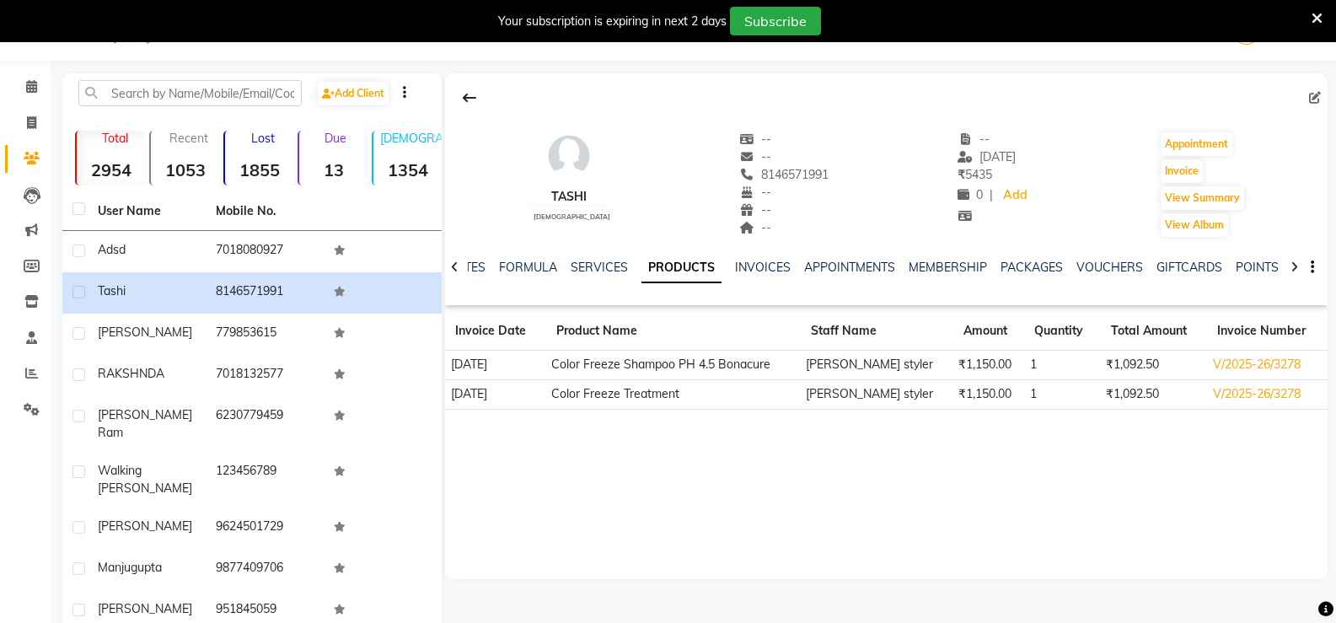
click at [1118, 398] on td "₹1,092.50" at bounding box center [1154, 394] width 106 height 30
click at [1136, 394] on td "₹1,092.50" at bounding box center [1154, 394] width 106 height 30
click at [606, 397] on td "Color Freeze Treatment" at bounding box center [673, 394] width 255 height 30
click at [953, 393] on td "₹1,150.00" at bounding box center [988, 394] width 71 height 30
click at [1195, 169] on button "Invoice" at bounding box center [1182, 171] width 42 height 24
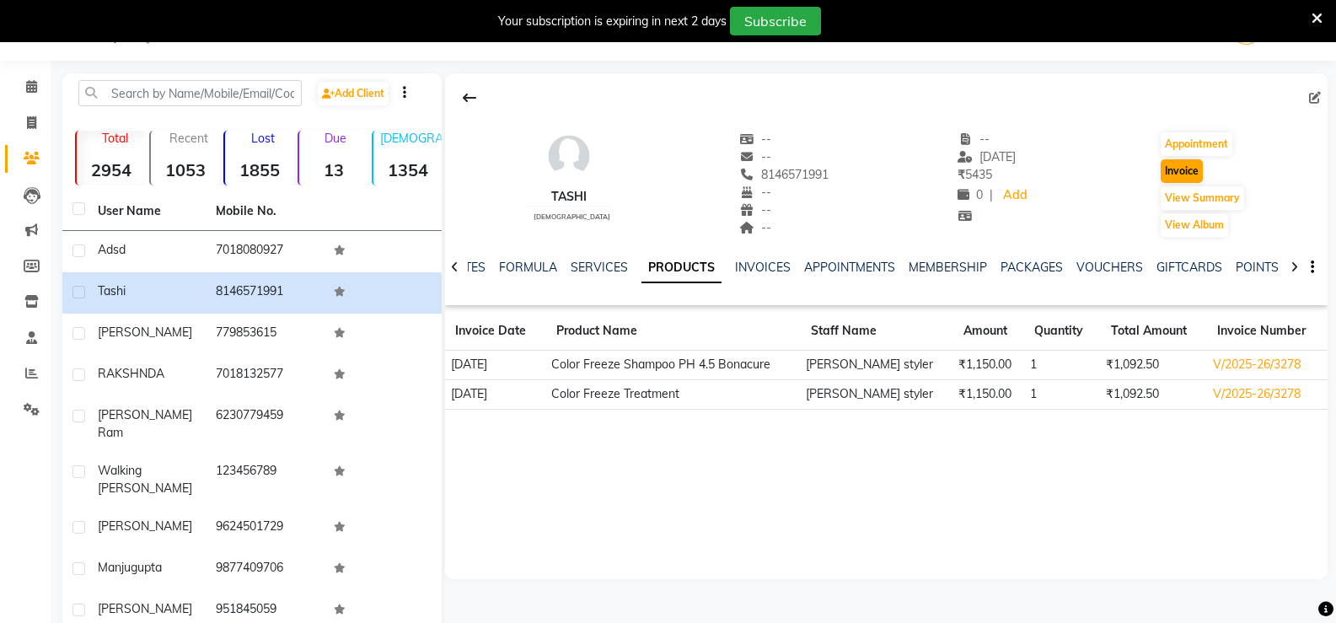
select select "service"
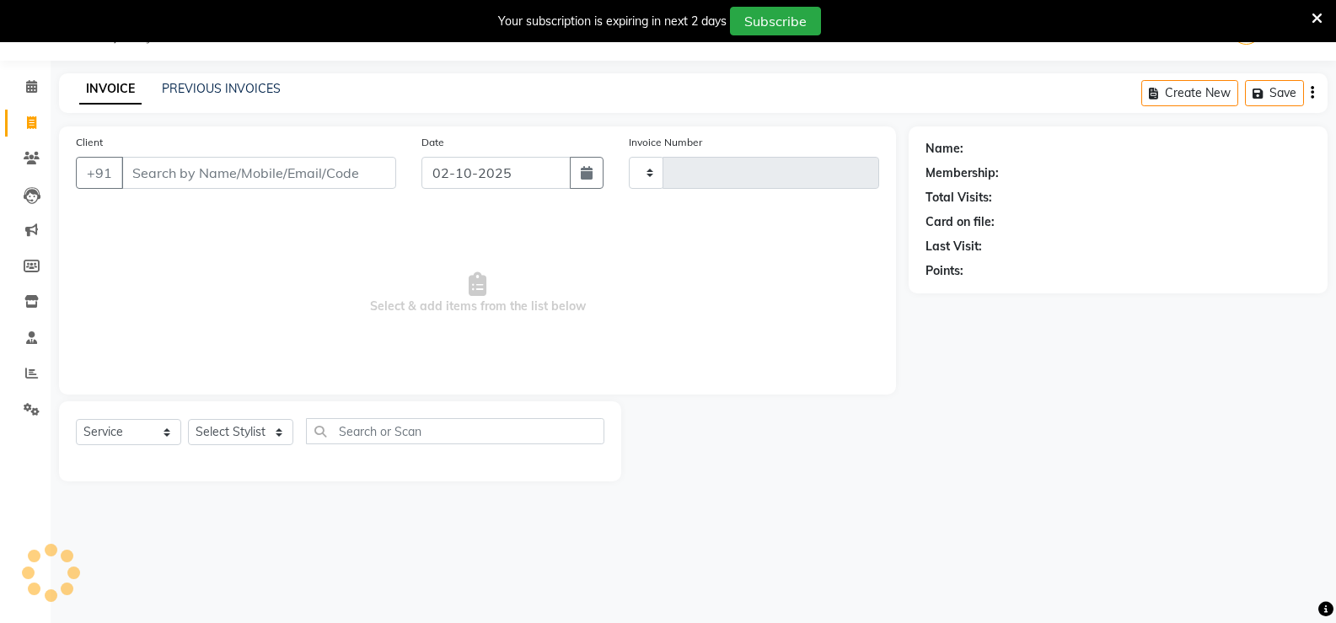
type input "3504"
select select "7055"
type input "8146571991"
select select "product"
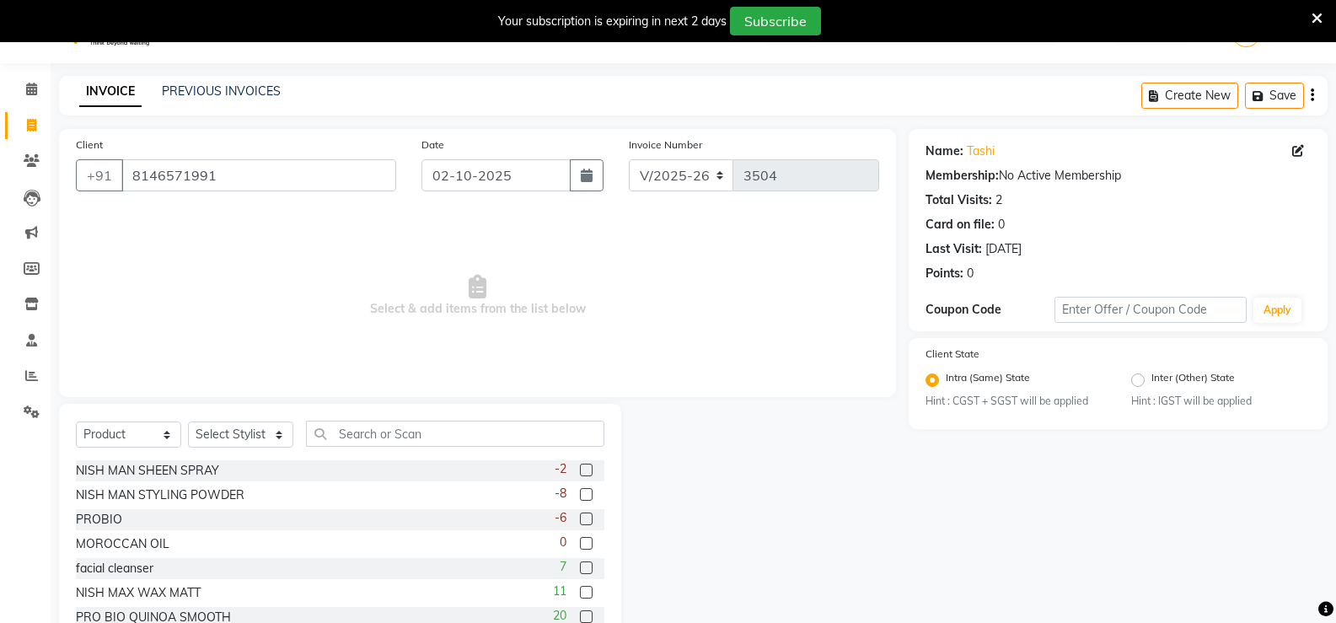
scroll to position [10, 0]
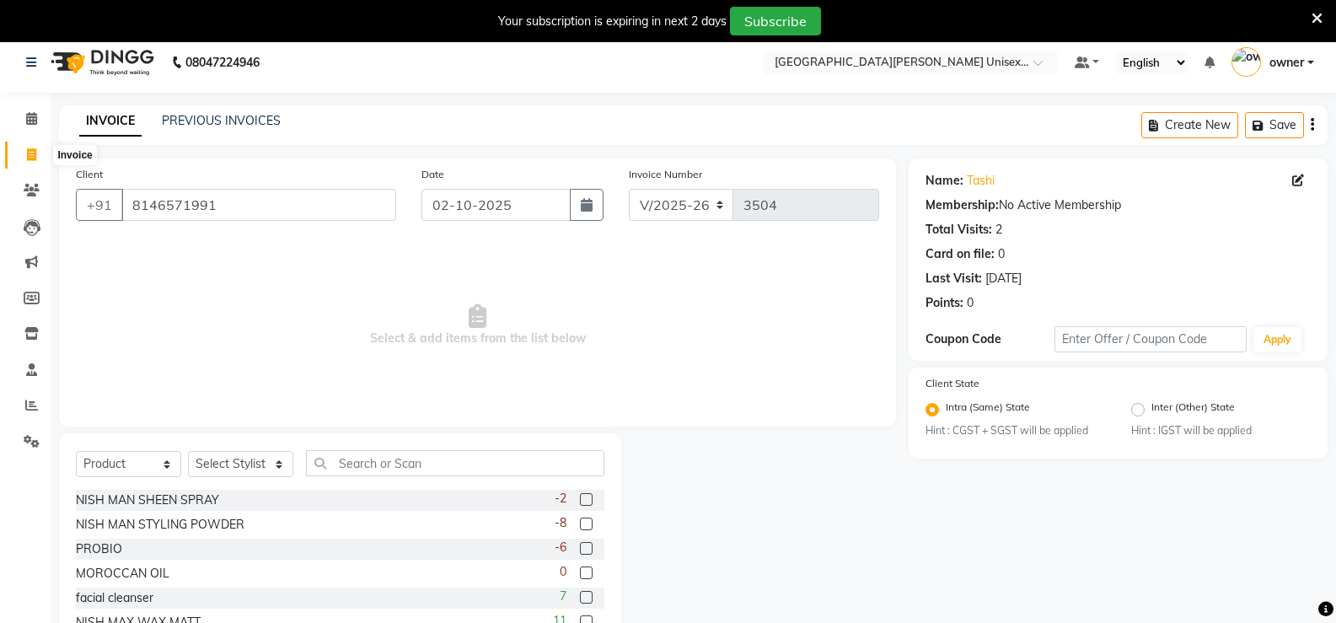
click at [34, 154] on icon at bounding box center [31, 154] width 9 height 13
select select "service"
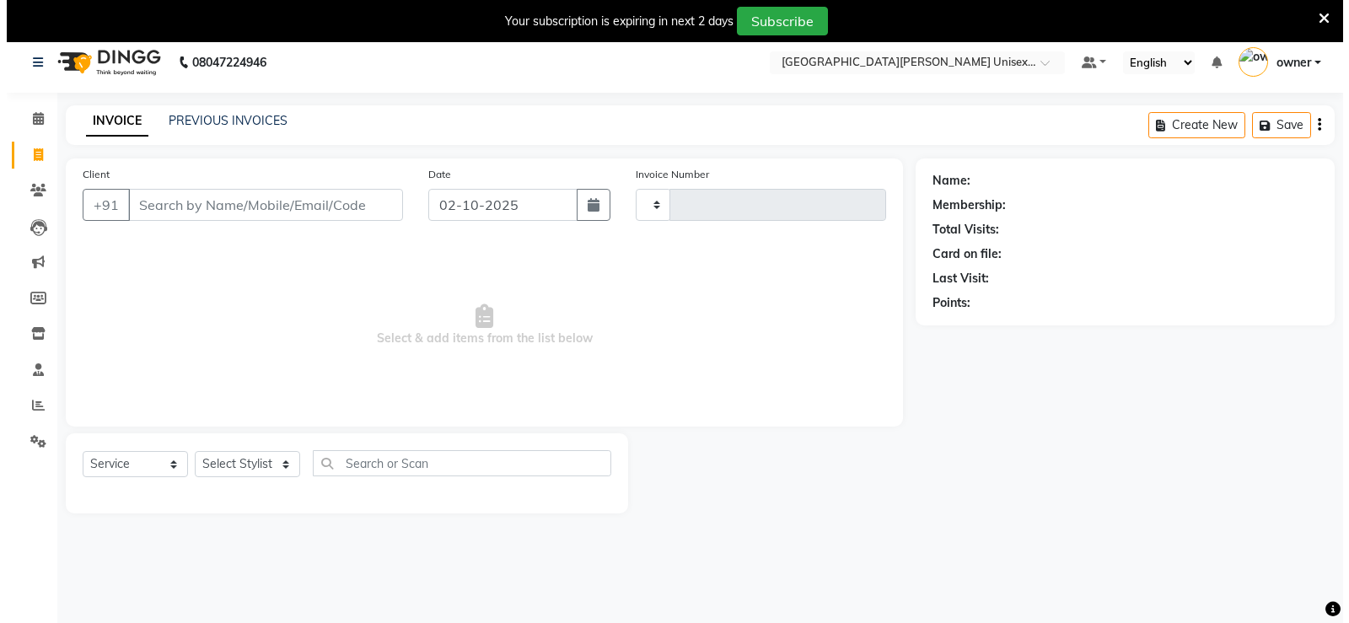
scroll to position [42, 0]
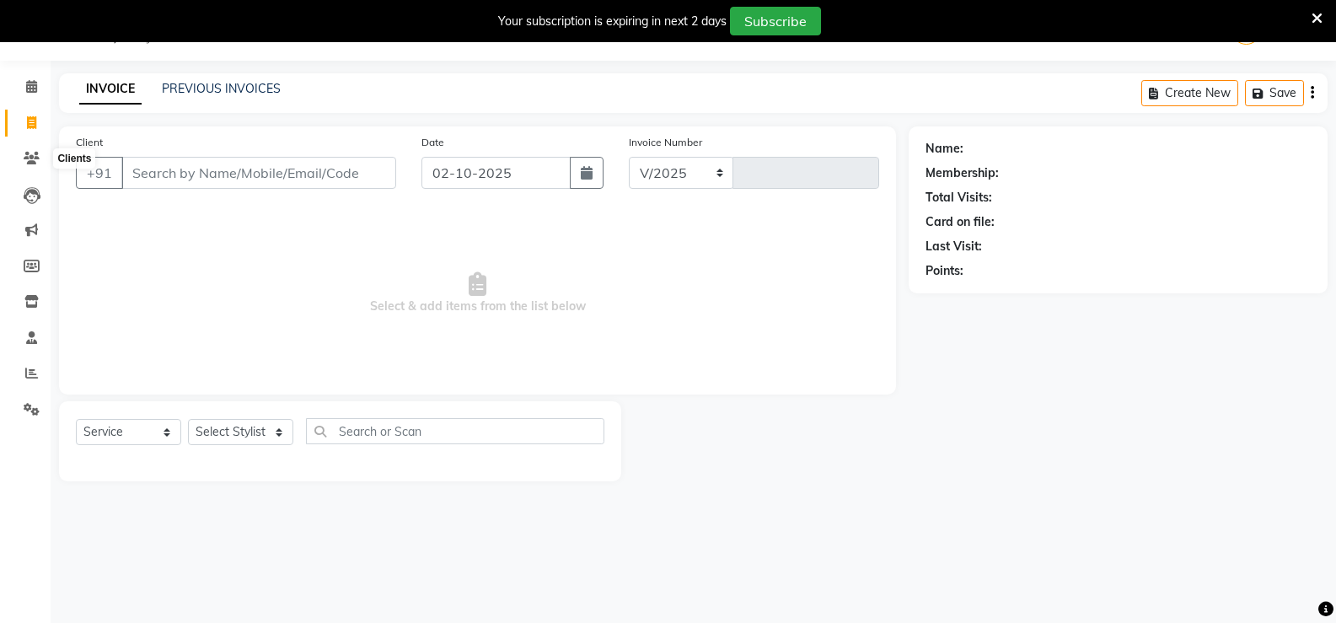
select select "7055"
type input "3504"
select select "product"
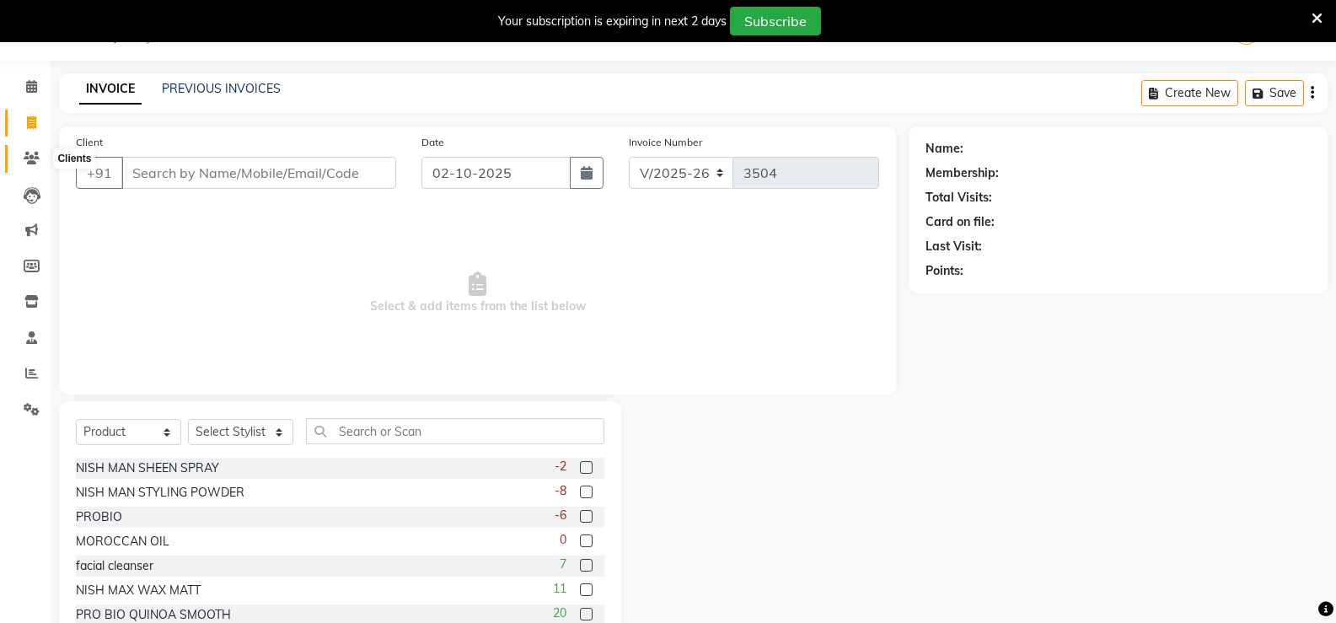
click at [37, 151] on span at bounding box center [32, 158] width 30 height 19
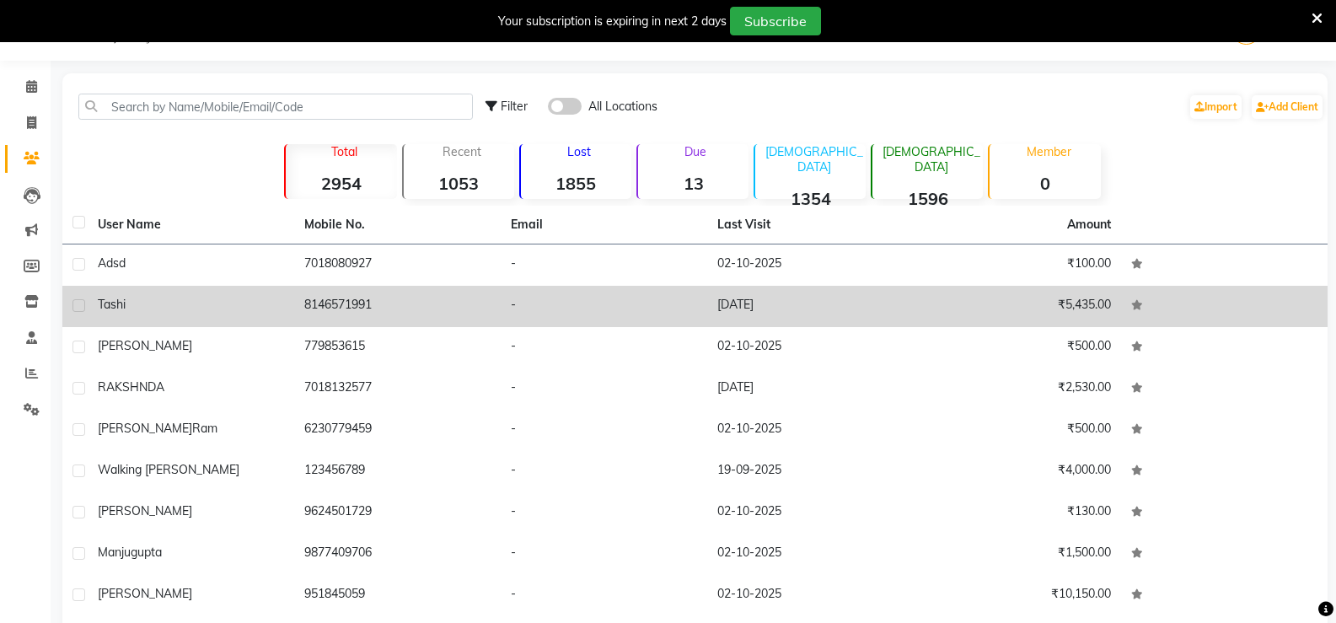
click at [316, 293] on td "8146571991" at bounding box center [397, 306] width 207 height 41
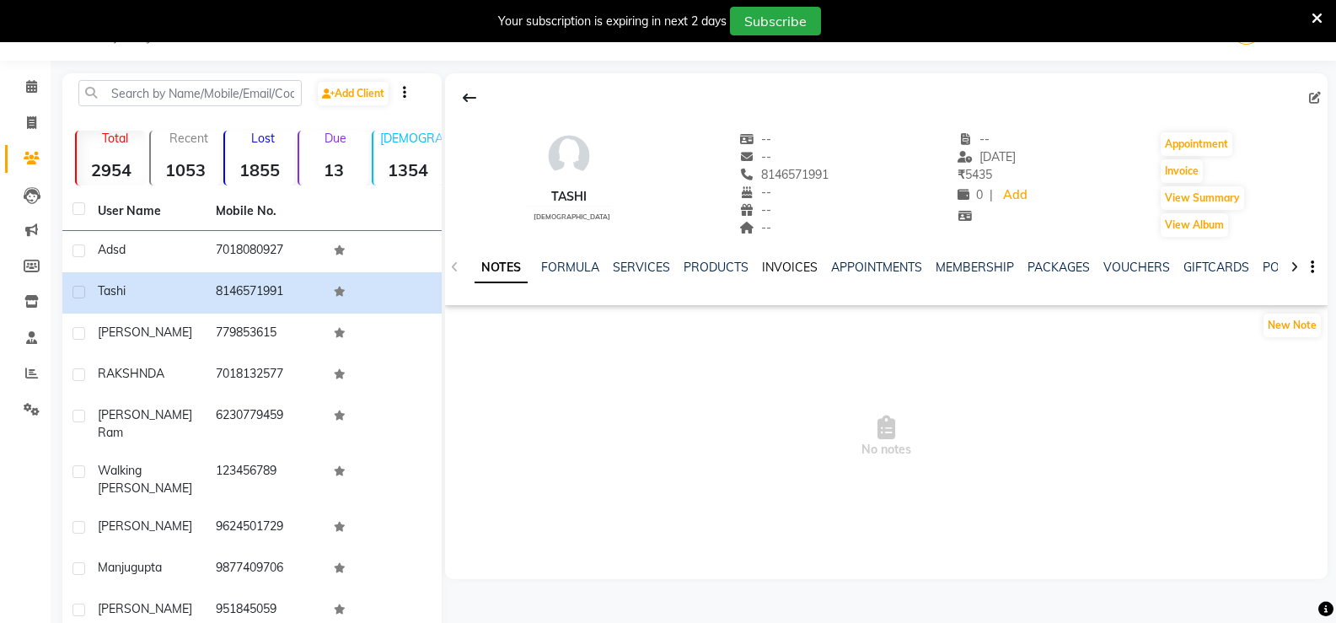
click at [783, 268] on link "INVOICES" at bounding box center [790, 267] width 56 height 15
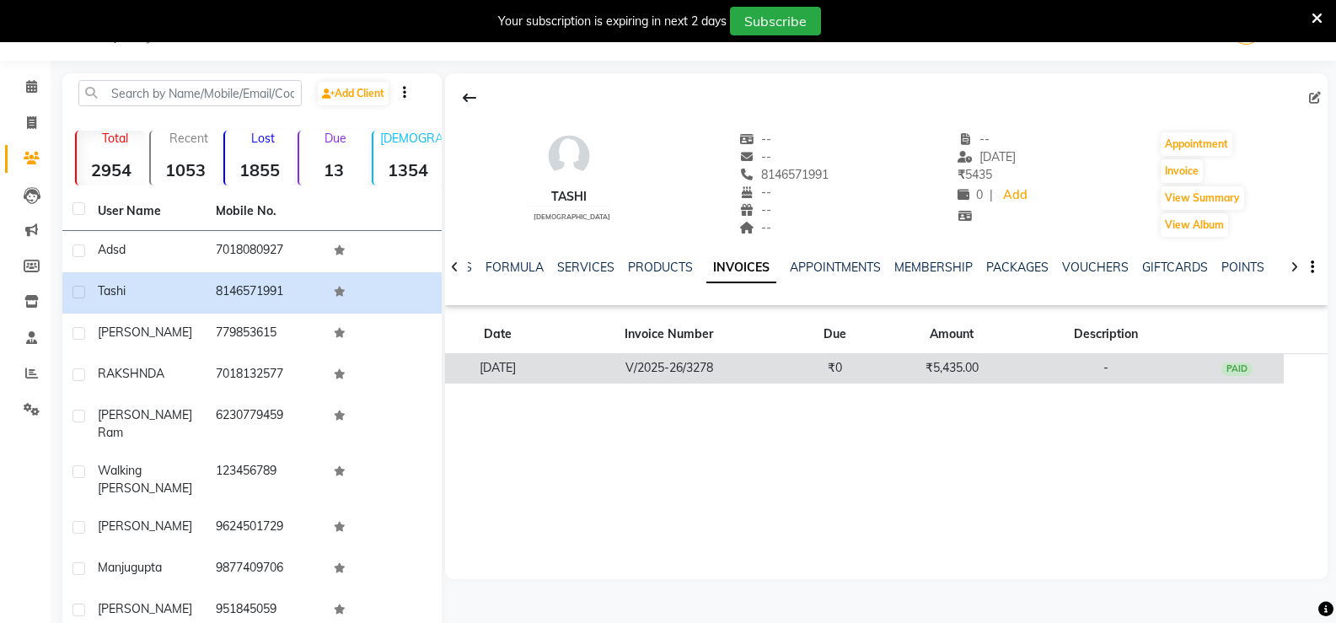
click at [882, 366] on td "₹0" at bounding box center [835, 369] width 94 height 30
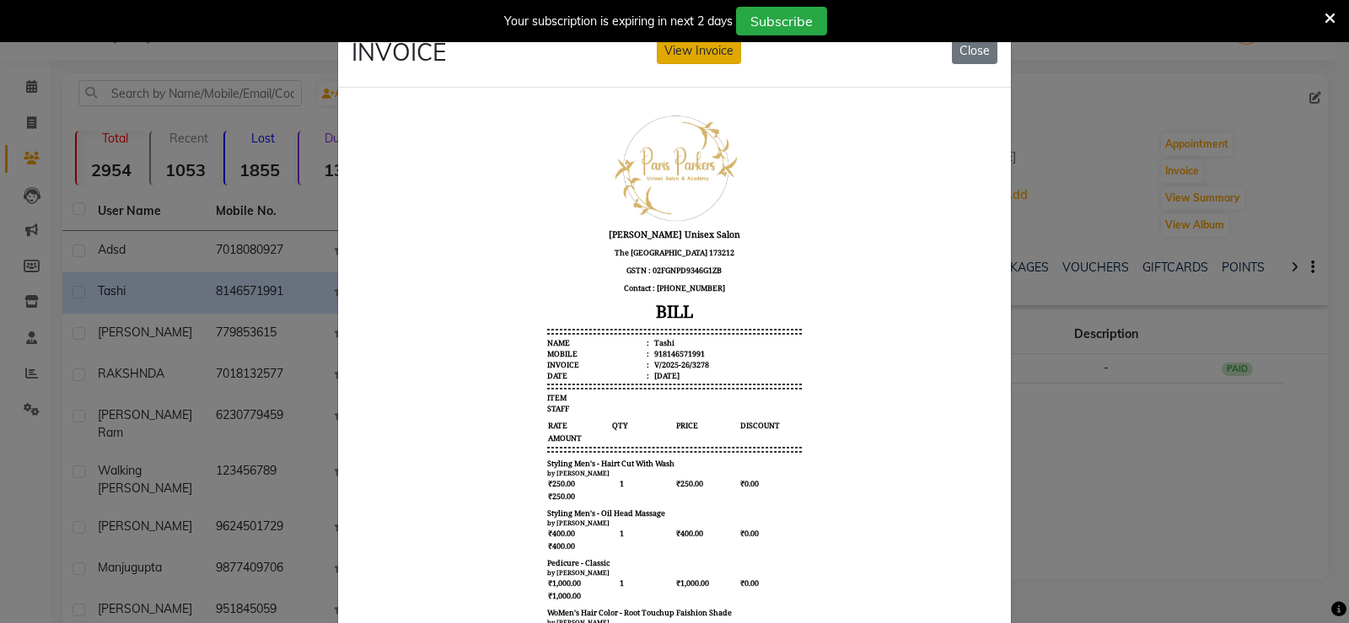
click at [677, 53] on button "View Invoice" at bounding box center [699, 51] width 84 height 26
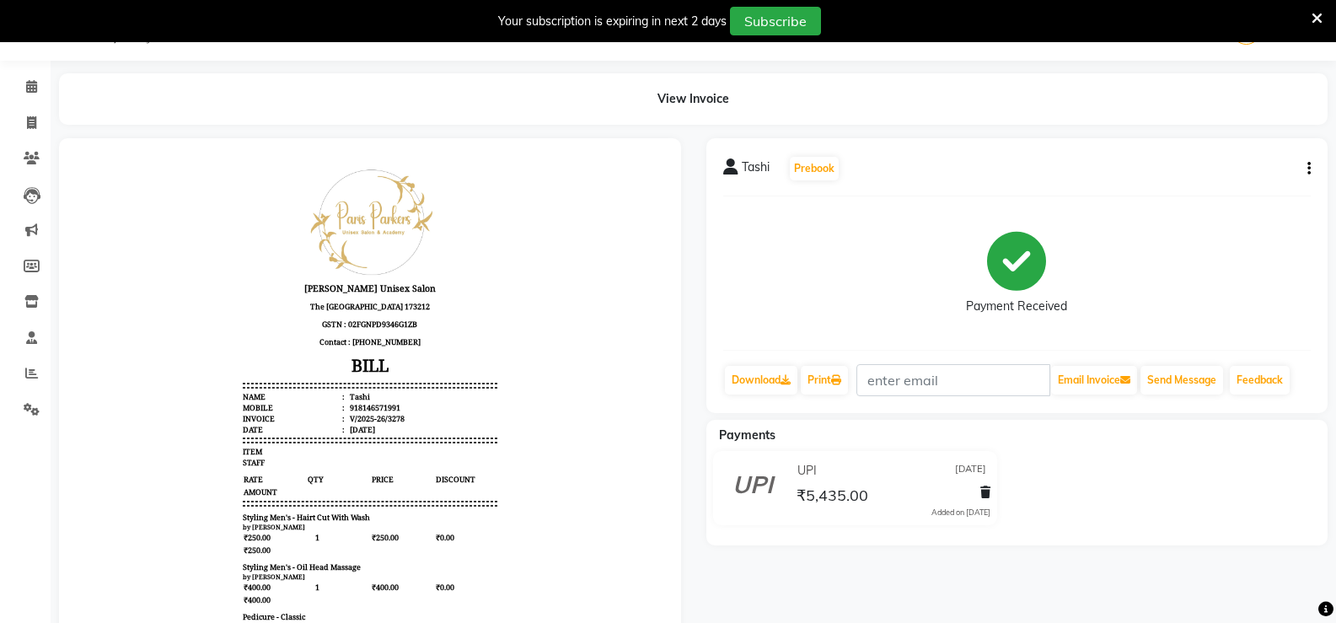
scroll to position [13, 0]
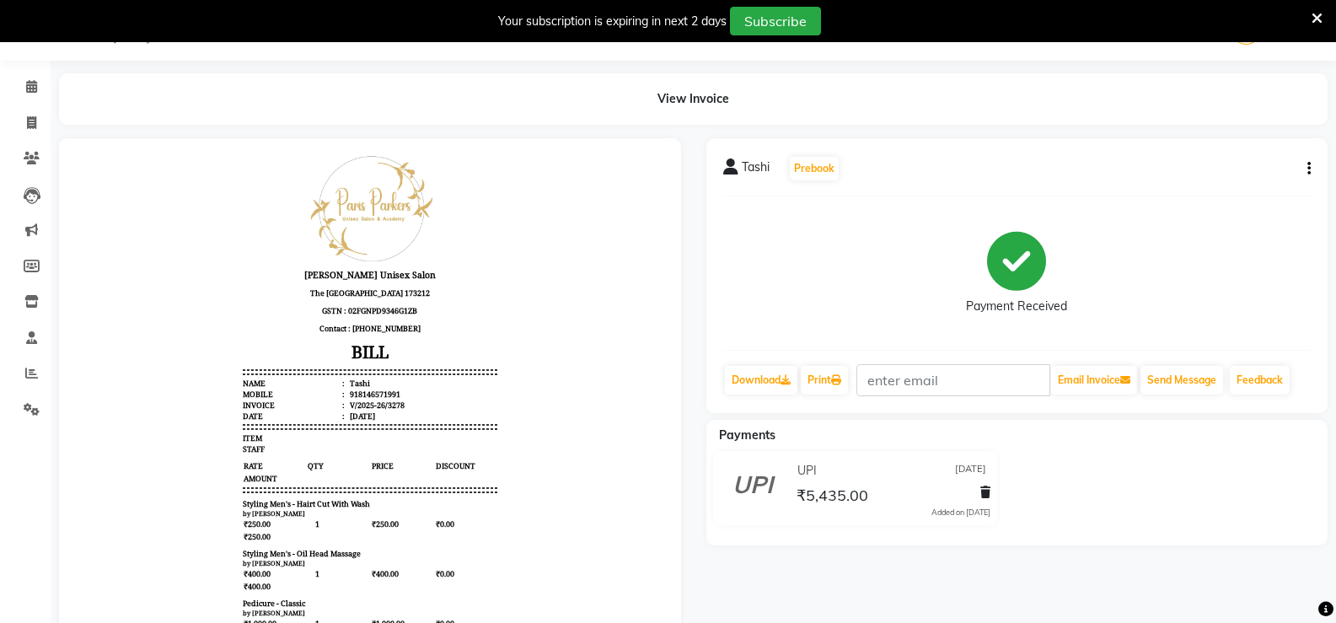
click at [1308, 169] on icon "button" at bounding box center [1309, 169] width 3 height 1
click at [1238, 194] on div "Edit Invoice" at bounding box center [1225, 190] width 115 height 21
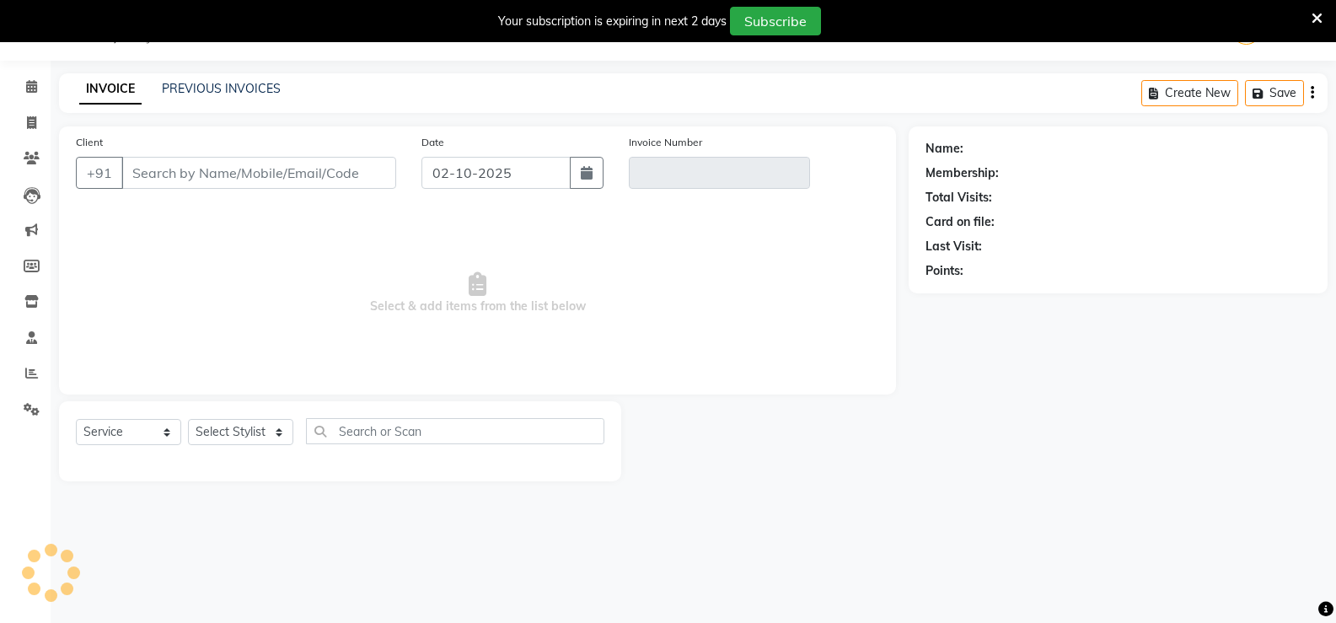
select select "product"
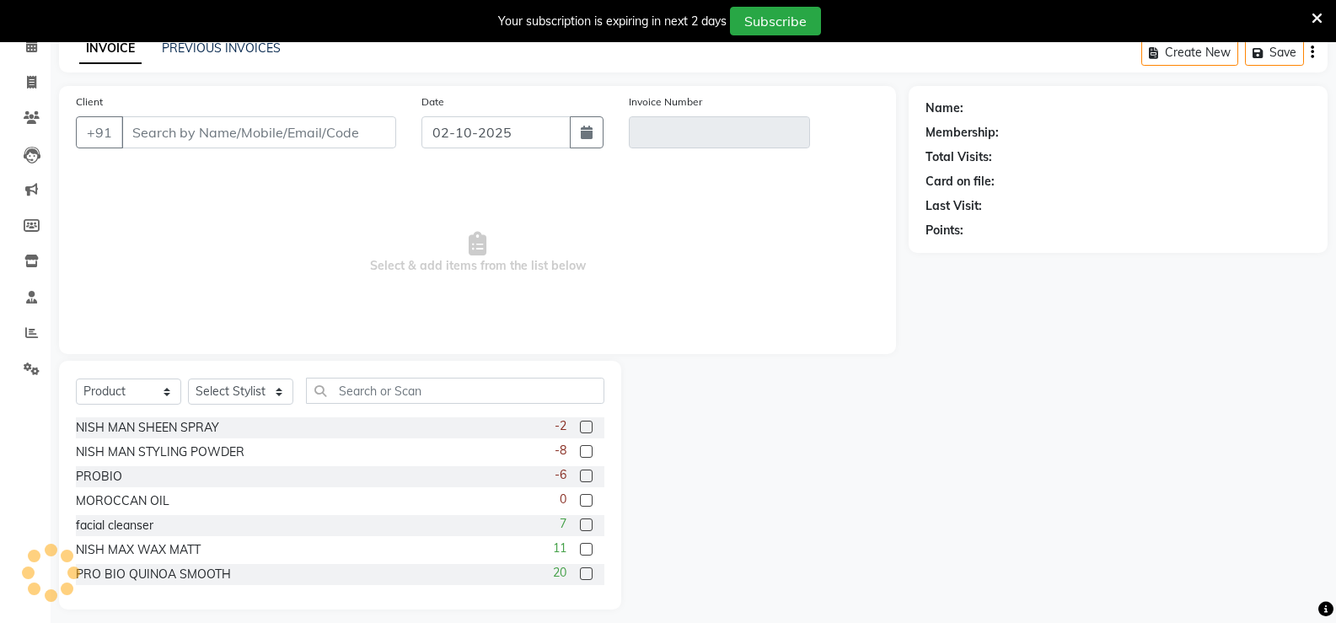
scroll to position [94, 0]
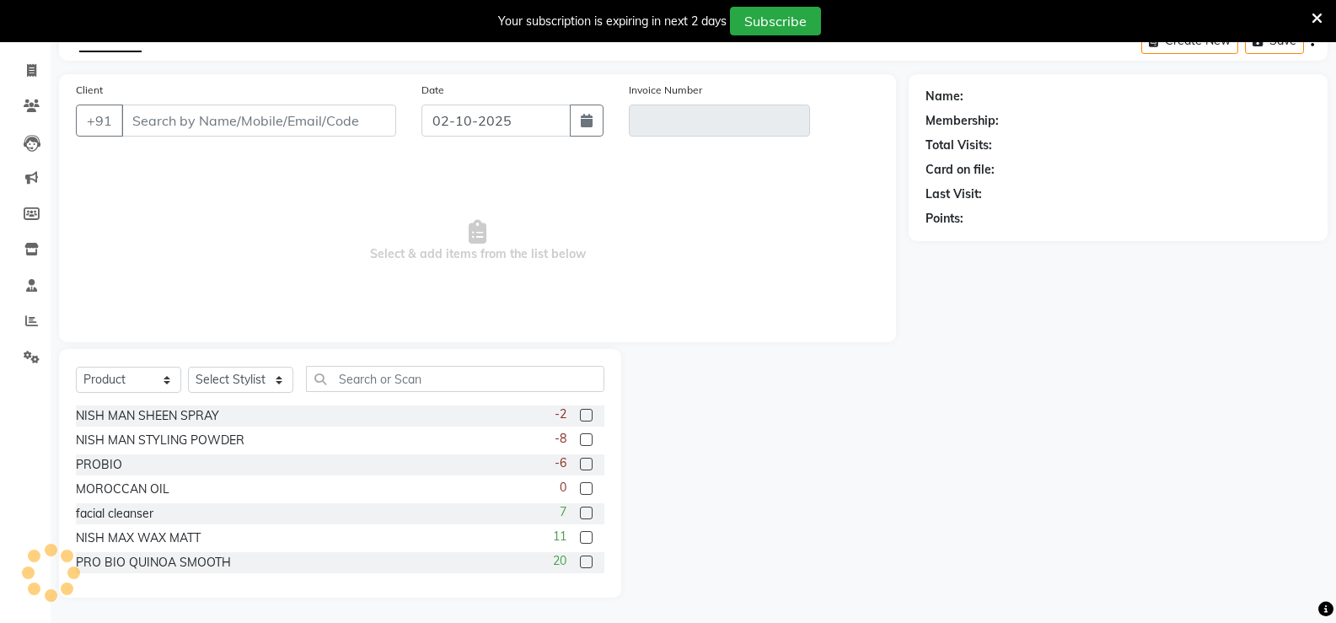
type input "8146571991"
type input "V/2025-26/3278"
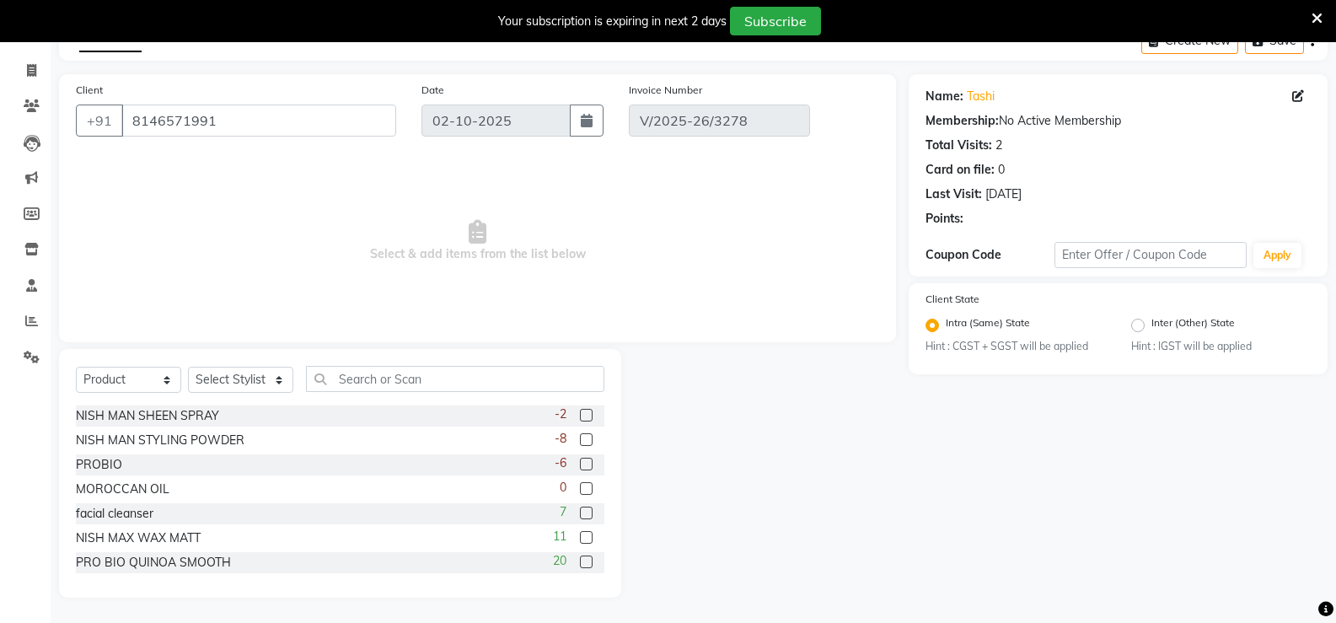
type input "23-09-2025"
select select "select"
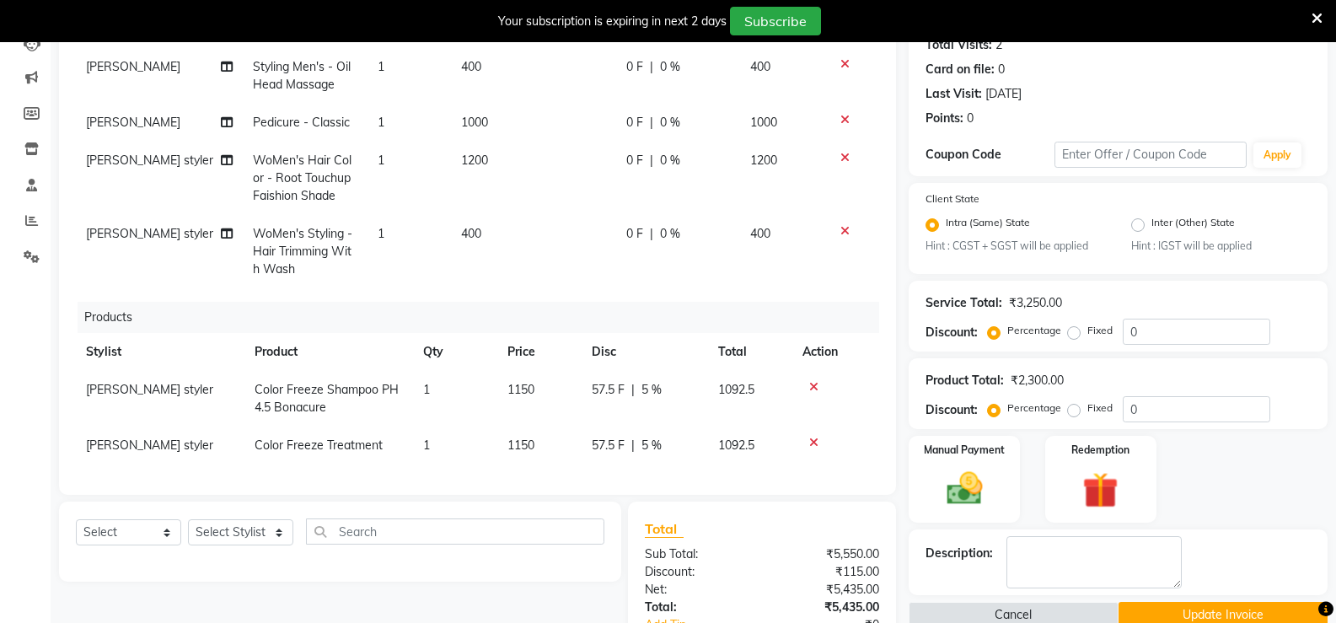
scroll to position [346, 0]
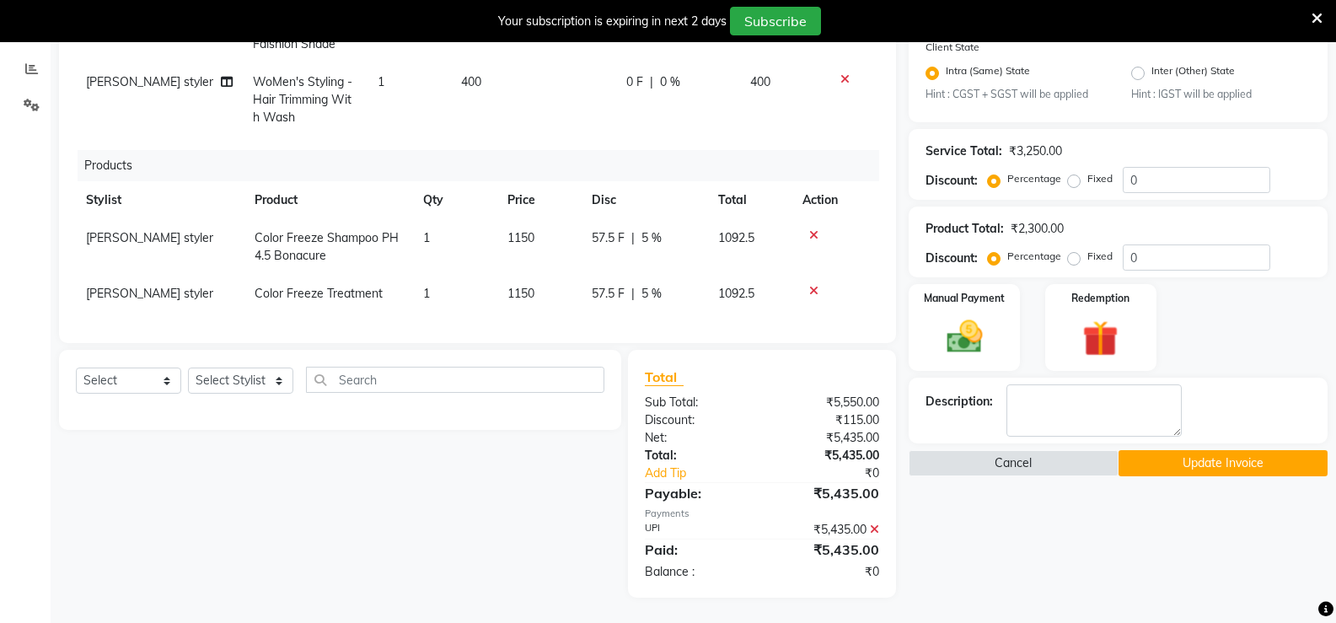
click at [814, 285] on icon at bounding box center [813, 291] width 9 height 12
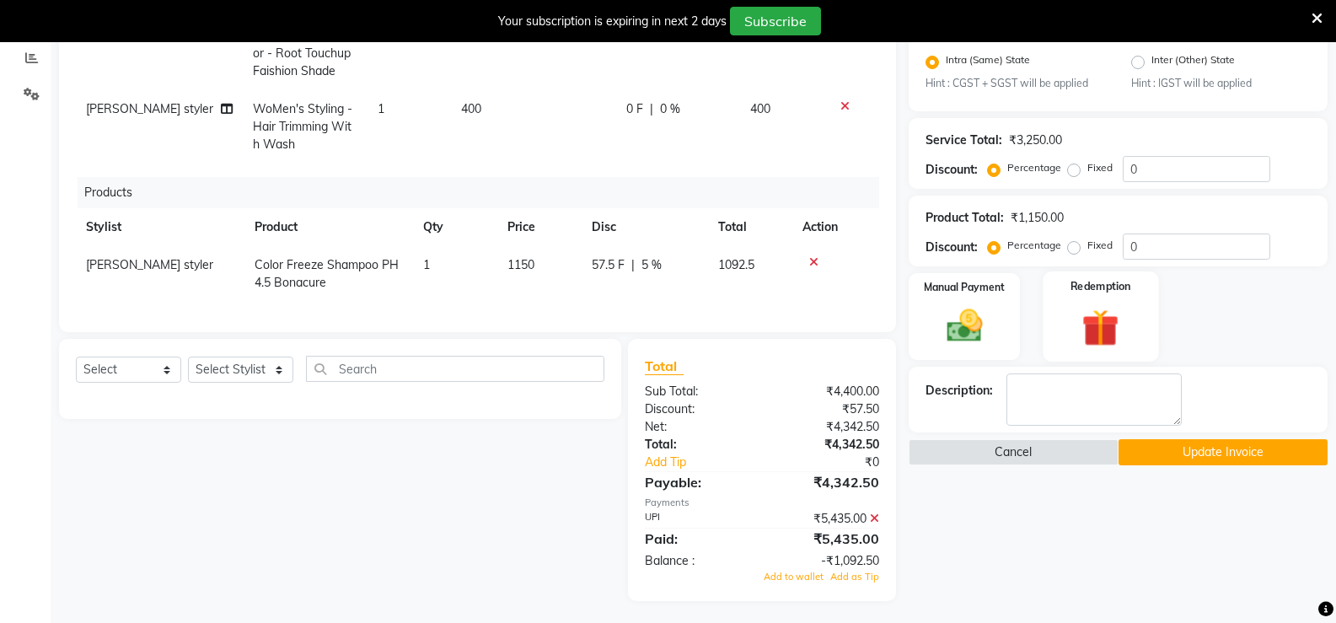
scroll to position [361, 0]
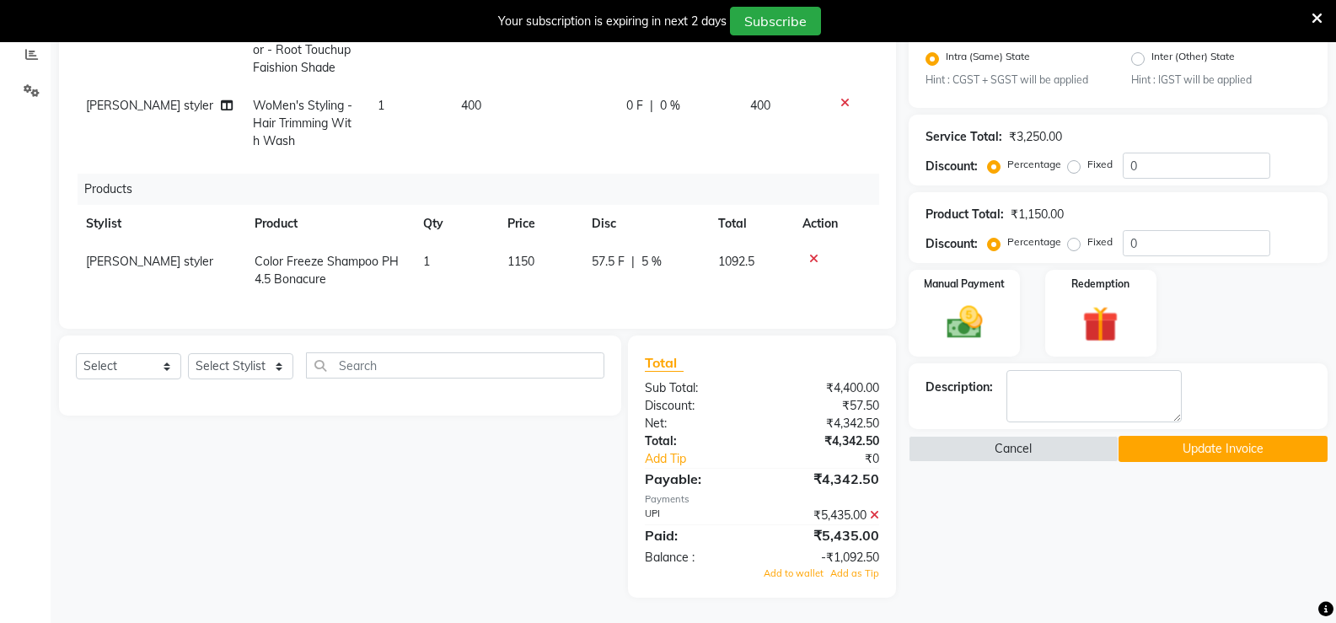
click at [1201, 454] on button "Update Invoice" at bounding box center [1223, 449] width 209 height 26
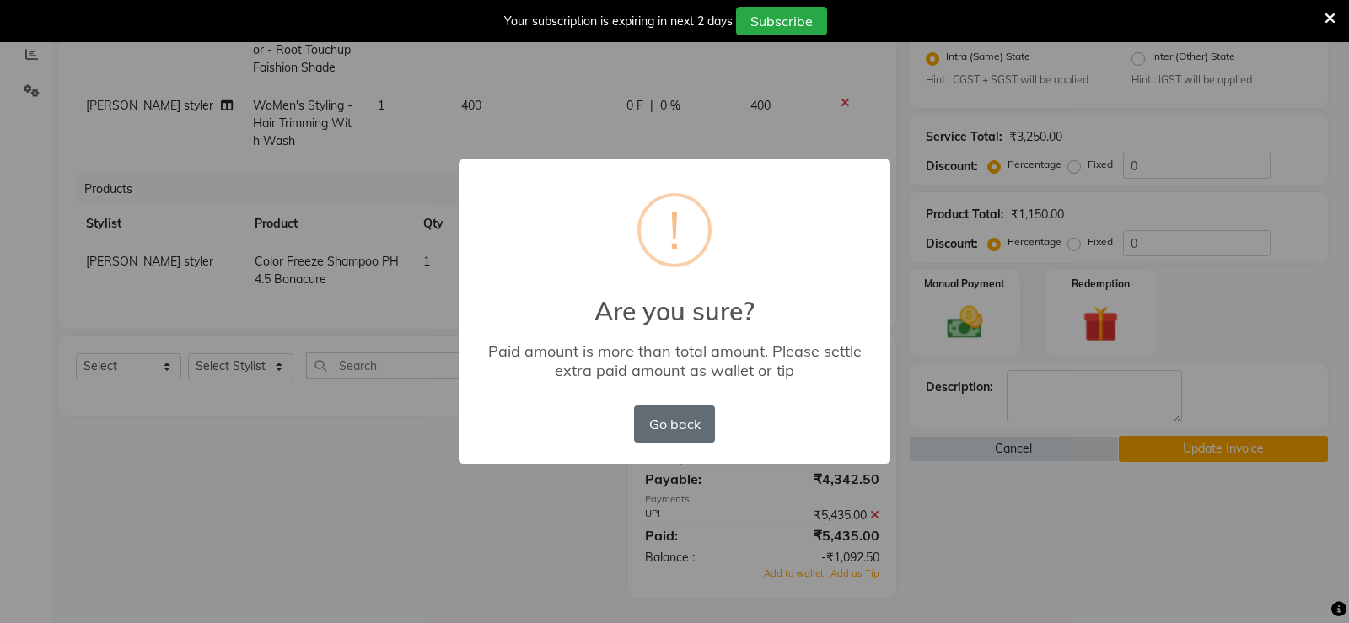
click at [680, 421] on button "Go back" at bounding box center [674, 424] width 81 height 37
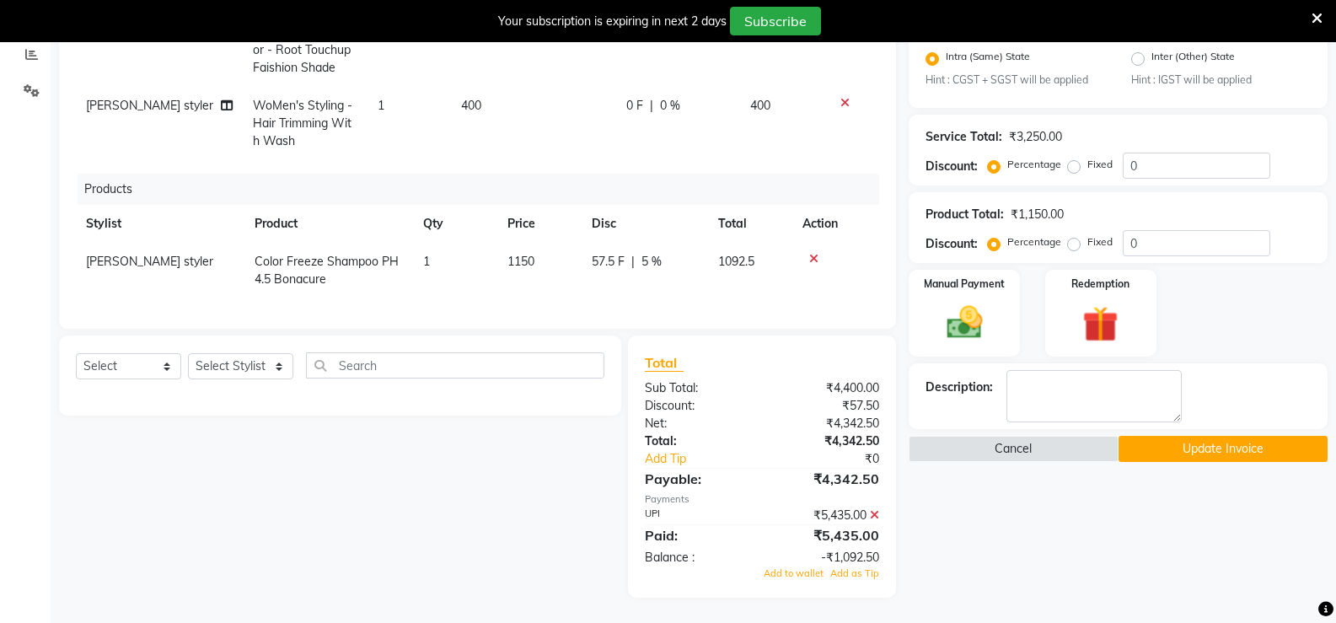
click at [1236, 442] on button "Update Invoice" at bounding box center [1223, 449] width 209 height 26
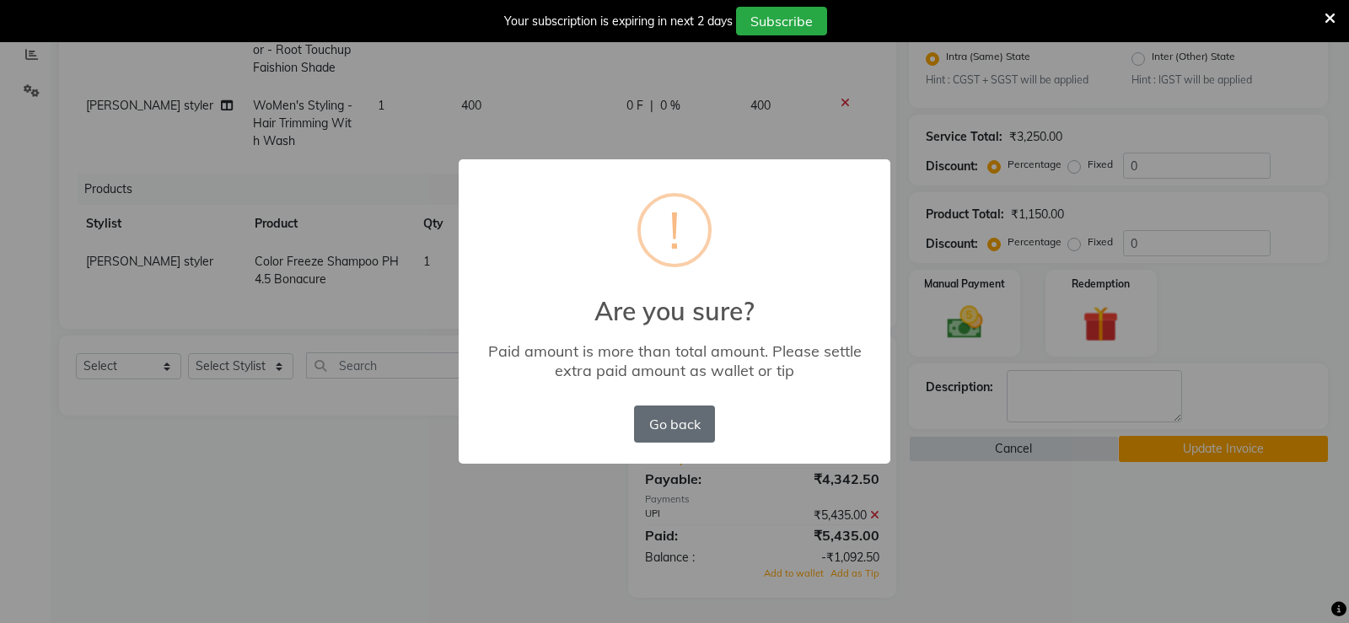
click at [654, 408] on button "Go back" at bounding box center [674, 424] width 81 height 37
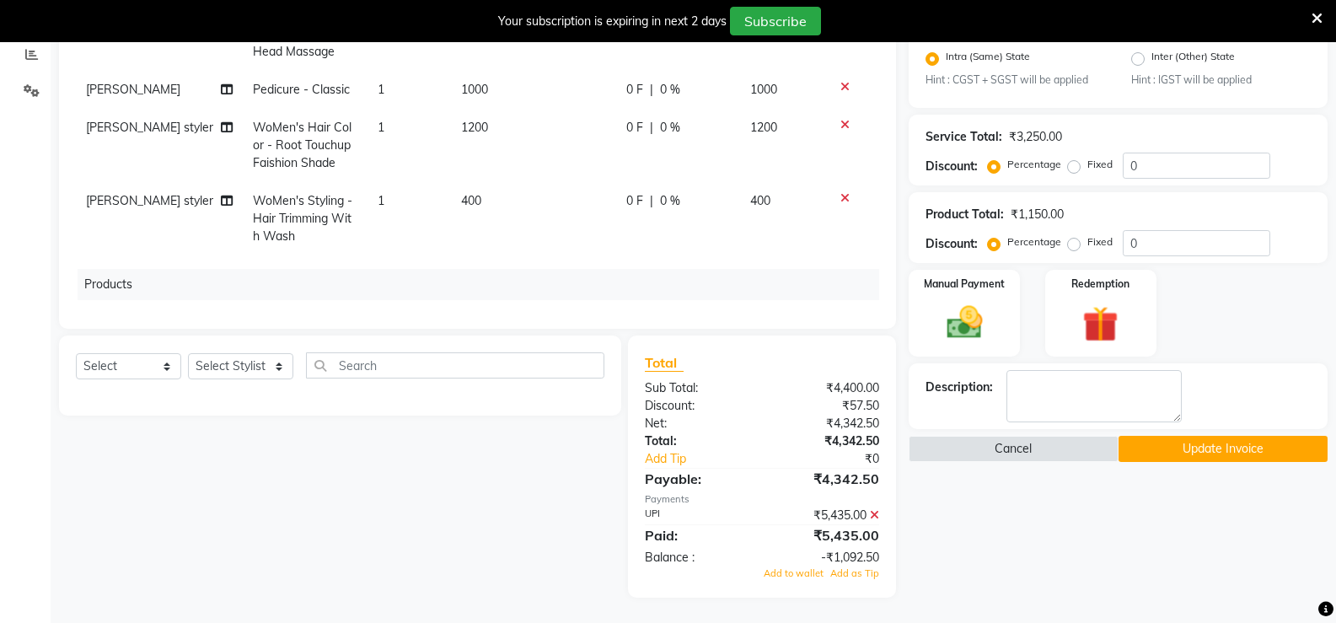
click at [1167, 445] on button "Update Invoice" at bounding box center [1223, 449] width 209 height 26
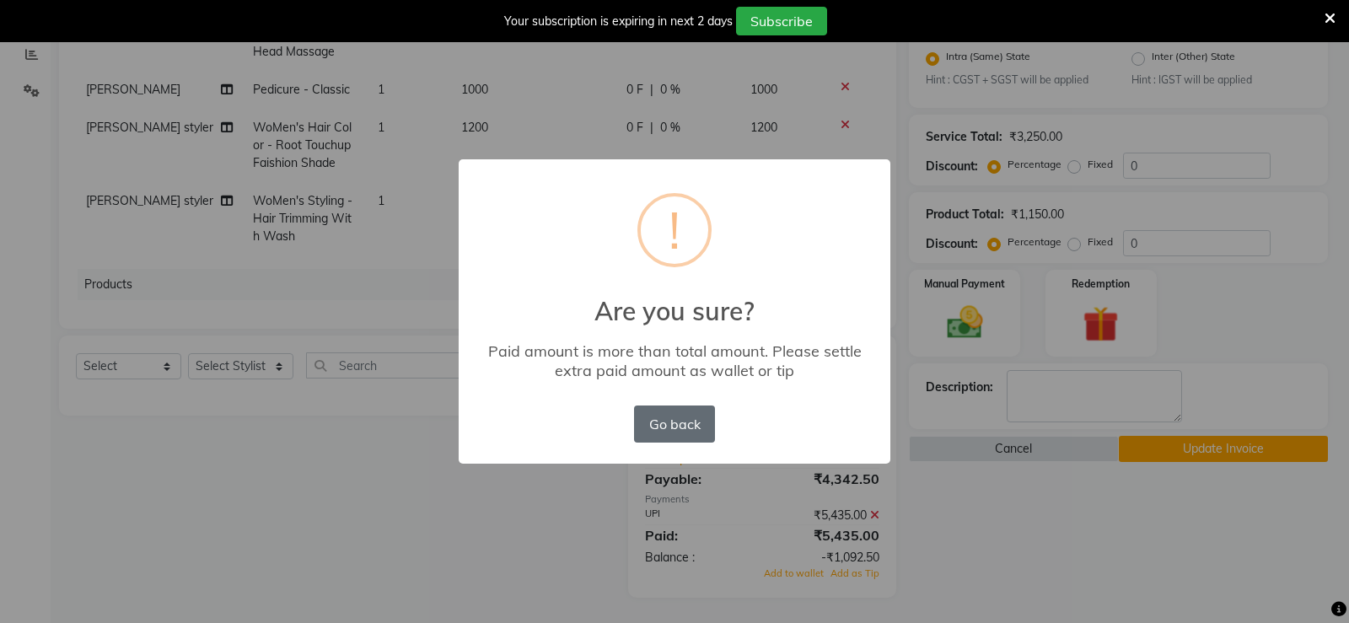
click at [687, 422] on button "Go back" at bounding box center [674, 424] width 81 height 37
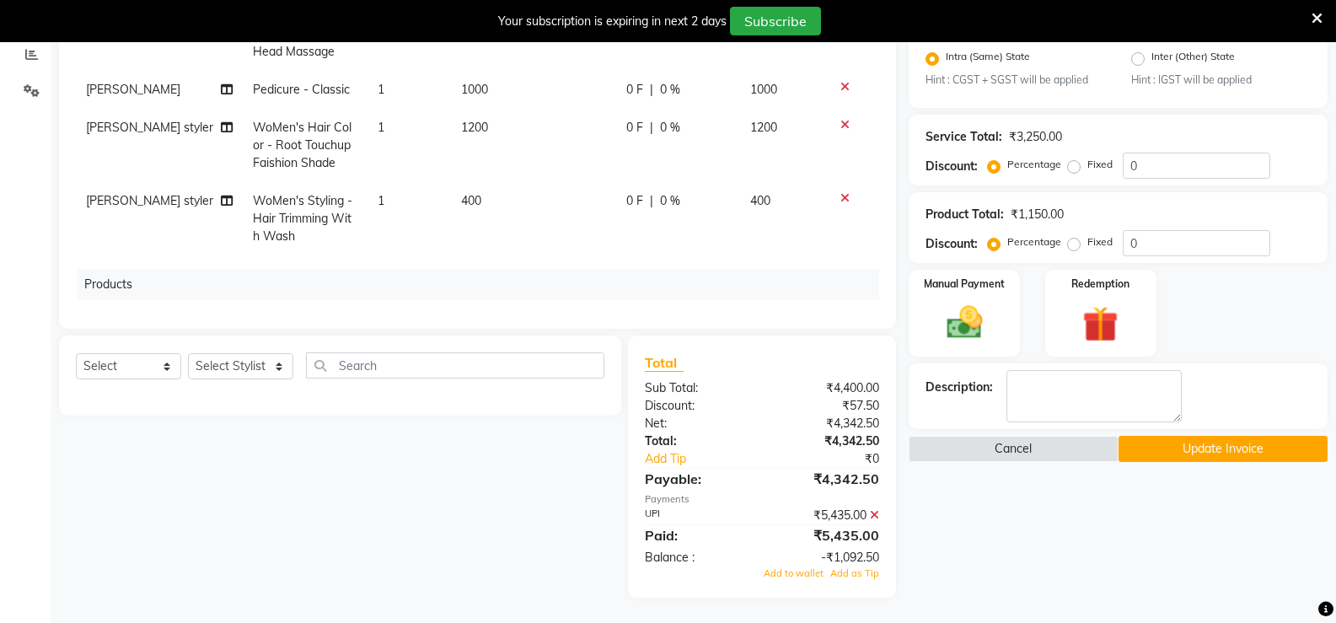
click at [1183, 459] on button "Update Invoice" at bounding box center [1223, 449] width 209 height 26
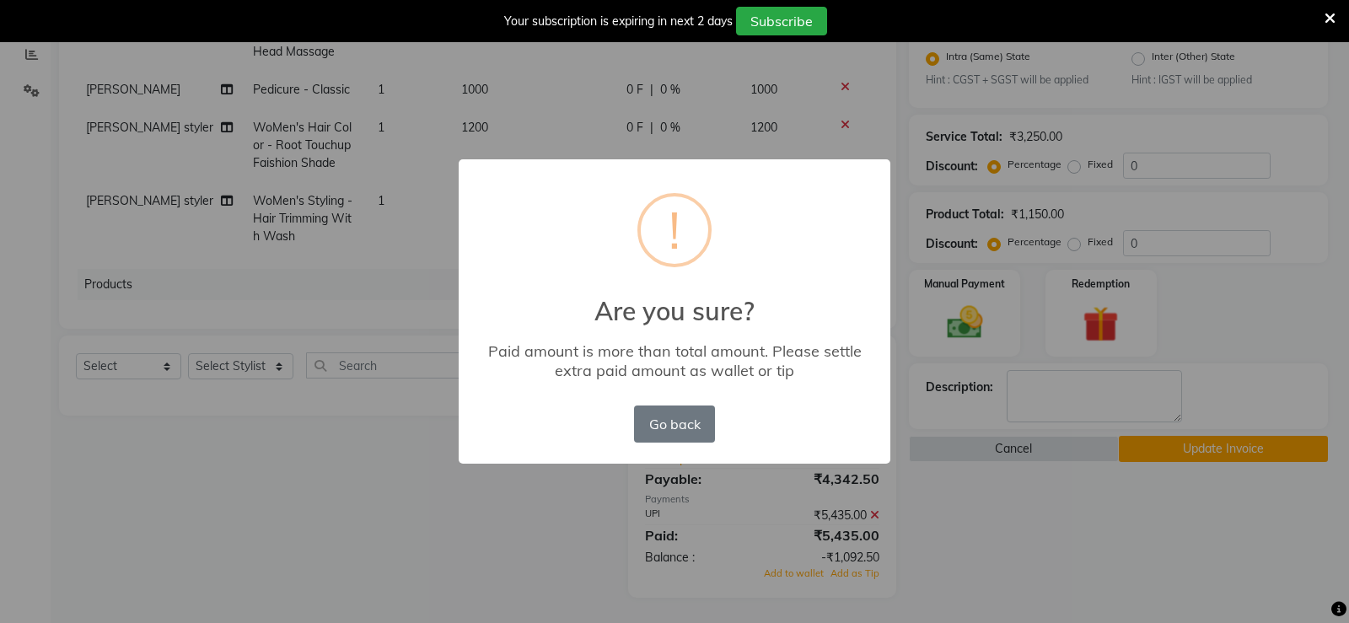
click at [657, 393] on div "× ! Are you sure? Paid amount is more than total amount. Please settle extra pa…" at bounding box center [675, 311] width 432 height 304
click at [682, 433] on button "Go back" at bounding box center [674, 424] width 81 height 37
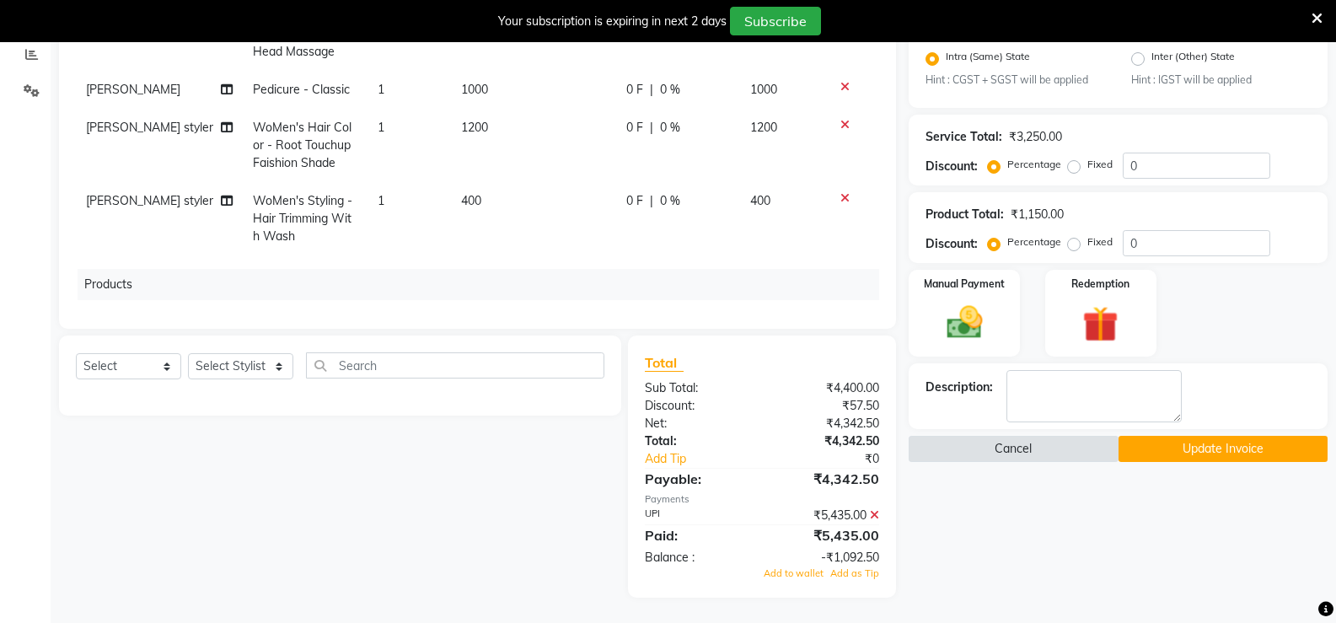
click at [1010, 449] on button "Cancel" at bounding box center [1013, 449] width 209 height 26
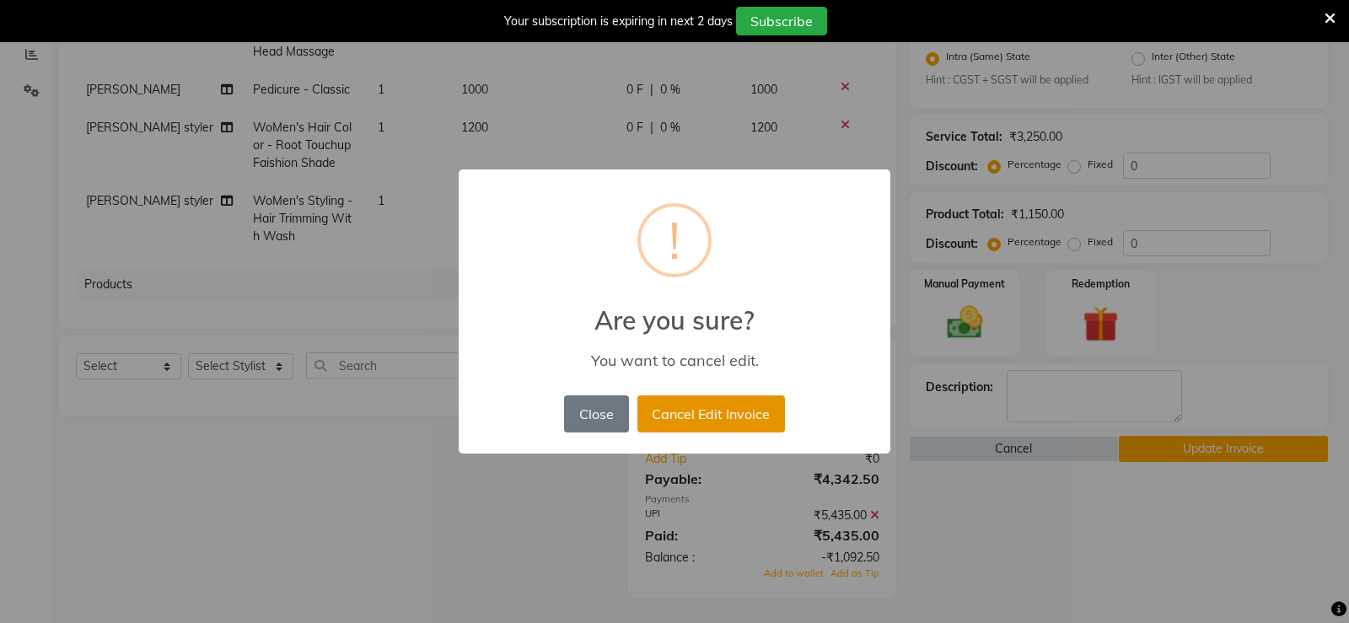
click at [712, 406] on button "Cancel Edit Invoice" at bounding box center [711, 413] width 148 height 37
